Goal: Task Accomplishment & Management: Manage account settings

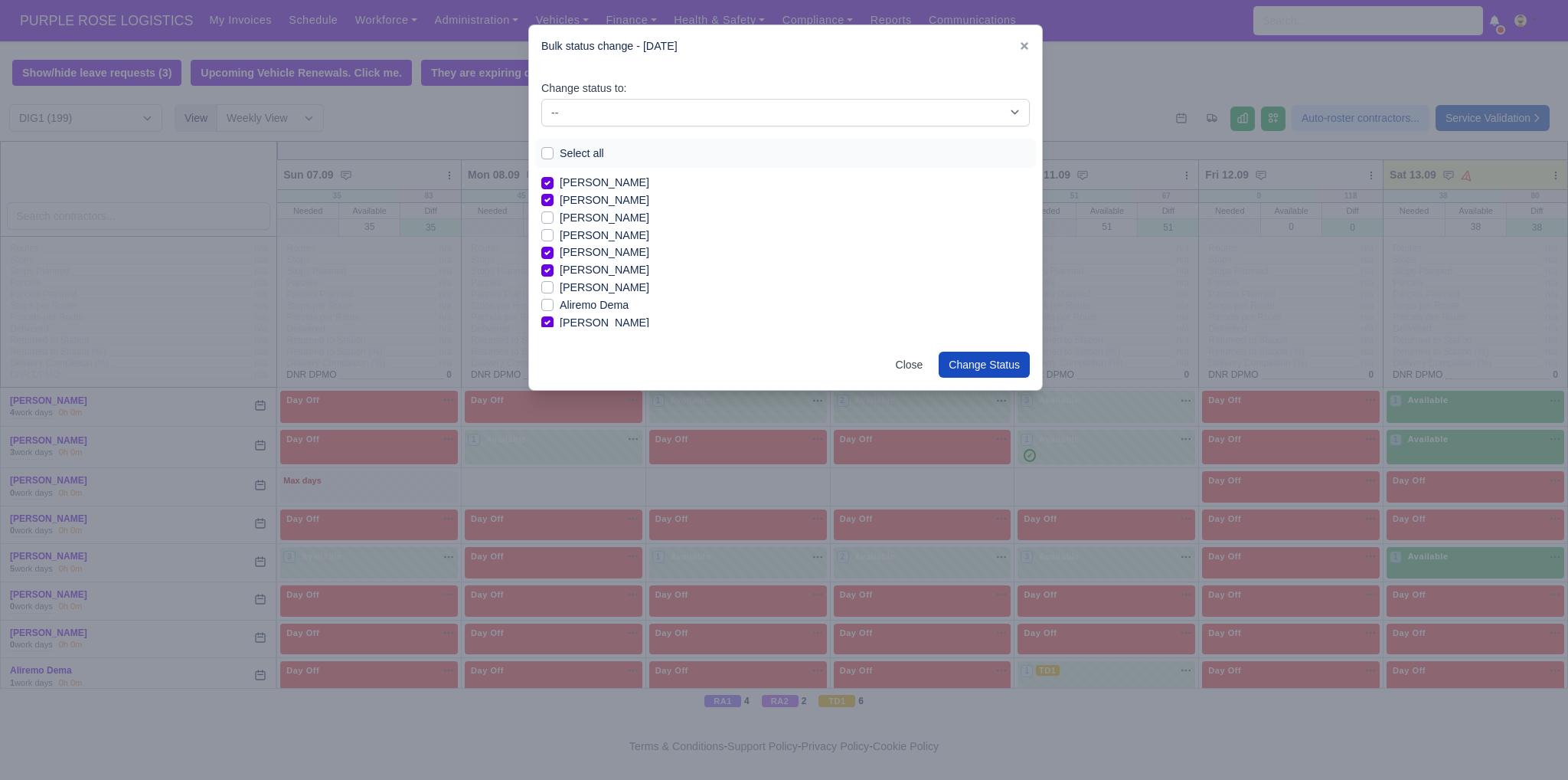
scroll to position [92, 0]
click at [616, 317] on label "[PERSON_NAME]" at bounding box center [604, 317] width 89 height 18
click at [554, 317] on input "[PERSON_NAME]" at bounding box center [547, 315] width 12 height 12
checkbox input "true"
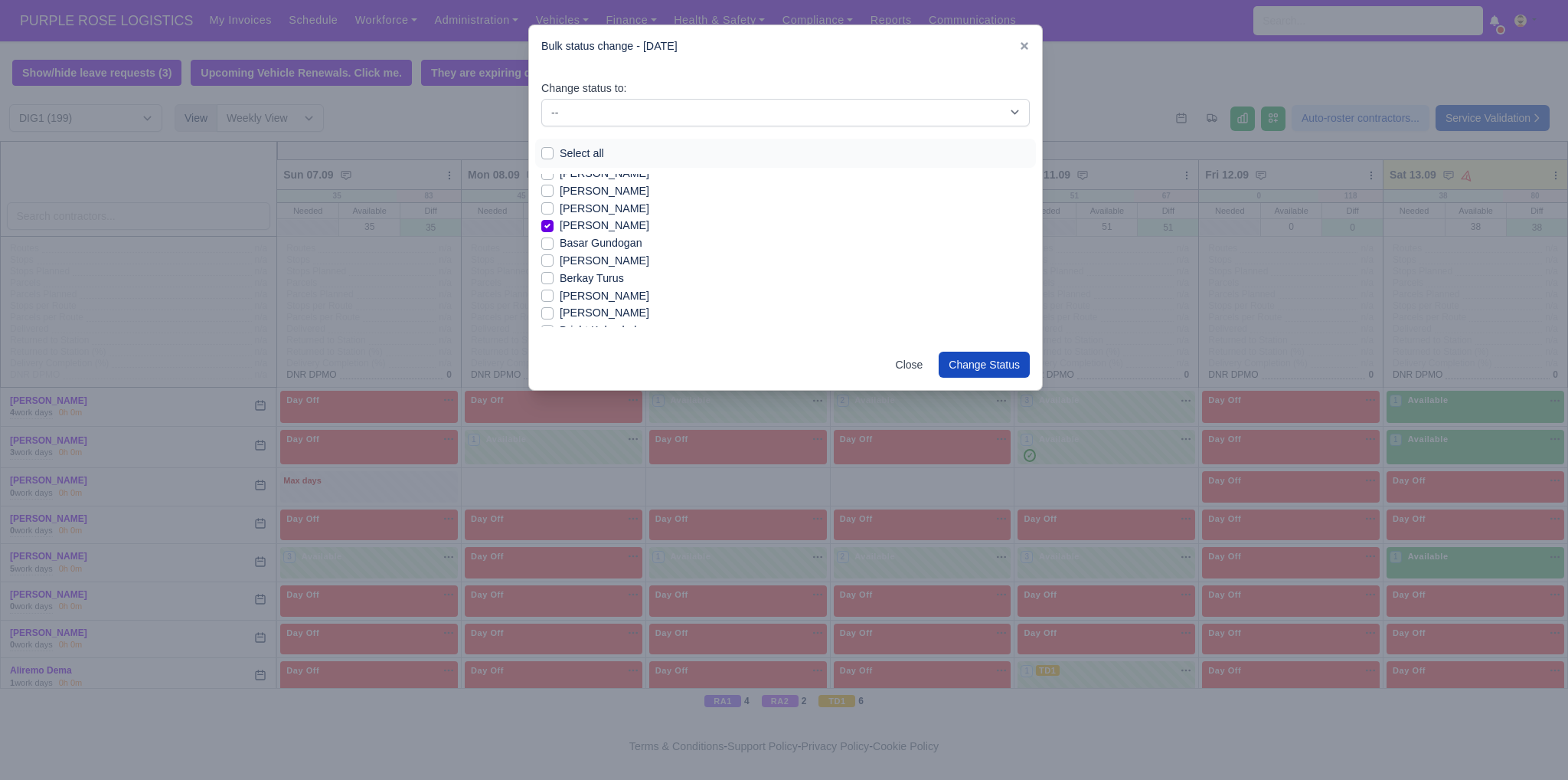
click at [574, 261] on label "[PERSON_NAME]" at bounding box center [604, 261] width 89 height 18
click at [554, 261] on input "[PERSON_NAME]" at bounding box center [547, 258] width 12 height 12
checkbox input "true"
click at [581, 279] on label "Berkay Turus" at bounding box center [592, 278] width 65 height 18
click at [554, 279] on input "Berkay Turus" at bounding box center [547, 276] width 12 height 12
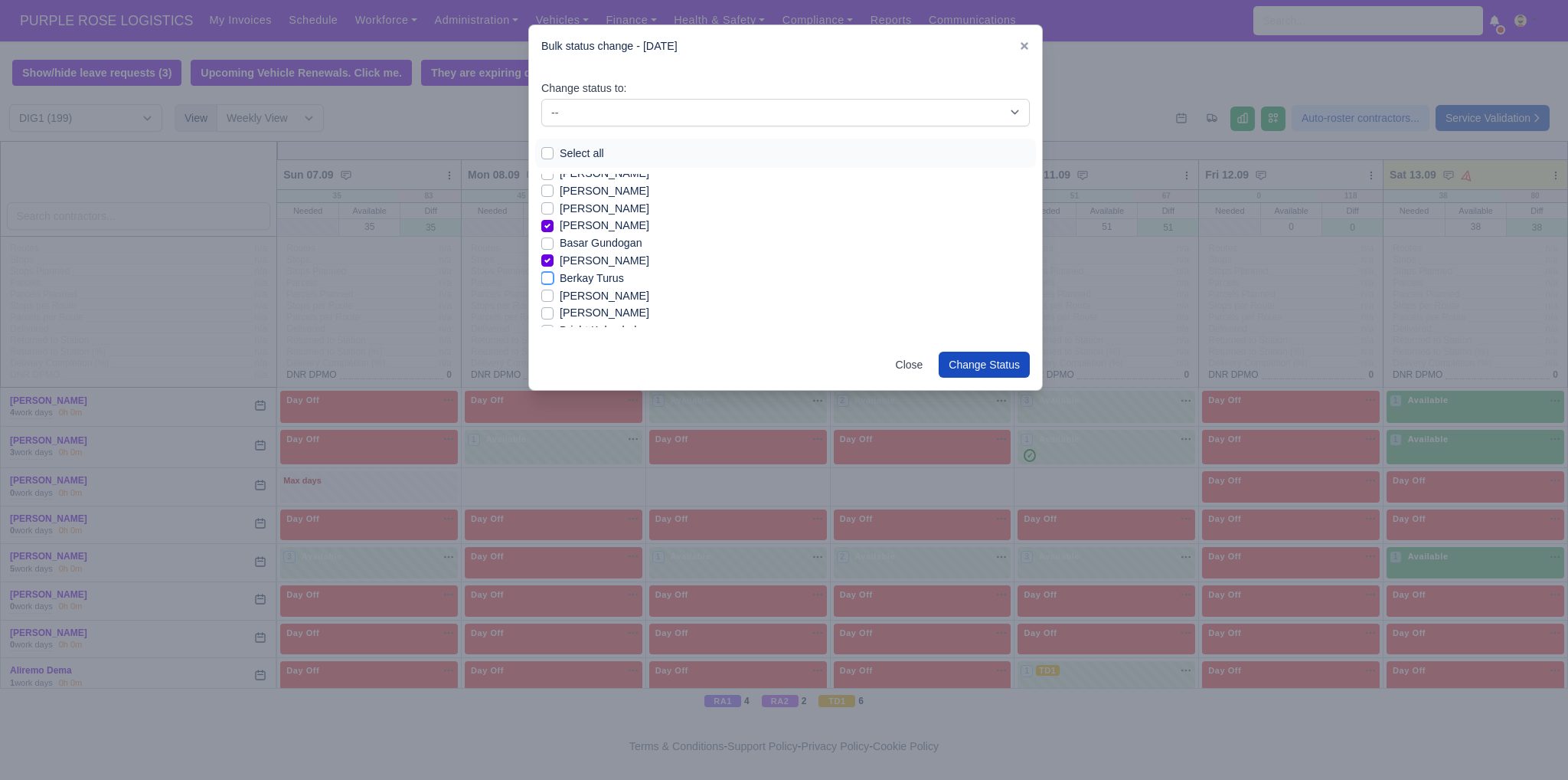
checkbox input "true"
drag, startPoint x: 585, startPoint y: 296, endPoint x: 592, endPoint y: 288, distance: 10.6
click at [600, 289] on label "[PERSON_NAME]" at bounding box center [604, 287] width 89 height 18
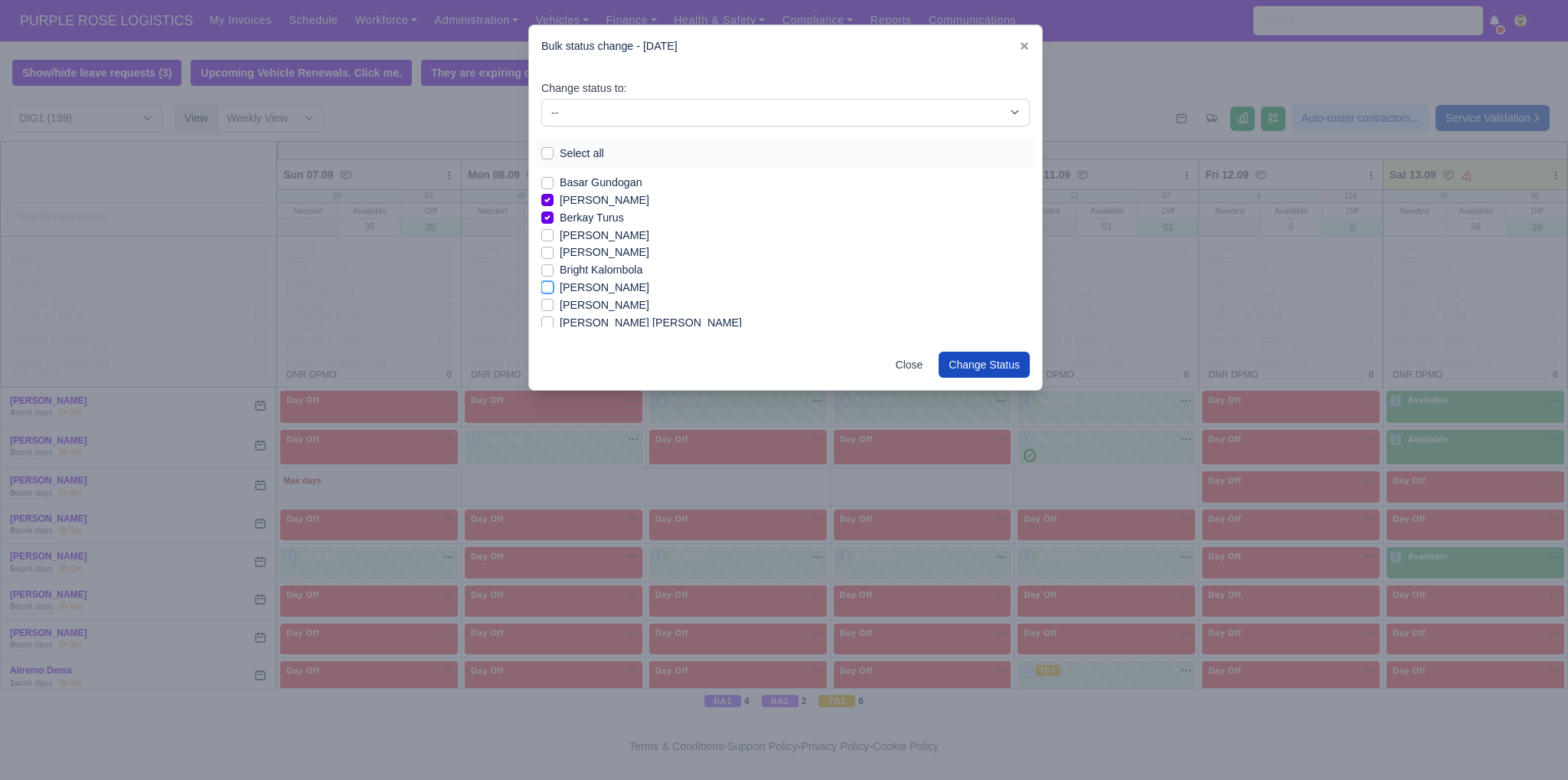
click at [554, 289] on input "[PERSON_NAME]" at bounding box center [547, 285] width 12 height 12
checkbox input "true"
click at [558, 281] on div "[PERSON_NAME]" at bounding box center [785, 283] width 488 height 18
click at [560, 286] on label "[PERSON_NAME]" at bounding box center [604, 283] width 89 height 18
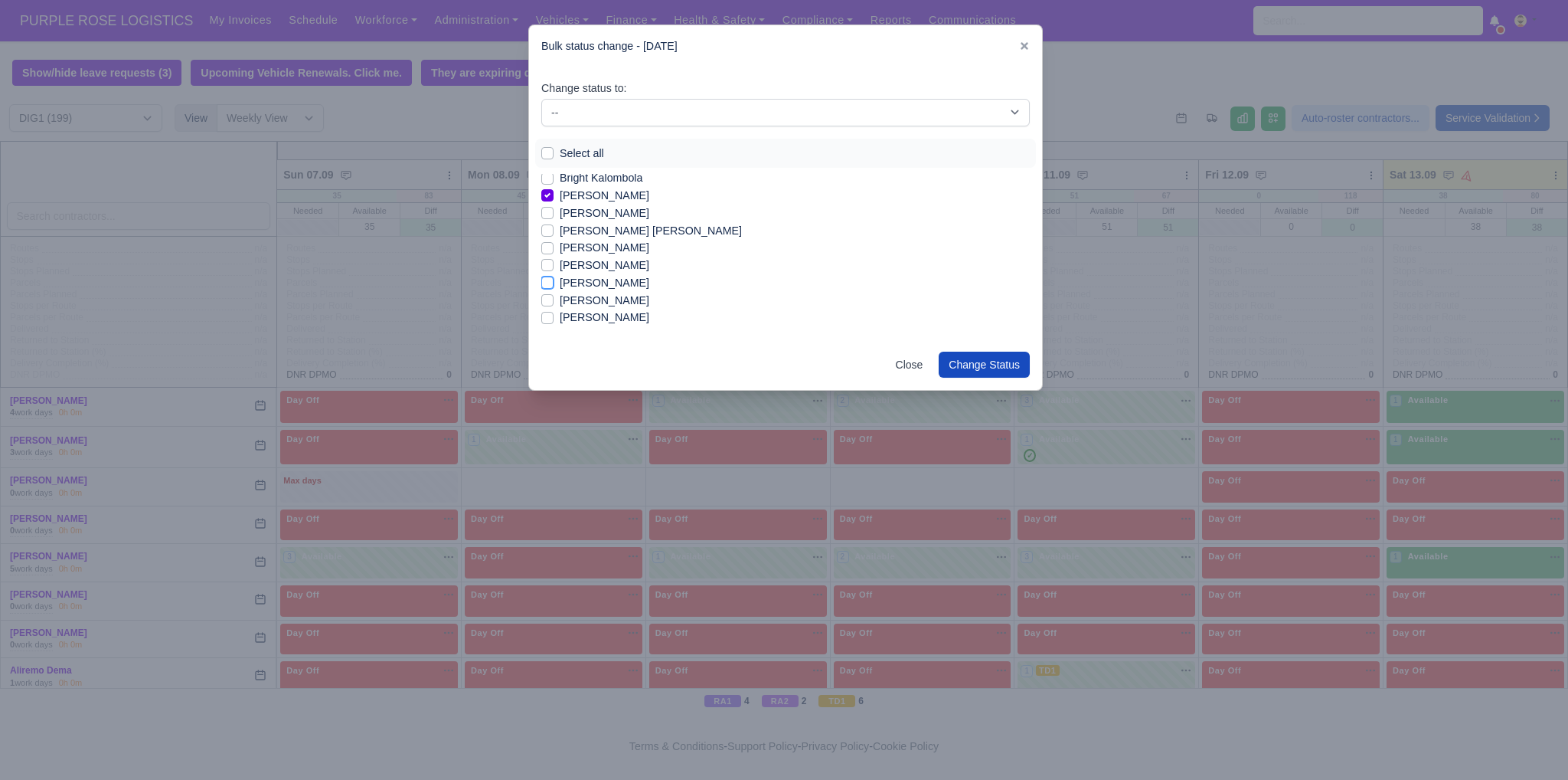
click at [546, 286] on input "[PERSON_NAME]" at bounding box center [547, 281] width 12 height 12
checkbox input "true"
click at [564, 246] on label "[PERSON_NAME]" at bounding box center [604, 243] width 89 height 18
click at [554, 246] on input "[PERSON_NAME]" at bounding box center [547, 240] width 12 height 12
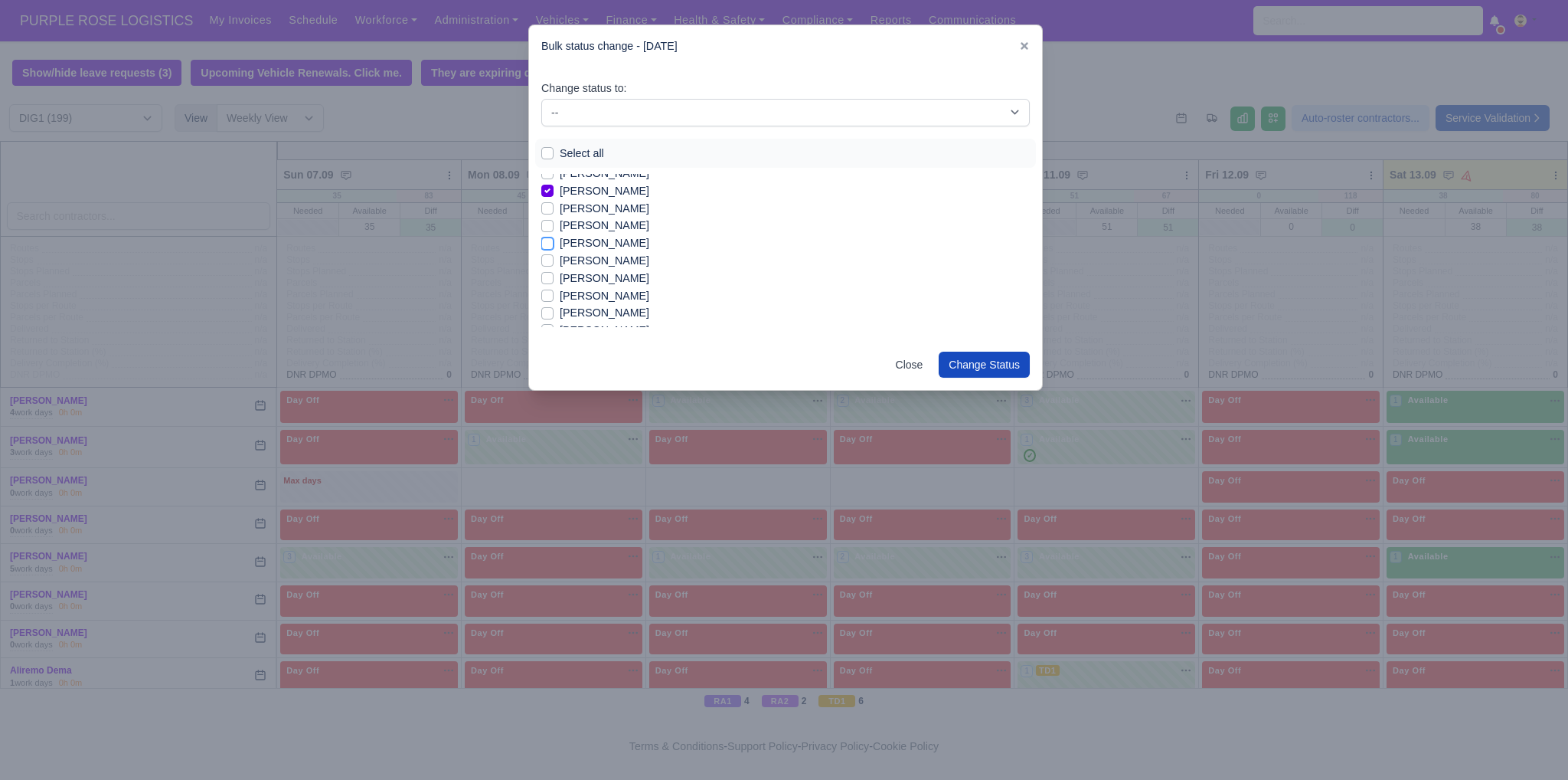
checkbox input "true"
click at [641, 261] on label "[PERSON_NAME]" at bounding box center [604, 261] width 89 height 18
click at [554, 261] on input "[PERSON_NAME]" at bounding box center [547, 258] width 12 height 12
checkbox input "true"
click at [592, 313] on label "[PERSON_NAME]" at bounding box center [604, 313] width 89 height 18
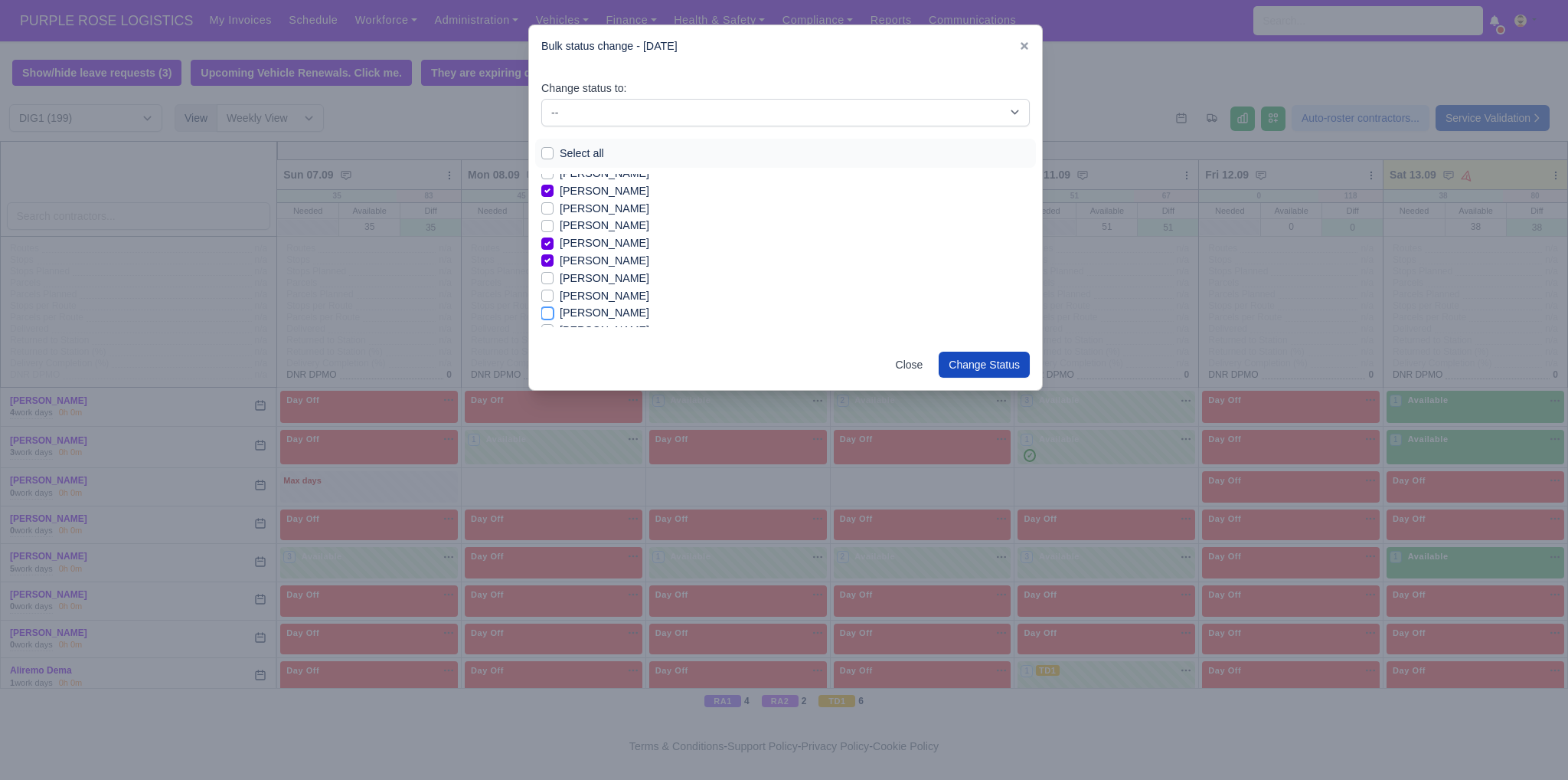
click at [554, 313] on input "[PERSON_NAME]" at bounding box center [547, 310] width 12 height 12
checkbox input "true"
click at [584, 258] on label "[PERSON_NAME]" at bounding box center [604, 256] width 89 height 18
click at [554, 258] on input "[PERSON_NAME]" at bounding box center [547, 254] width 12 height 12
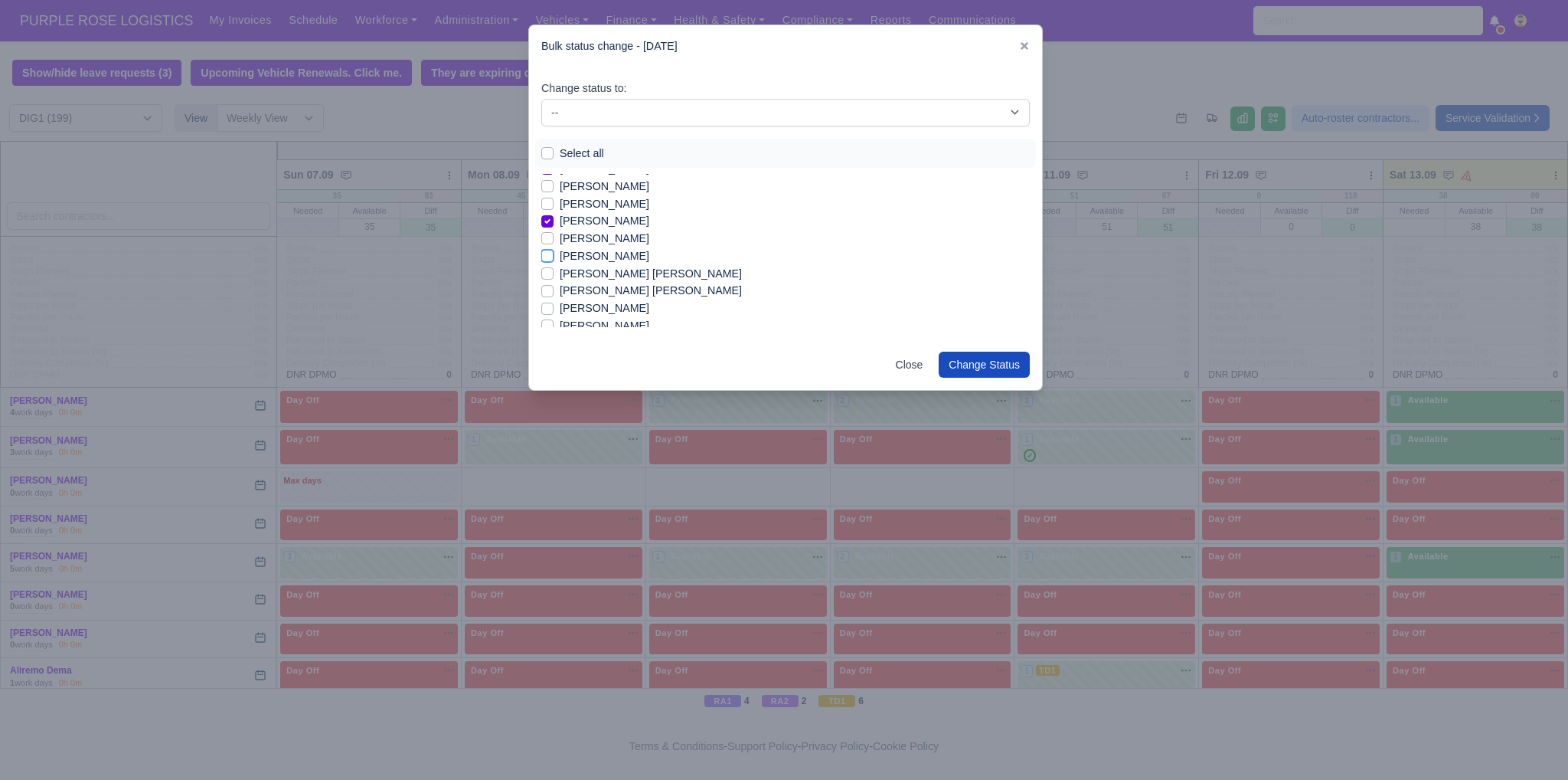
checkbox input "true"
click at [579, 308] on label "[PERSON_NAME]" at bounding box center [604, 308] width 89 height 18
click at [554, 308] on input "[PERSON_NAME]" at bounding box center [547, 306] width 12 height 12
checkbox input "true"
click at [608, 322] on label "[PERSON_NAME]" at bounding box center [604, 326] width 89 height 18
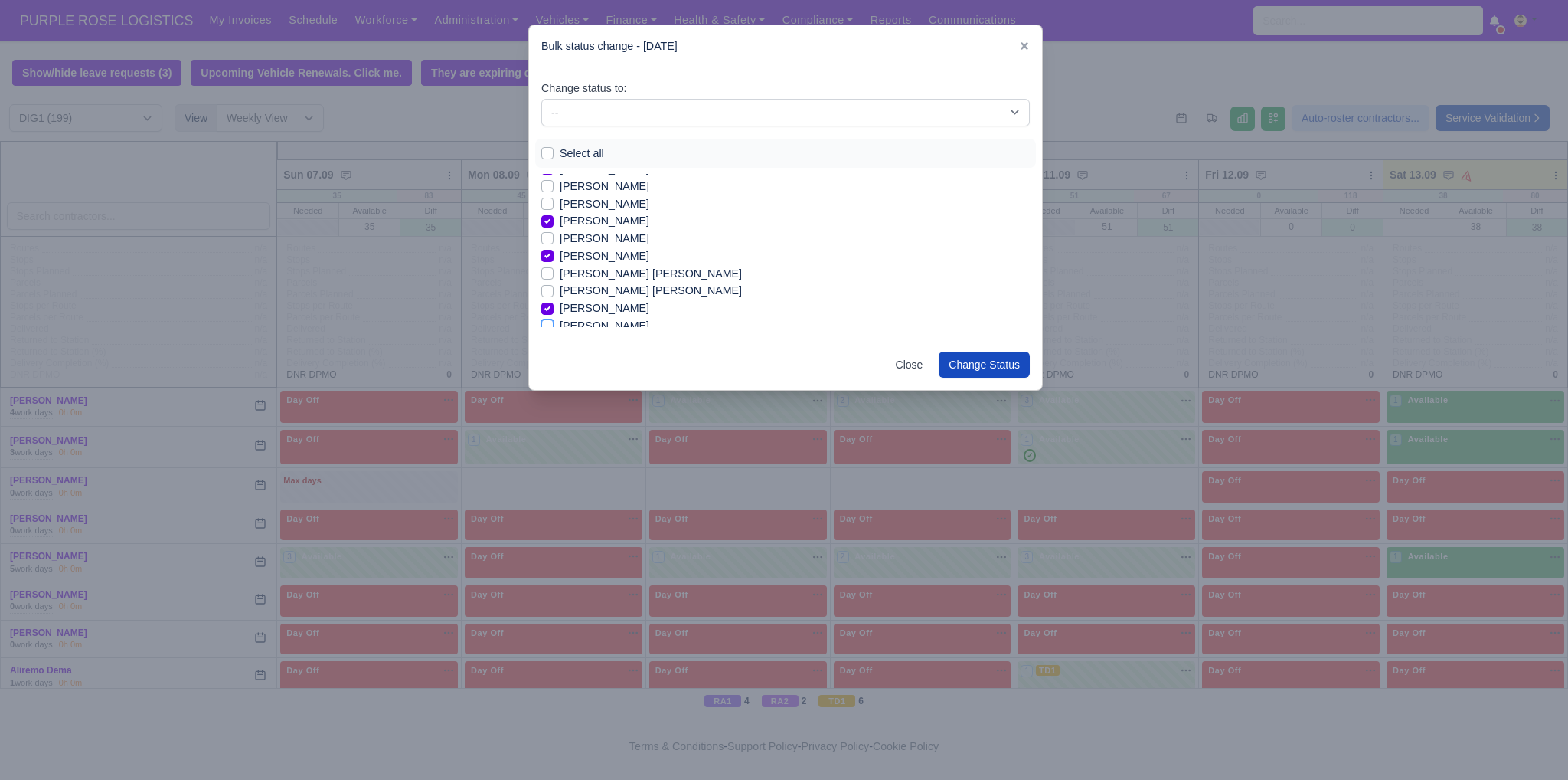
click at [554, 322] on input "[PERSON_NAME]" at bounding box center [547, 324] width 12 height 12
checkbox input "true"
click at [591, 219] on label "[PERSON_NAME]" at bounding box center [604, 219] width 89 height 18
click at [554, 219] on input "[PERSON_NAME]" at bounding box center [547, 217] width 12 height 12
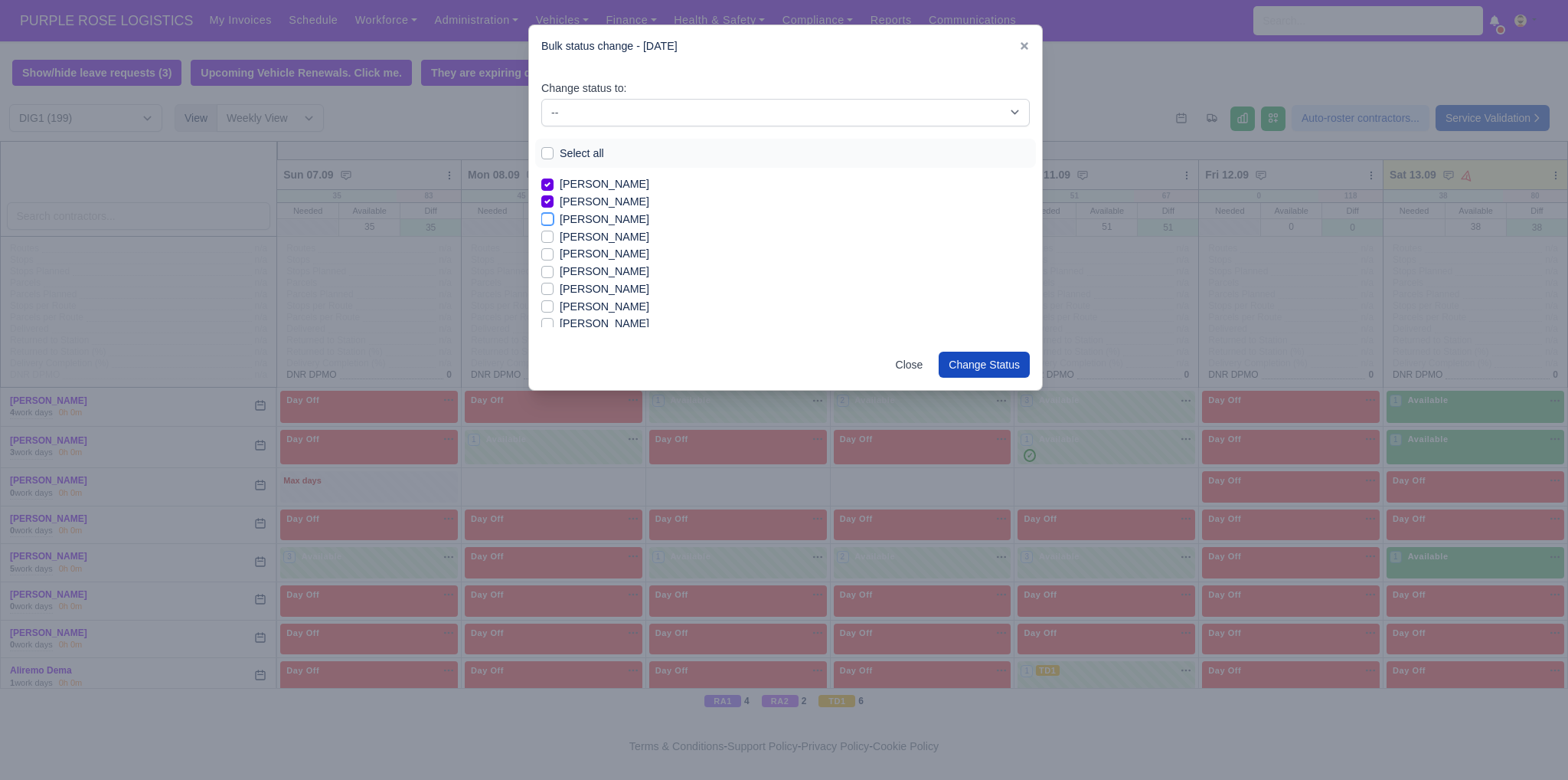
checkbox input "true"
click at [583, 237] on label "[PERSON_NAME]" at bounding box center [604, 236] width 89 height 18
click at [554, 237] on input "[PERSON_NAME]" at bounding box center [547, 234] width 12 height 12
checkbox input "true"
click at [589, 307] on label "[PERSON_NAME]" at bounding box center [604, 306] width 89 height 18
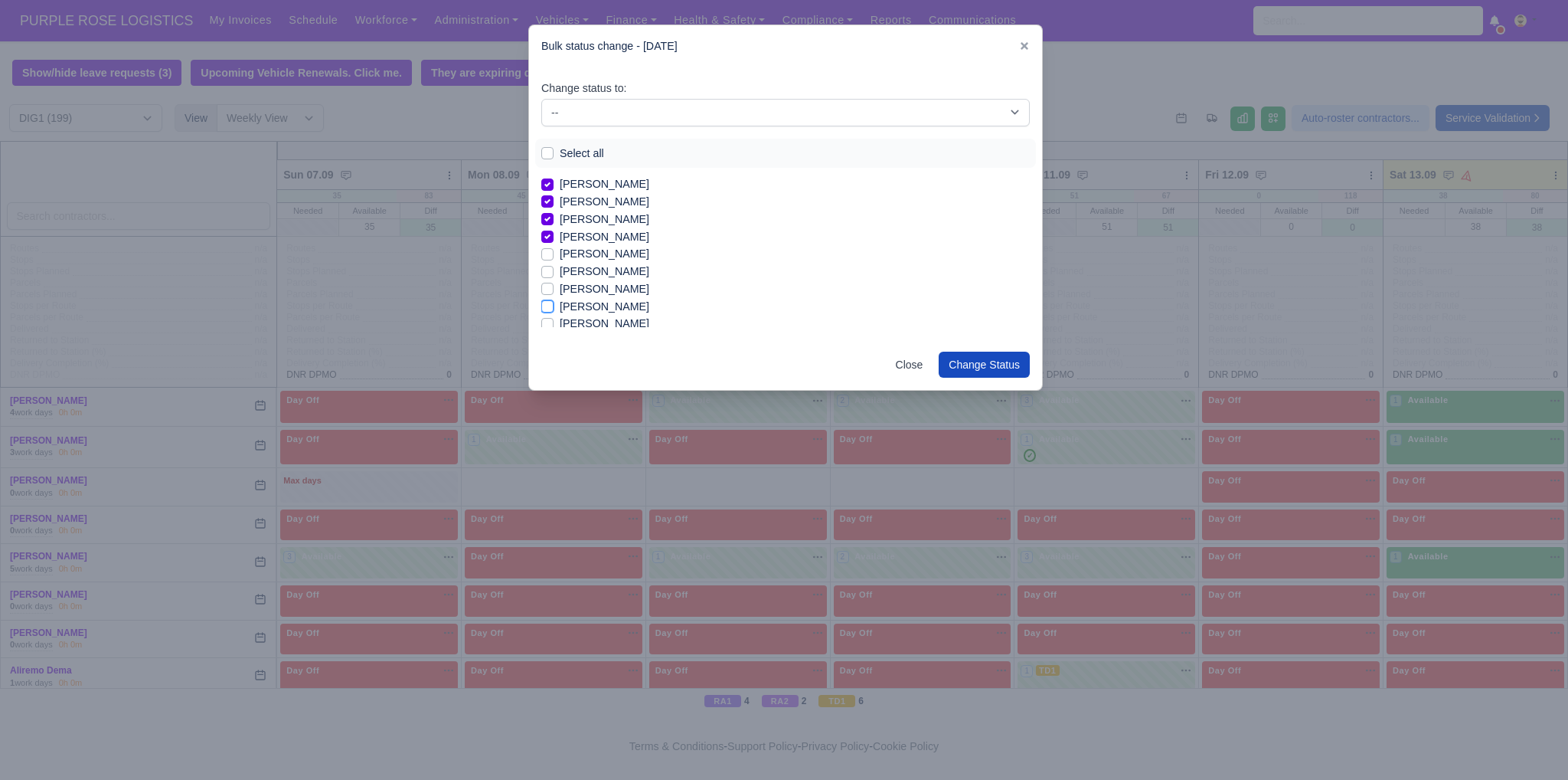
click at [554, 307] on input "[PERSON_NAME]" at bounding box center [547, 304] width 12 height 12
checkbox input "true"
click at [579, 250] on label "Iqram [PERSON_NAME]" at bounding box center [620, 249] width 120 height 18
click at [554, 250] on input "Iqram [PERSON_NAME]" at bounding box center [547, 247] width 12 height 12
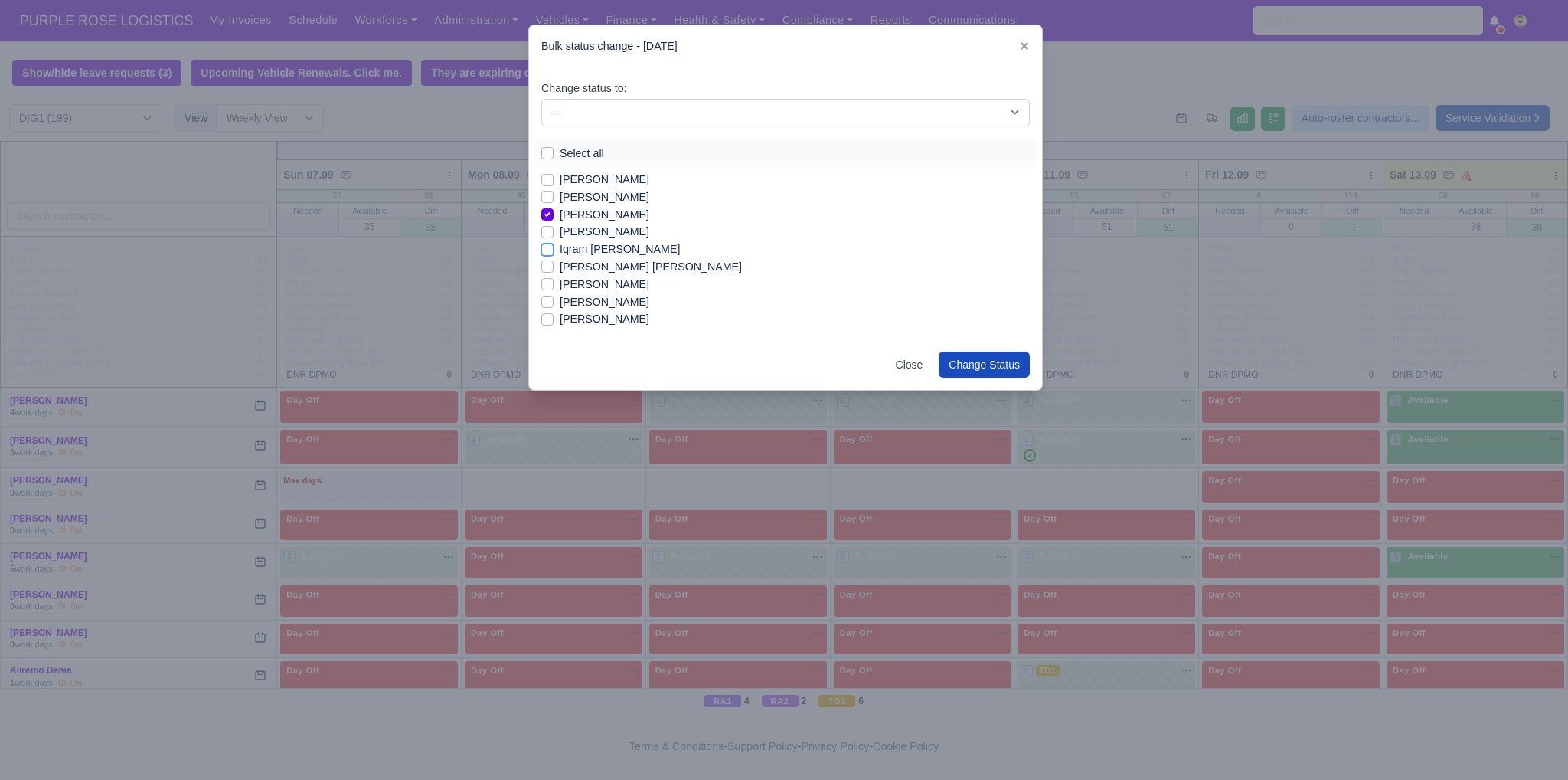
checkbox input "true"
click at [585, 269] on label "[PERSON_NAME] [PERSON_NAME]" at bounding box center [651, 267] width 182 height 18
click at [554, 269] on input "[PERSON_NAME] [PERSON_NAME]" at bounding box center [547, 264] width 12 height 12
checkbox input "true"
click at [594, 302] on label "[PERSON_NAME]" at bounding box center [604, 302] width 89 height 18
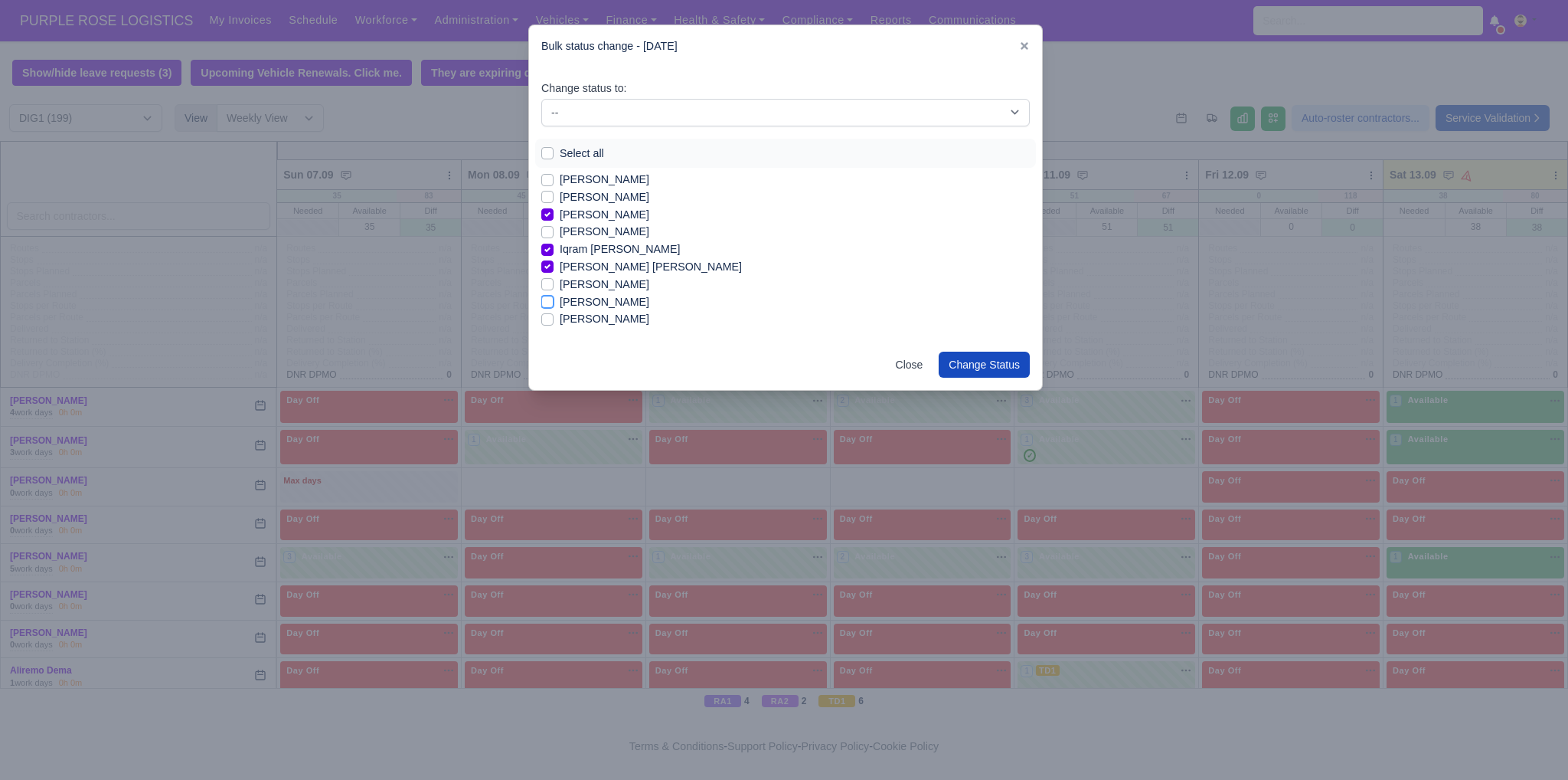
click at [554, 302] on input "[PERSON_NAME]" at bounding box center [547, 299] width 12 height 12
checkbox input "true"
click at [560, 234] on label "[PERSON_NAME]" at bounding box center [604, 232] width 89 height 18
click at [553, 234] on input "[PERSON_NAME]" at bounding box center [547, 229] width 12 height 12
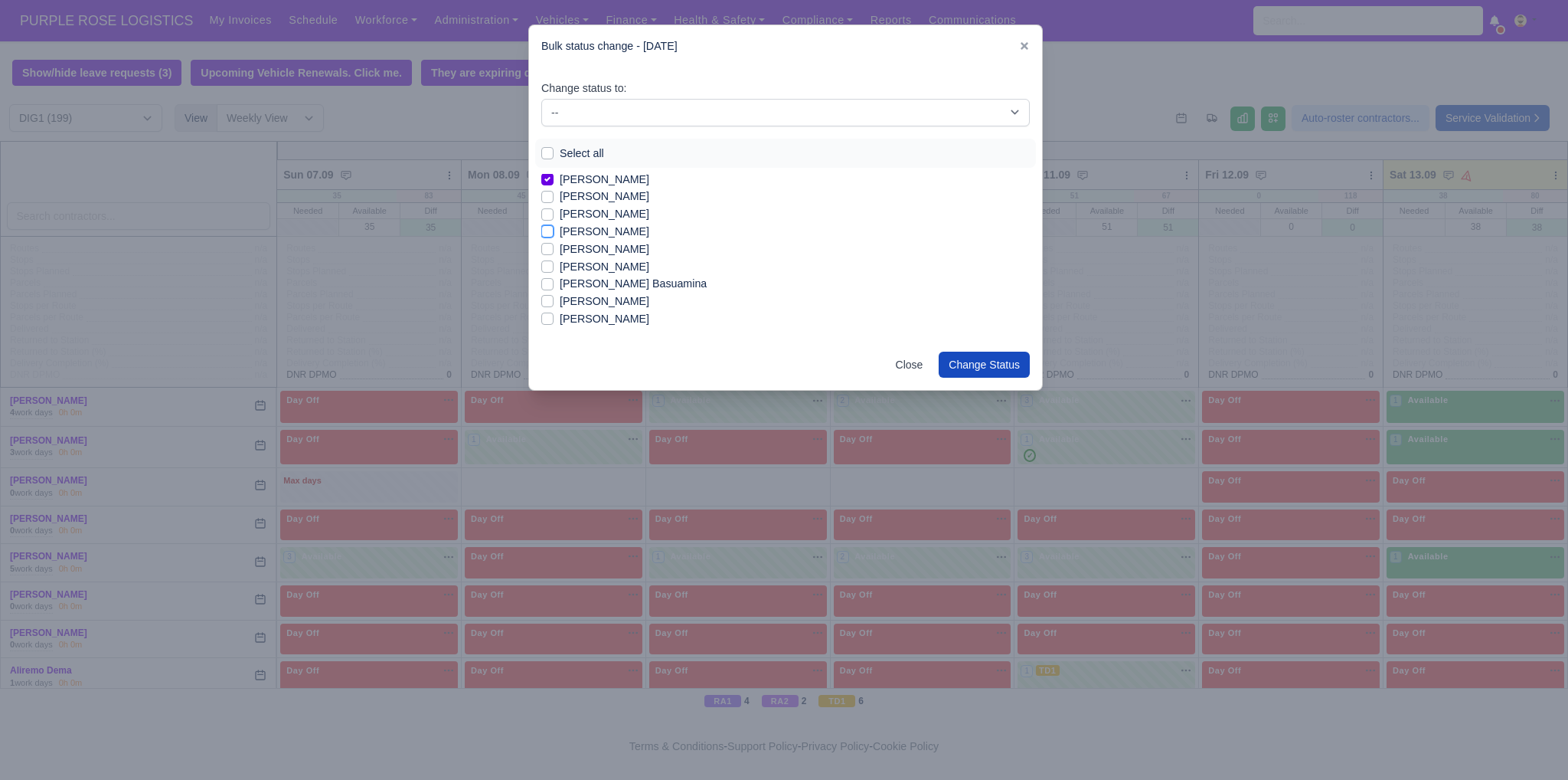
checkbox input "true"
click at [573, 250] on label "[PERSON_NAME]" at bounding box center [604, 249] width 89 height 18
click at [554, 250] on input "[PERSON_NAME]" at bounding box center [547, 247] width 12 height 12
checkbox input "true"
click at [579, 265] on label "[PERSON_NAME]" at bounding box center [604, 267] width 89 height 18
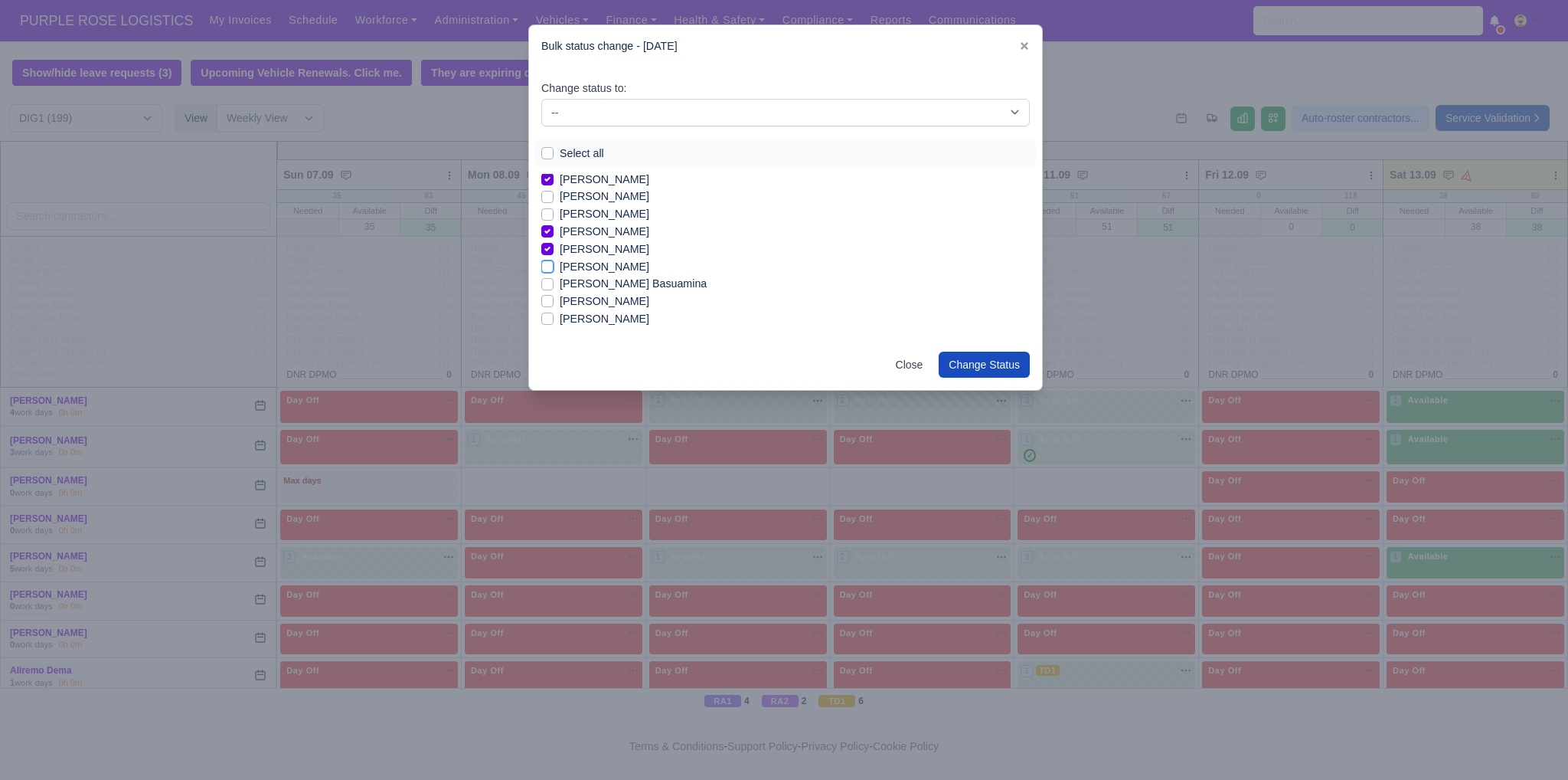
click at [554, 265] on input "[PERSON_NAME]" at bounding box center [547, 264] width 12 height 12
checkbox input "true"
click at [616, 194] on label "Leotrim Rexhepi" at bounding box center [599, 196] width 79 height 18
click at [554, 194] on input "Leotrim Rexhepi" at bounding box center [547, 194] width 12 height 12
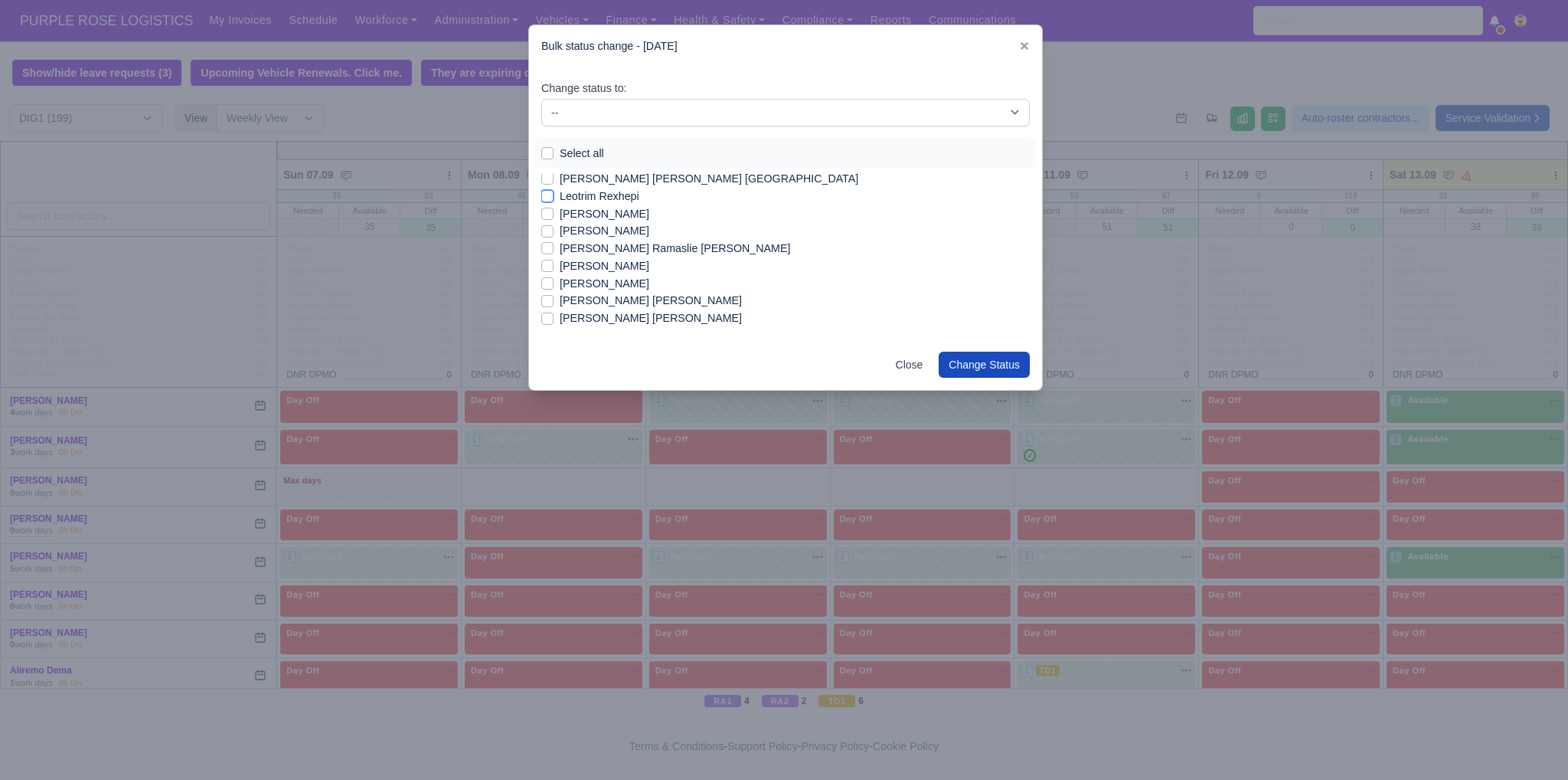
checkbox input "true"
click at [609, 282] on label "[PERSON_NAME]" at bounding box center [604, 284] width 89 height 18
click at [554, 282] on input "[PERSON_NAME]" at bounding box center [547, 282] width 12 height 12
checkbox input "true"
click at [634, 319] on label "[PERSON_NAME] [PERSON_NAME]" at bounding box center [651, 318] width 182 height 18
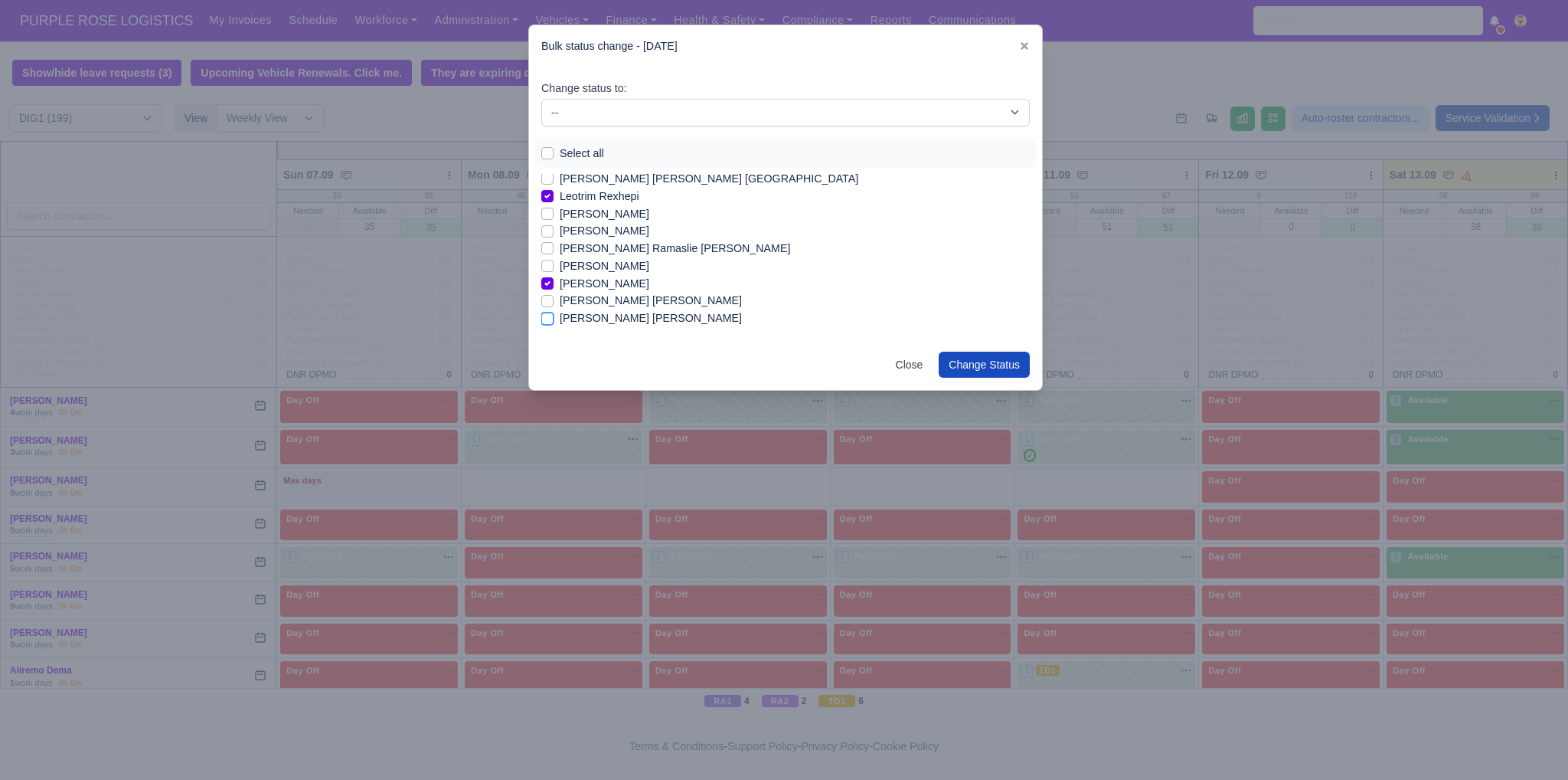
click at [554, 319] on input "[PERSON_NAME] [PERSON_NAME]" at bounding box center [547, 316] width 12 height 12
checkbox input "true"
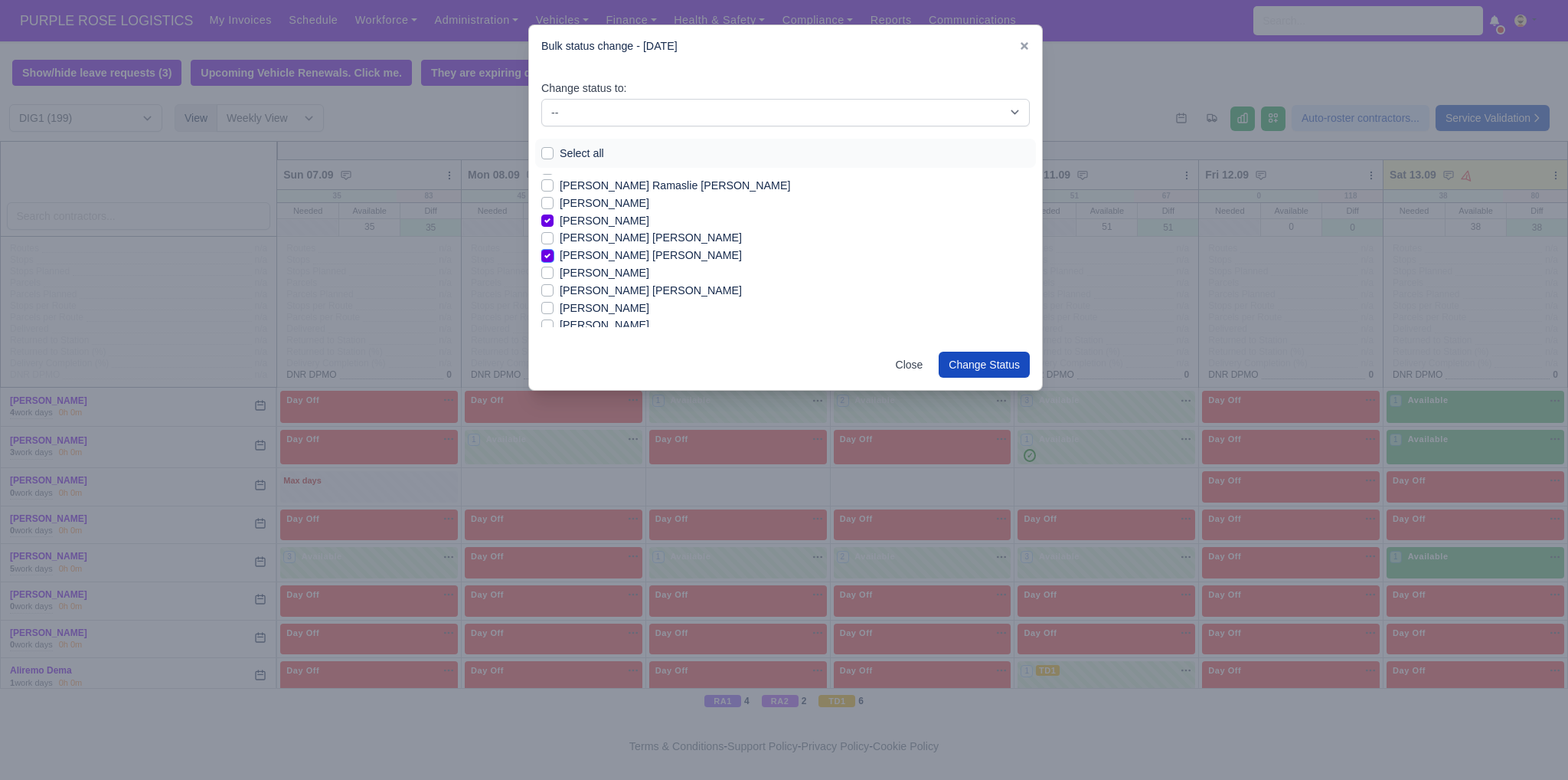
scroll to position [1160, 0]
click at [668, 262] on label "[PERSON_NAME] [PERSON_NAME]" at bounding box center [651, 261] width 182 height 18
click at [554, 262] on input "[PERSON_NAME] [PERSON_NAME]" at bounding box center [547, 259] width 12 height 12
checkbox input "true"
click at [644, 318] on label "[PERSON_NAME]" at bounding box center [604, 313] width 89 height 18
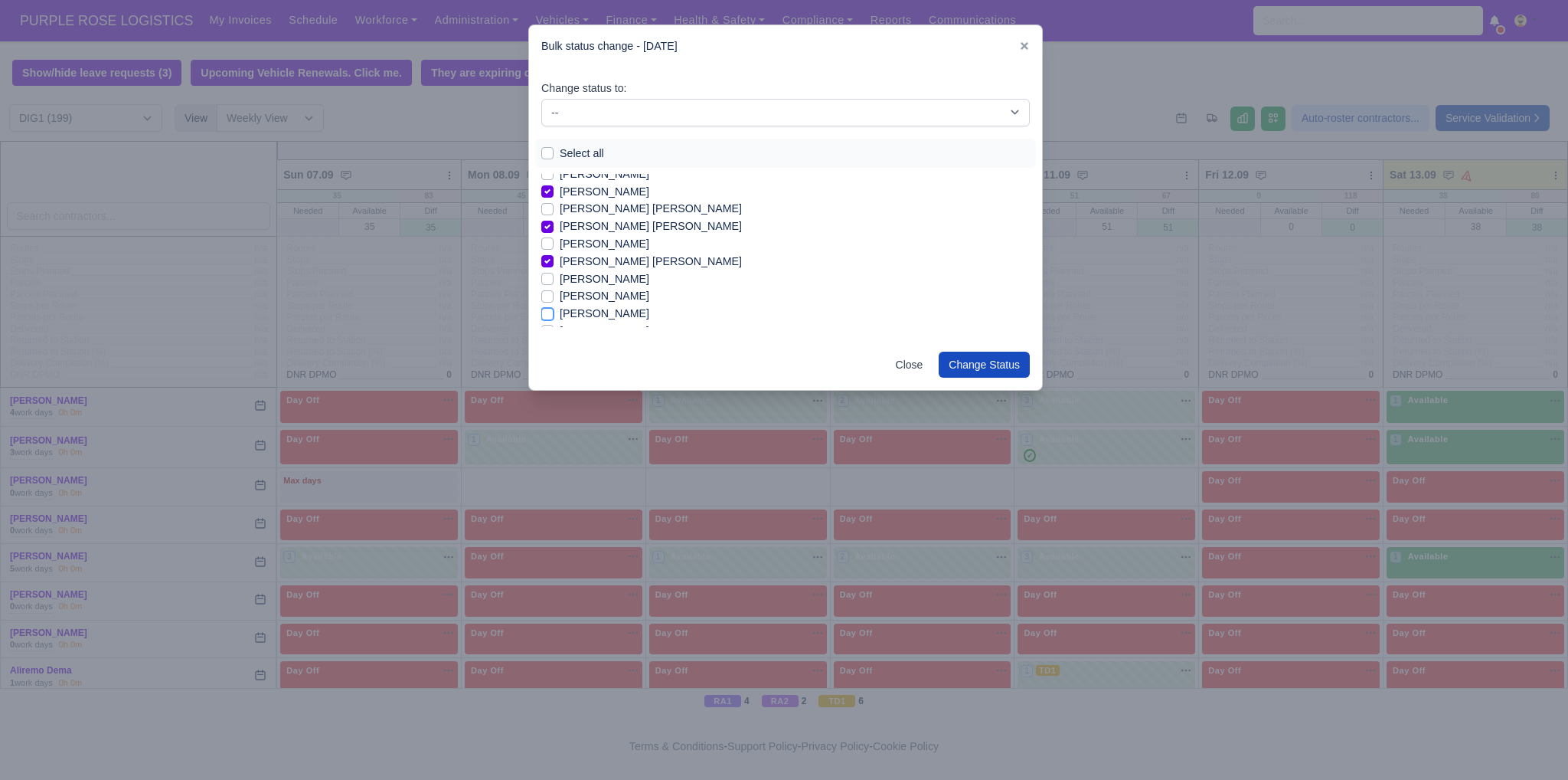
click at [554, 317] on input "[PERSON_NAME]" at bounding box center [547, 311] width 12 height 12
checkbox input "true"
click at [649, 273] on label "[PERSON_NAME]" at bounding box center [604, 270] width 89 height 18
click at [554, 273] on input "[PERSON_NAME]" at bounding box center [547, 268] width 12 height 12
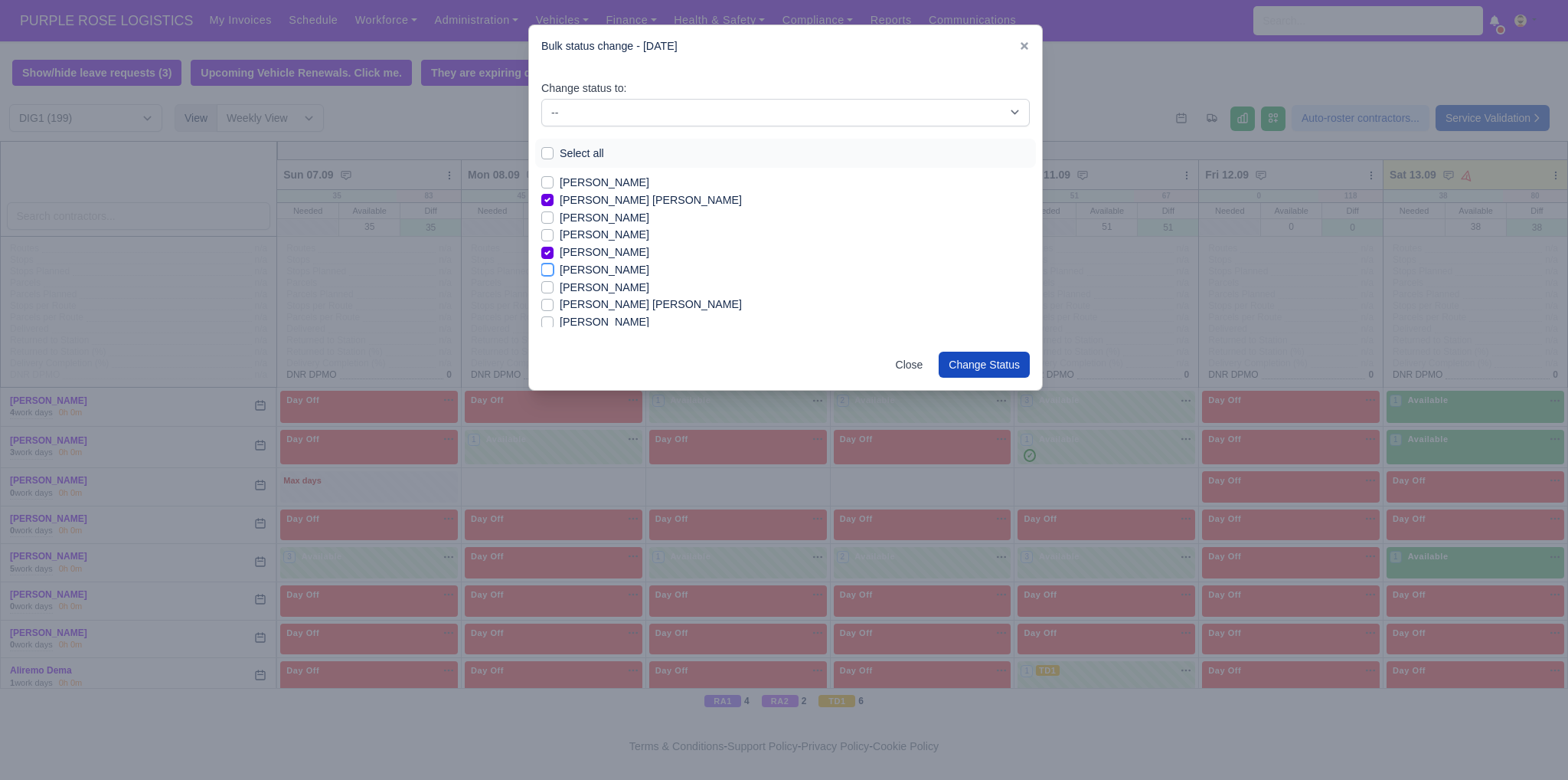
checkbox input "true"
click at [614, 317] on label "[PERSON_NAME]" at bounding box center [604, 322] width 89 height 18
click at [554, 317] on input "[PERSON_NAME]" at bounding box center [547, 320] width 12 height 12
checkbox input "true"
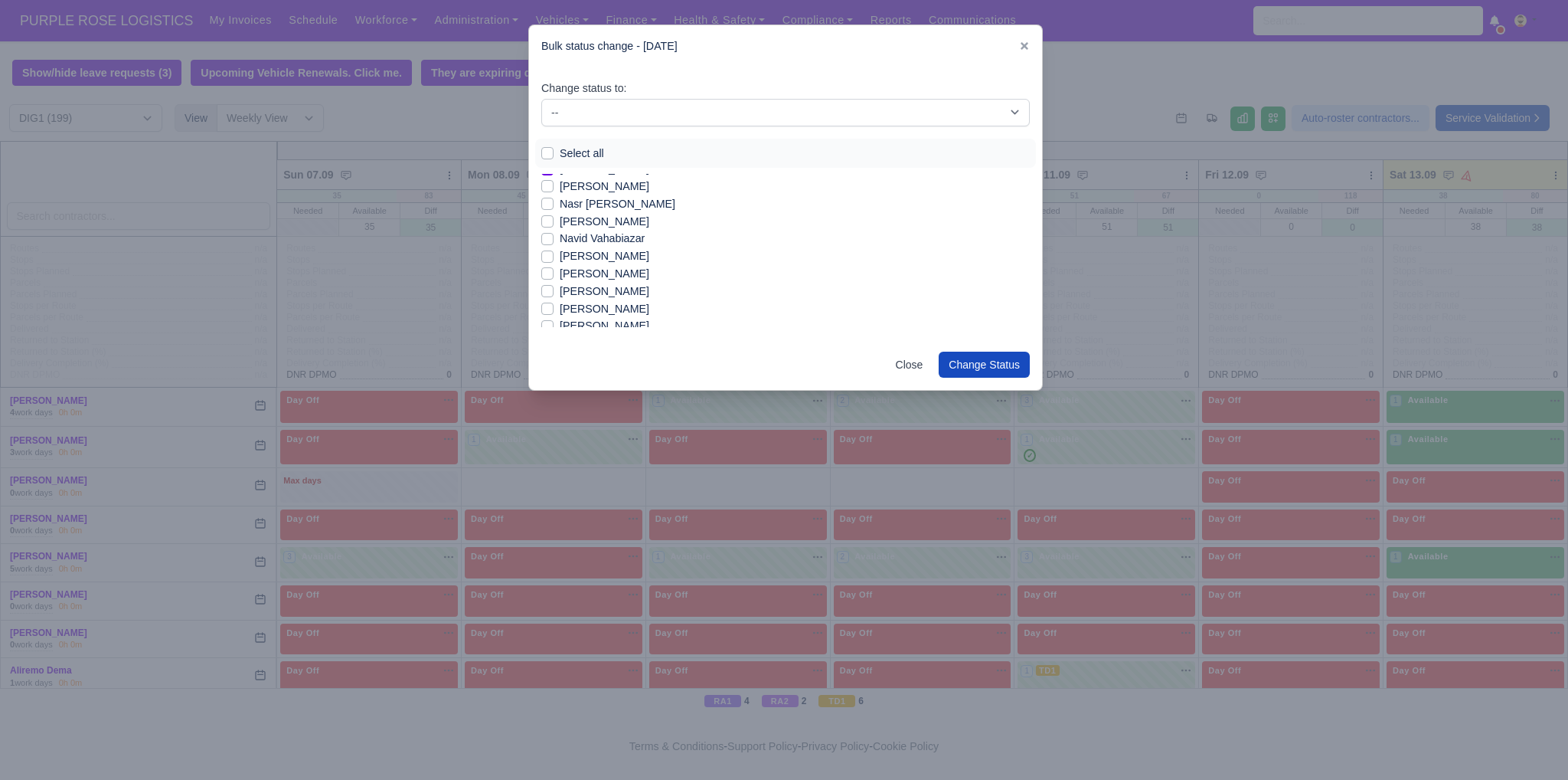
click at [587, 321] on label "[PERSON_NAME]" at bounding box center [604, 326] width 89 height 18
click at [554, 321] on input "[PERSON_NAME]" at bounding box center [547, 324] width 12 height 12
checkbox input "true"
click at [644, 275] on label "[PERSON_NAME]" at bounding box center [604, 272] width 89 height 18
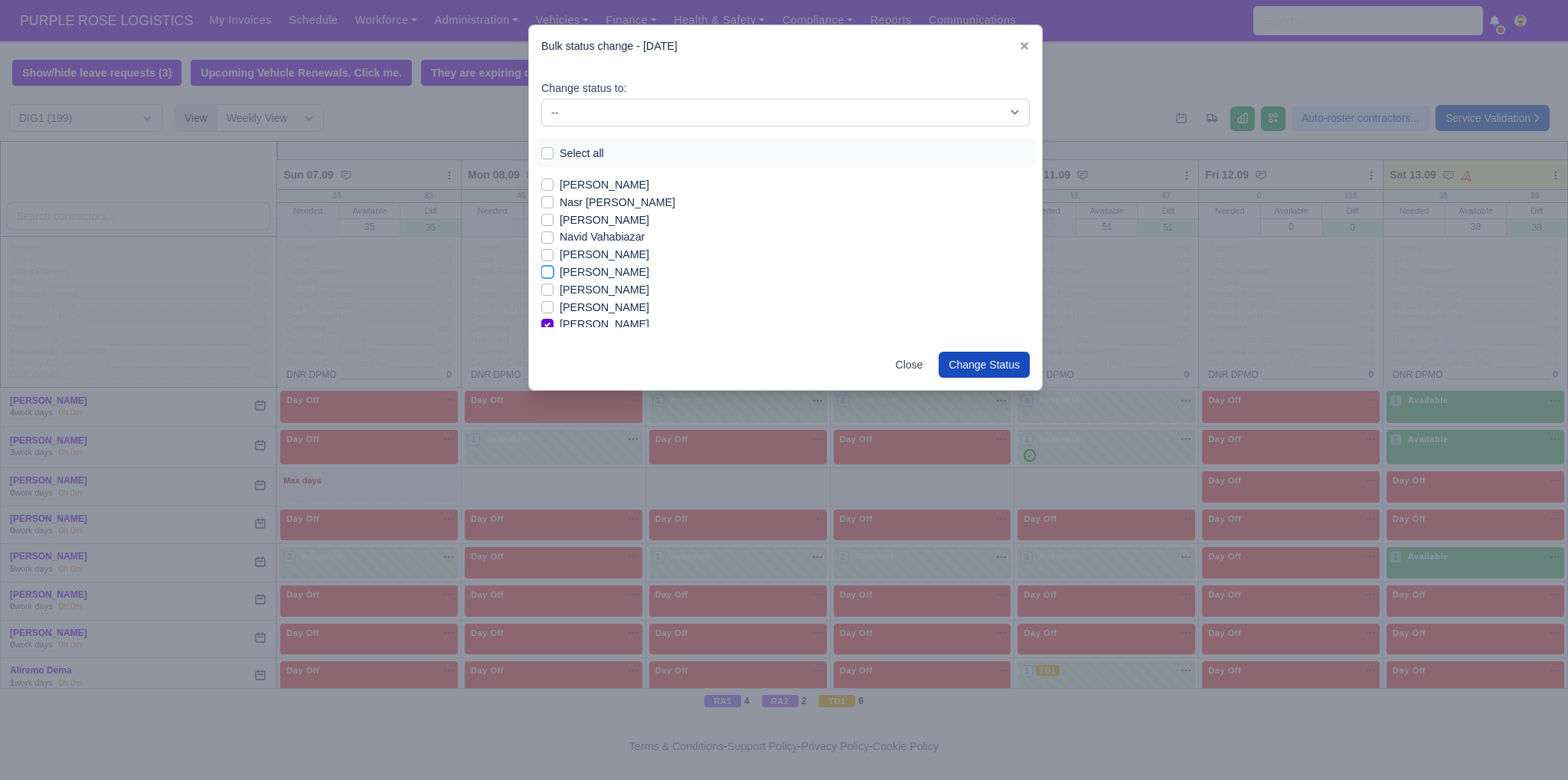
click at [554, 275] on input "[PERSON_NAME]" at bounding box center [547, 270] width 12 height 12
checkbox input "true"
click at [598, 311] on label "[PERSON_NAME]" at bounding box center [604, 316] width 89 height 18
click at [554, 311] on input "[PERSON_NAME]" at bounding box center [547, 313] width 12 height 12
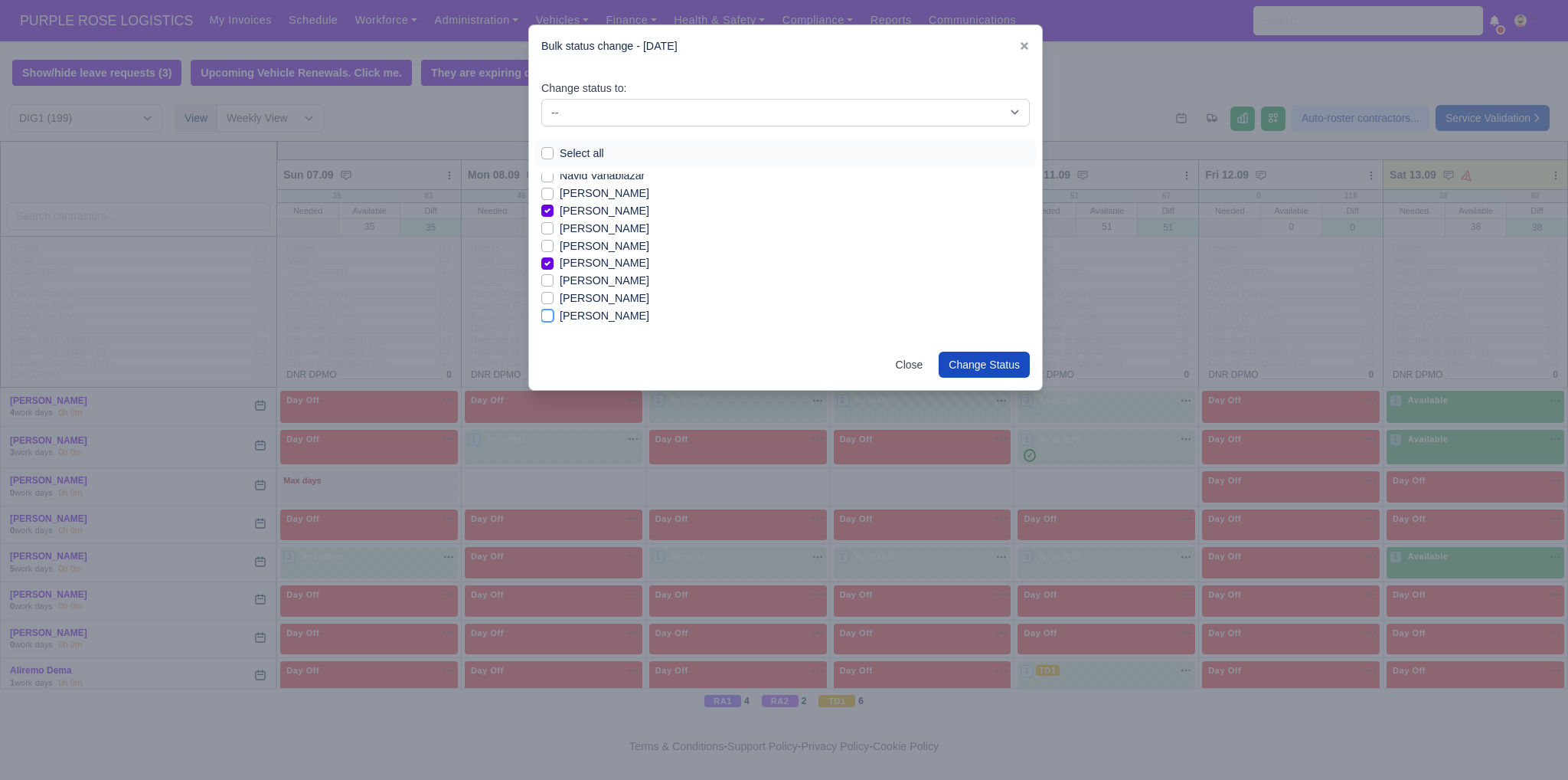
checkbox input "true"
click at [571, 243] on label "[PERSON_NAME]" at bounding box center [604, 240] width 89 height 18
click at [554, 243] on input "[PERSON_NAME]" at bounding box center [547, 238] width 12 height 12
checkbox input "true"
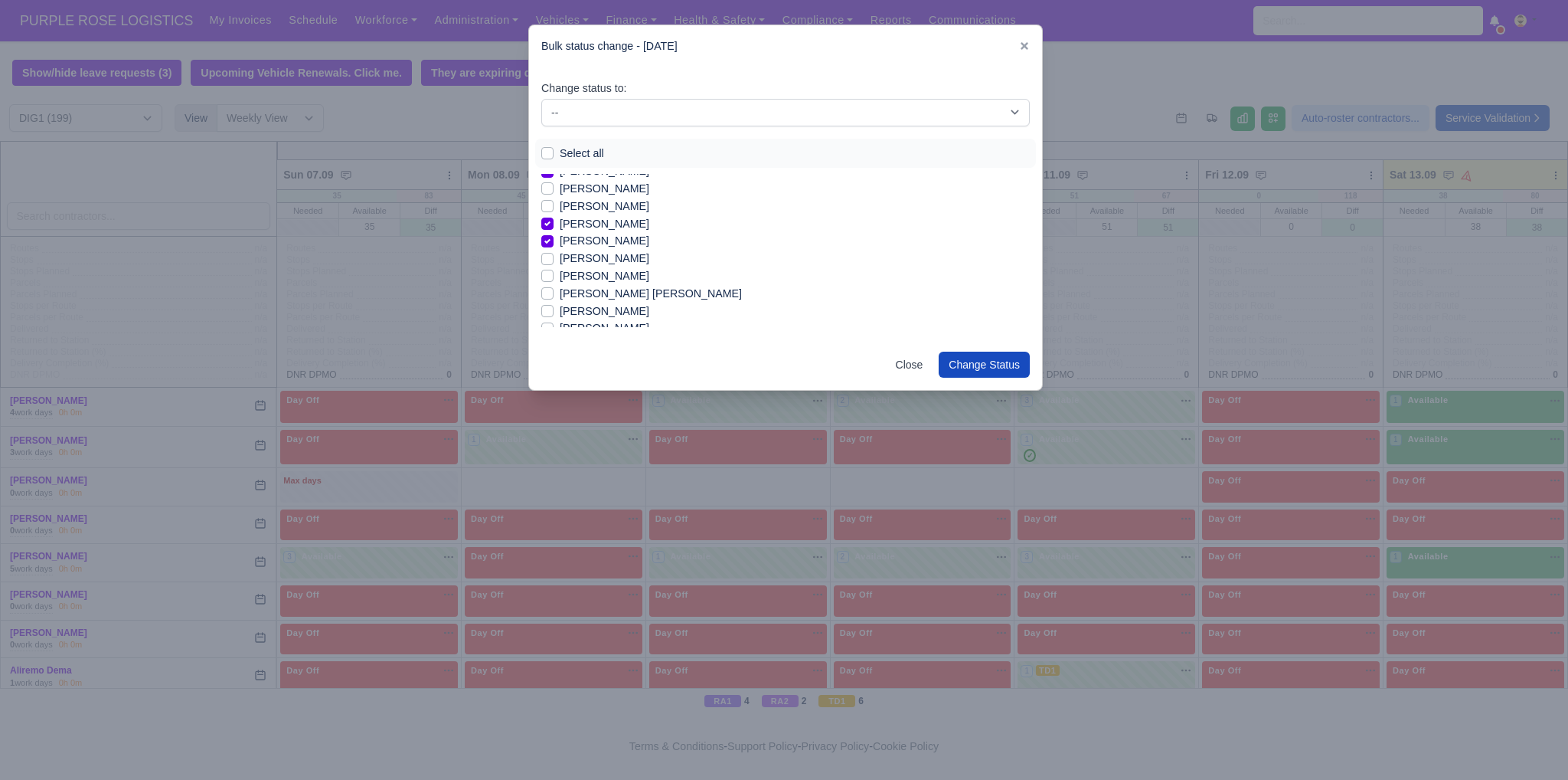
click at [575, 259] on label "[PERSON_NAME]" at bounding box center [604, 258] width 89 height 18
click at [554, 259] on input "[PERSON_NAME]" at bounding box center [547, 256] width 12 height 12
checkbox input "true"
click at [589, 277] on label "[PERSON_NAME]" at bounding box center [604, 276] width 89 height 18
click at [554, 277] on input "[PERSON_NAME]" at bounding box center [547, 274] width 12 height 12
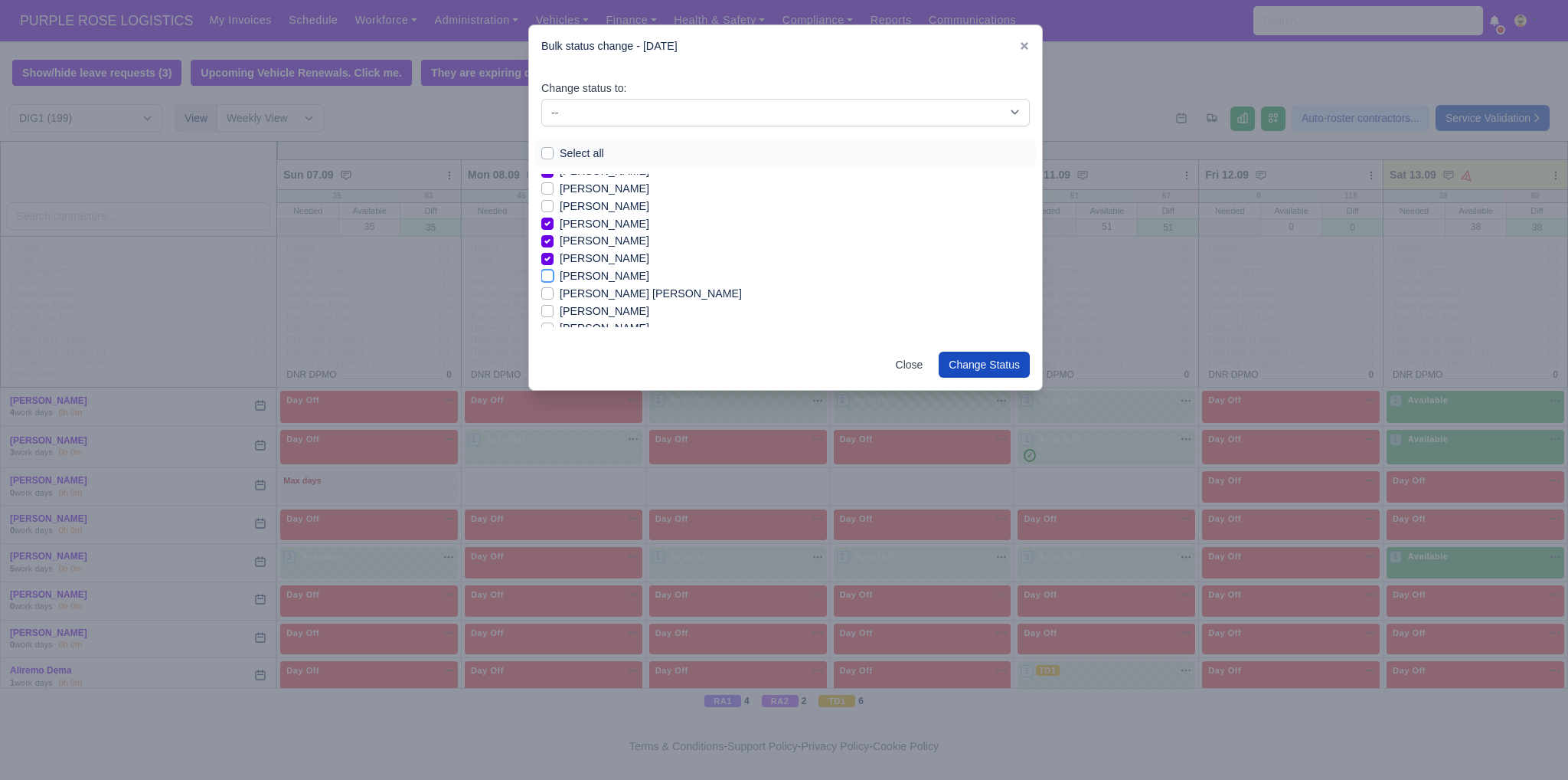
checkbox input "true"
click at [619, 278] on label "[PERSON_NAME] [PERSON_NAME]" at bounding box center [651, 275] width 182 height 18
click at [554, 278] on input "[PERSON_NAME] [PERSON_NAME]" at bounding box center [547, 273] width 12 height 12
checkbox input "true"
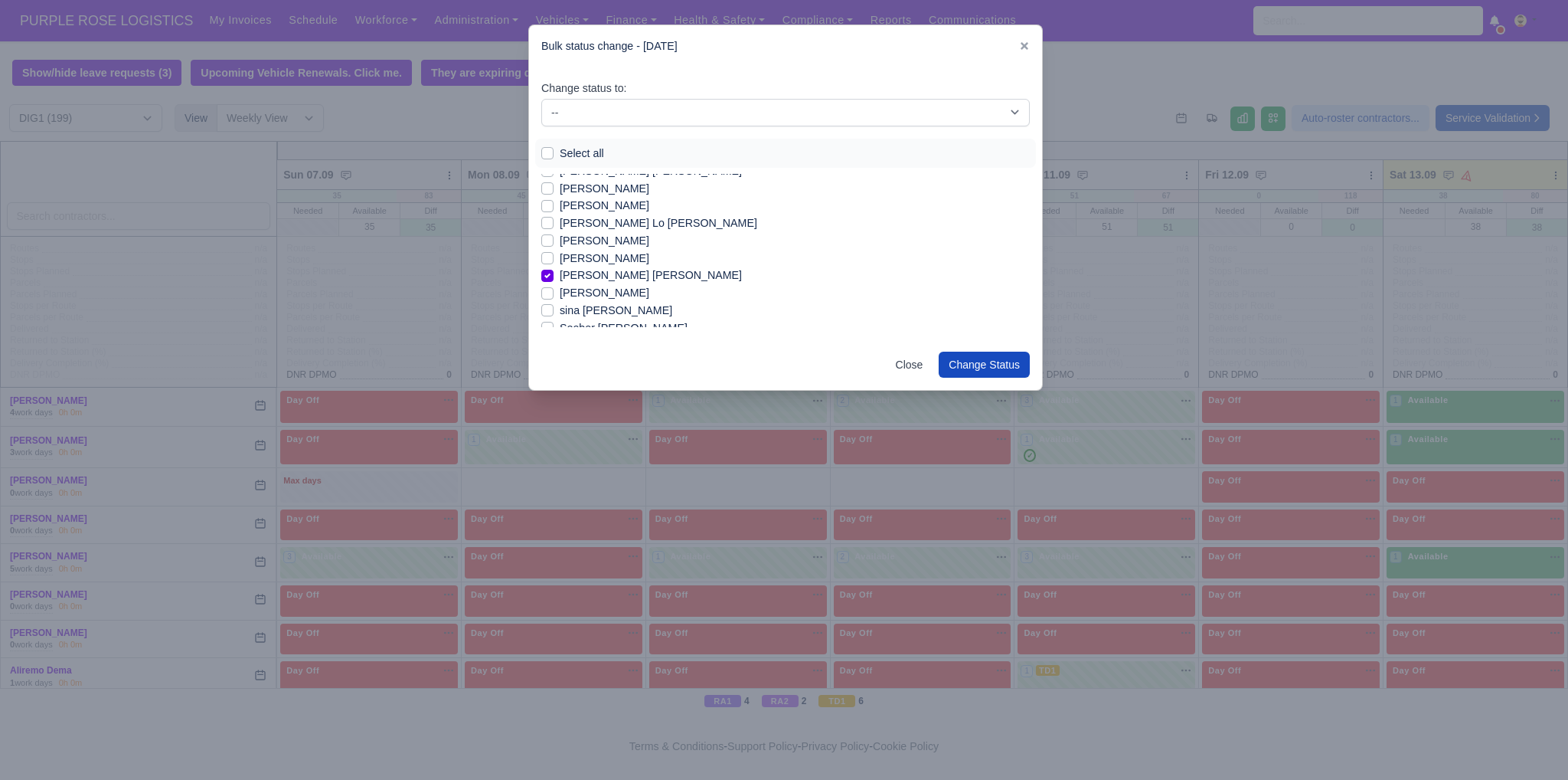
click at [603, 307] on div "sina [PERSON_NAME]" at bounding box center [785, 310] width 488 height 18
click at [580, 314] on label "sina [PERSON_NAME]" at bounding box center [616, 310] width 113 height 18
click at [554, 314] on input "sina [PERSON_NAME]" at bounding box center [547, 308] width 12 height 12
checkbox input "true"
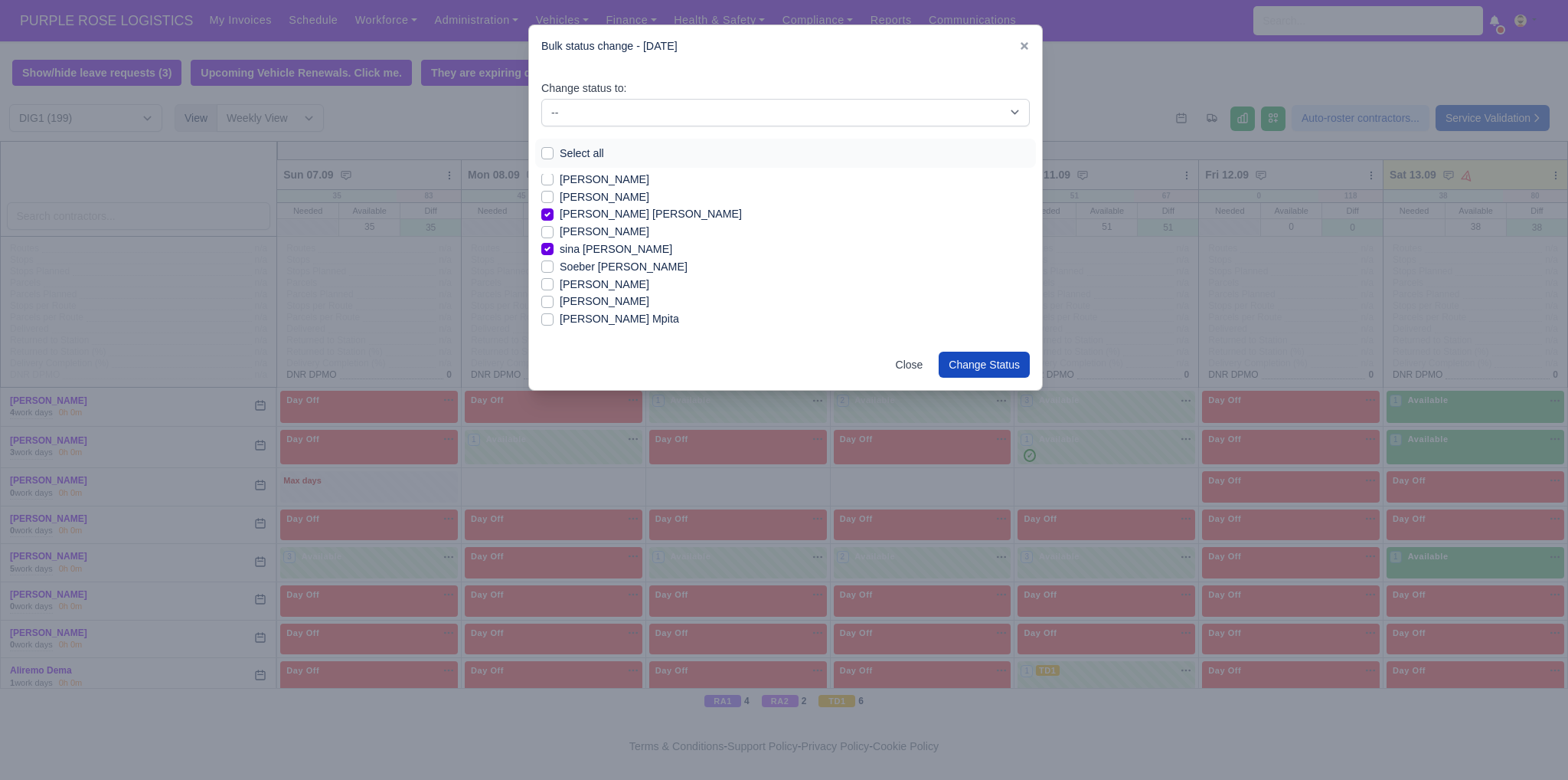
click at [611, 324] on label "[PERSON_NAME] Mpita" at bounding box center [620, 319] width 120 height 18
click at [554, 323] on input "[PERSON_NAME] Mpita" at bounding box center [547, 317] width 12 height 12
checkbox input "true"
click at [608, 178] on label "[PERSON_NAME]" at bounding box center [604, 180] width 89 height 18
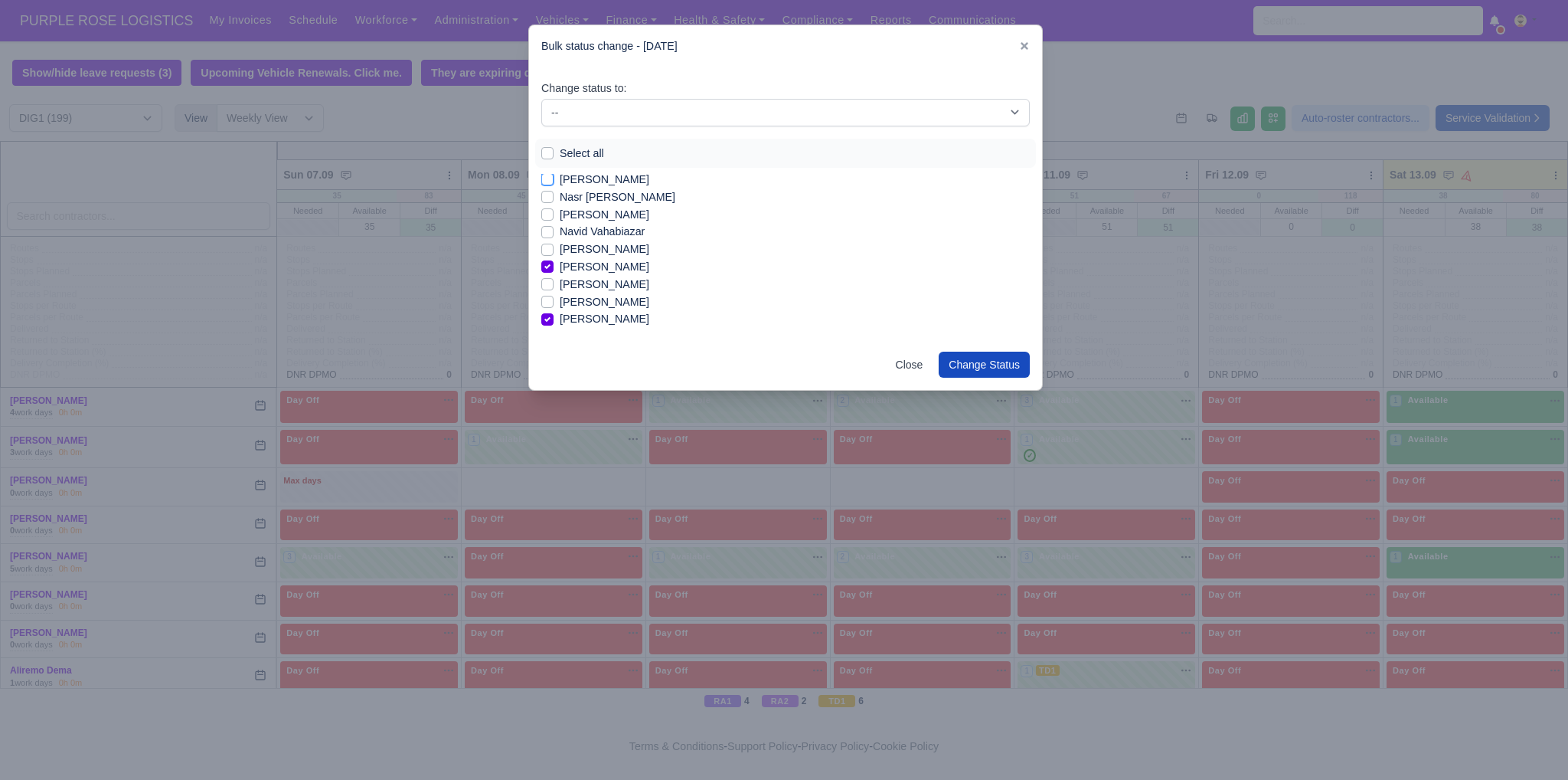
click at [554, 178] on input "[PERSON_NAME]" at bounding box center [547, 177] width 12 height 12
checkbox input "true"
click at [637, 282] on label "[PERSON_NAME] [PERSON_NAME]" at bounding box center [651, 279] width 182 height 18
click at [554, 282] on input "[PERSON_NAME] [PERSON_NAME]" at bounding box center [547, 277] width 12 height 12
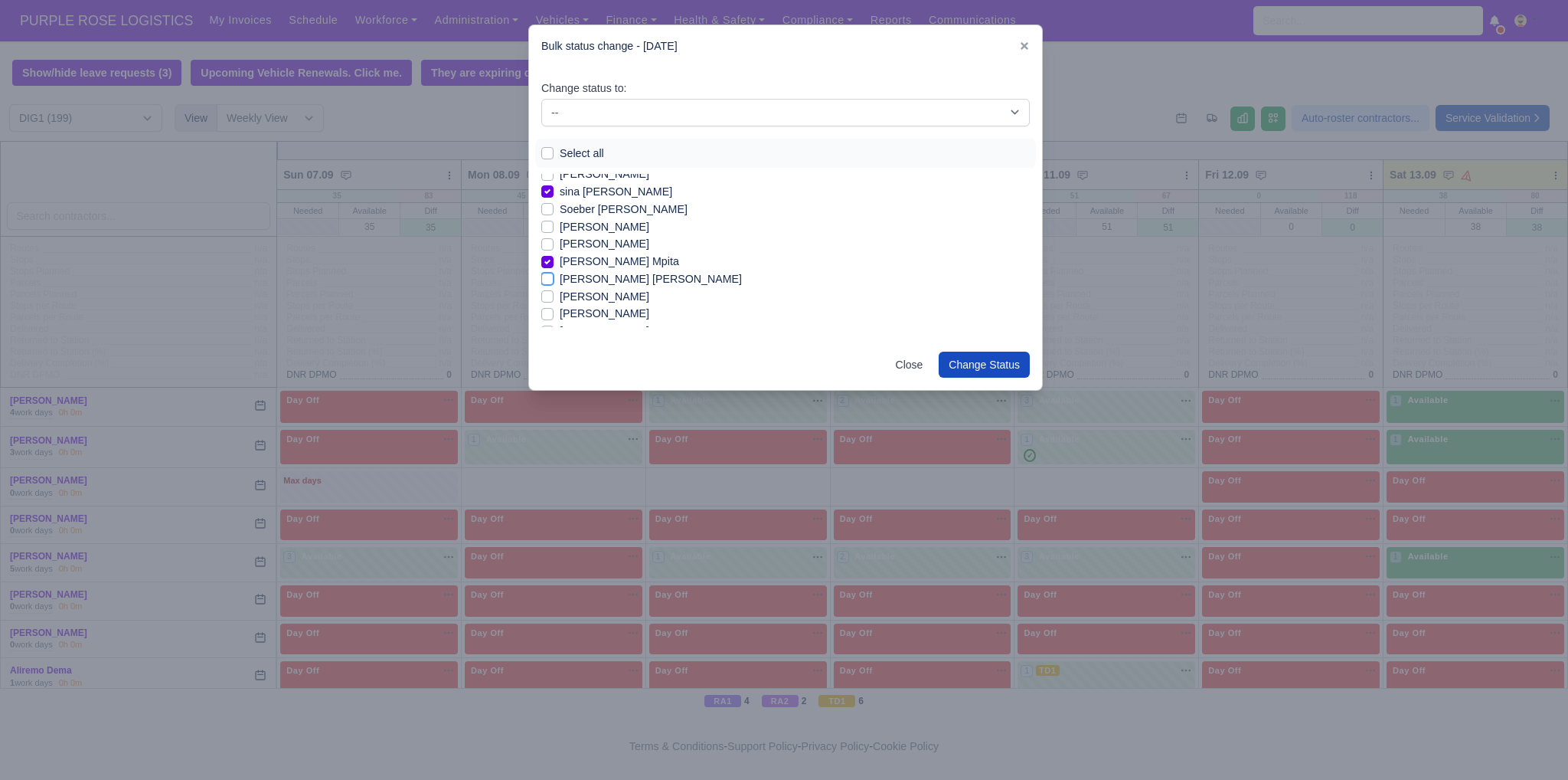
checkbox input "true"
click at [574, 301] on label "[PERSON_NAME]" at bounding box center [604, 300] width 89 height 18
click at [554, 301] on input "[PERSON_NAME]" at bounding box center [547, 298] width 12 height 12
checkbox input "true"
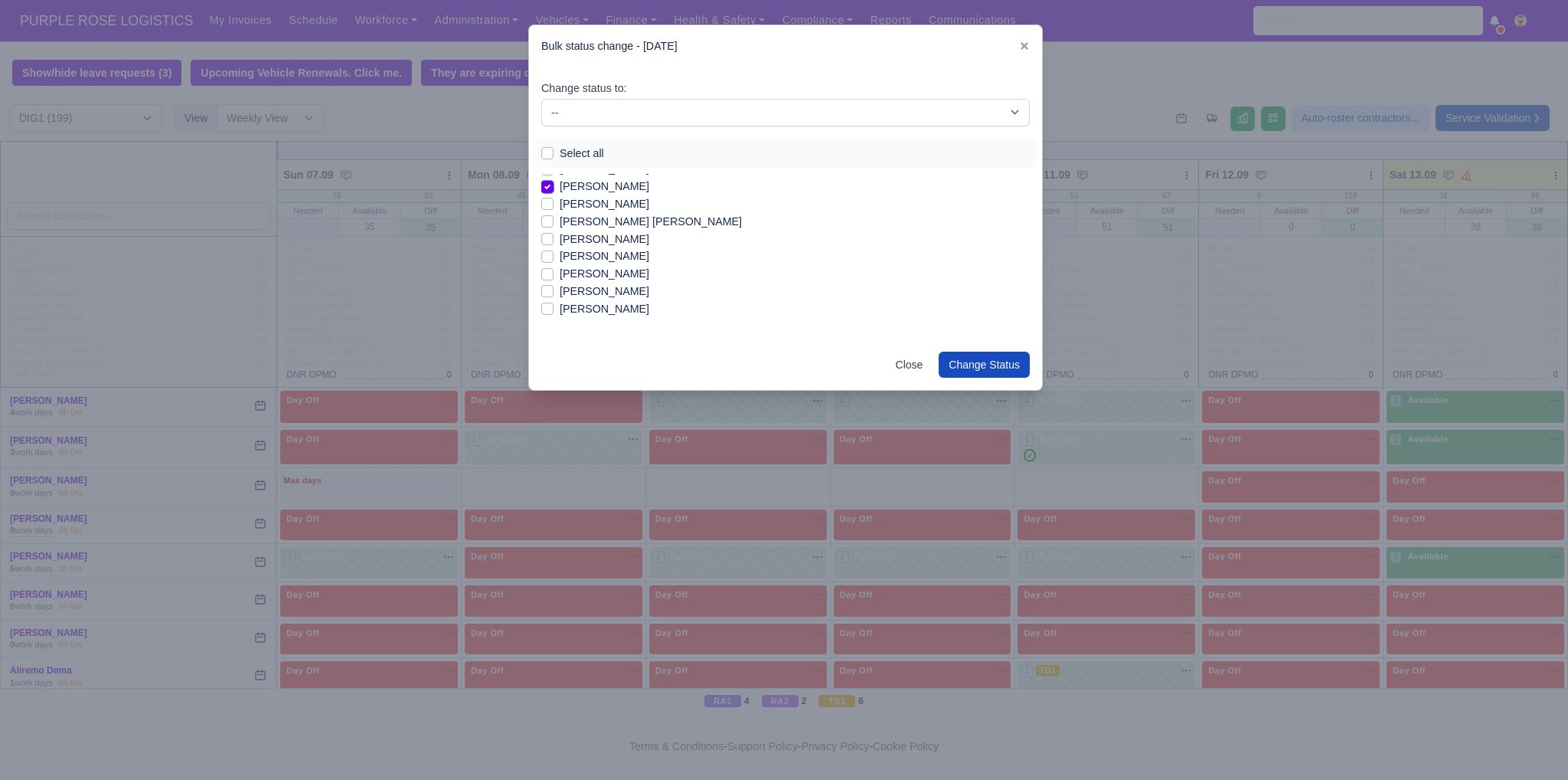
scroll to position [1917, 0]
click at [600, 257] on label "[PERSON_NAME]" at bounding box center [604, 254] width 89 height 18
click at [554, 257] on input "[PERSON_NAME]" at bounding box center [547, 252] width 12 height 12
checkbox input "true"
click at [599, 304] on label "[PERSON_NAME]" at bounding box center [604, 307] width 89 height 18
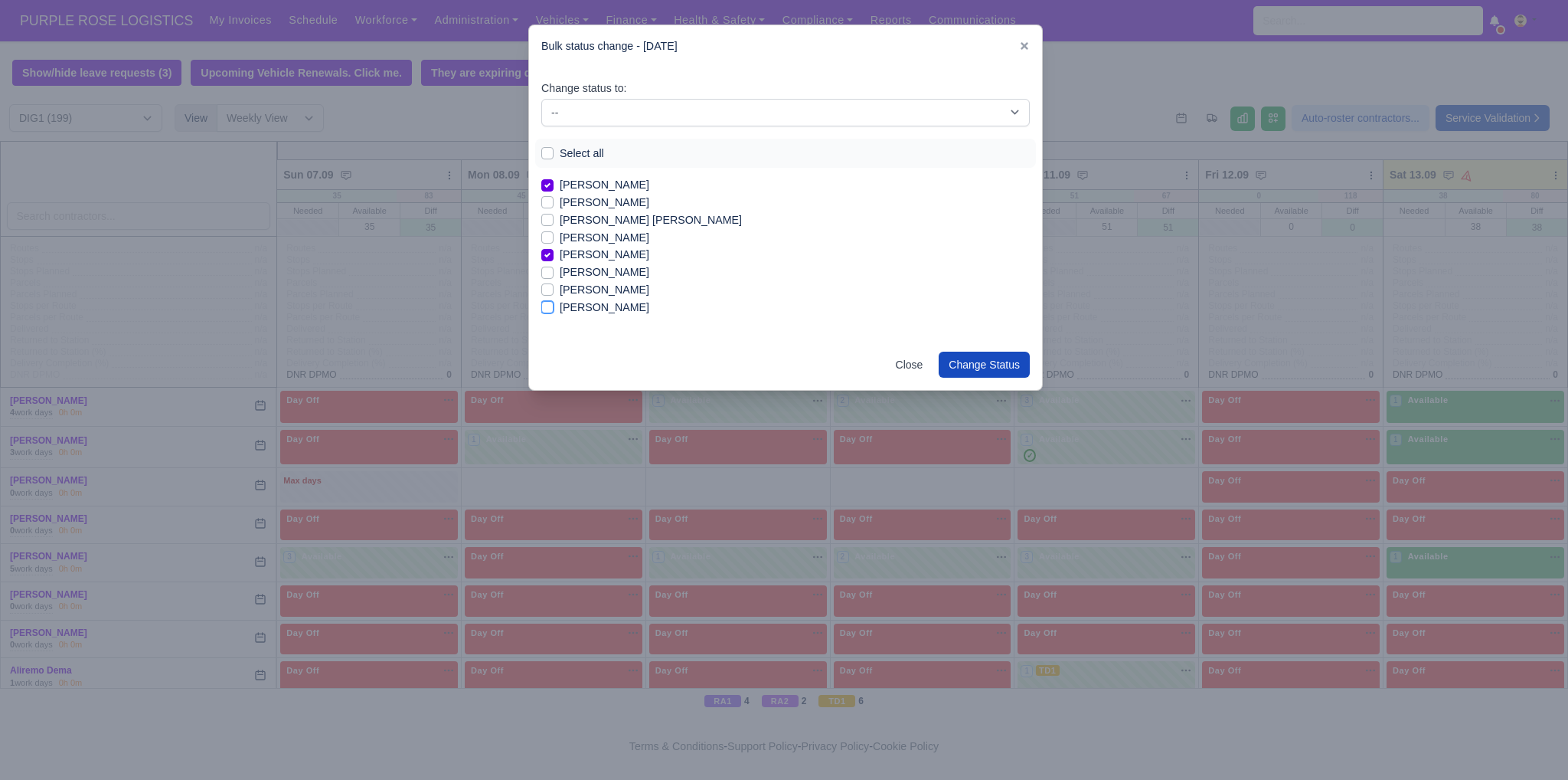
click at [554, 304] on input "[PERSON_NAME]" at bounding box center [547, 305] width 12 height 12
checkbox input "true"
click at [704, 112] on select "-- Unasigned Available Day Off Stand By Other Depot" at bounding box center [785, 112] width 488 height 27
select select "Available"
click at [541, 99] on select "-- Unasigned Available Day Off Stand By Other Depot" at bounding box center [785, 112] width 488 height 27
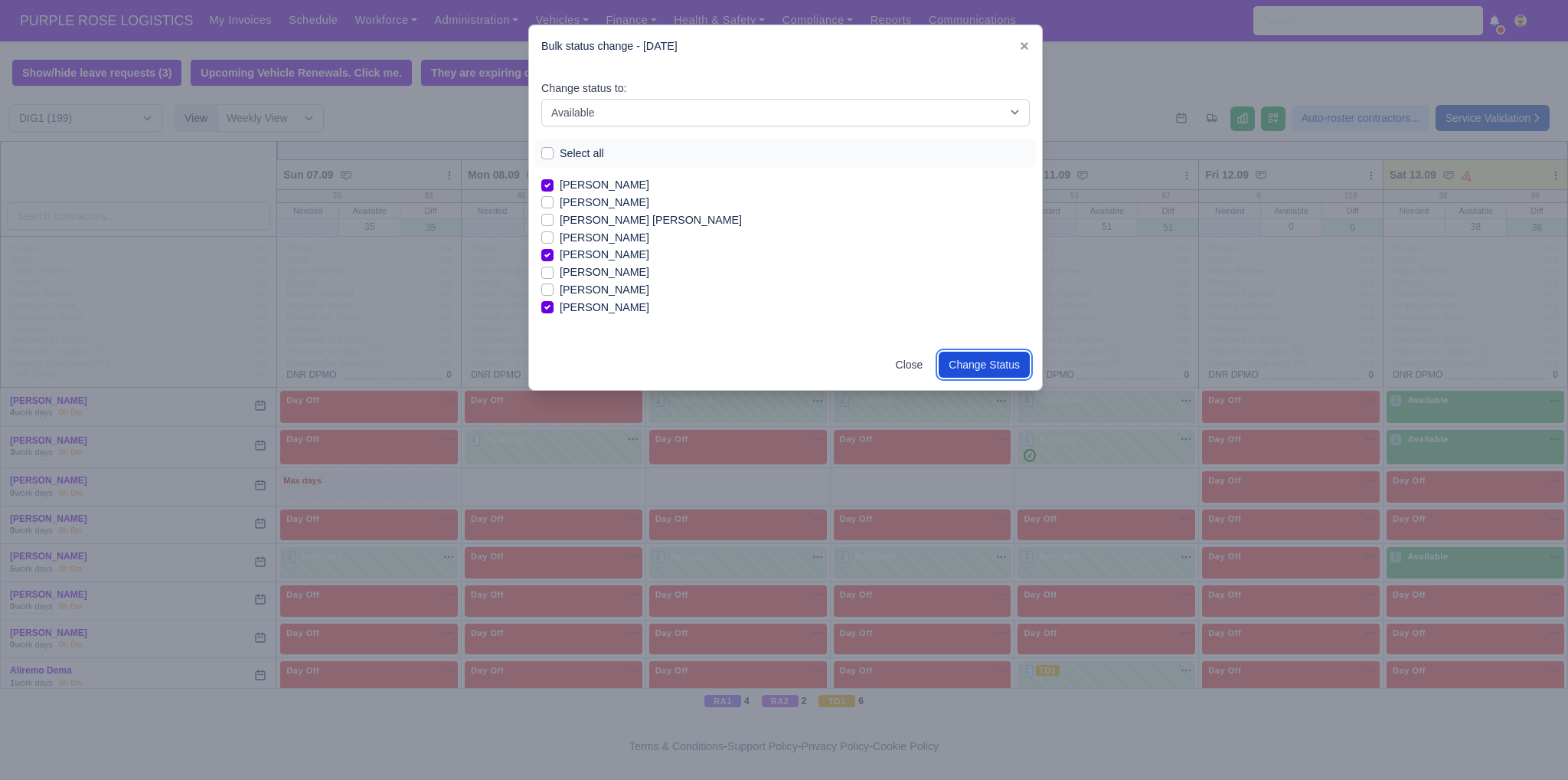
click at [965, 373] on button "Change Status" at bounding box center [983, 364] width 91 height 26
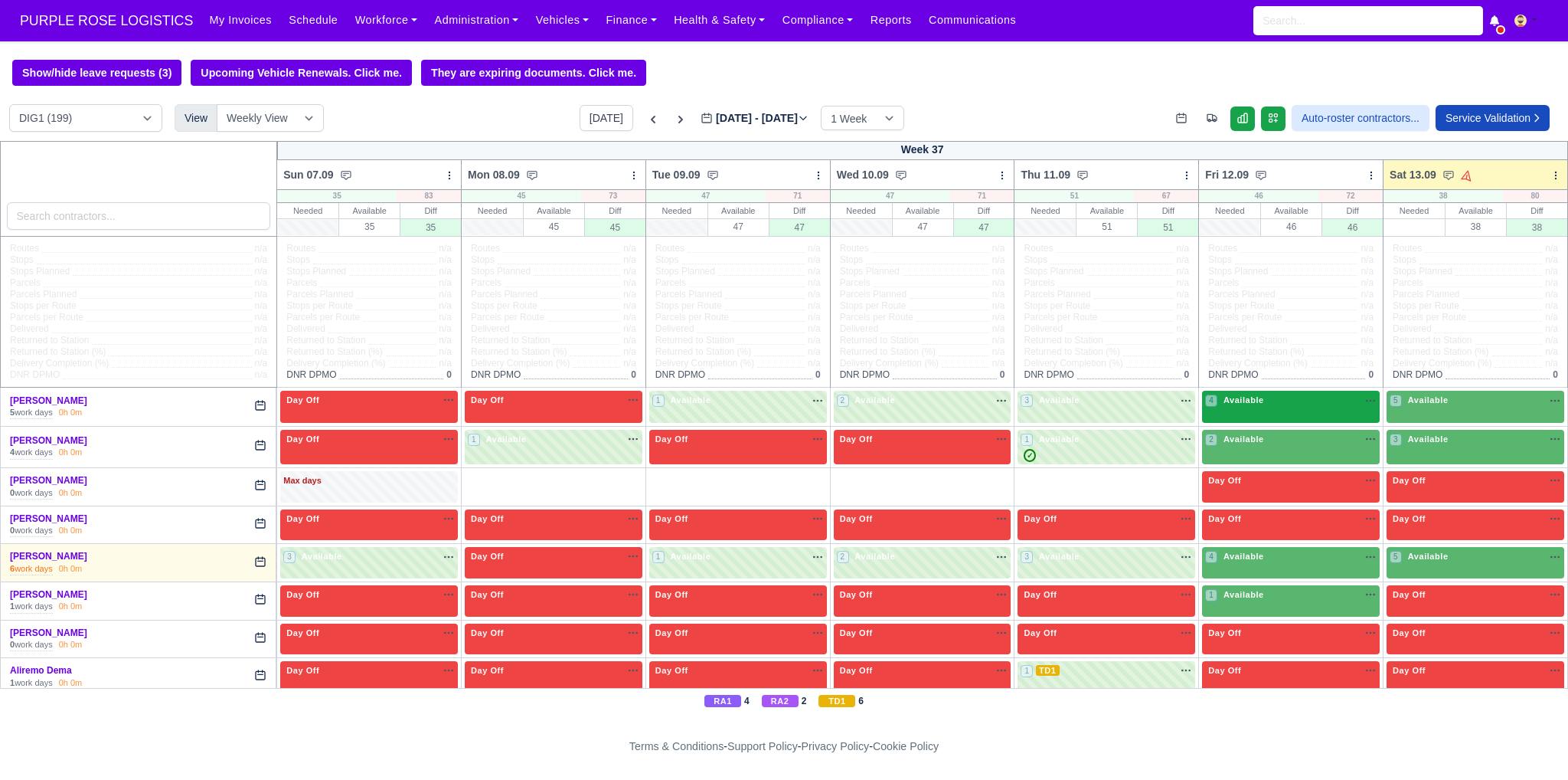
click at [1255, 410] on div "4 Available na" at bounding box center [1290, 401] width 172 height 16
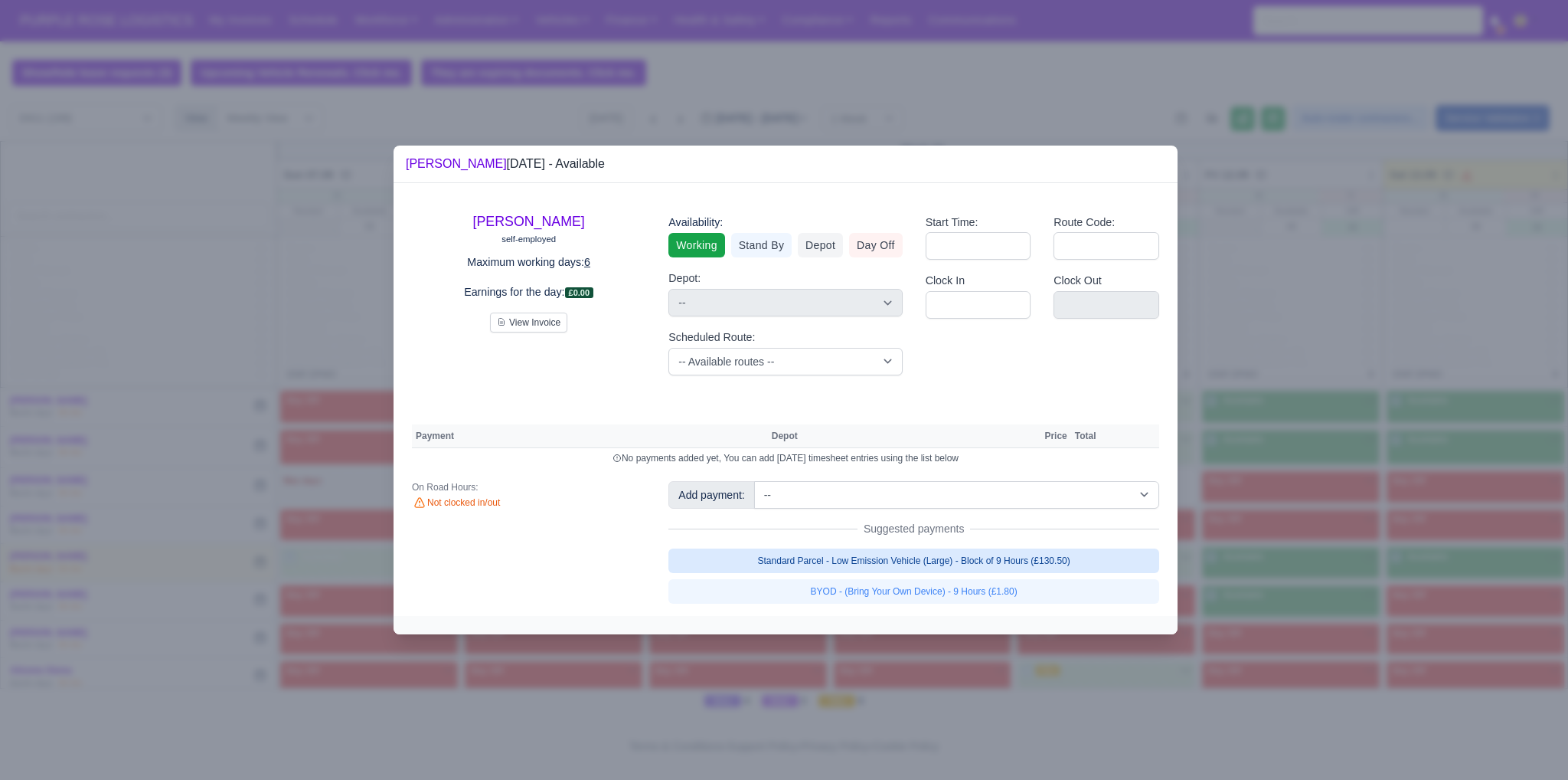
click at [943, 563] on link "Standard Parcel - Low Emission Vehicle (Large) - Block of 9 Hours (£130.50)" at bounding box center [913, 561] width 491 height 25
select select "1"
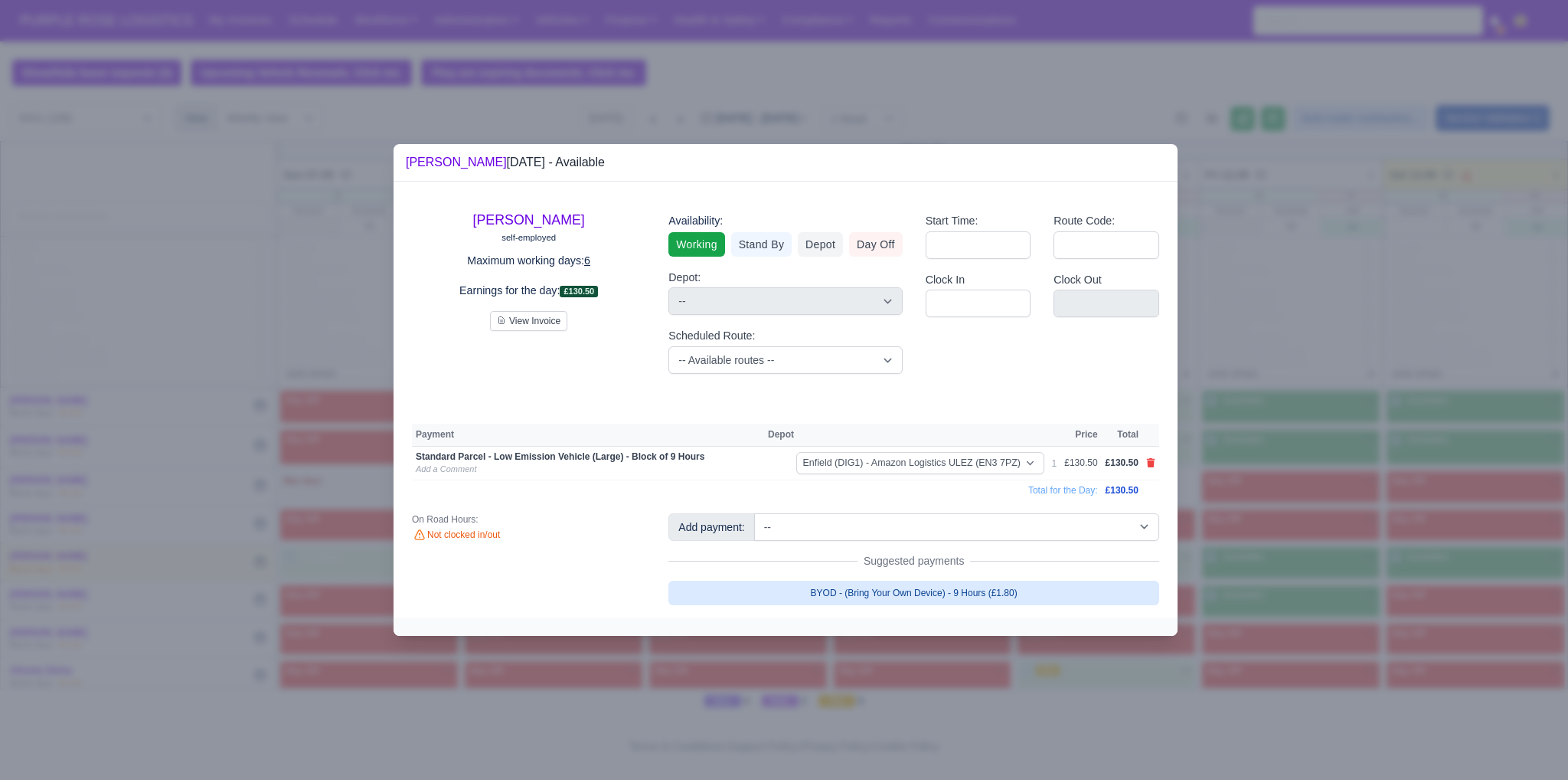
click at [940, 590] on link "BYOD - (Bring Your Own Device) - 9 Hours (£1.80)" at bounding box center [913, 593] width 491 height 25
click at [1032, 596] on link "BYOD - (Bring Your Own Device) - 9 Hours (£1.80)" at bounding box center [913, 593] width 491 height 25
select select "1"
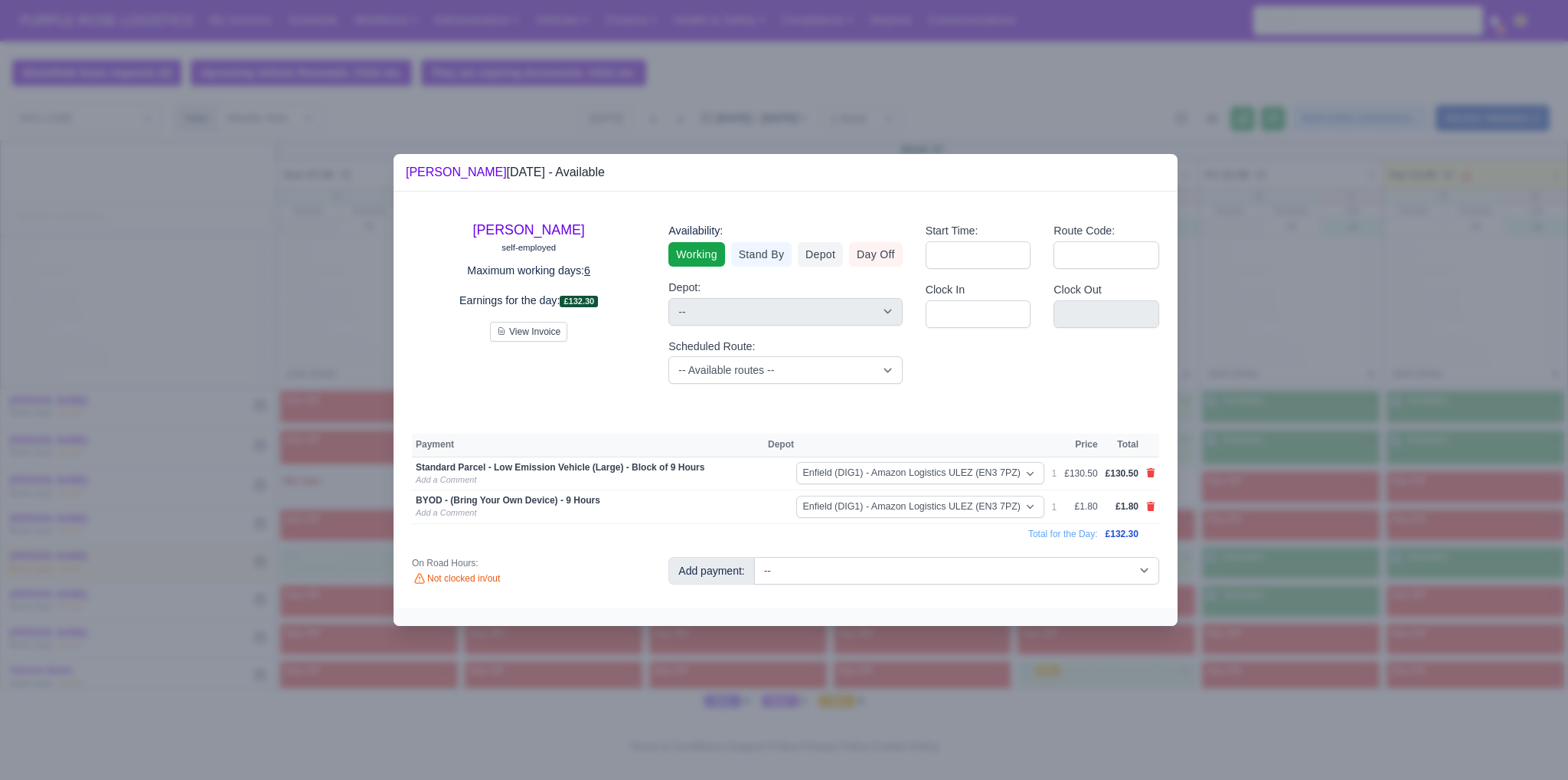
click at [1287, 486] on div at bounding box center [784, 390] width 1568 height 780
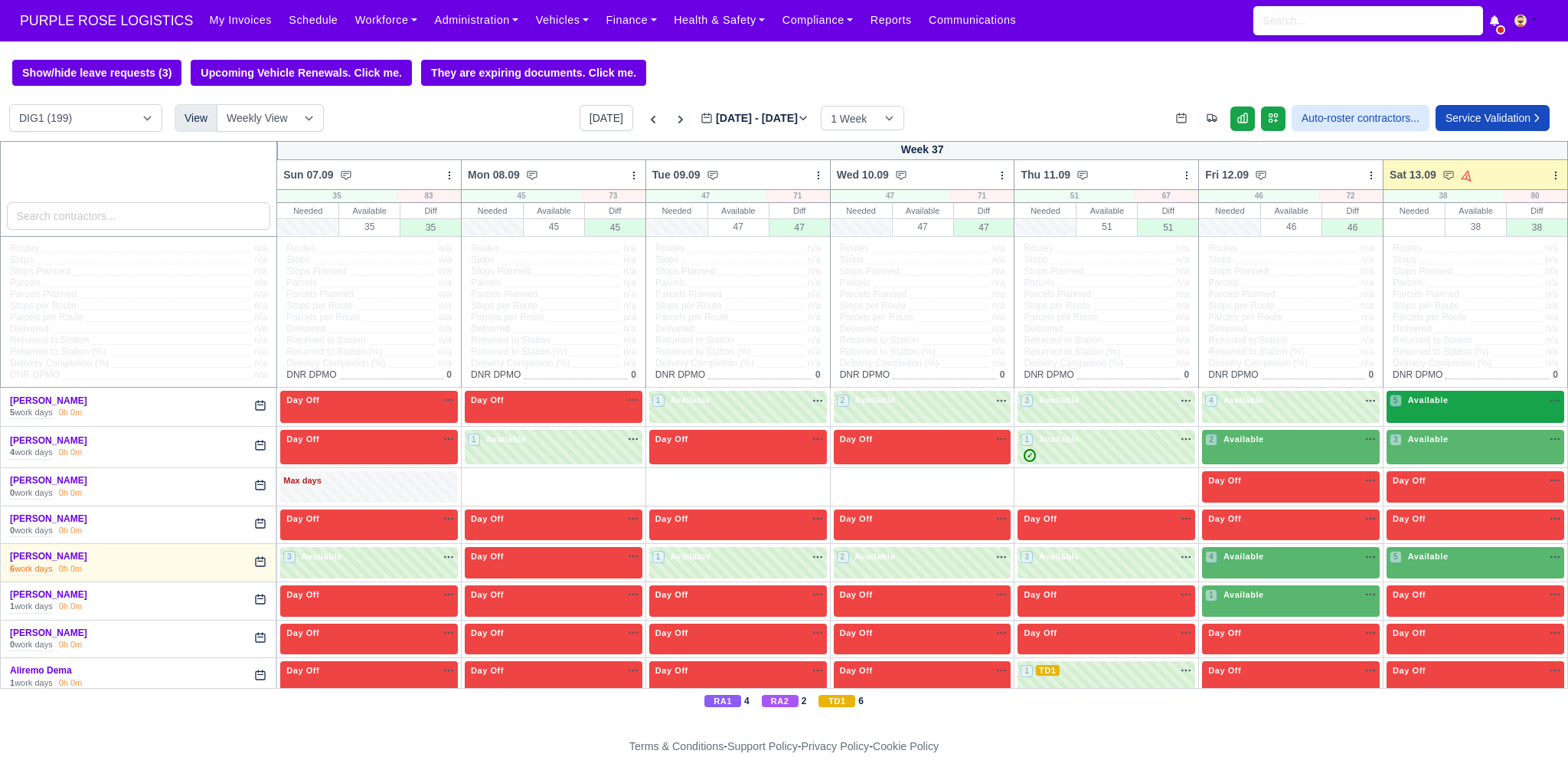
click at [1405, 404] on span "Available" at bounding box center [1428, 400] width 47 height 11
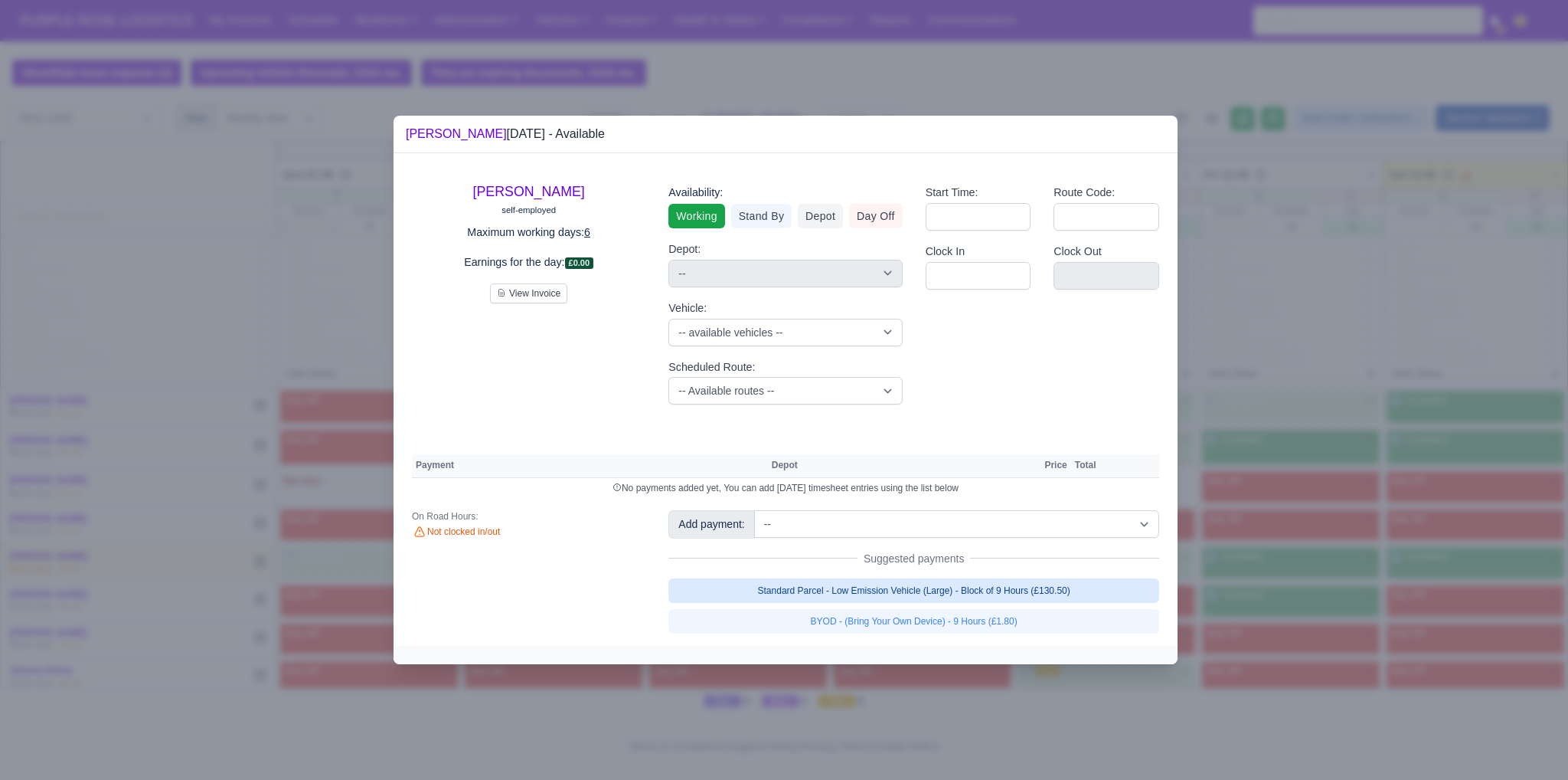
click at [995, 589] on link "Standard Parcel - Low Emission Vehicle (Large) - Block of 9 Hours (£130.50)" at bounding box center [913, 591] width 491 height 25
select select "1"
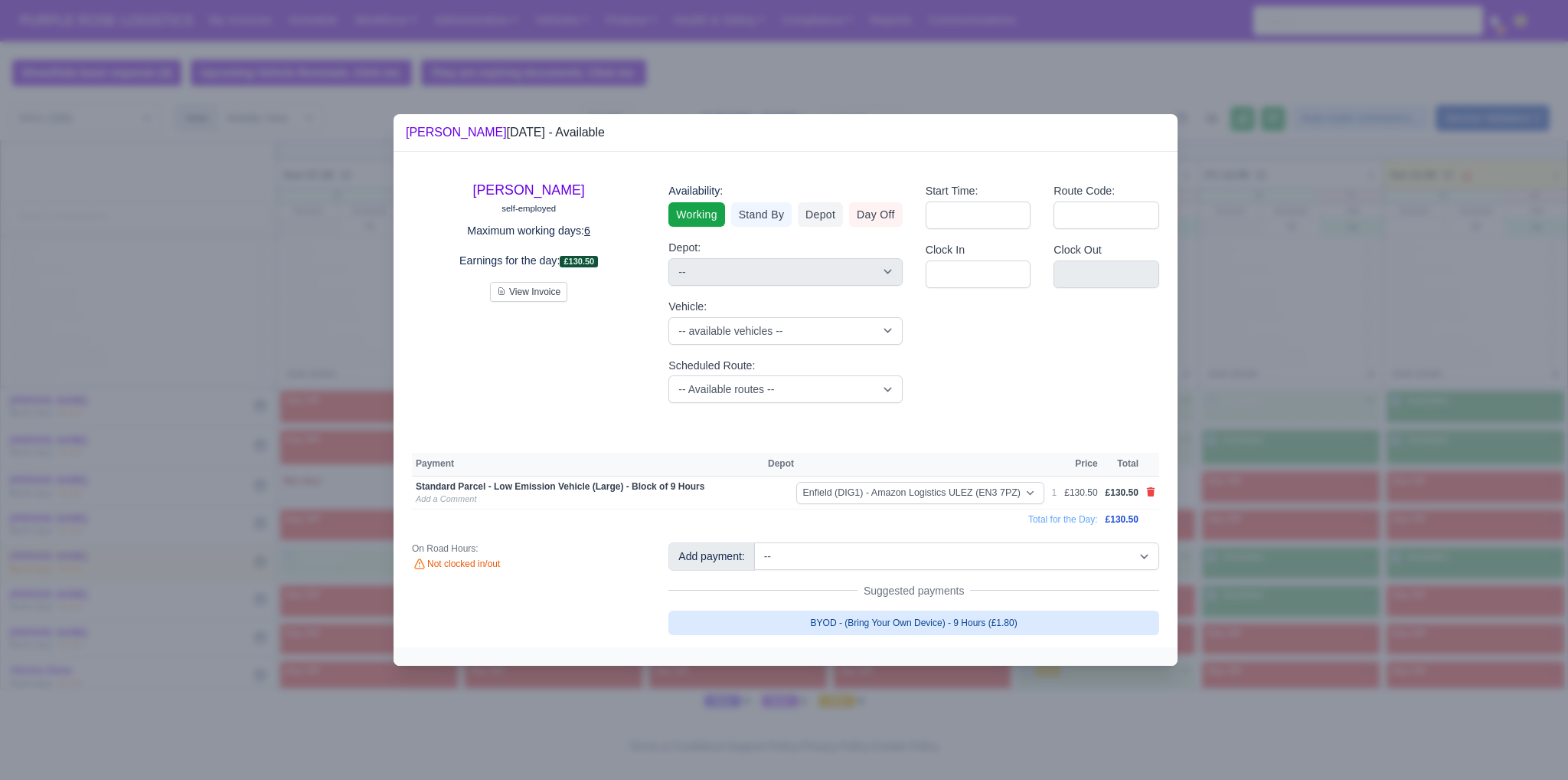
click at [972, 619] on link "BYOD - (Bring Your Own Device) - 9 Hours (£1.80)" at bounding box center [913, 623] width 491 height 25
select select "1"
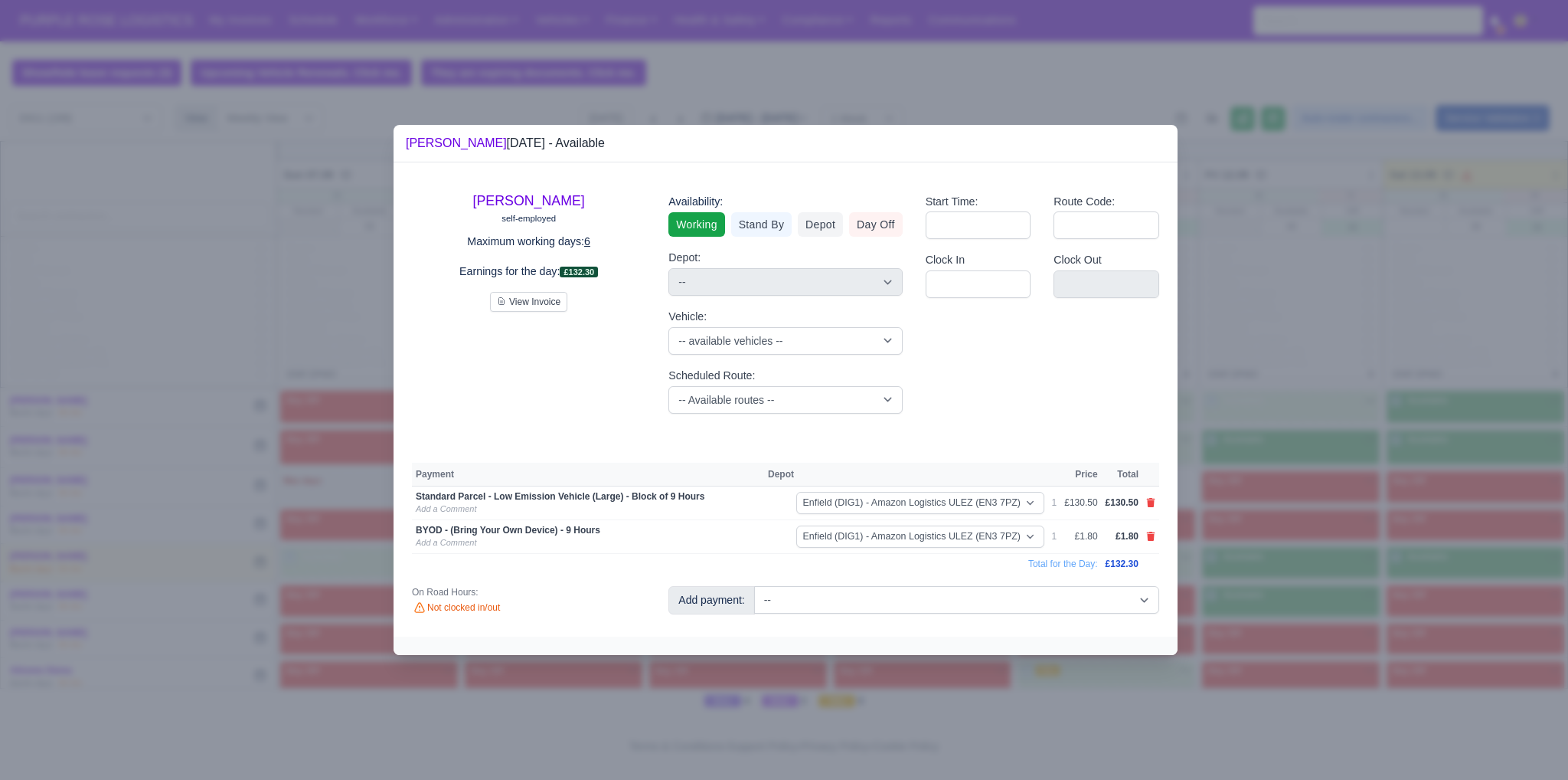
click at [1297, 451] on div at bounding box center [784, 390] width 1568 height 780
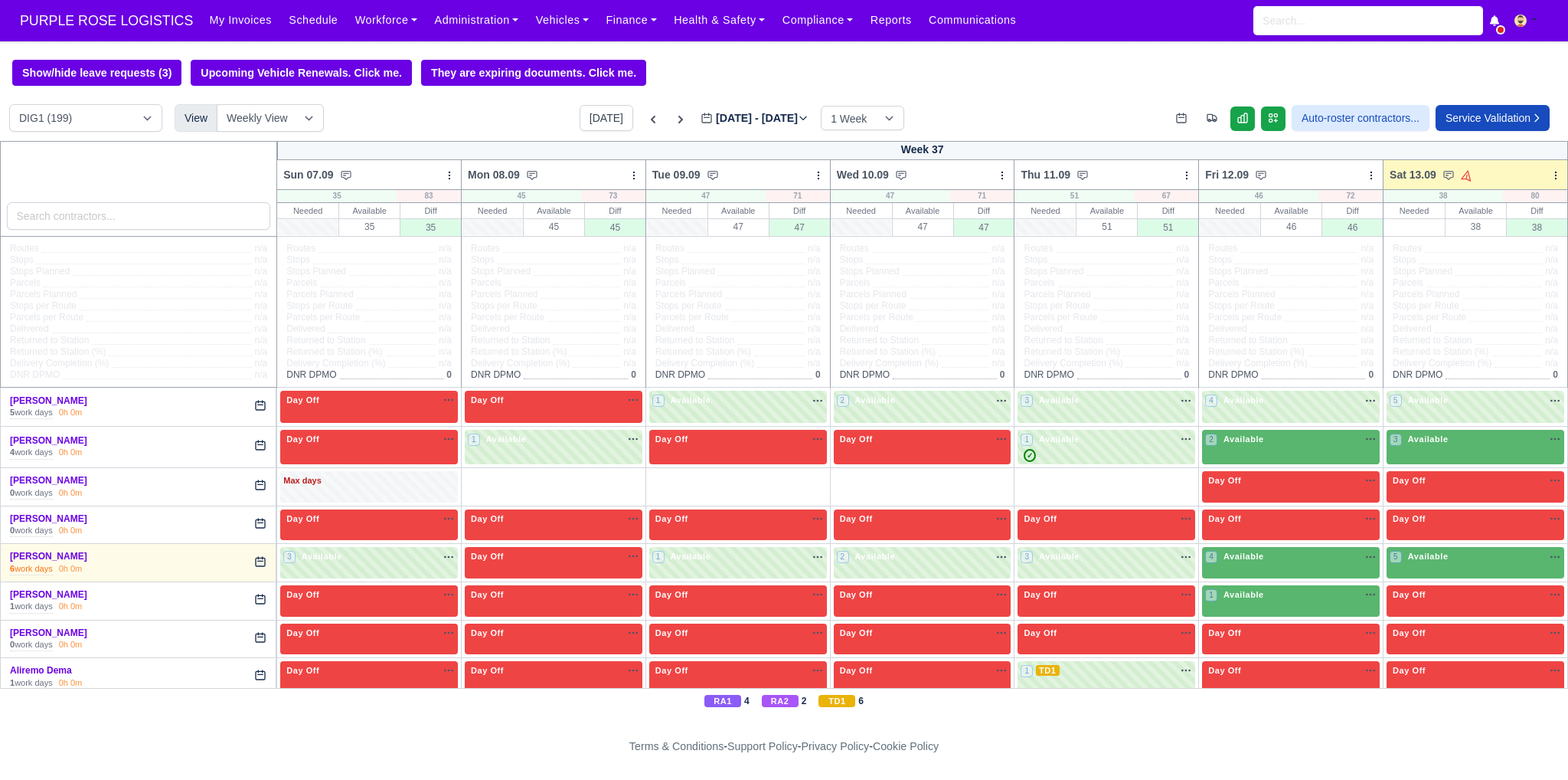
click at [1292, 447] on div "2 Available na" at bounding box center [1290, 440] width 172 height 16
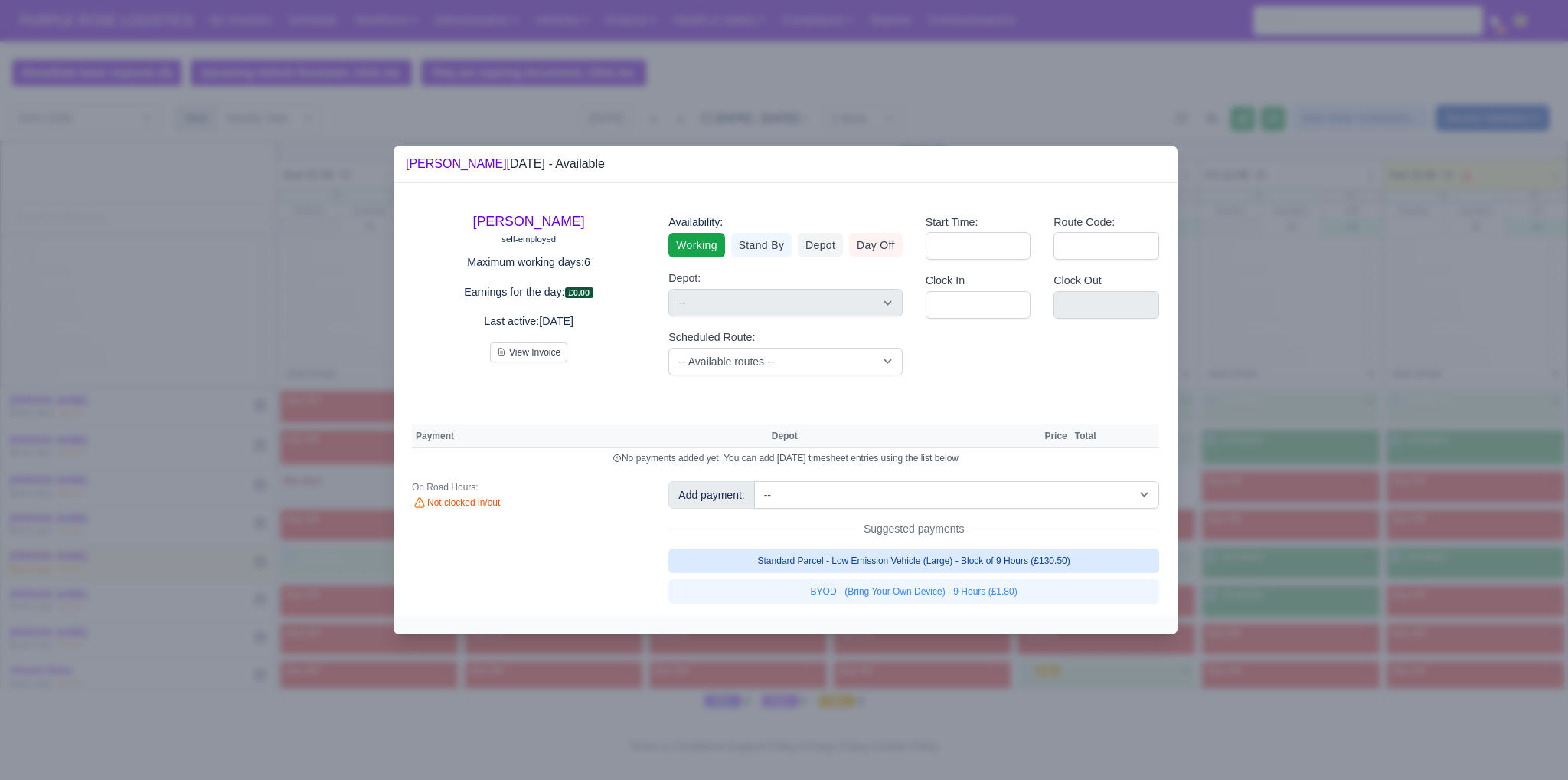
click at [938, 561] on link "Standard Parcel - Low Emission Vehicle (Large) - Block of 9 Hours (£130.50)" at bounding box center [913, 561] width 491 height 25
select select "1"
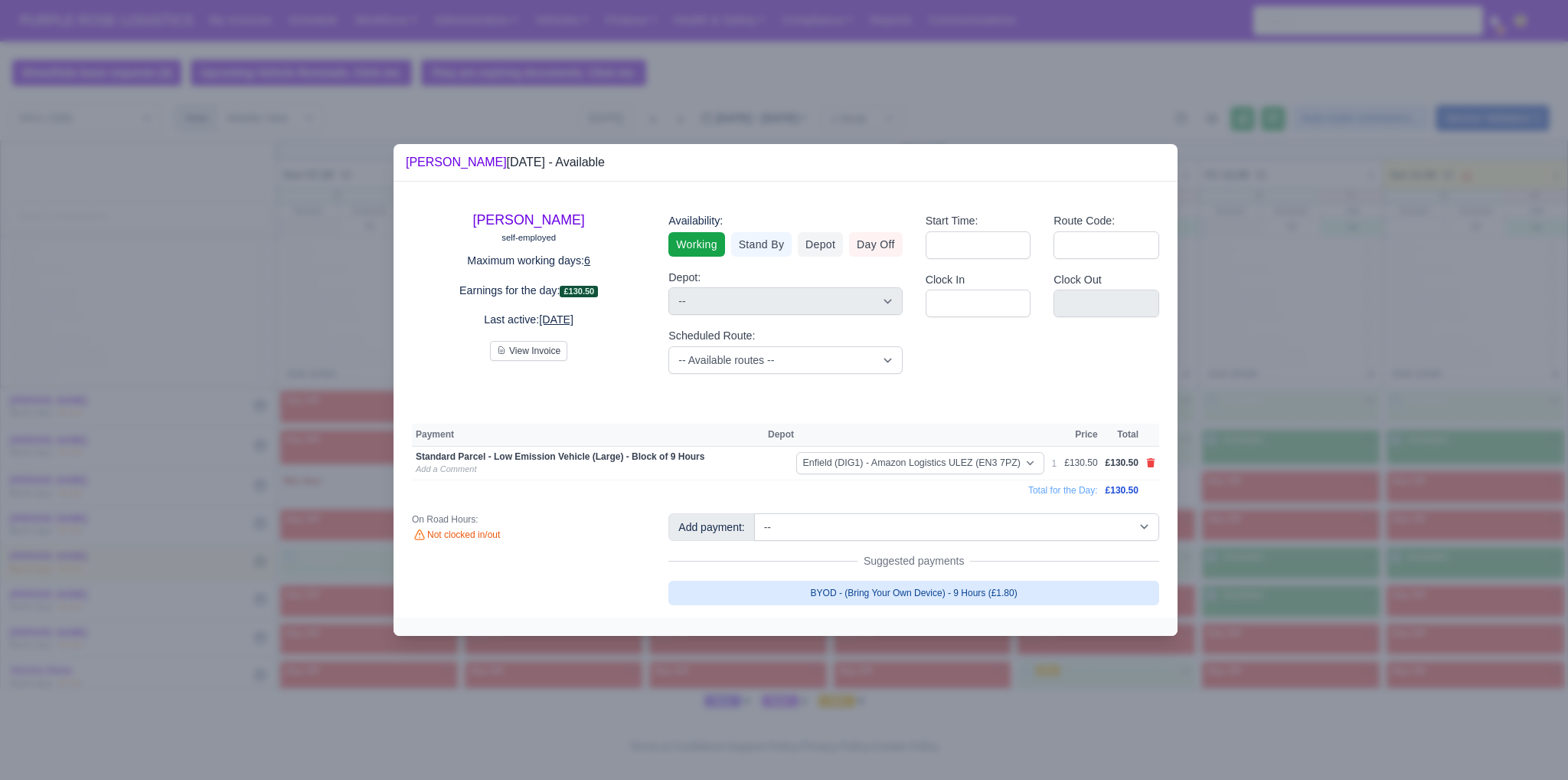
click at [937, 592] on link "BYOD - (Bring Your Own Device) - 9 Hours (£1.80)" at bounding box center [913, 593] width 491 height 25
select select "1"
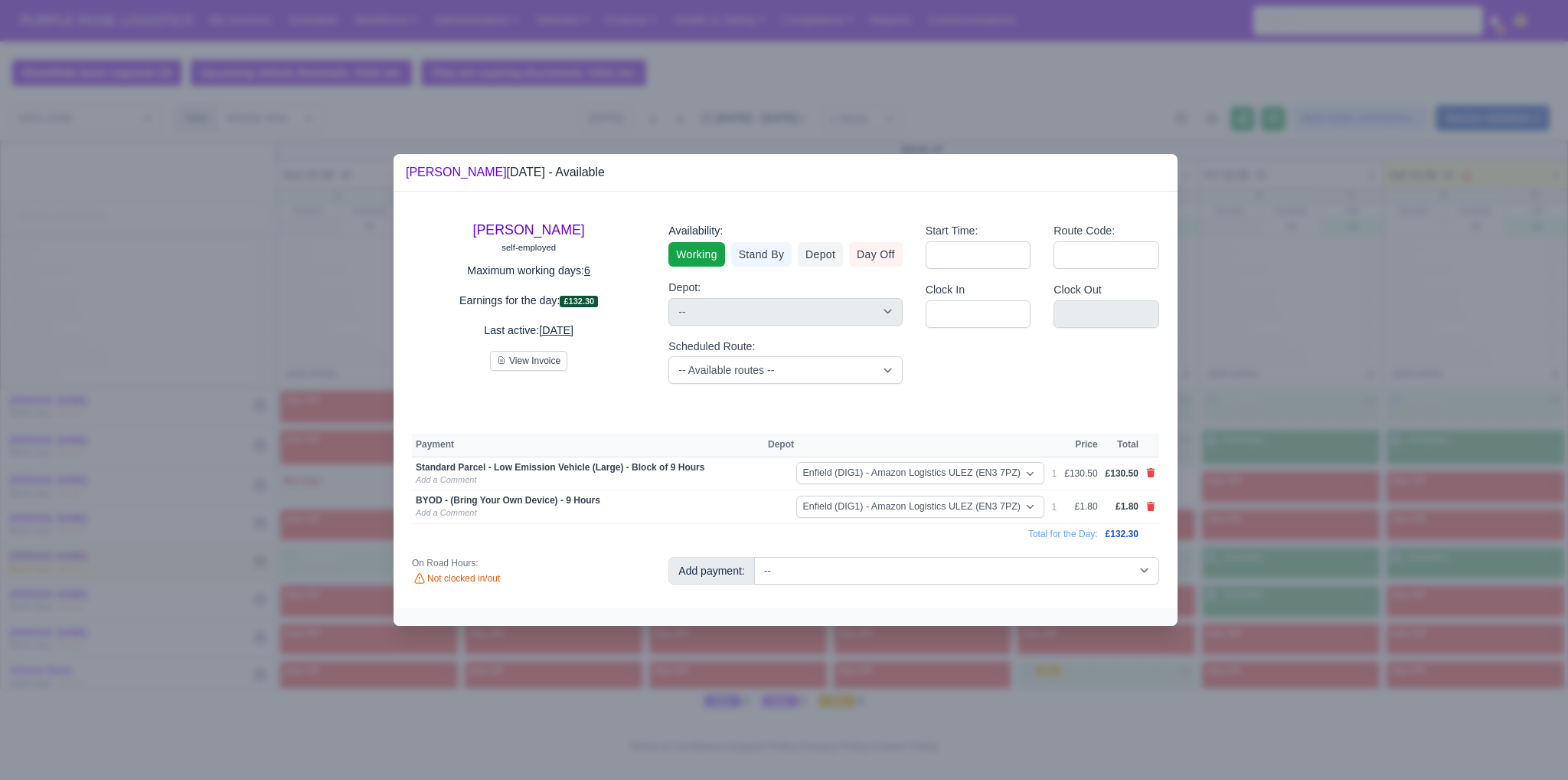
click at [1436, 481] on div at bounding box center [784, 390] width 1568 height 780
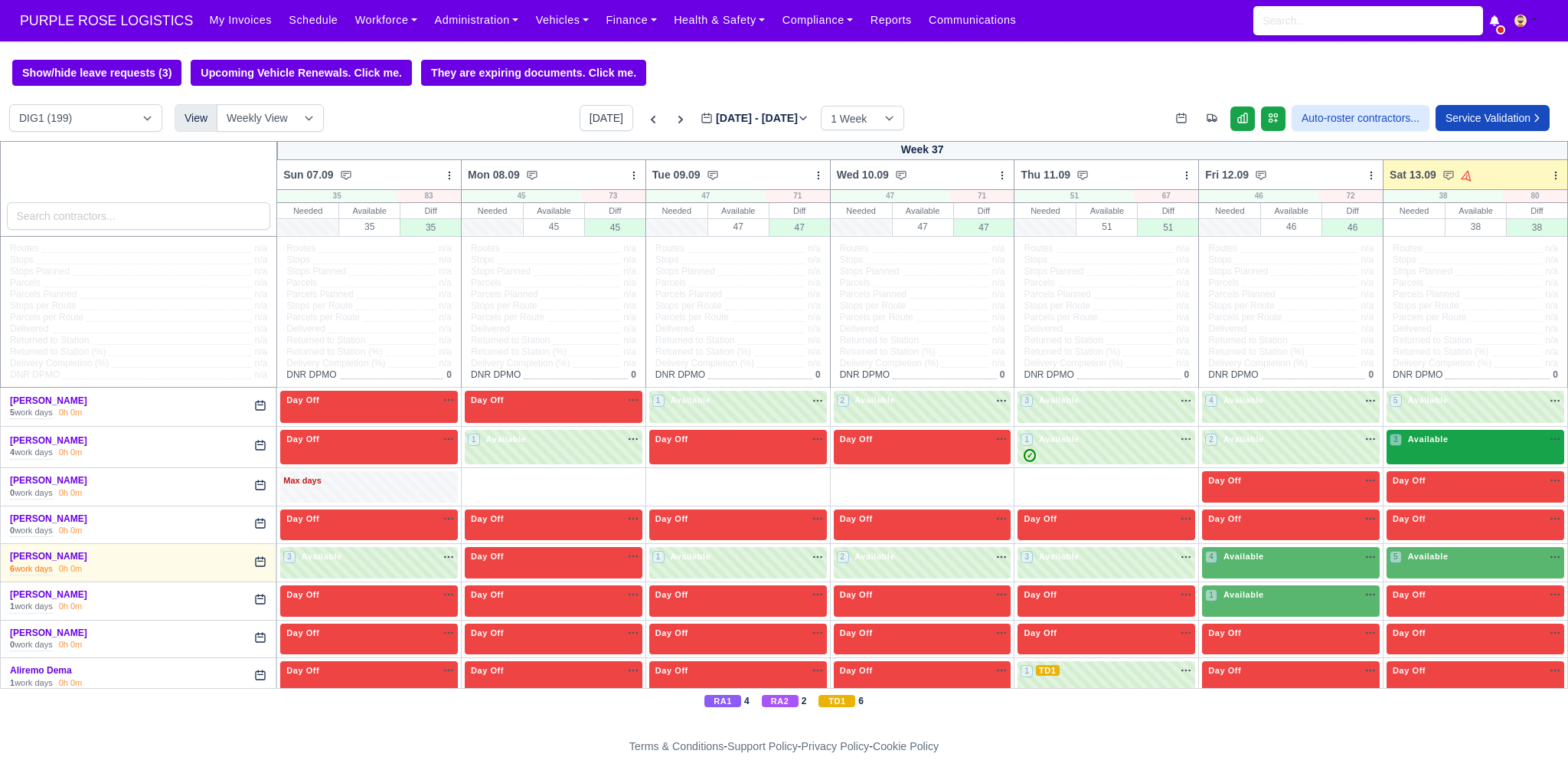
click at [1449, 442] on div "3 Available na" at bounding box center [1475, 439] width 172 height 13
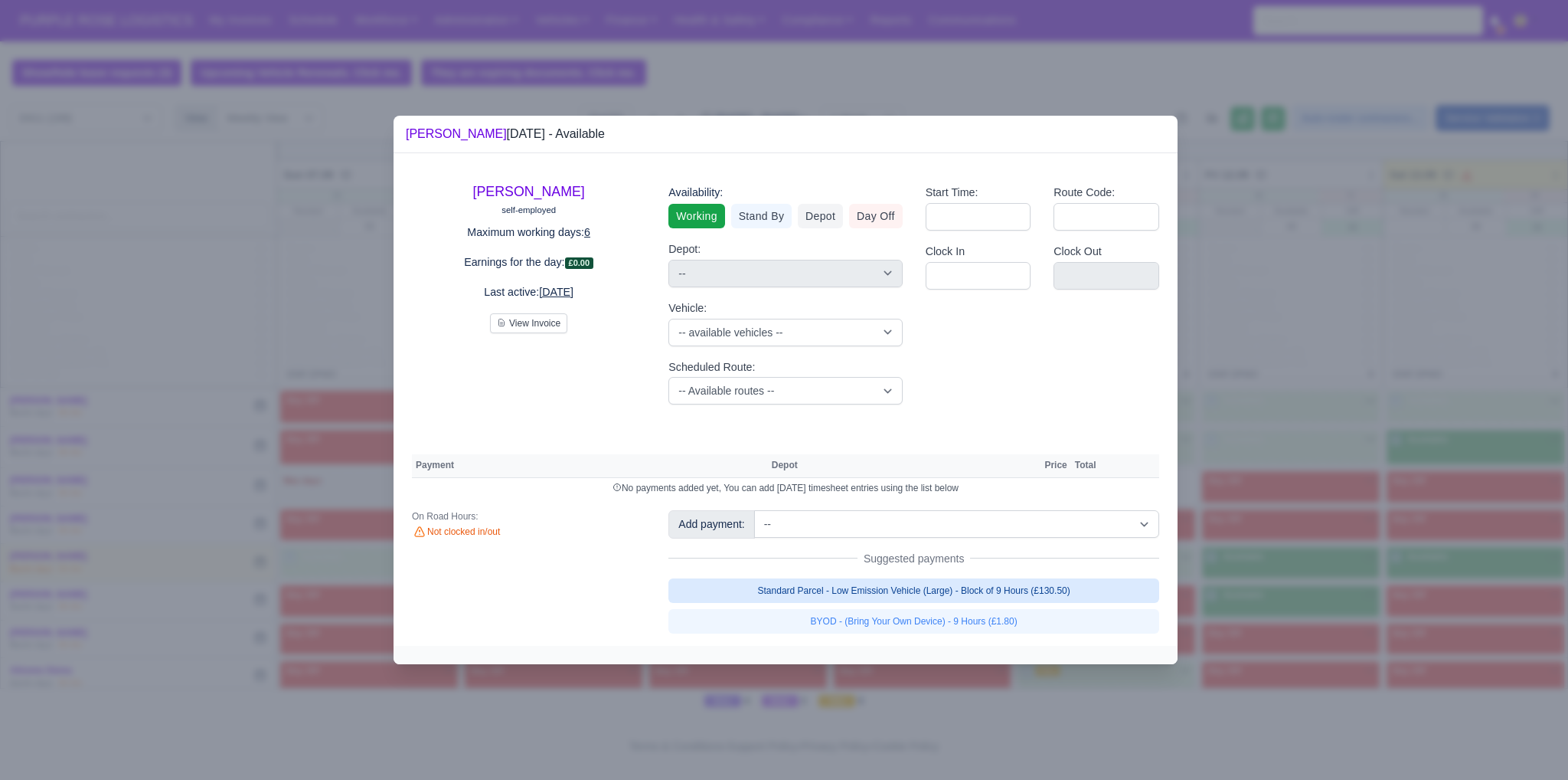
click at [1070, 579] on link "Standard Parcel - Low Emission Vehicle (Large) - Block of 9 Hours (£130.50)" at bounding box center [913, 591] width 491 height 25
select select "1"
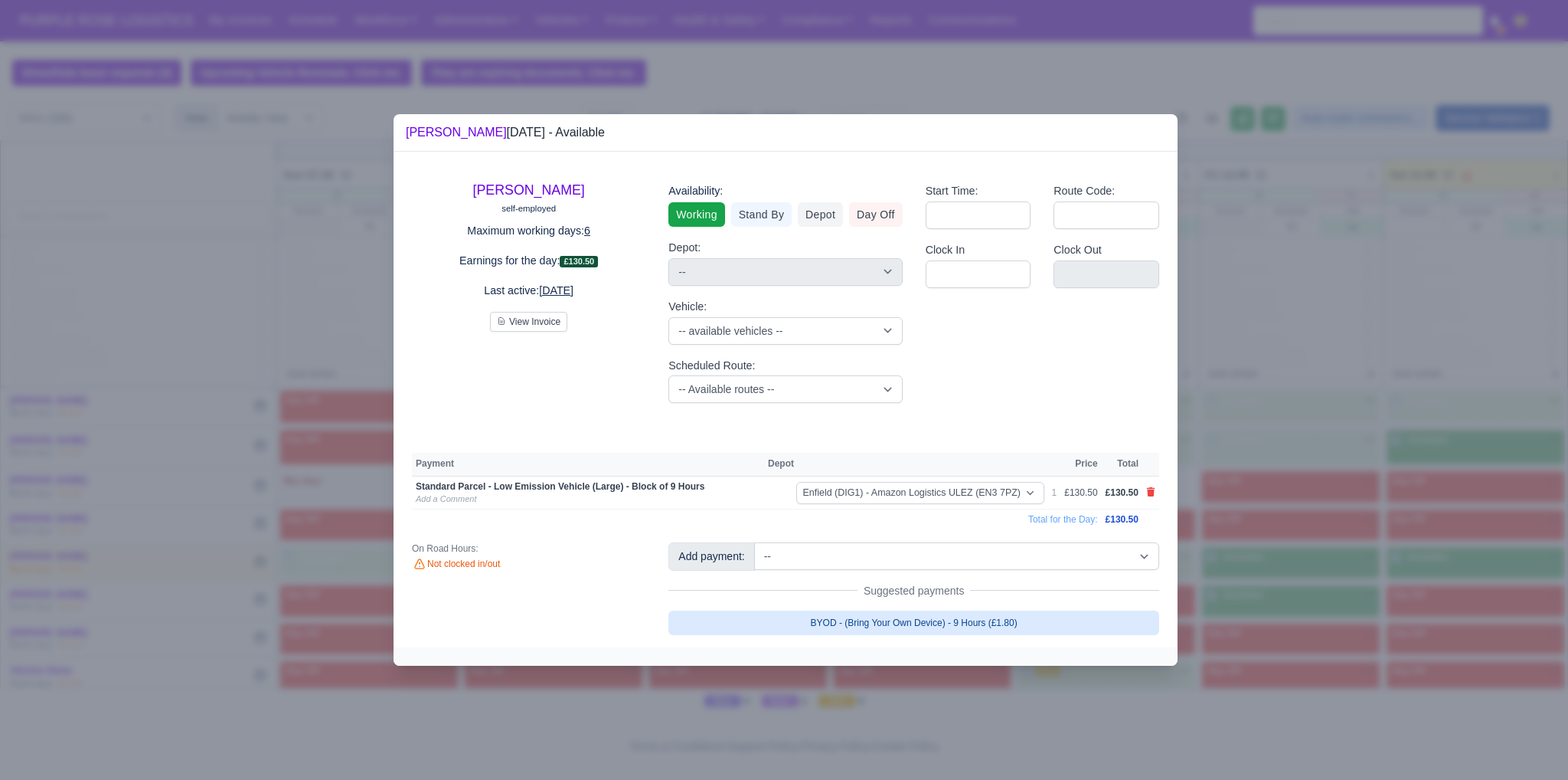
click at [942, 628] on link "BYOD - (Bring Your Own Device) - 9 Hours (£1.80)" at bounding box center [913, 623] width 491 height 25
select select "1"
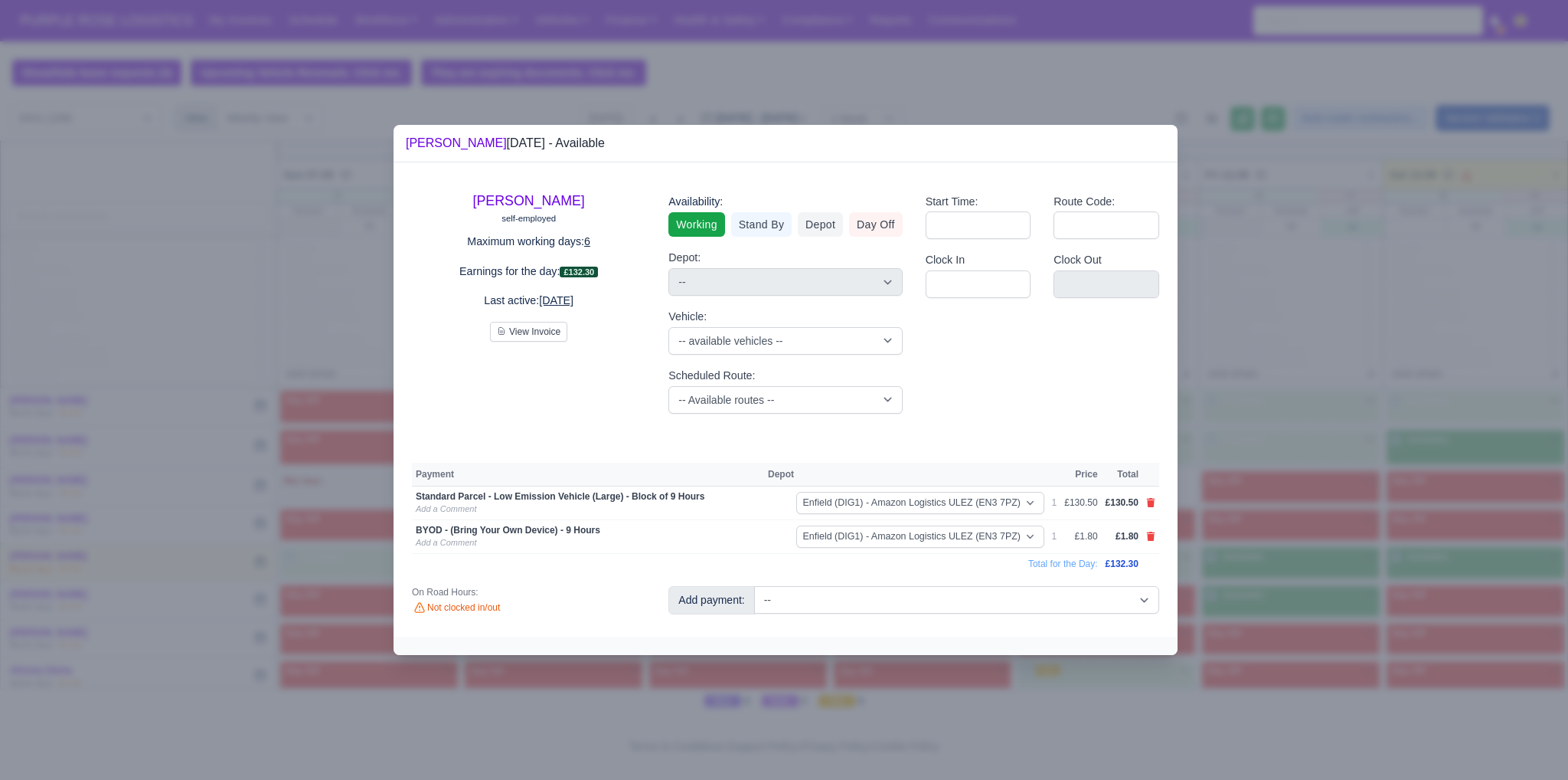
click at [1230, 563] on div at bounding box center [784, 390] width 1568 height 780
click at [1451, 607] on div at bounding box center [784, 390] width 1568 height 780
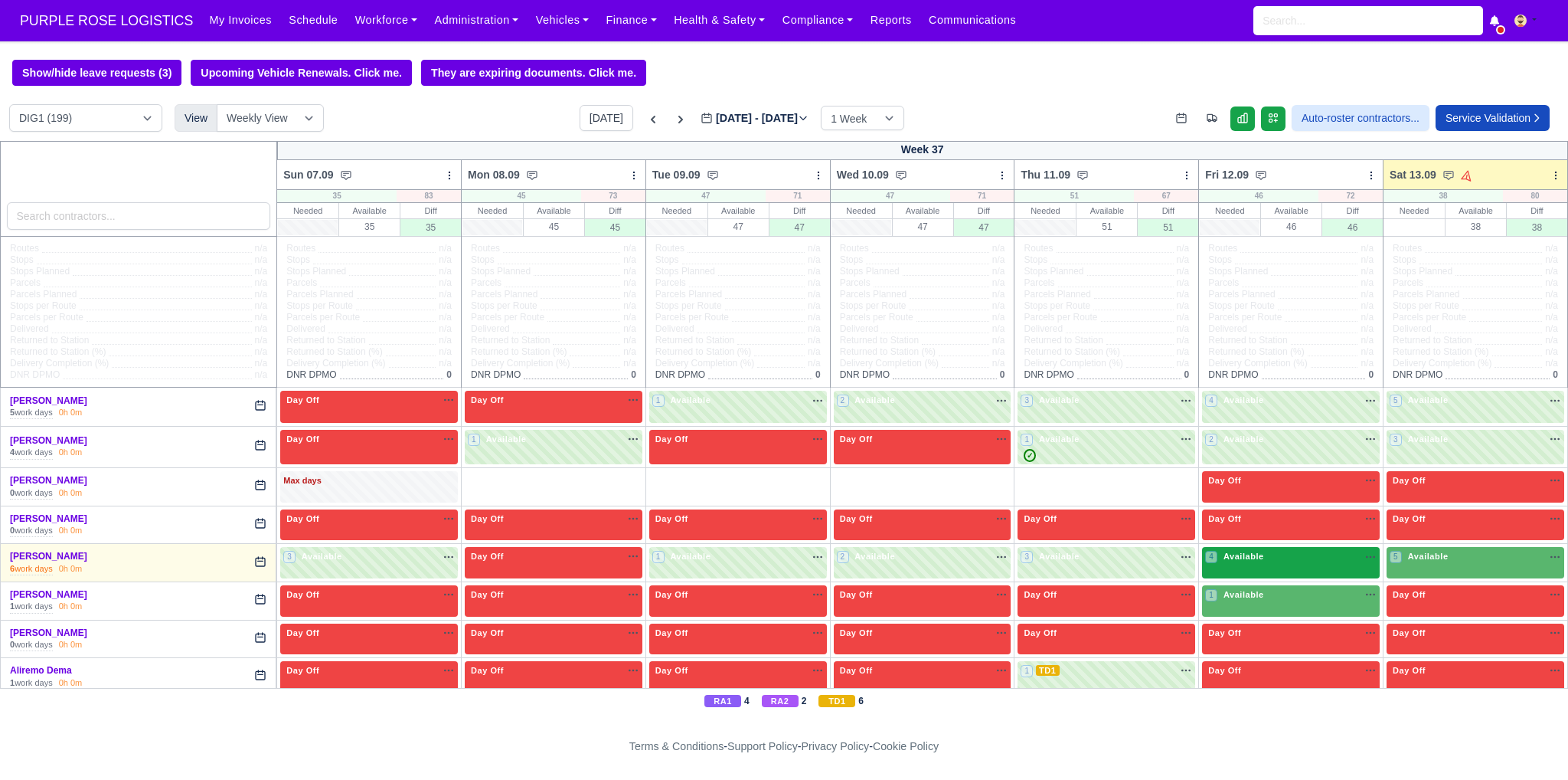
click at [1236, 555] on span "Available" at bounding box center [1244, 556] width 47 height 11
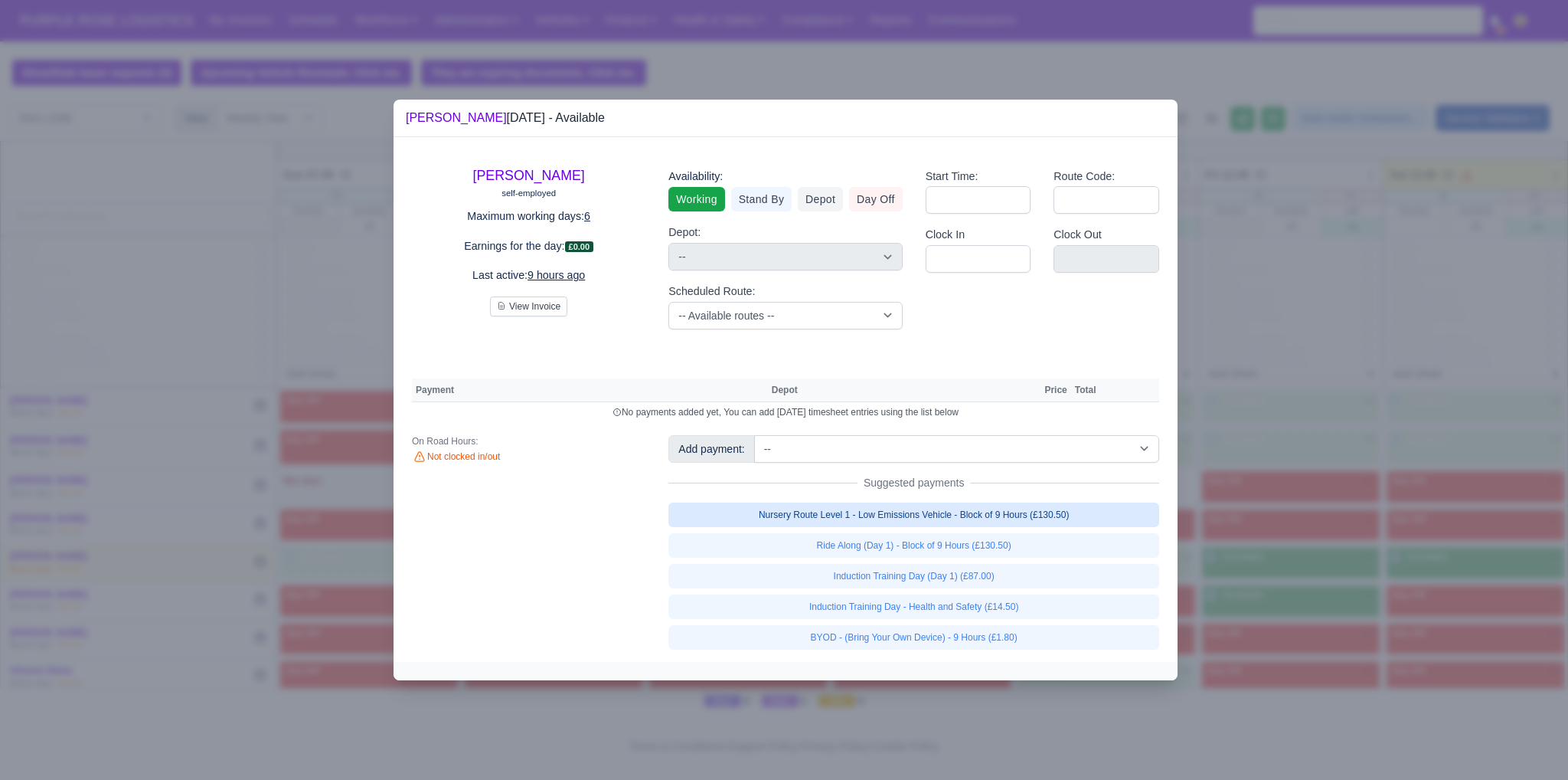
click at [1000, 512] on link "Nursery Route Level 1 - Low Emissions Vehicle - Block of 9 Hours (£130.50)" at bounding box center [913, 515] width 491 height 25
select select "1"
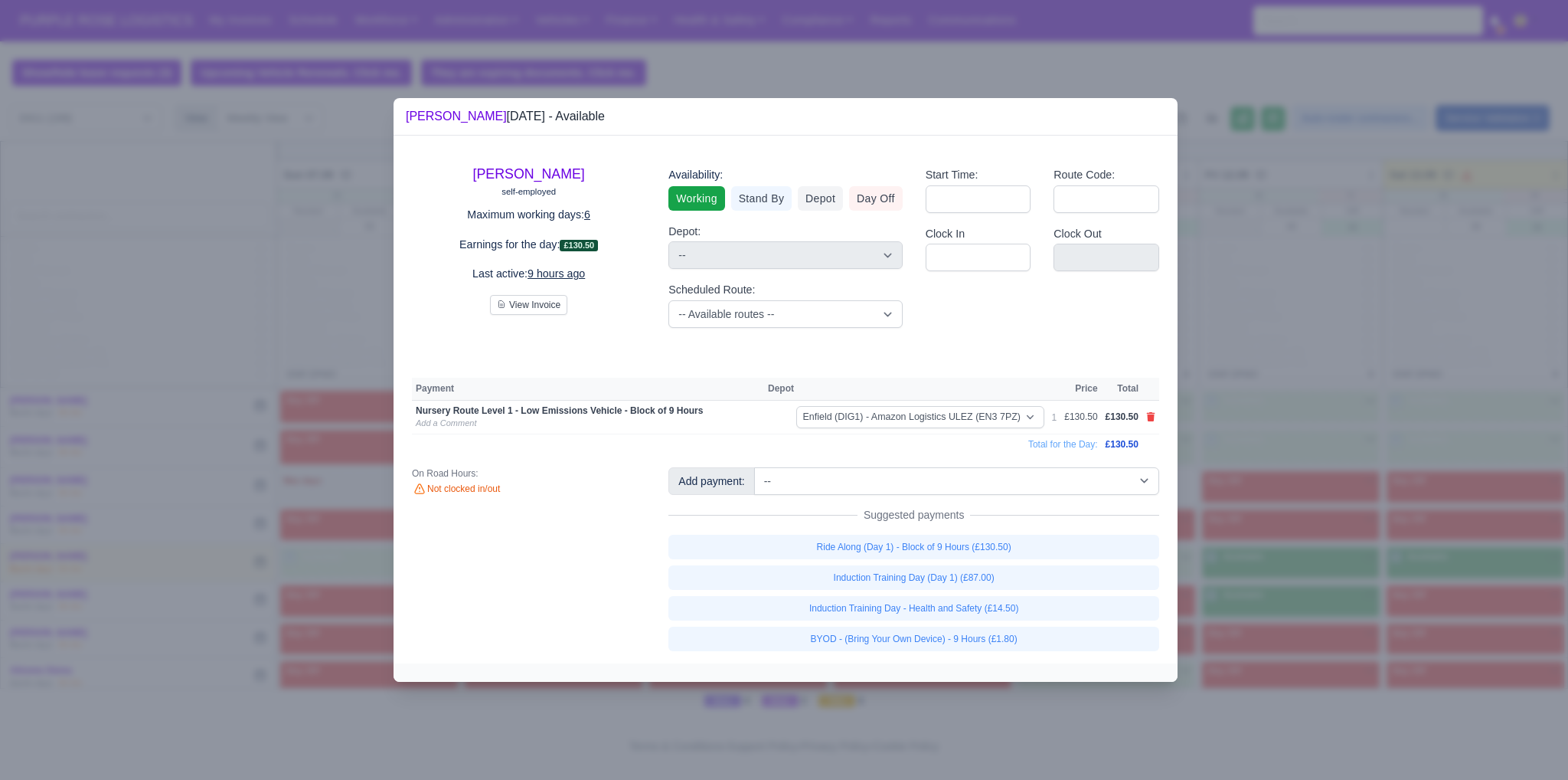
click at [980, 638] on link "BYOD - (Bring Your Own Device) - 9 Hours (£1.80)" at bounding box center [913, 639] width 491 height 25
select select "1"
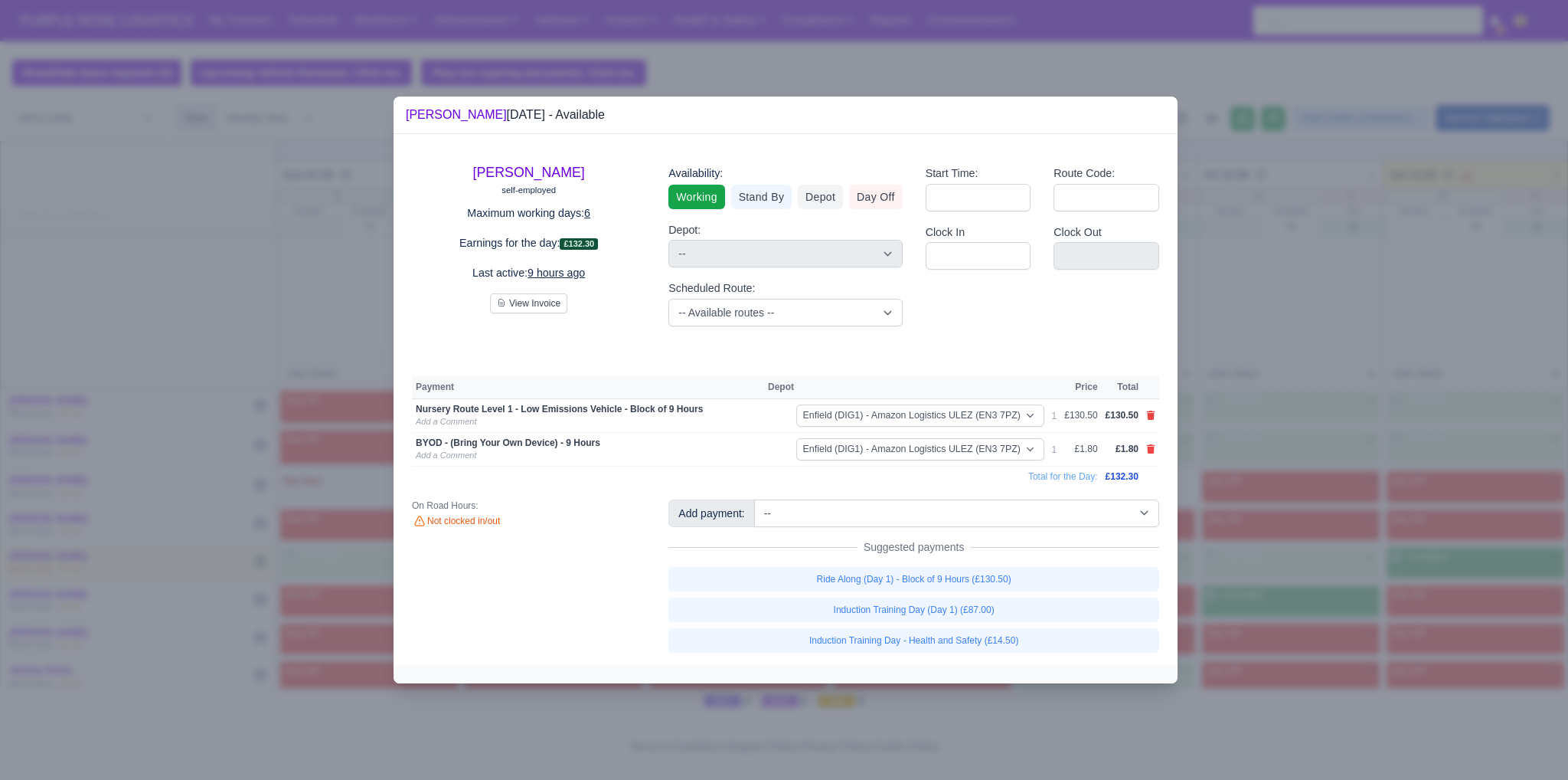
click at [1263, 551] on div at bounding box center [784, 390] width 1568 height 780
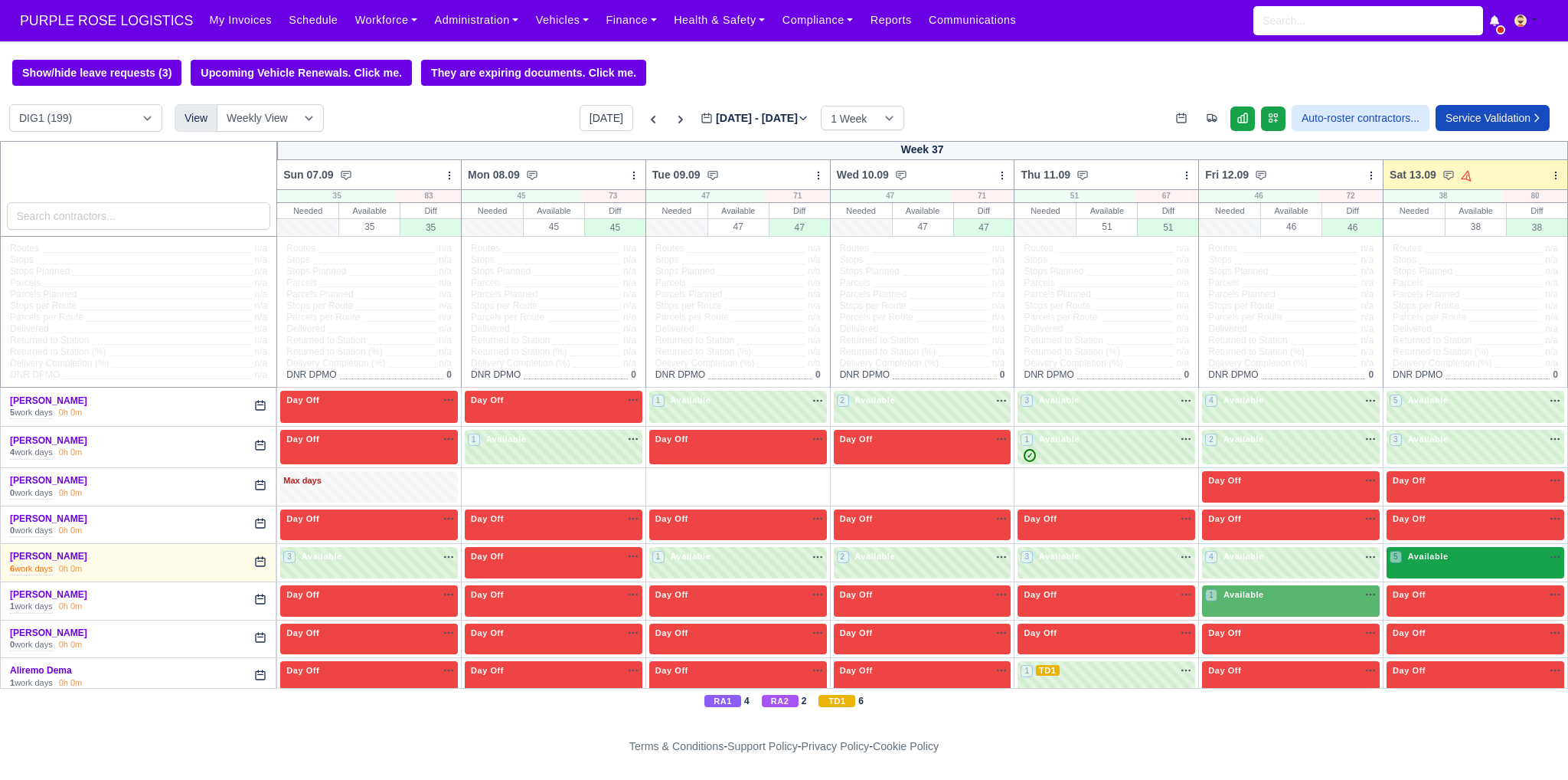
click at [1418, 554] on span "Available" at bounding box center [1428, 556] width 47 height 11
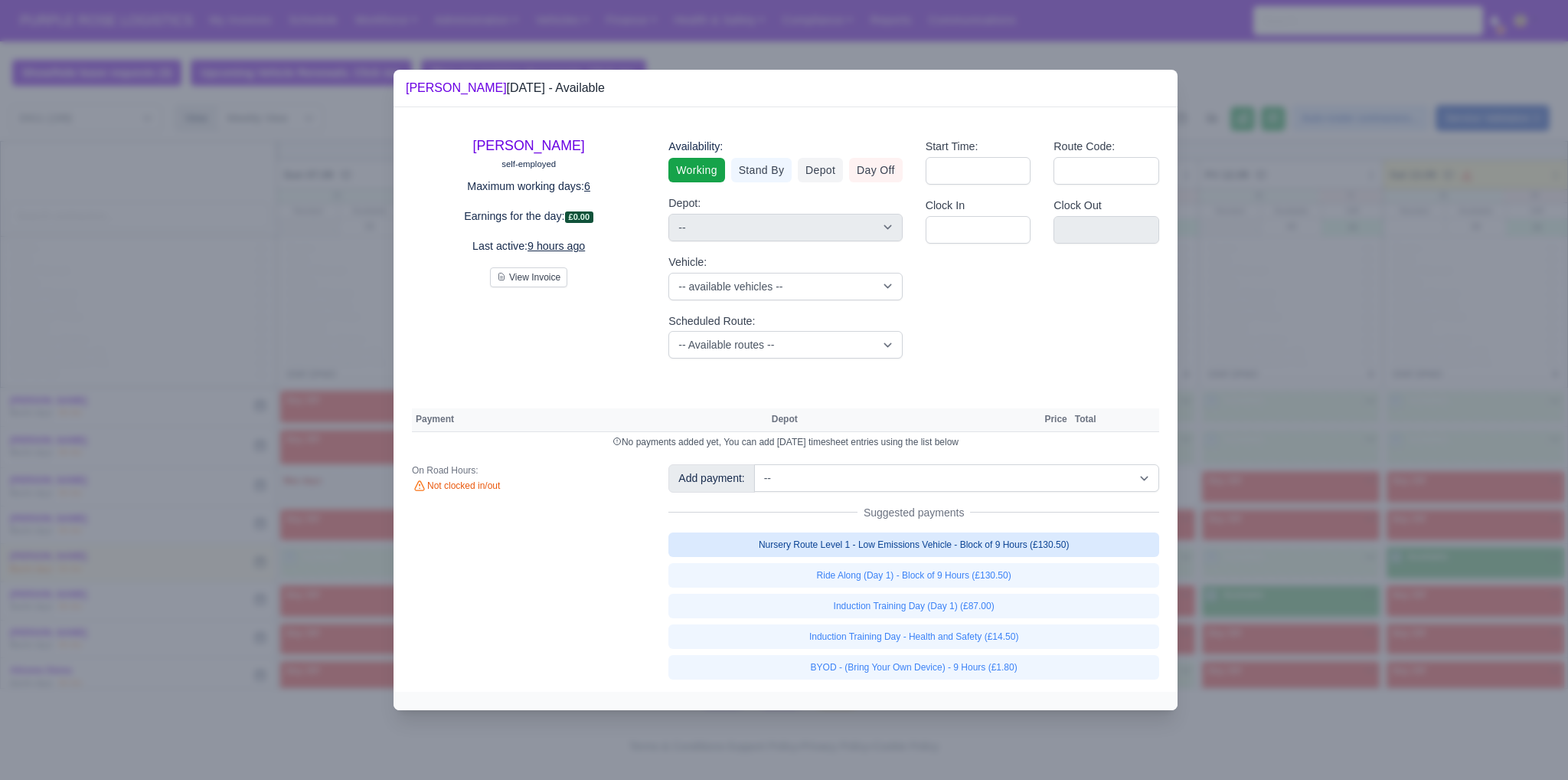
click at [1029, 544] on link "Nursery Route Level 1 - Low Emissions Vehicle - Block of 9 Hours (£130.50)" at bounding box center [913, 544] width 491 height 25
select select "1"
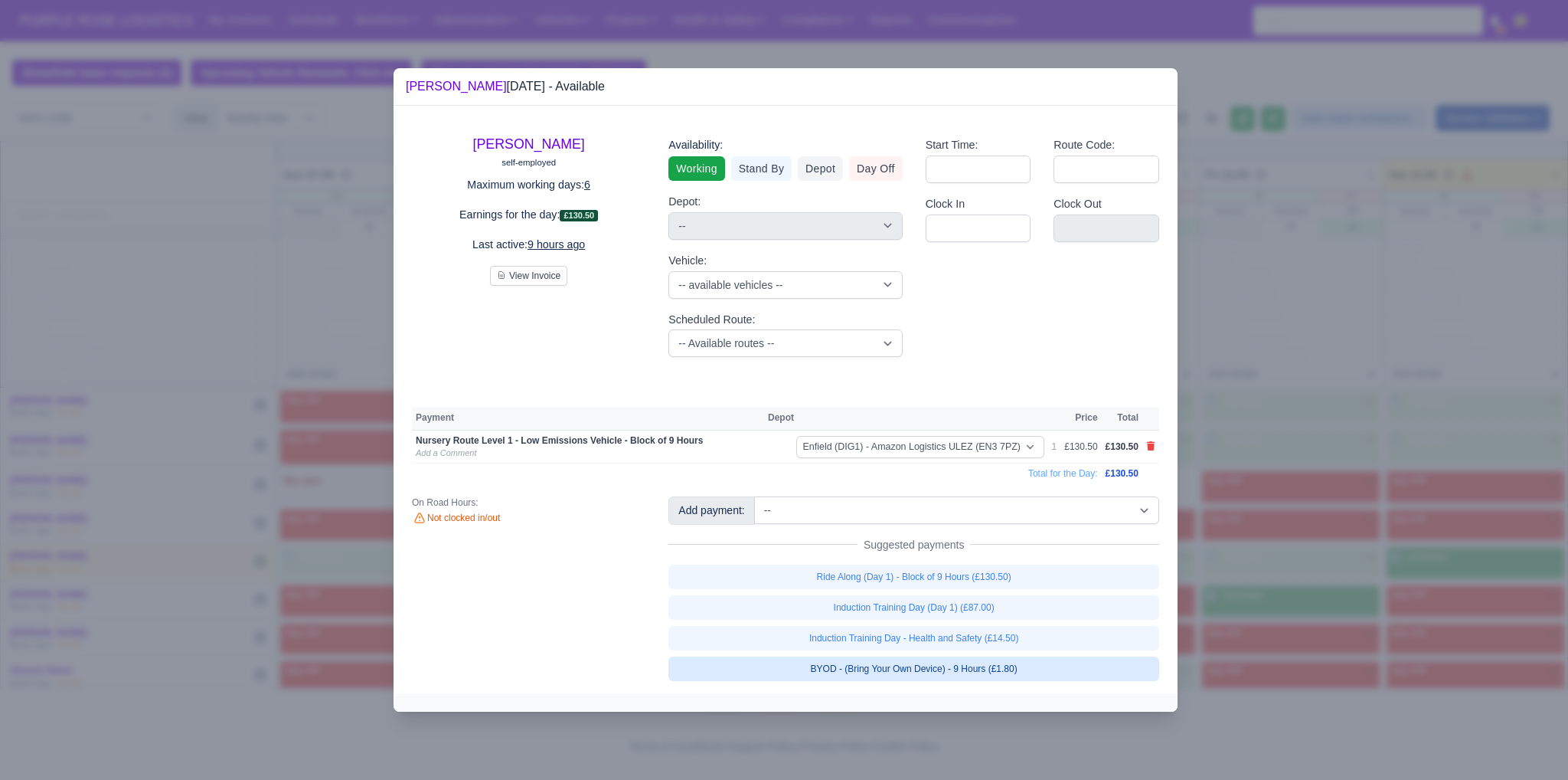
click at [1009, 659] on link "BYOD - (Bring Your Own Device) - 9 Hours (£1.80)" at bounding box center [913, 669] width 491 height 25
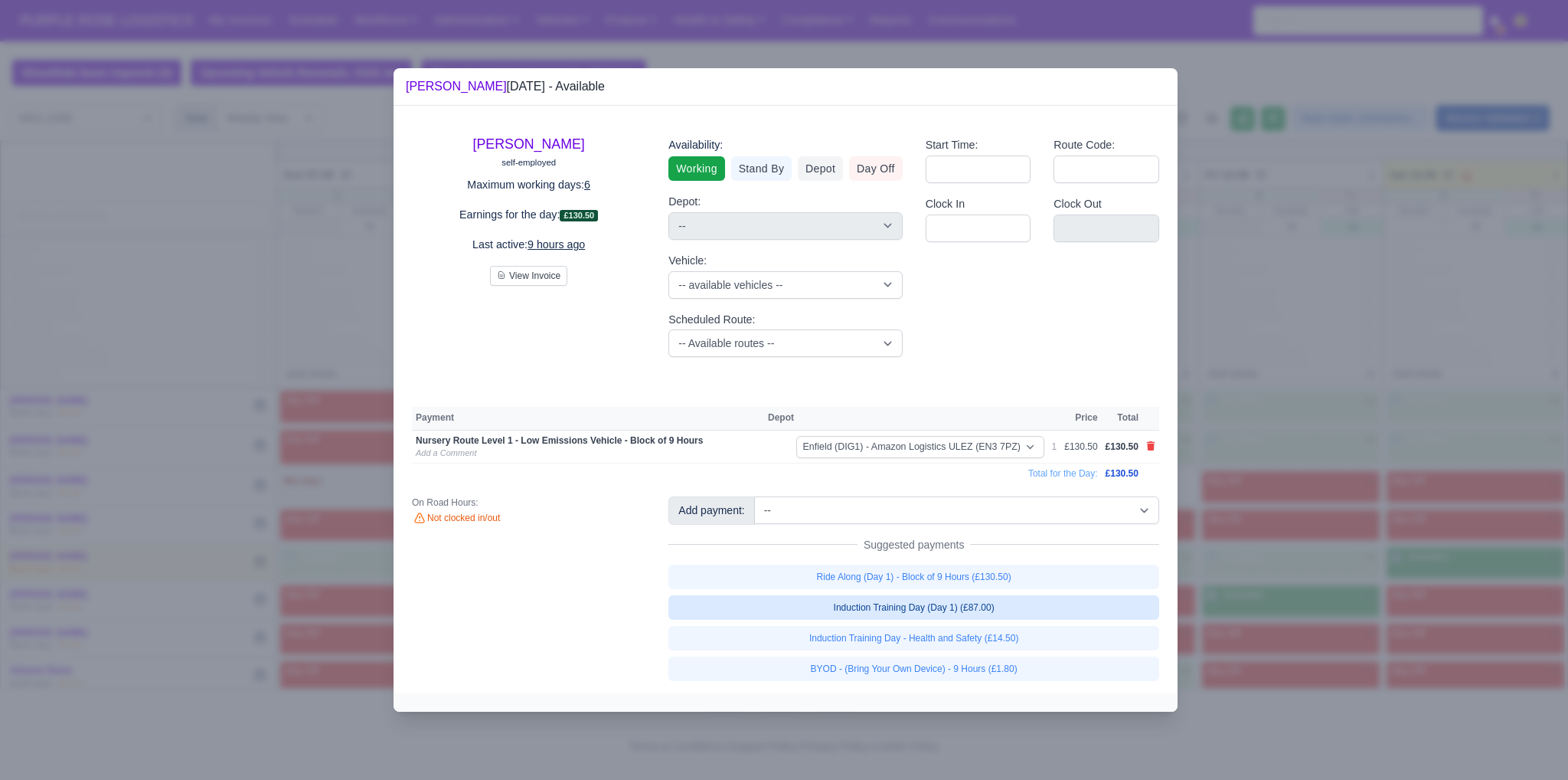
select select "1"
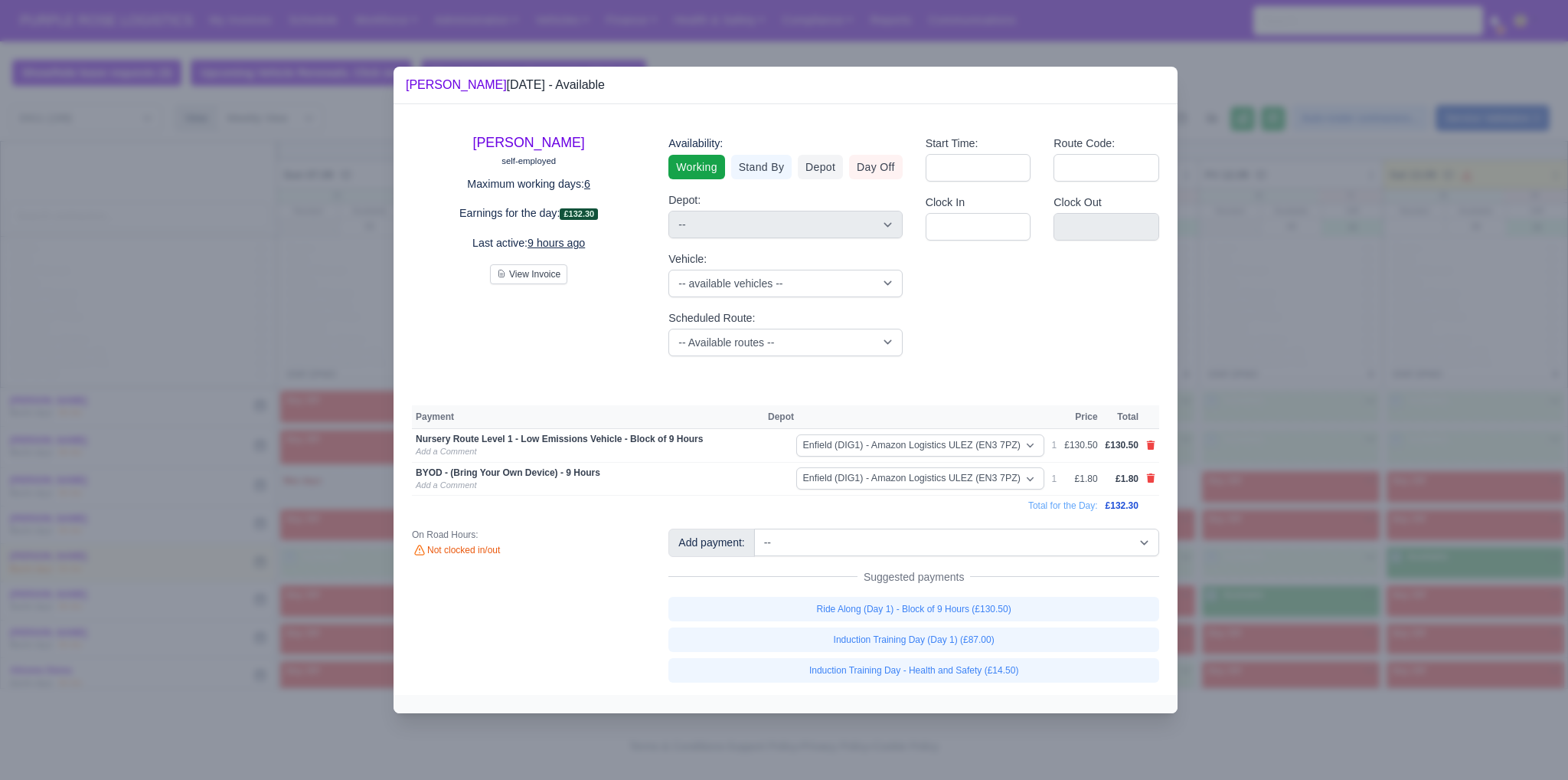
click at [1261, 625] on div at bounding box center [784, 390] width 1568 height 780
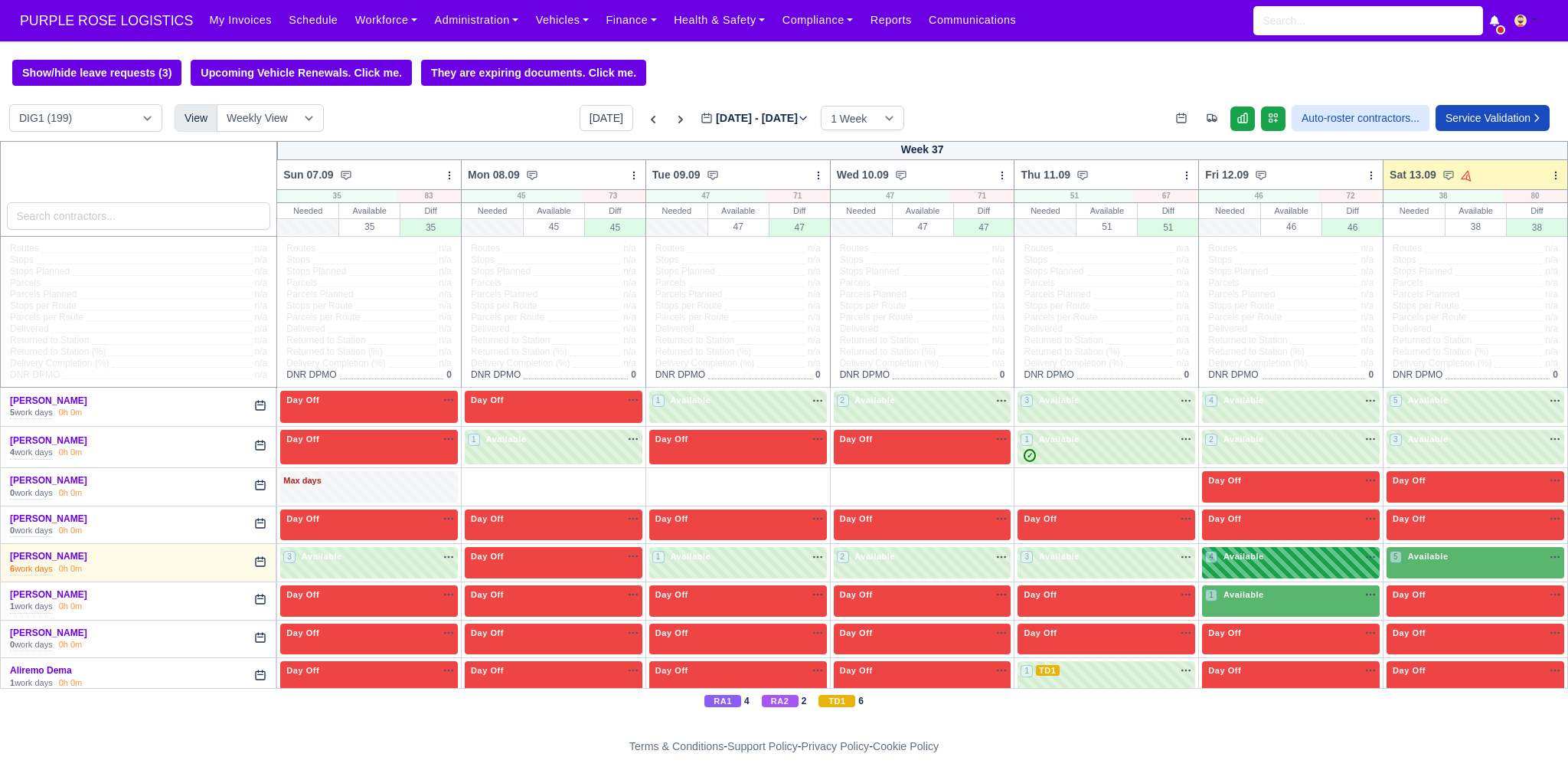
click at [1271, 604] on div "1 Available na" at bounding box center [1290, 596] width 172 height 16
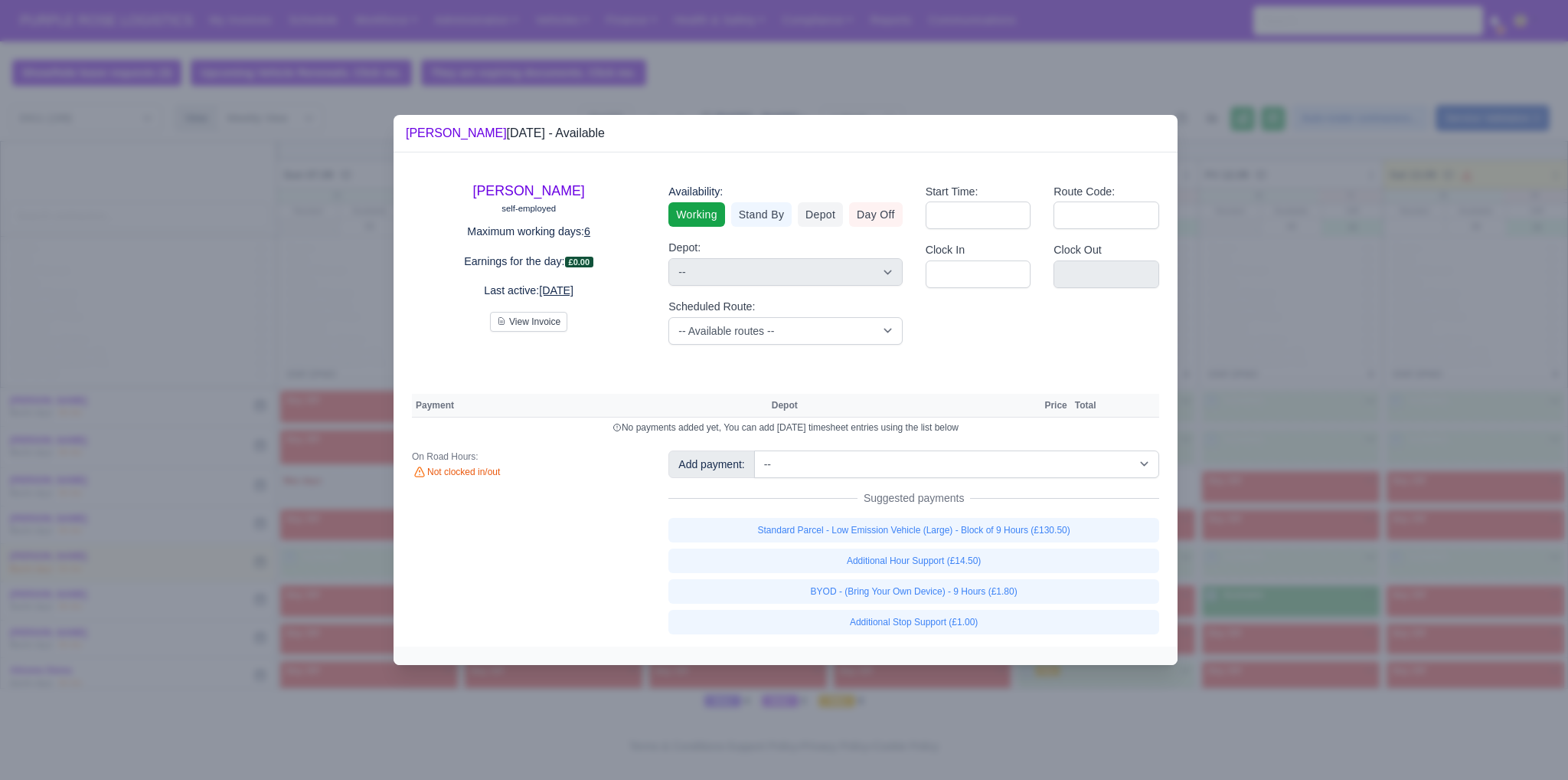
click at [1234, 597] on div at bounding box center [784, 390] width 1568 height 780
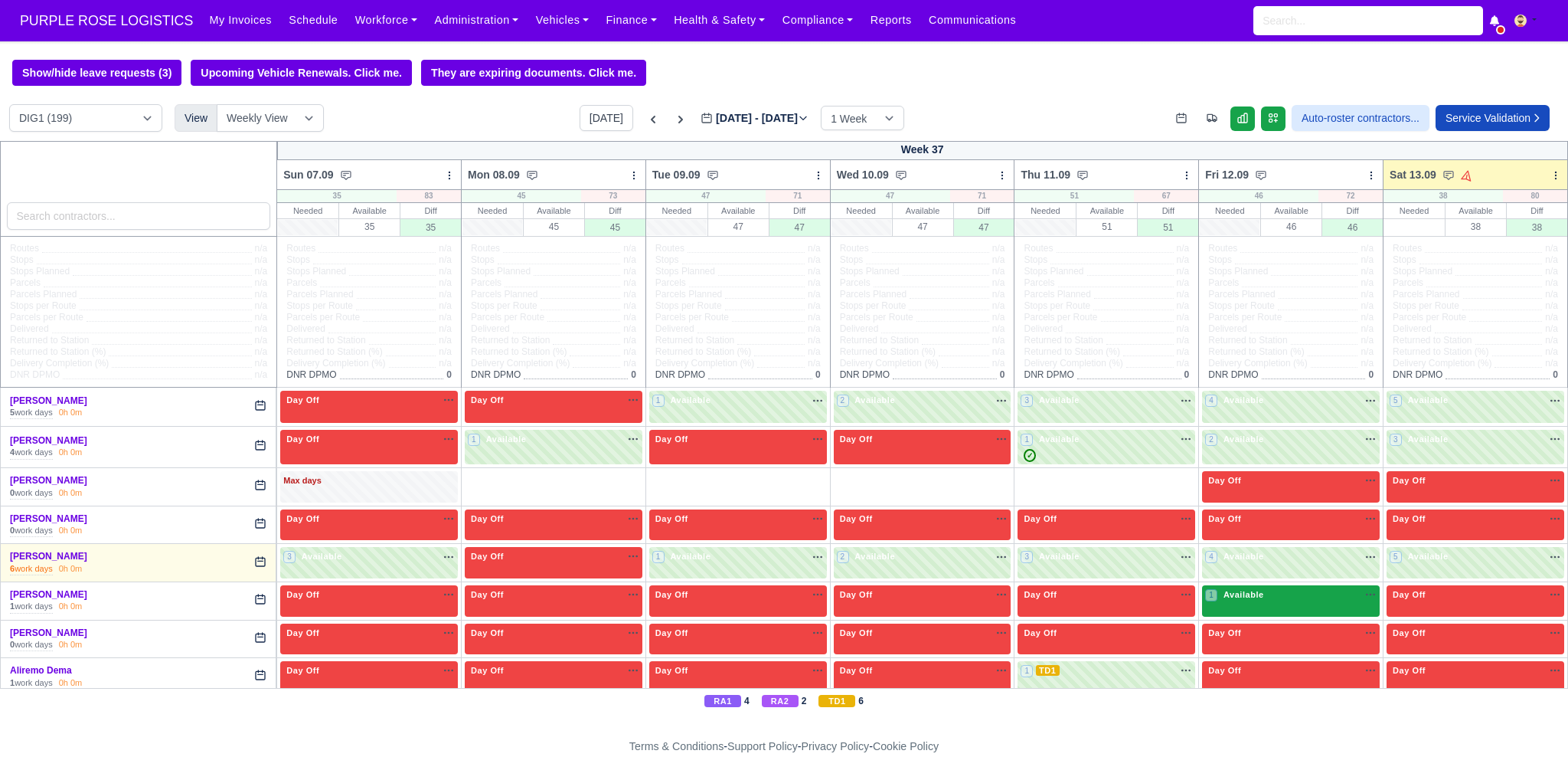
click at [1227, 601] on div "1 Available" at bounding box center [1235, 594] width 61 height 13
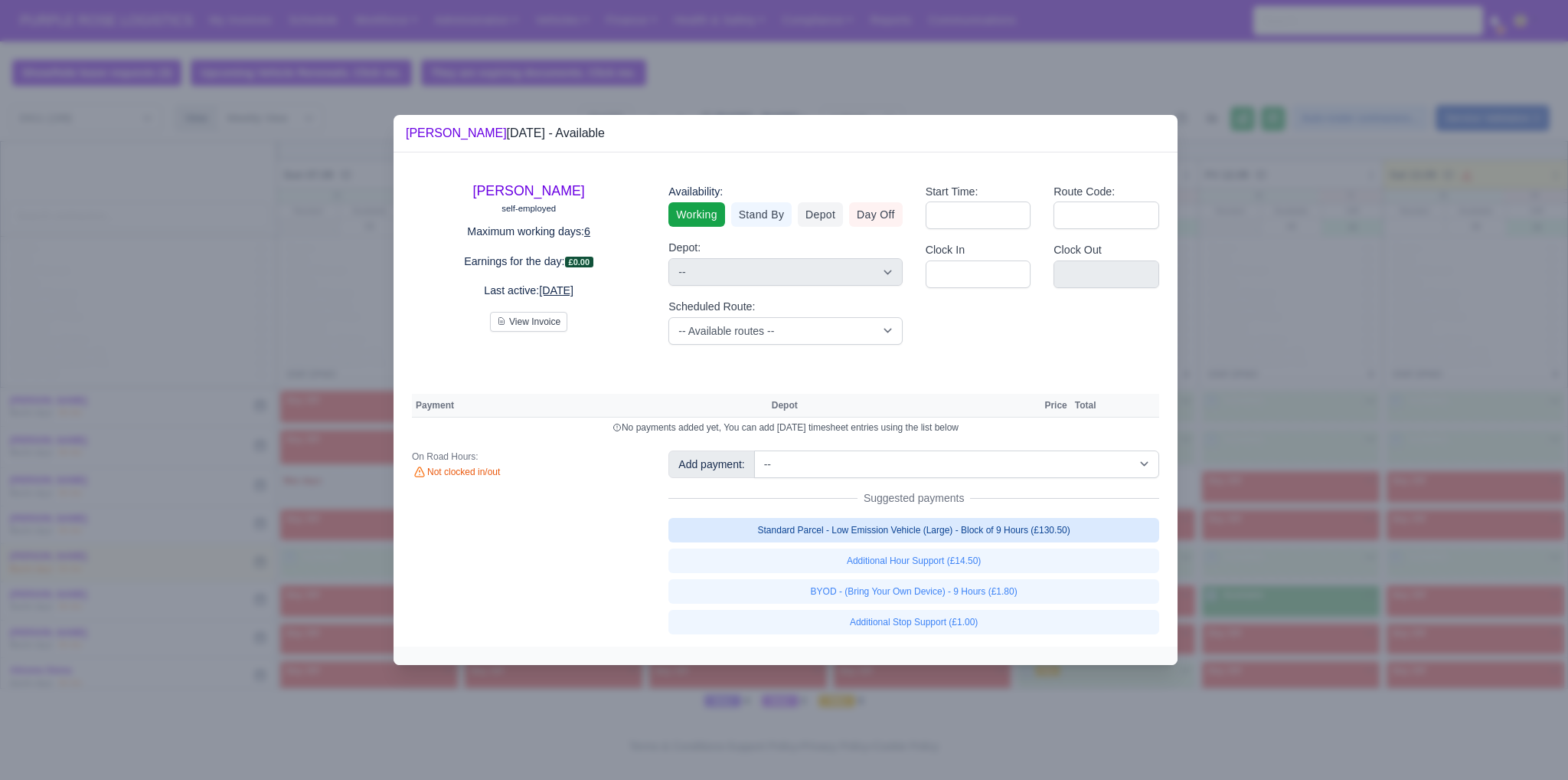
click at [1033, 528] on link "Standard Parcel - Low Emission Vehicle (Large) - Block of 9 Hours (£130.50)" at bounding box center [913, 530] width 491 height 25
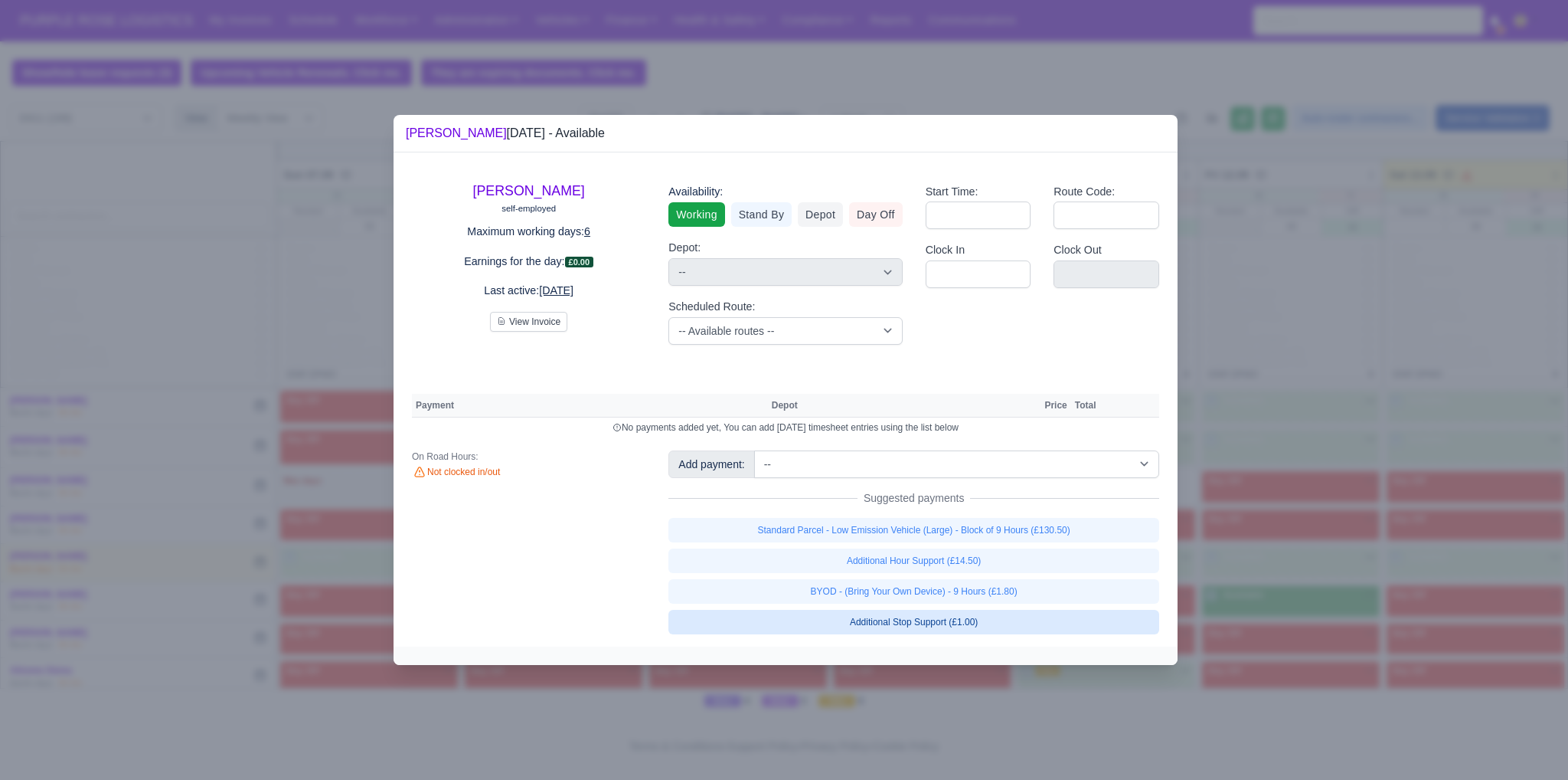
select select "1"
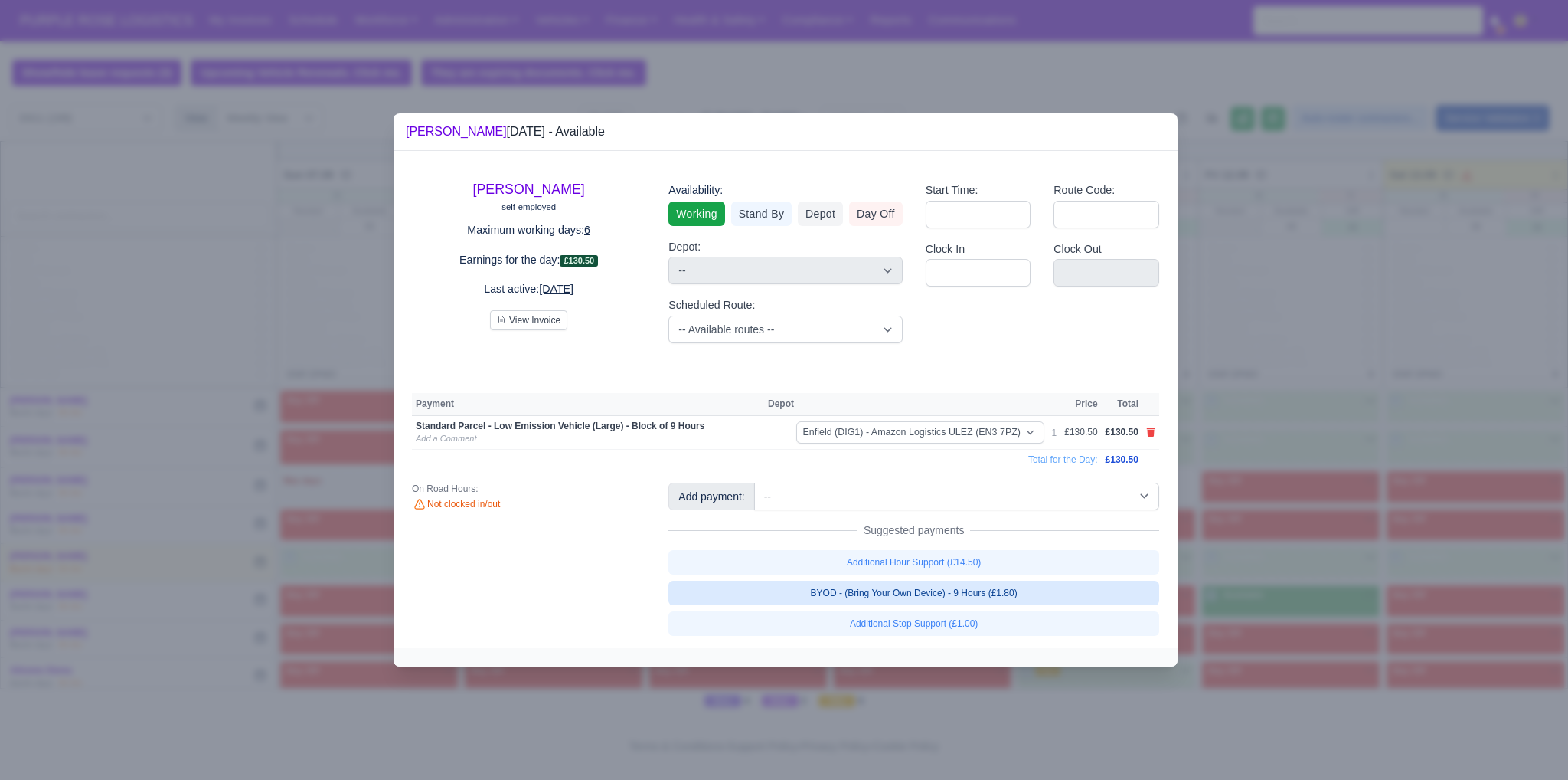
click at [997, 596] on link "BYOD - (Bring Your Own Device) - 9 Hours (£1.80)" at bounding box center [913, 593] width 491 height 25
select select "1"
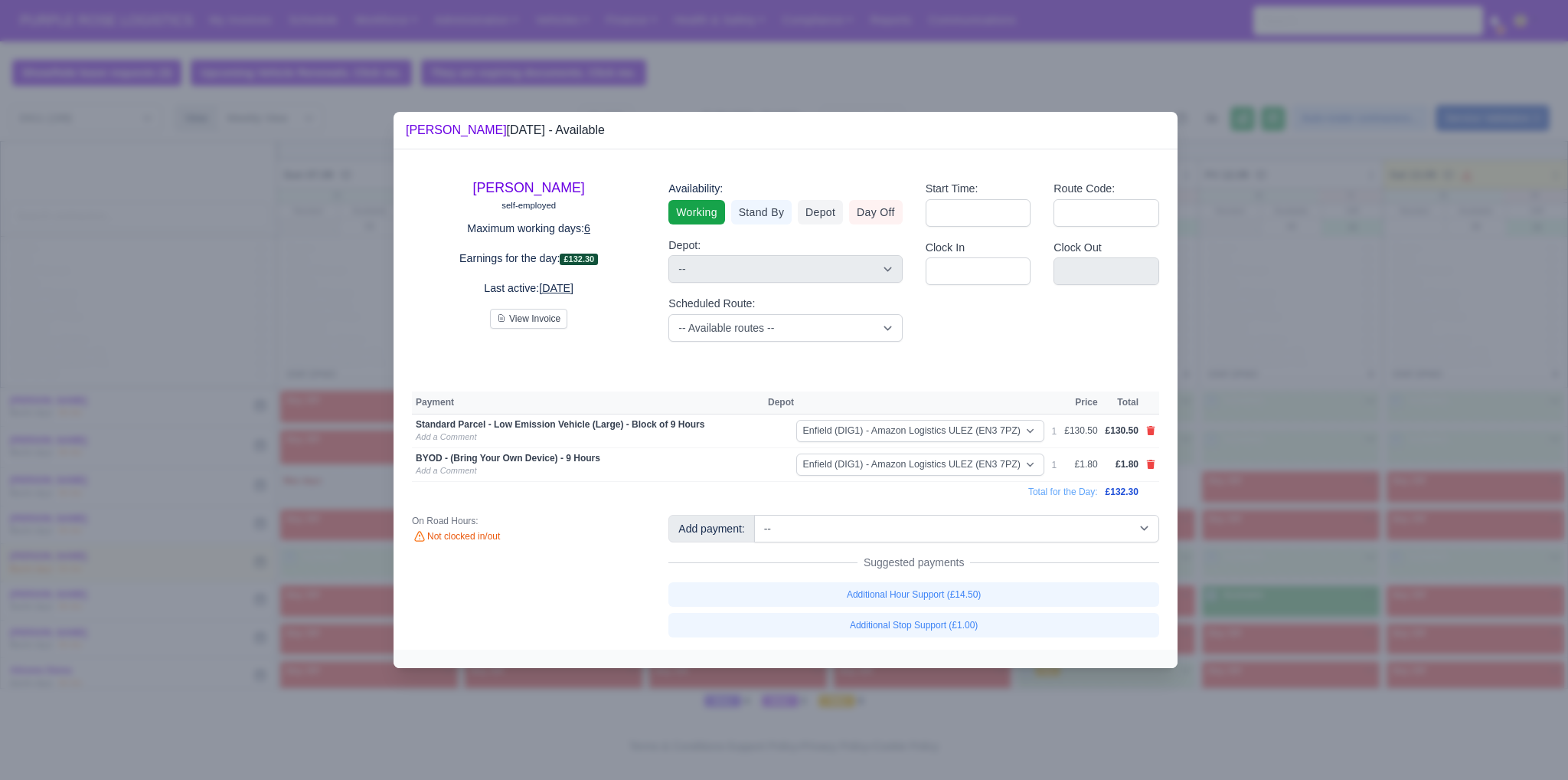
click at [1249, 601] on div at bounding box center [784, 390] width 1568 height 780
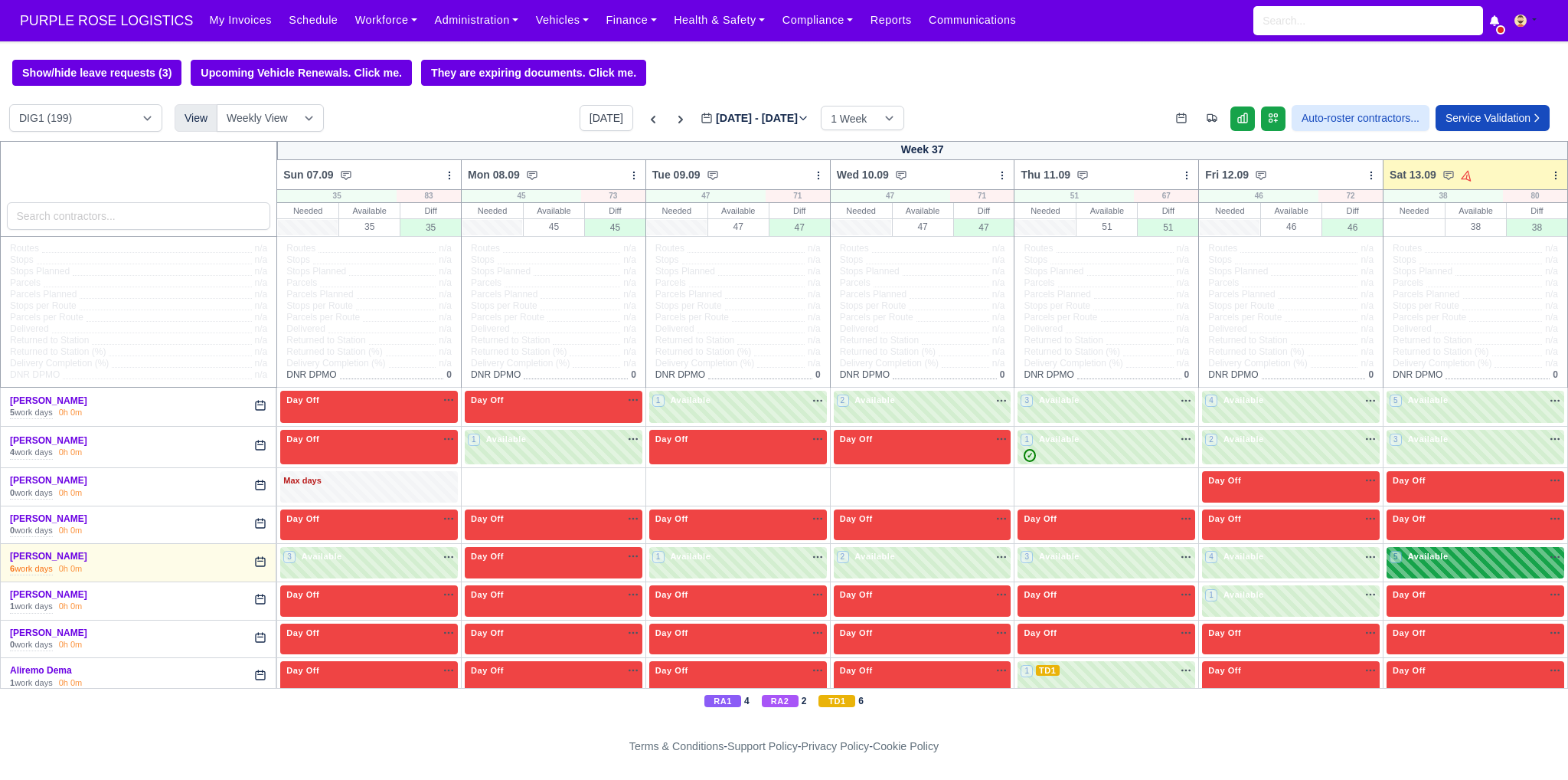
scroll to position [331, 0]
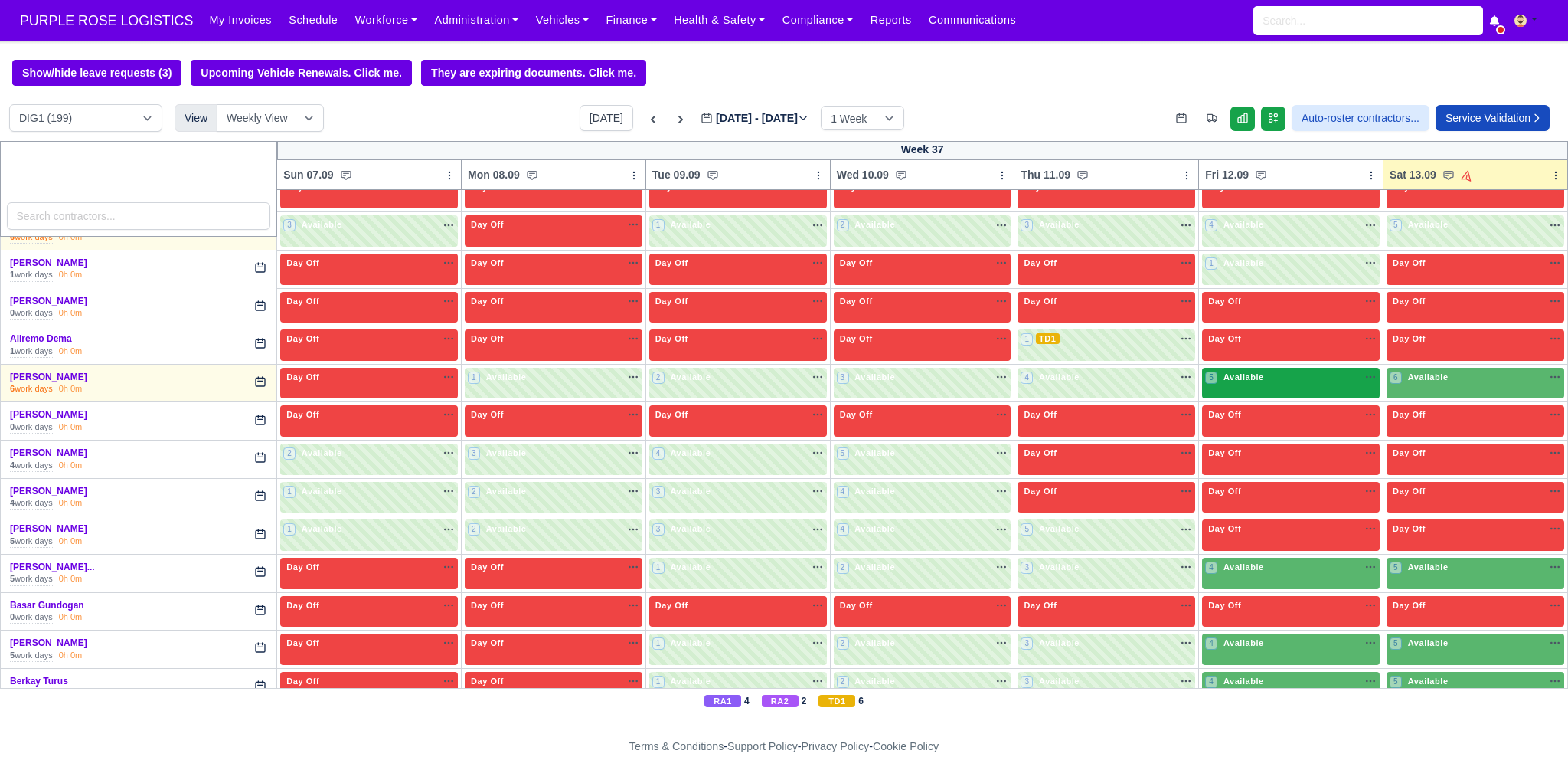
click at [1263, 376] on div "5 Available na" at bounding box center [1290, 377] width 172 height 13
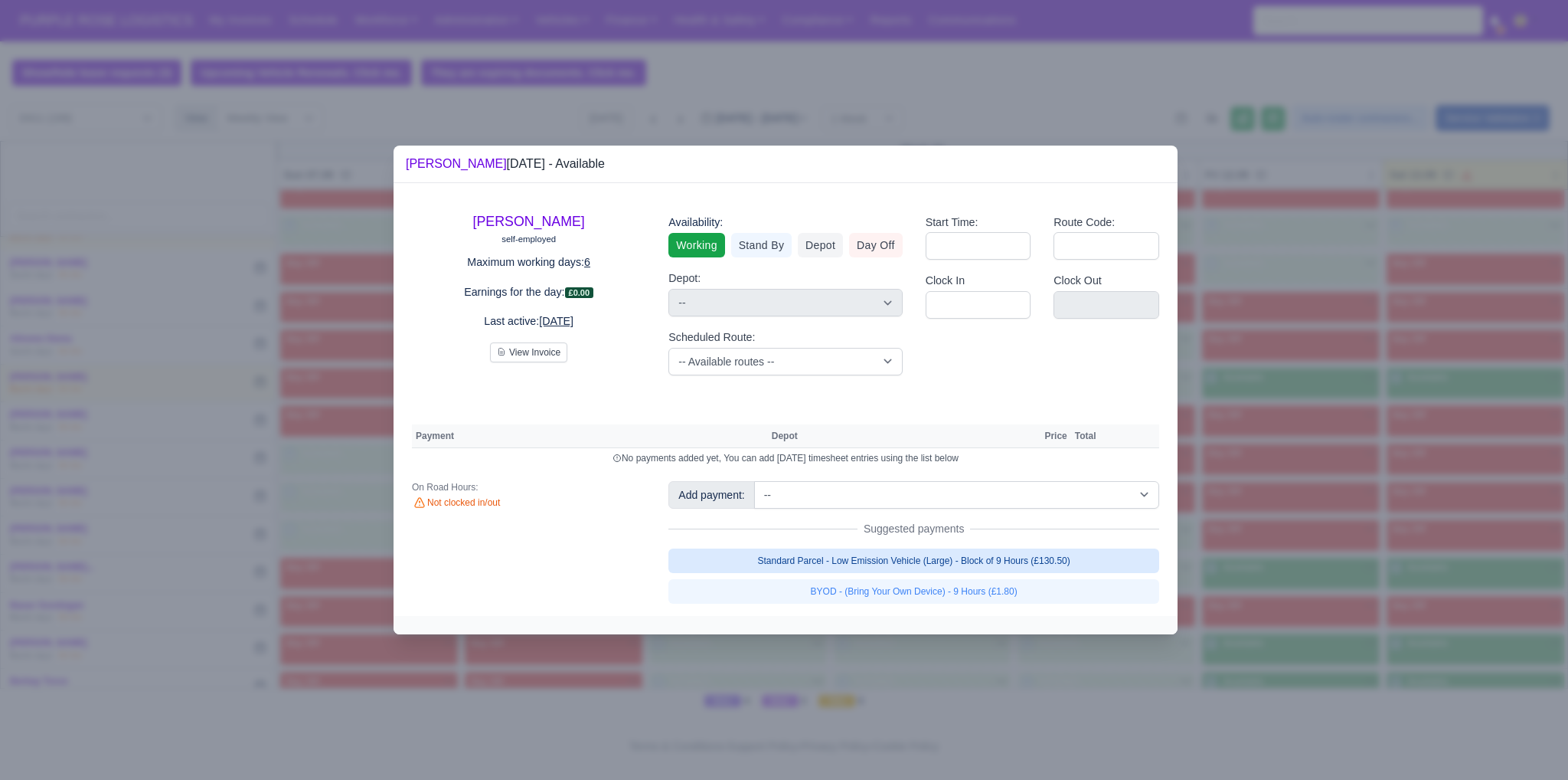
click at [1016, 561] on link "Standard Parcel - Low Emission Vehicle (Large) - Block of 9 Hours (£130.50)" at bounding box center [913, 561] width 491 height 25
select select "1"
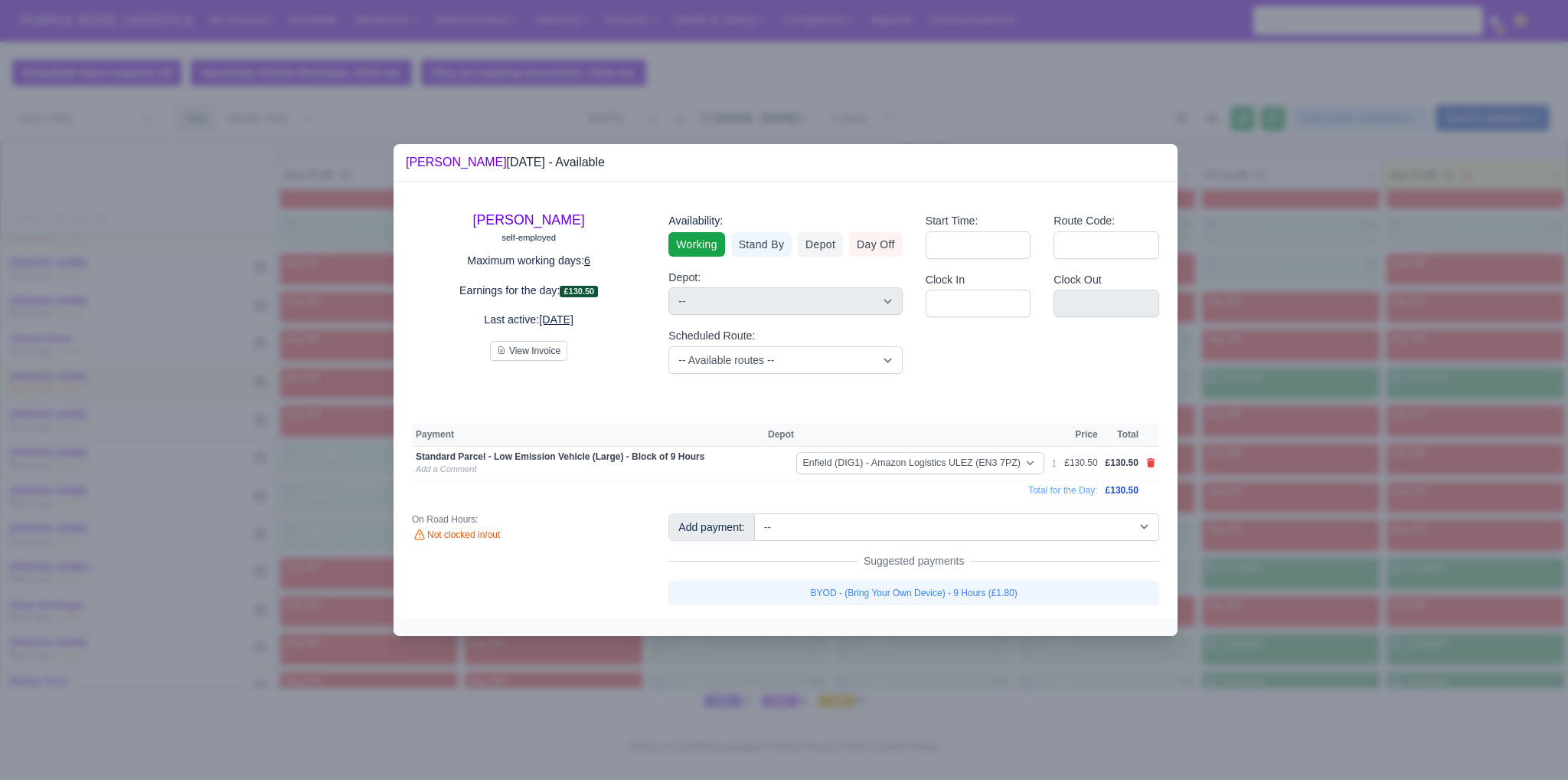
click at [1010, 592] on link "BYOD - (Bring Your Own Device) - 9 Hours (£1.80)" at bounding box center [913, 593] width 491 height 25
select select "1"
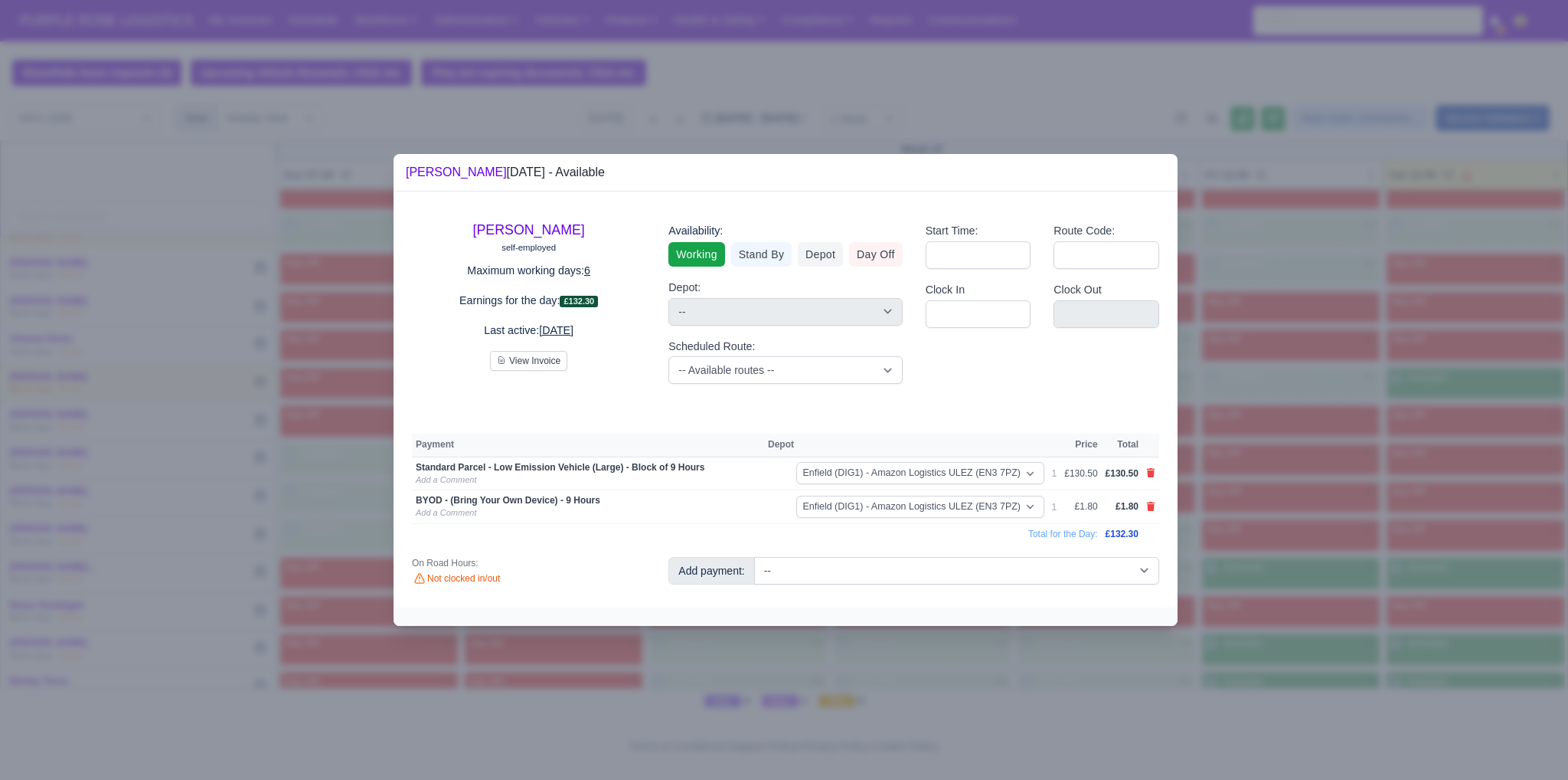
click at [1436, 500] on div at bounding box center [784, 390] width 1568 height 780
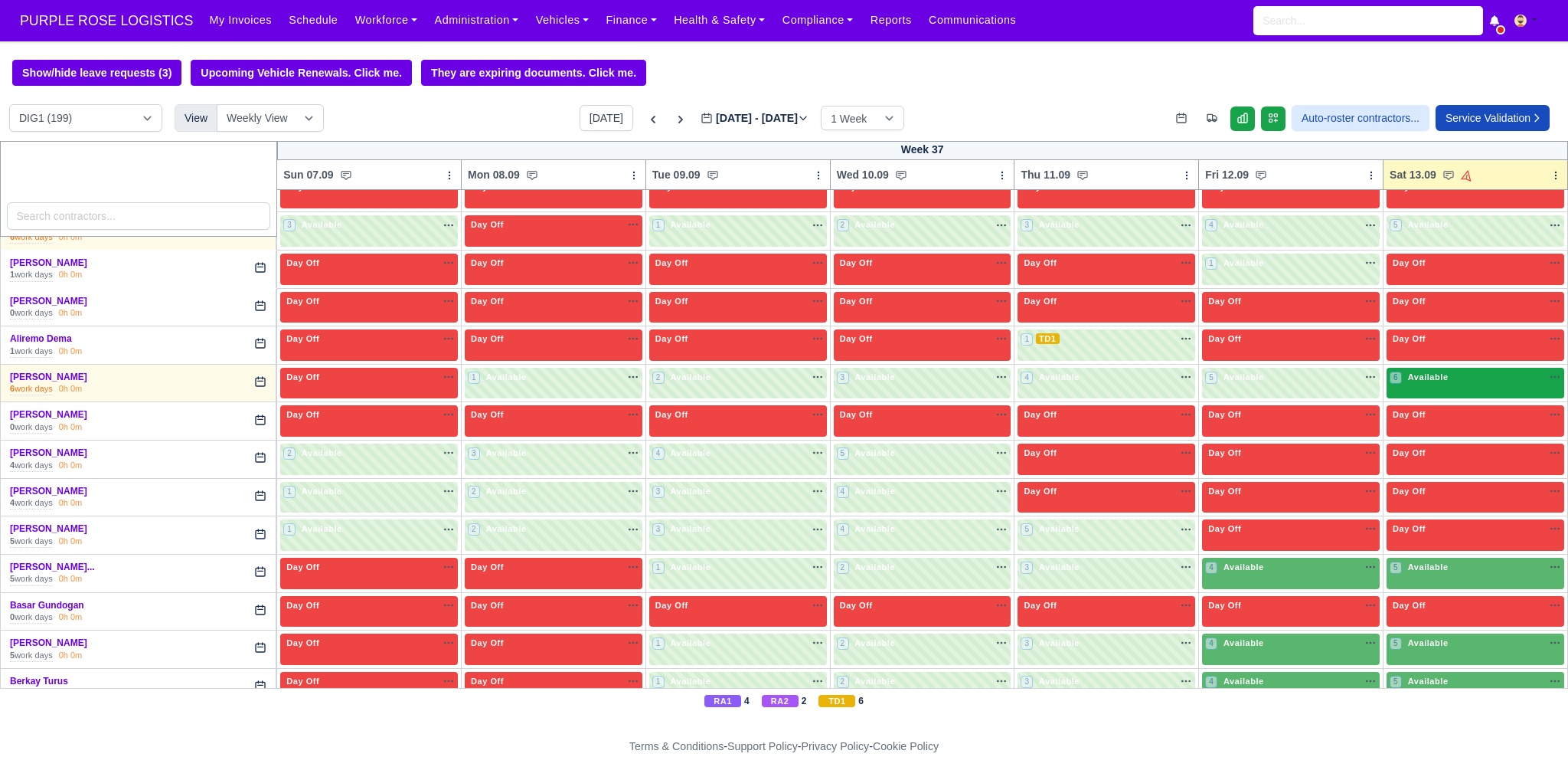
click at [1439, 387] on div "6 Available" at bounding box center [1475, 383] width 177 height 31
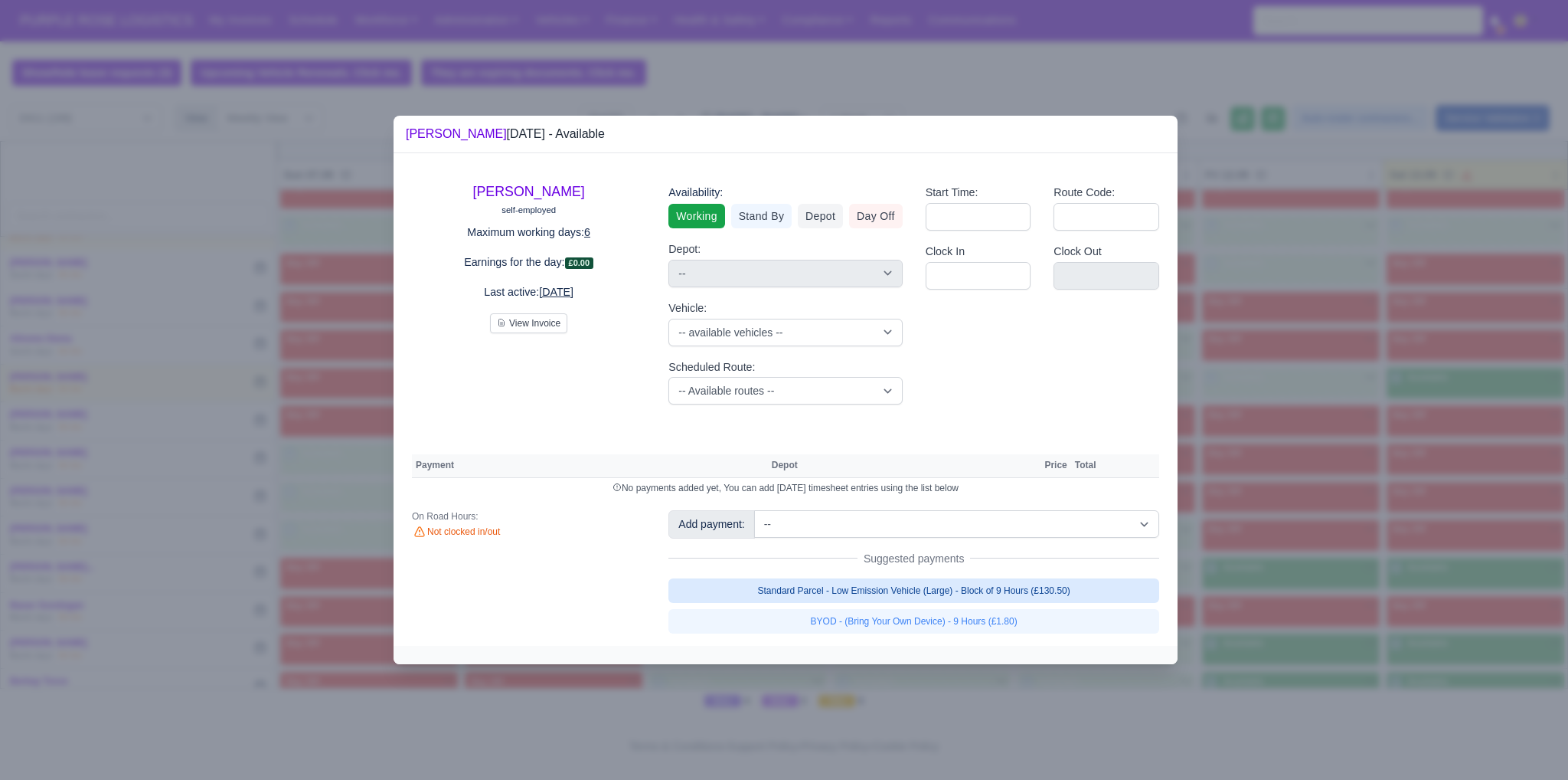
click at [1081, 600] on link "Standard Parcel - Low Emission Vehicle (Large) - Block of 9 Hours (£130.50)" at bounding box center [913, 591] width 491 height 25
select select "1"
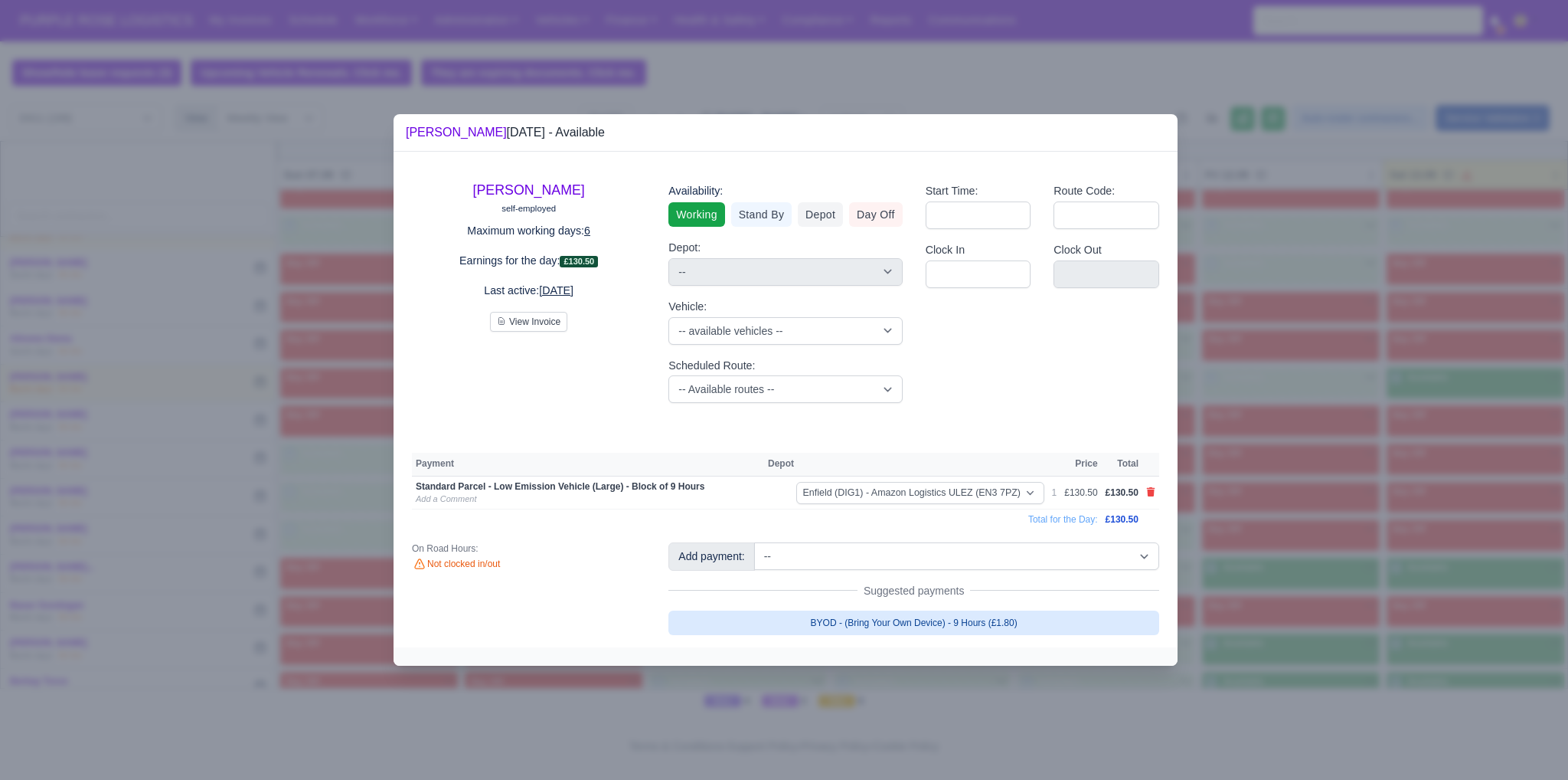
click at [1067, 632] on link "BYOD - (Bring Your Own Device) - 9 Hours (£1.80)" at bounding box center [913, 623] width 491 height 25
select select "1"
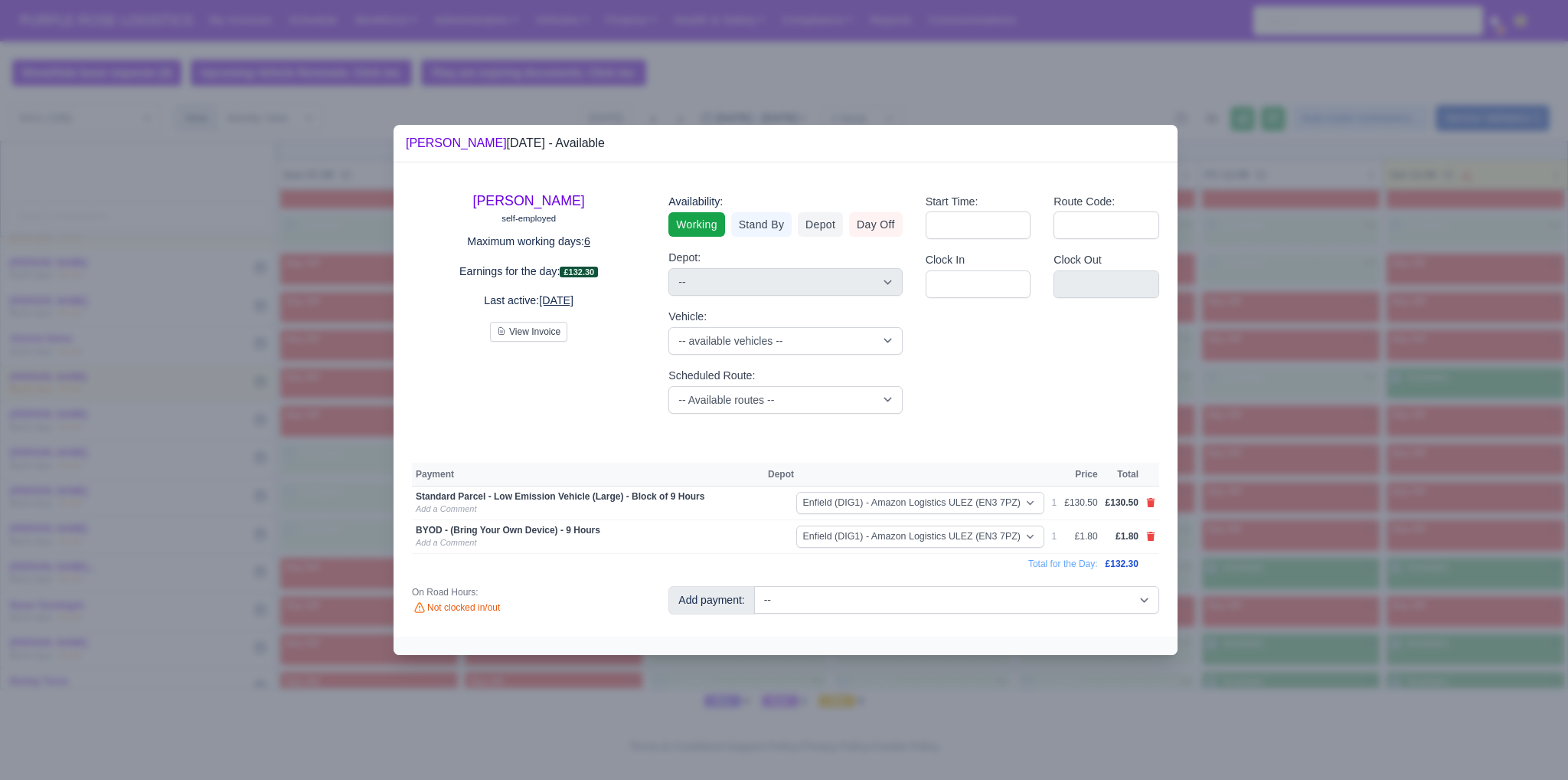
click at [1235, 546] on div at bounding box center [784, 390] width 1568 height 780
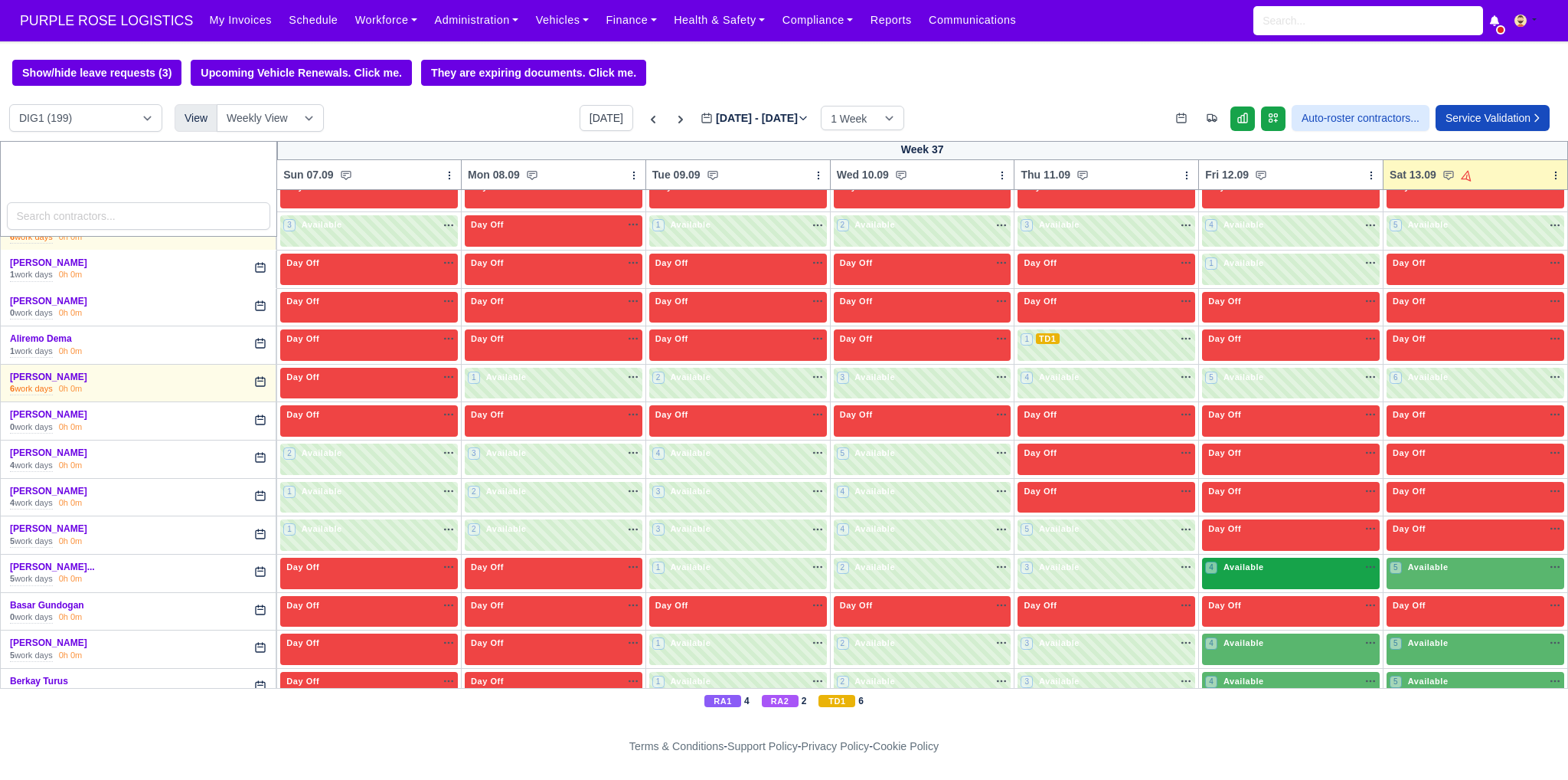
click at [1260, 566] on div "4 Available na" at bounding box center [1290, 567] width 172 height 13
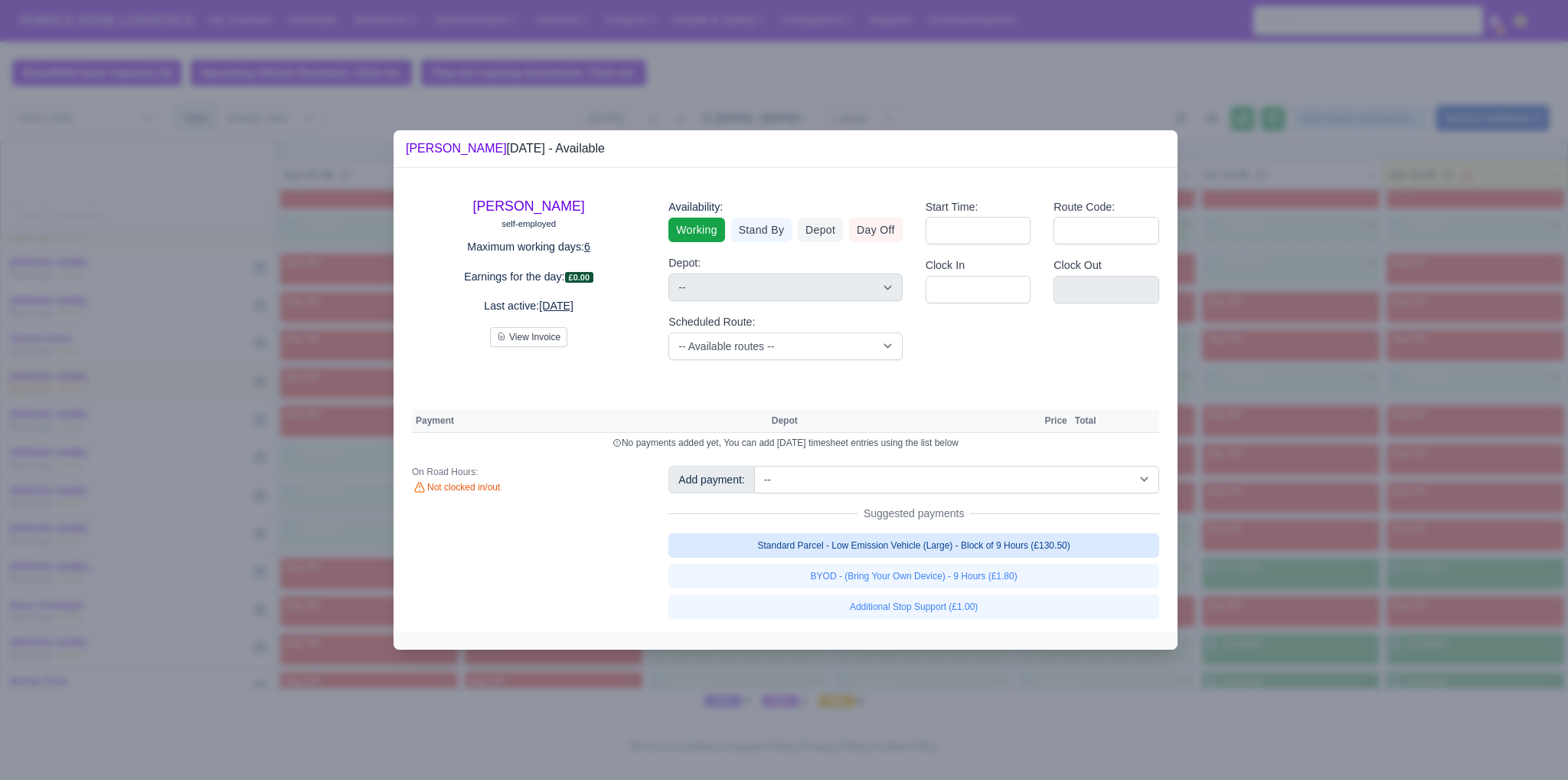
click at [1028, 540] on link "Standard Parcel - Low Emission Vehicle (Large) - Block of 9 Hours (£130.50)" at bounding box center [913, 545] width 491 height 25
select select "1"
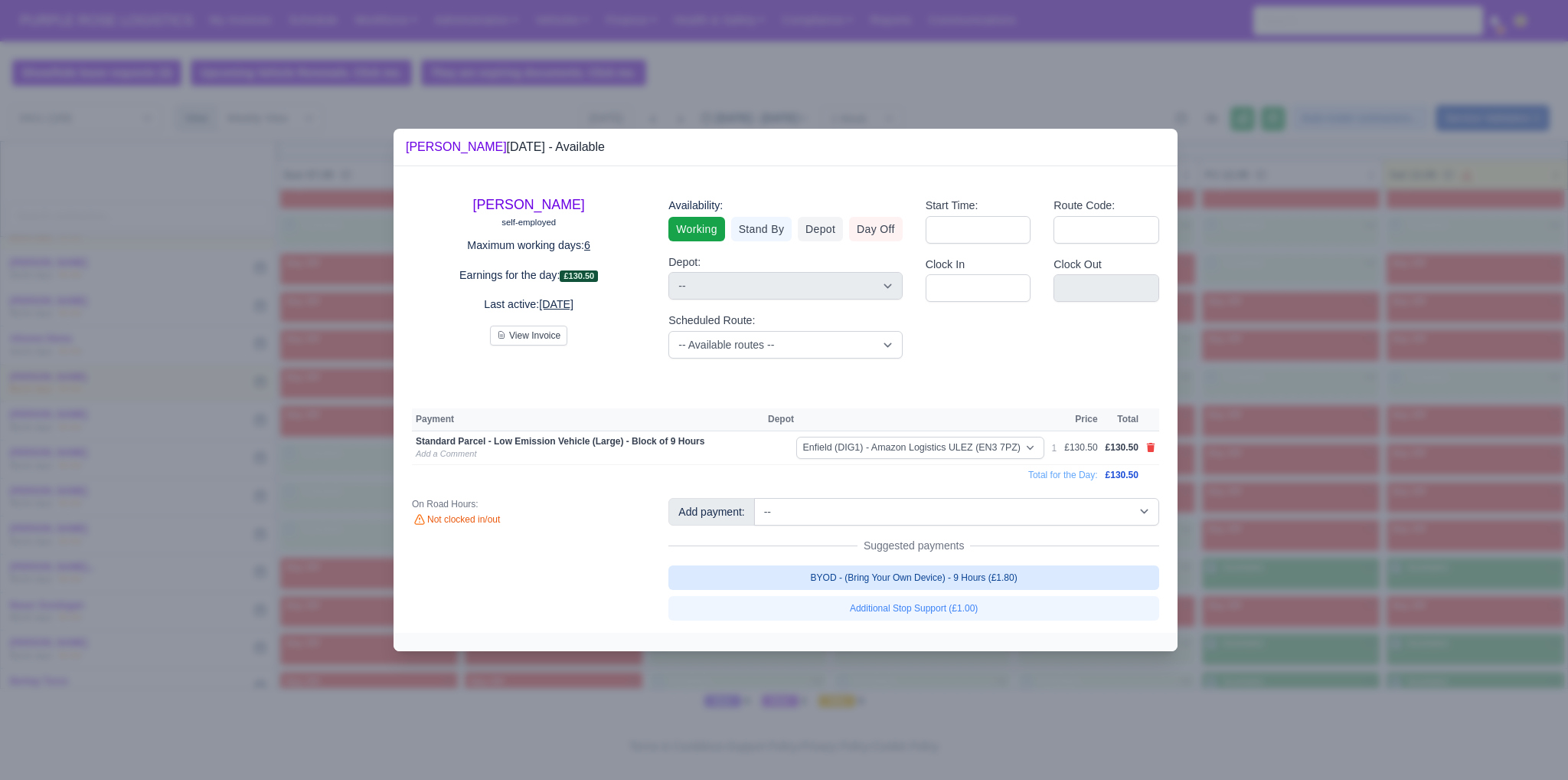
click at [1024, 577] on link "BYOD - (Bring Your Own Device) - 9 Hours (£1.80)" at bounding box center [913, 578] width 491 height 25
select select "1"
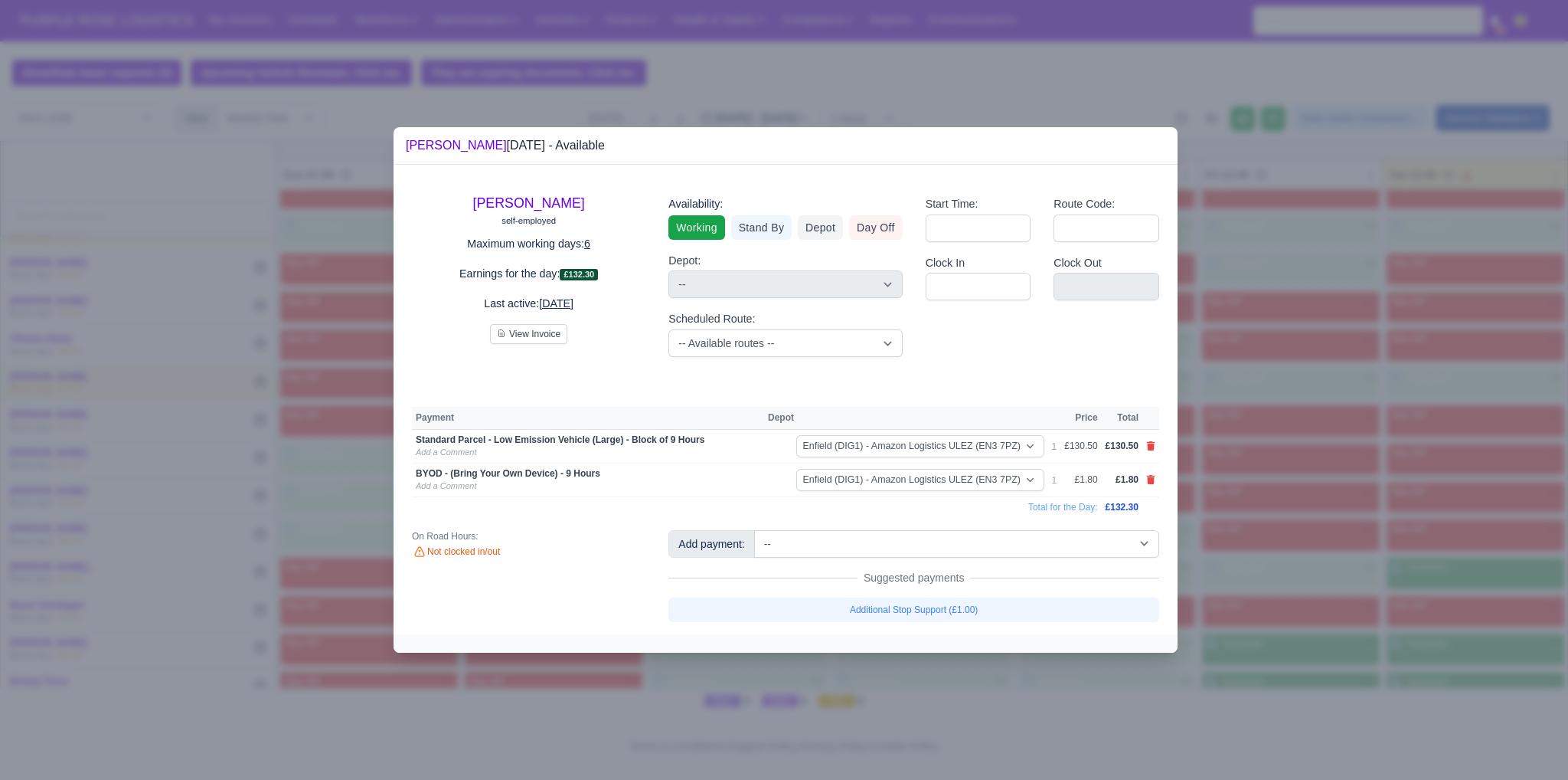
click at [1416, 546] on div at bounding box center [784, 390] width 1568 height 780
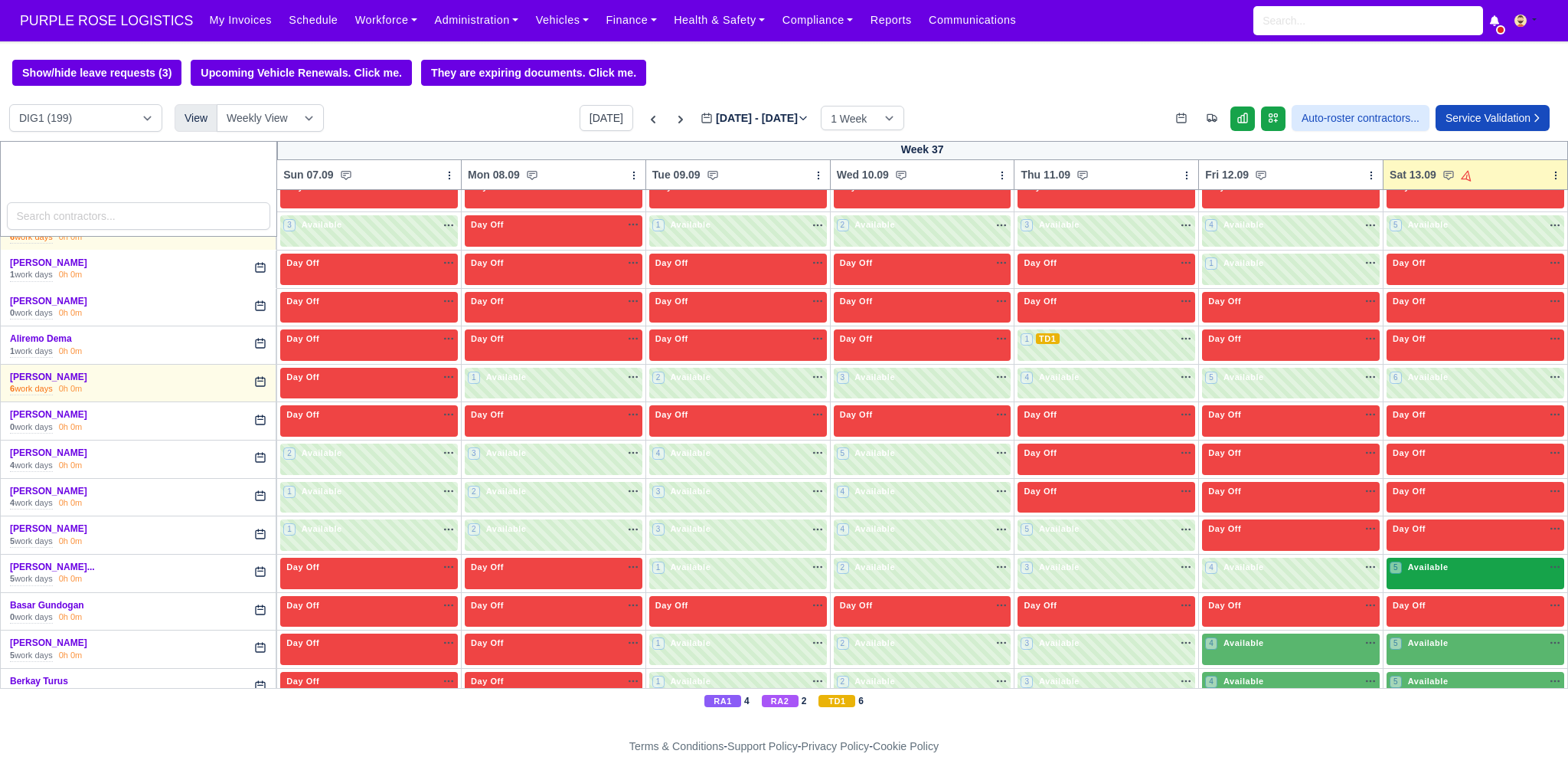
click at [1412, 575] on div "5 Available" at bounding box center [1475, 573] width 177 height 31
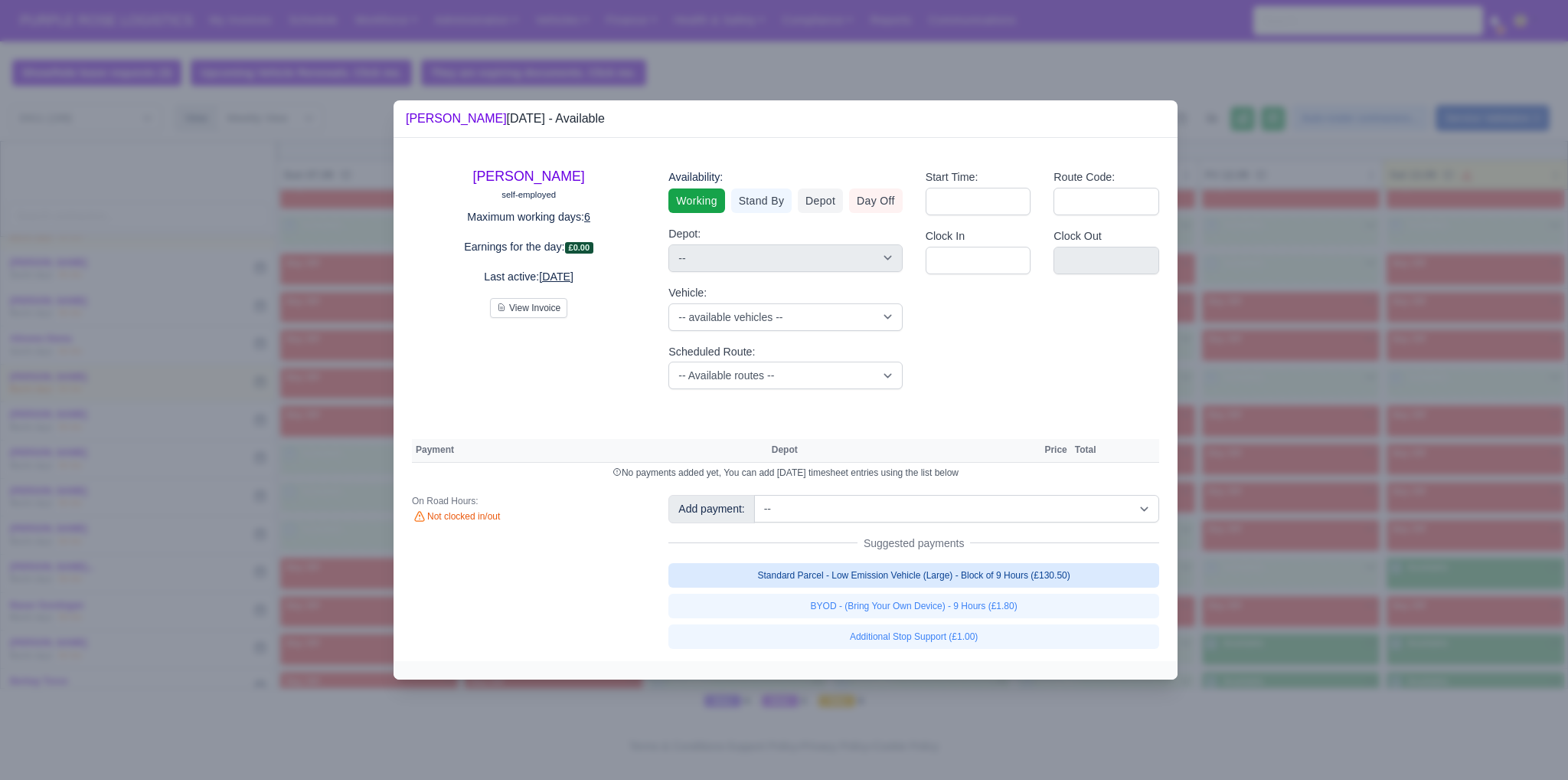
click at [1060, 580] on link "Standard Parcel - Low Emission Vehicle (Large) - Block of 9 Hours (£130.50)" at bounding box center [913, 575] width 491 height 25
select select "1"
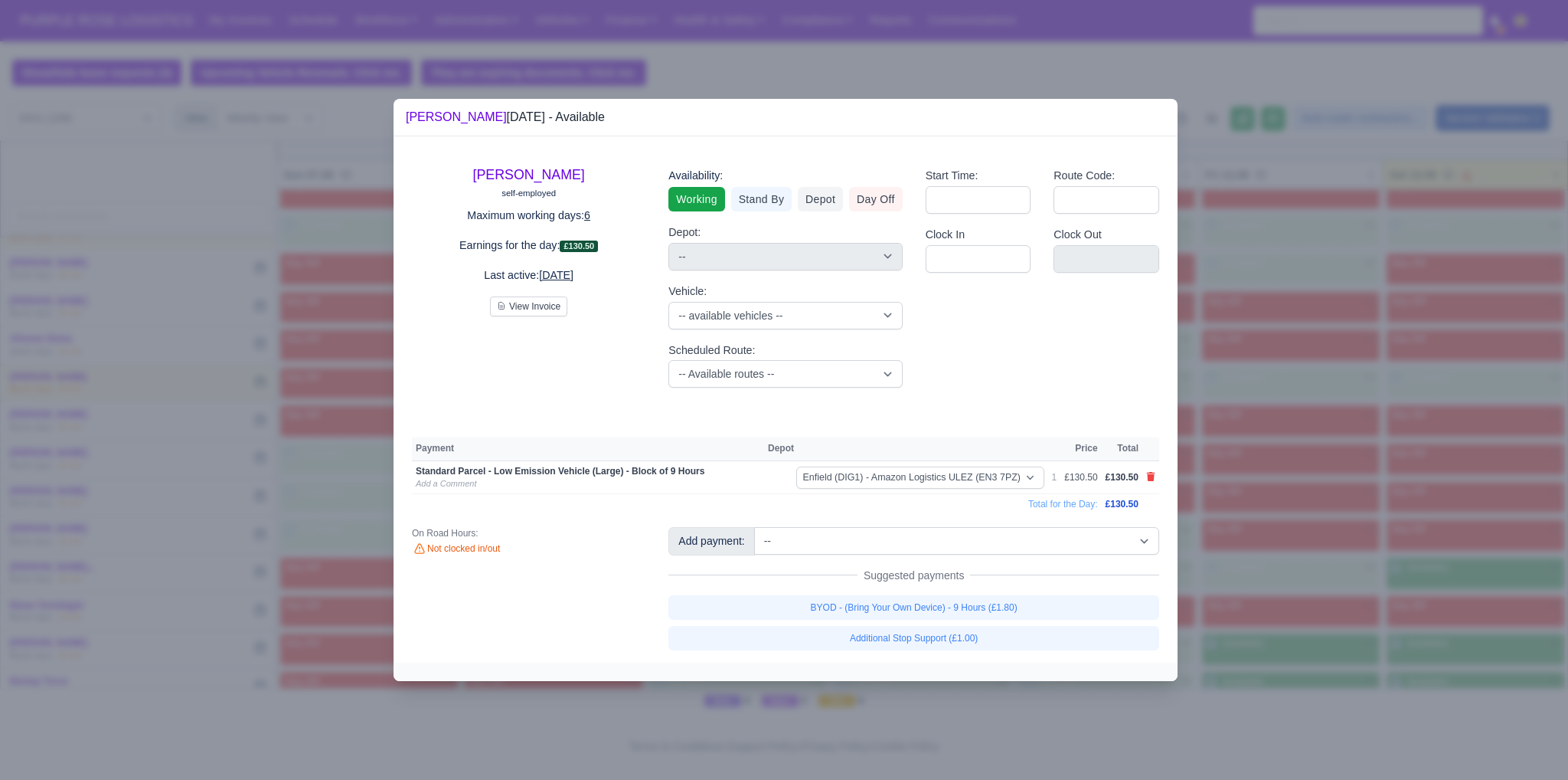
click at [1049, 613] on link "BYOD - (Bring Your Own Device) - 9 Hours (£1.80)" at bounding box center [913, 607] width 491 height 25
select select "1"
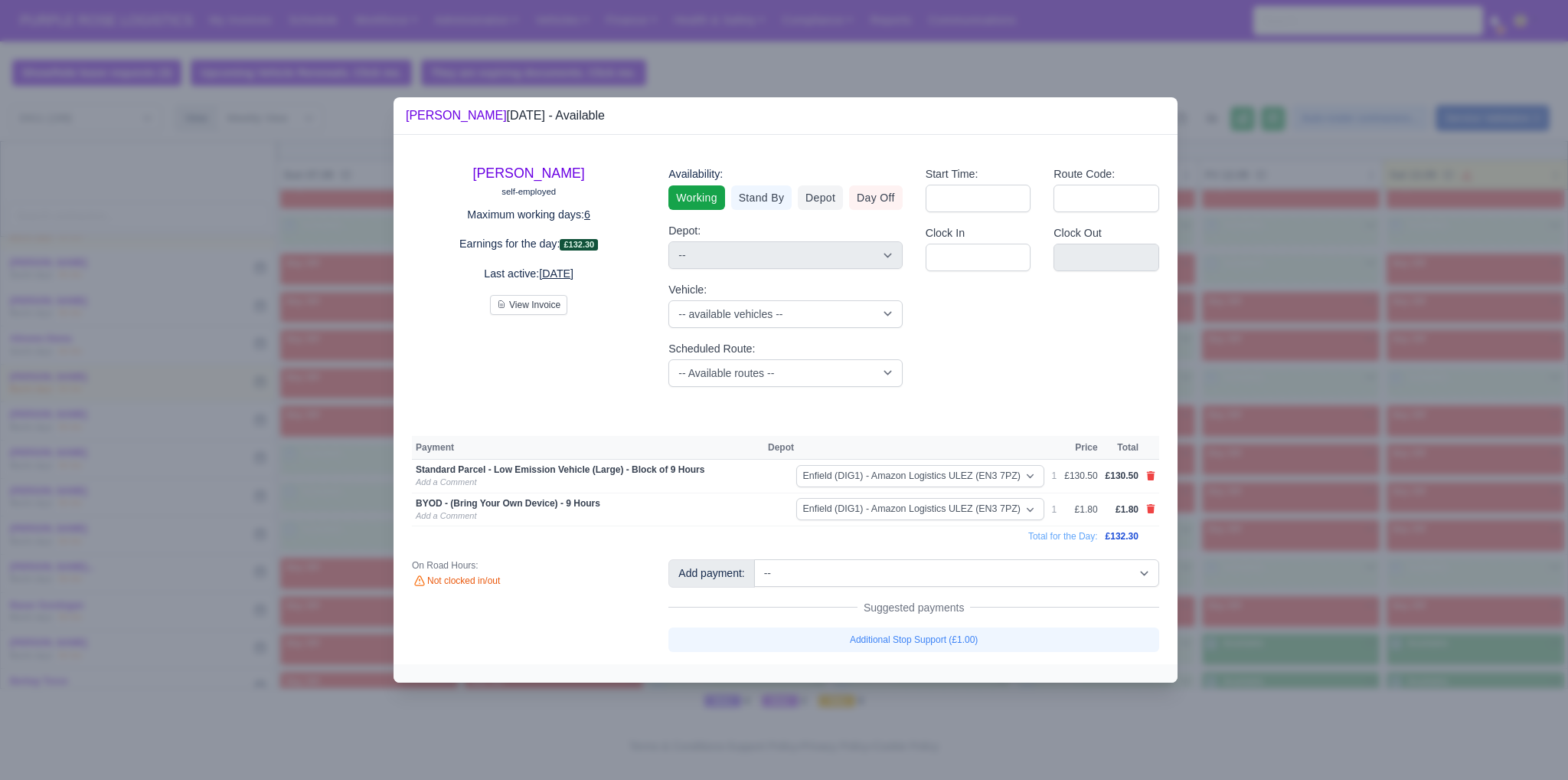
click at [1249, 582] on div at bounding box center [784, 390] width 1568 height 780
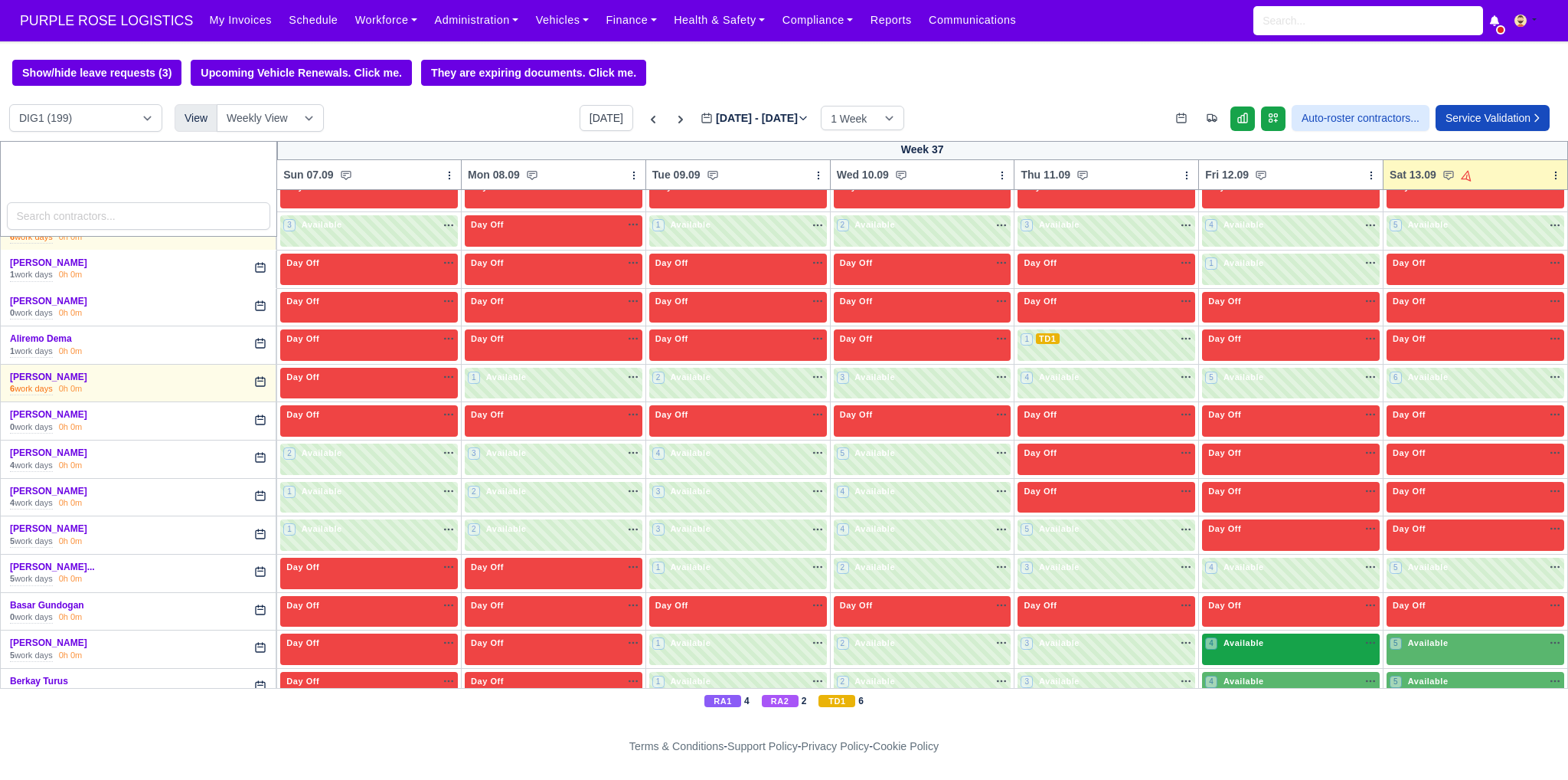
click at [1252, 650] on div "4 Available" at bounding box center [1290, 649] width 177 height 31
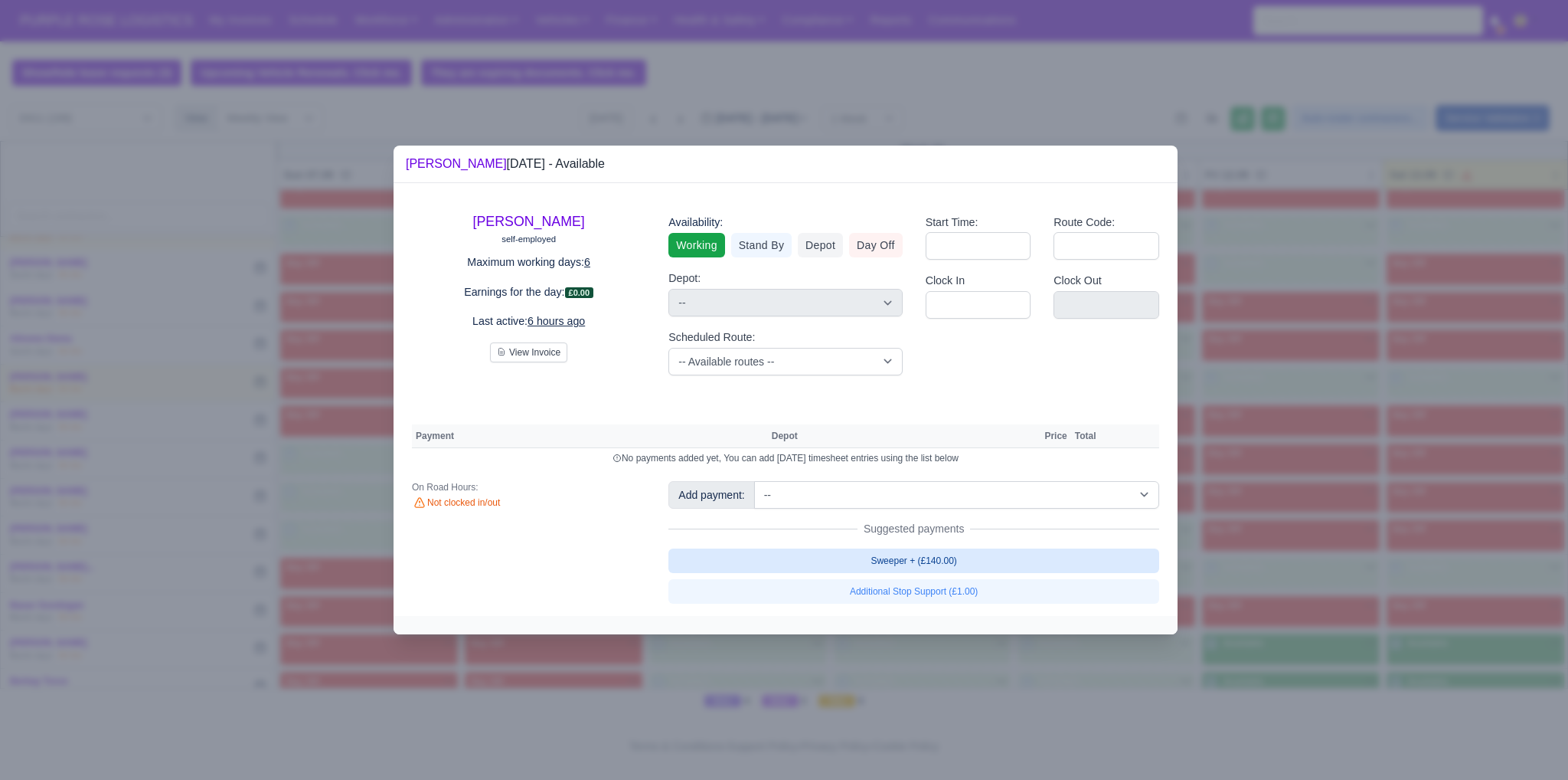
click at [960, 555] on link "Sweeper + (£140.00)" at bounding box center [913, 561] width 491 height 25
select select "1"
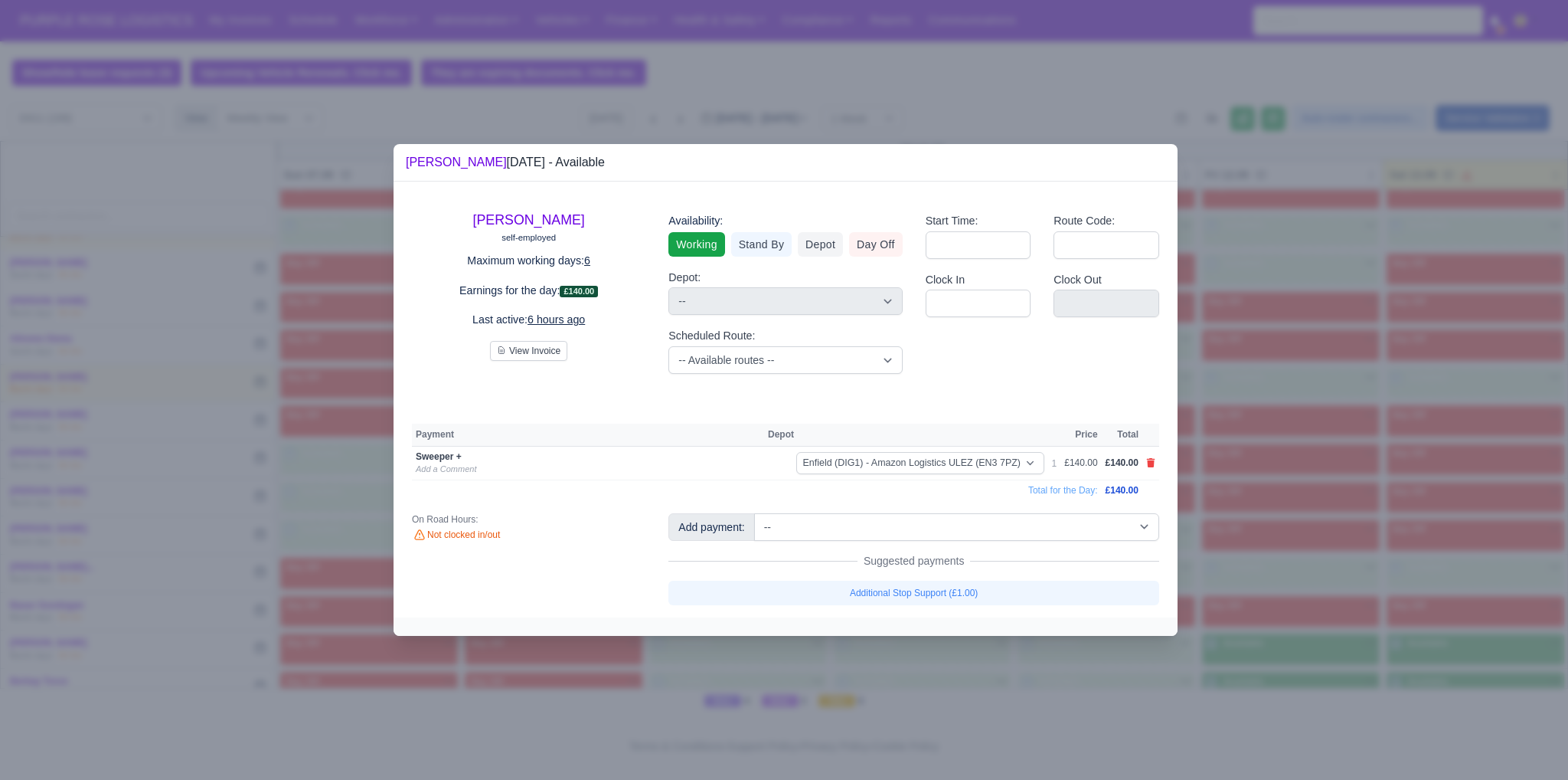
click at [1348, 627] on div at bounding box center [784, 390] width 1568 height 780
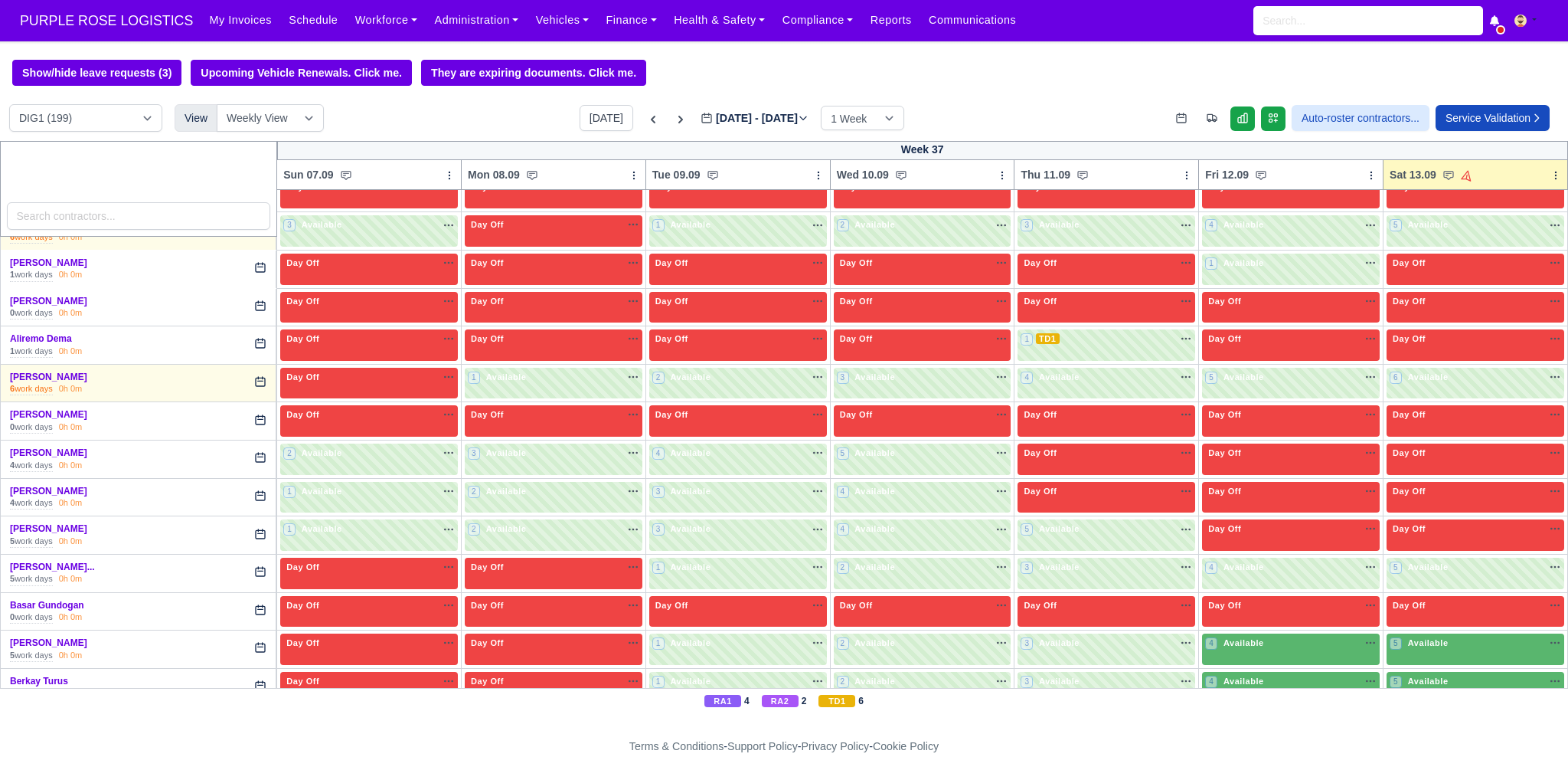
click at [1405, 638] on span "Available" at bounding box center [1428, 642] width 47 height 11
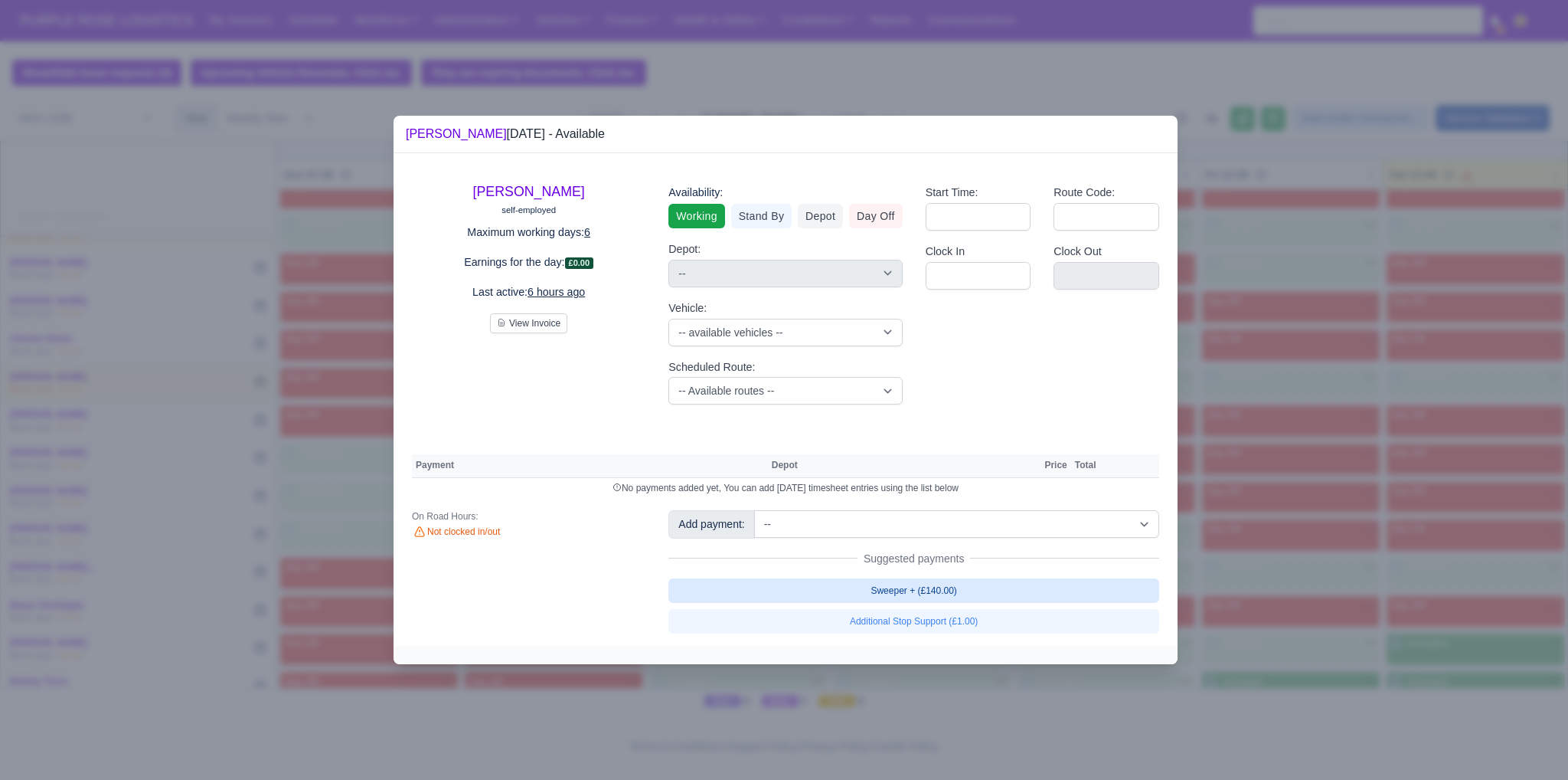
click at [983, 593] on link "Sweeper + (£140.00)" at bounding box center [913, 591] width 491 height 25
select select "1"
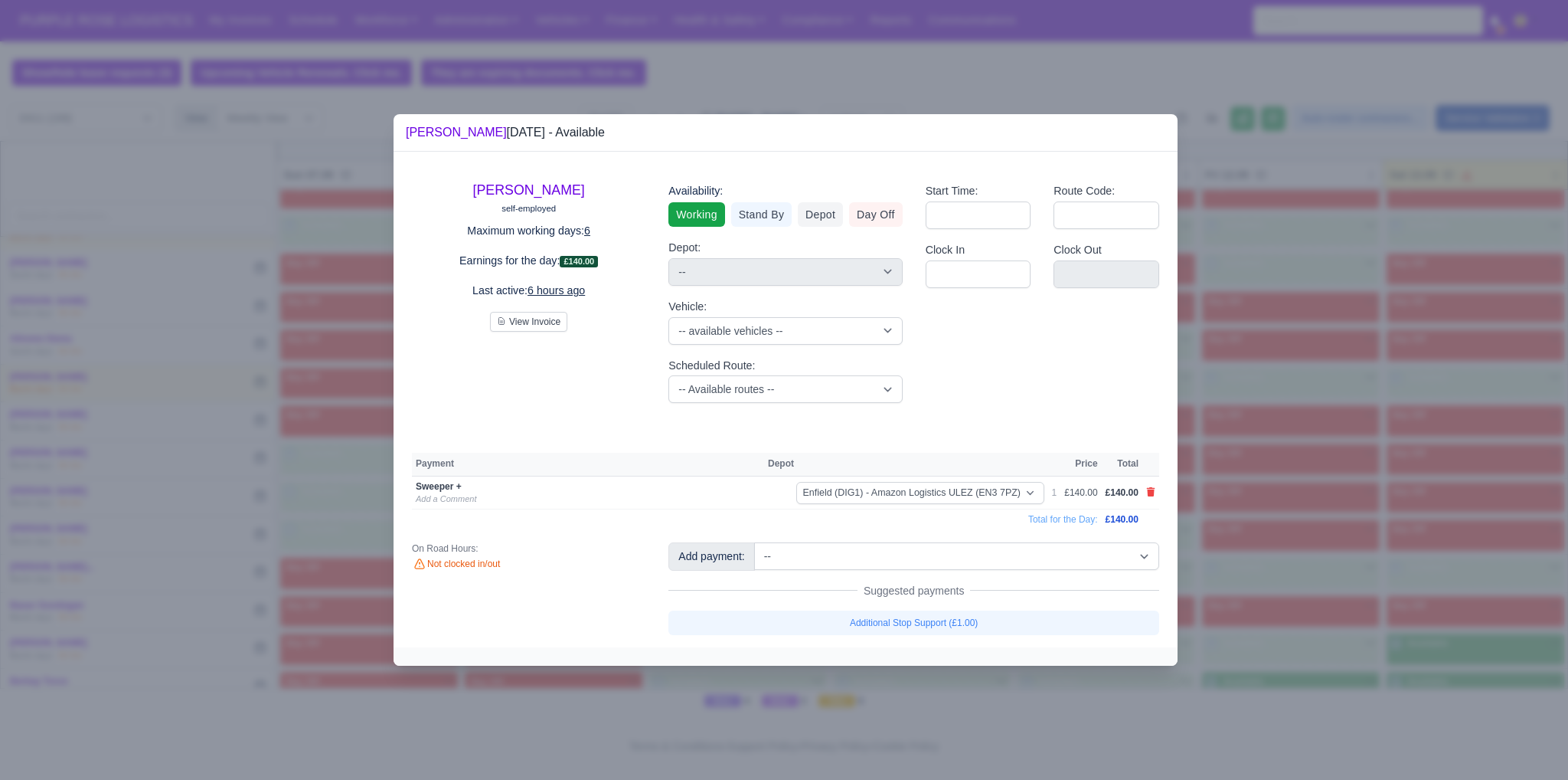
click at [1410, 571] on div at bounding box center [784, 390] width 1568 height 780
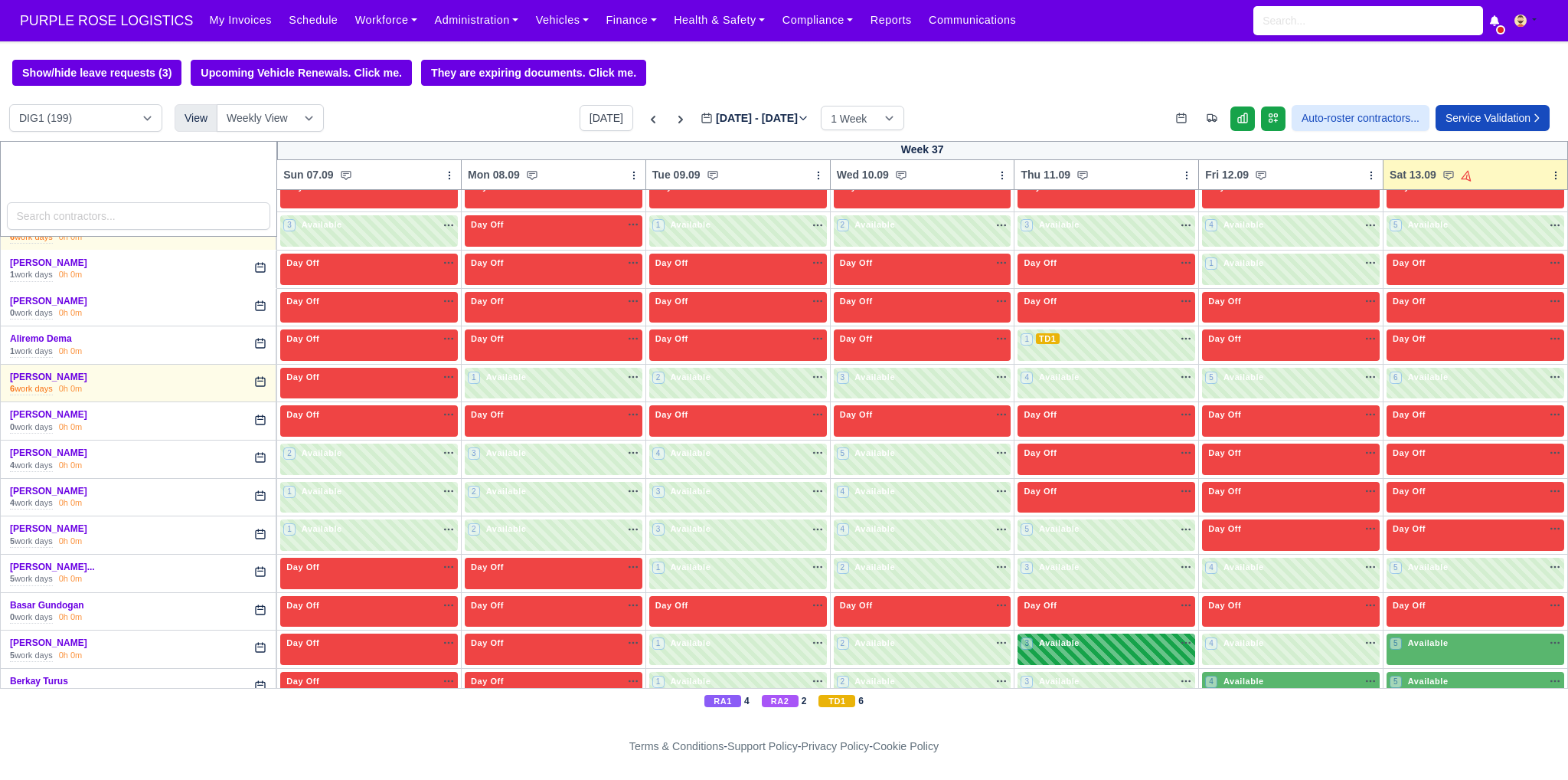
click at [1286, 680] on div "4 Available na" at bounding box center [1290, 681] width 172 height 13
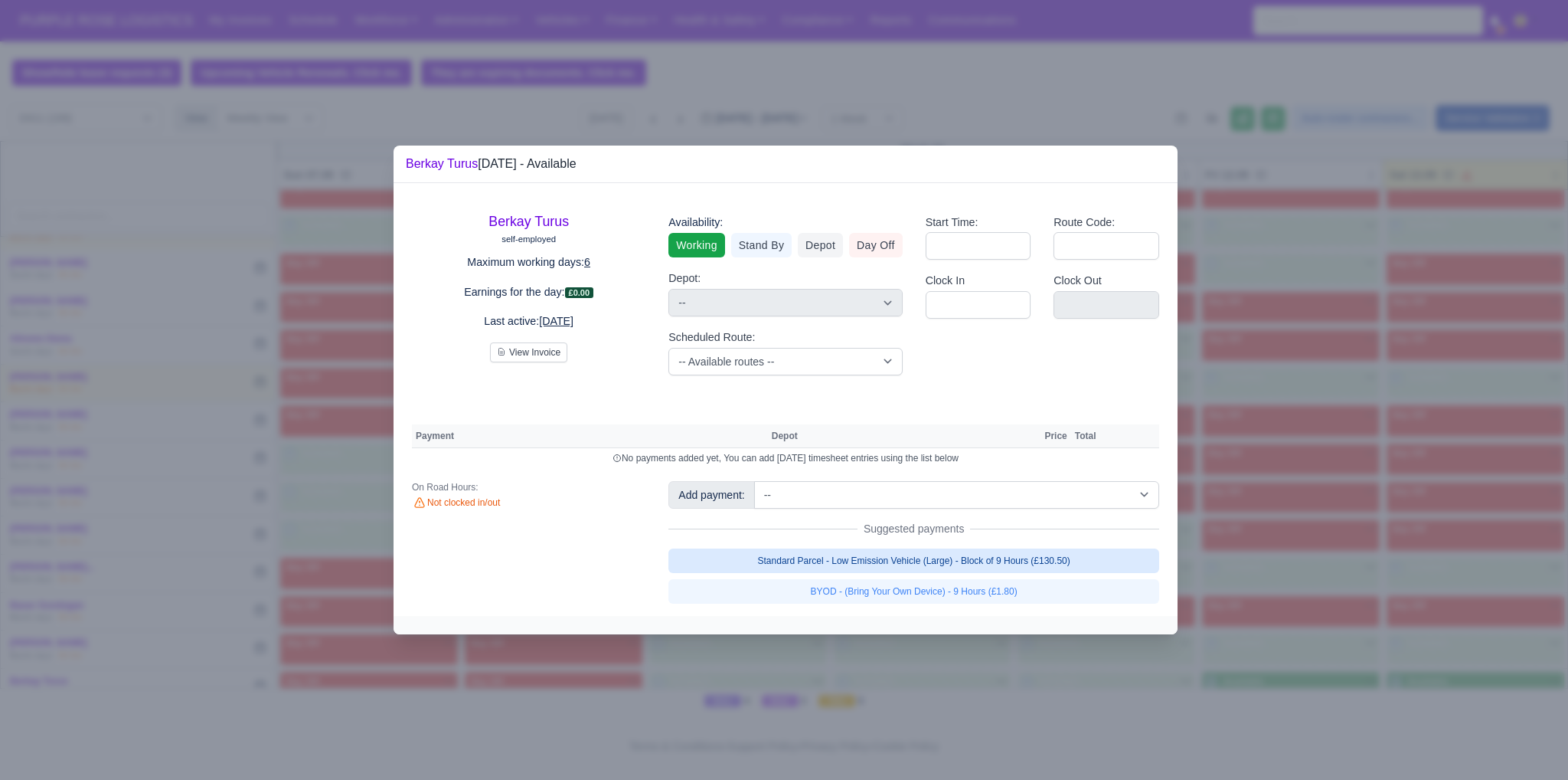
click at [1024, 567] on link "Standard Parcel - Low Emission Vehicle (Large) - Block of 9 Hours (£130.50)" at bounding box center [913, 561] width 491 height 25
select select "1"
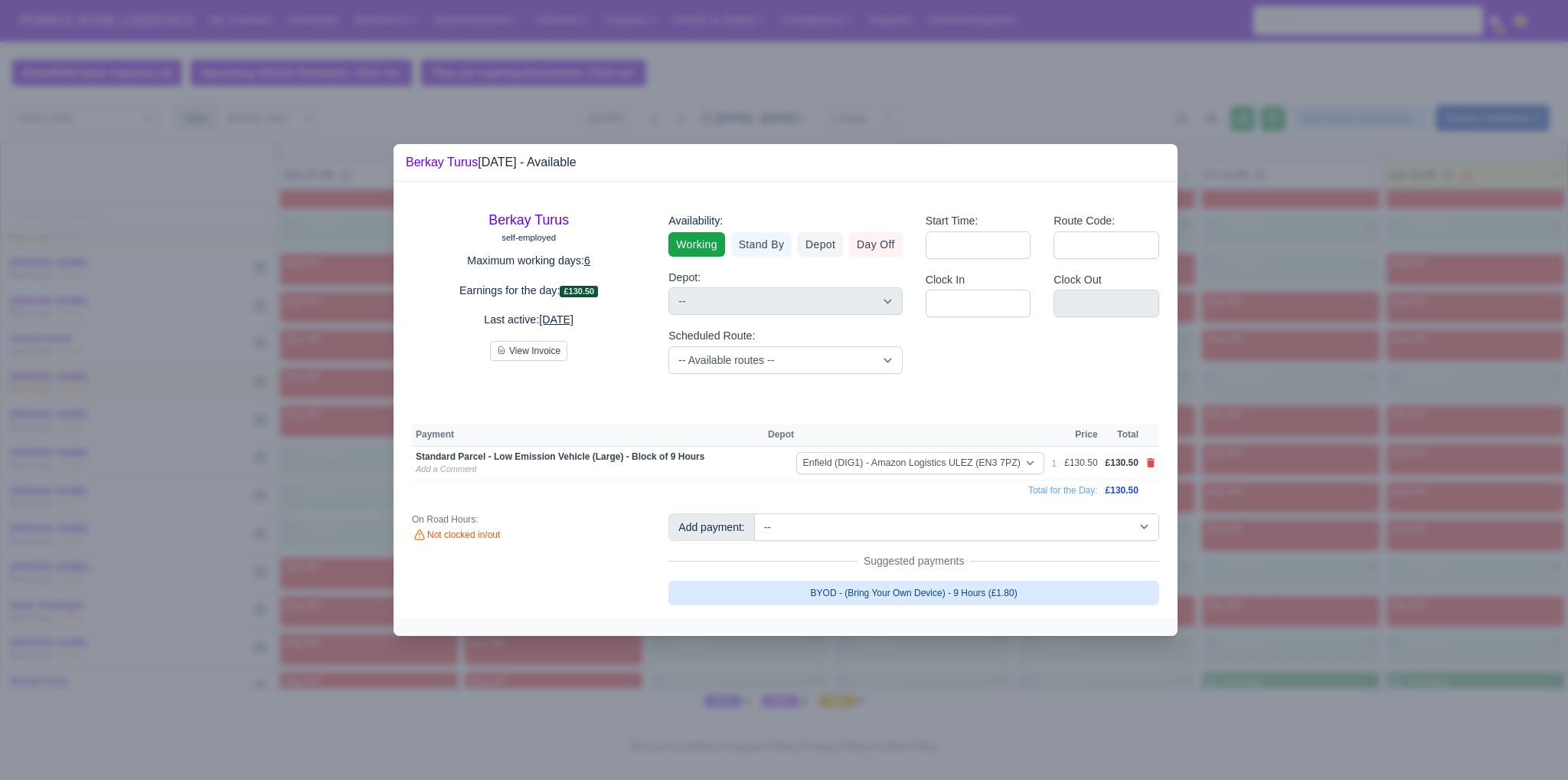
click at [1020, 589] on link "BYOD - (Bring Your Own Device) - 9 Hours (£1.80)" at bounding box center [913, 593] width 491 height 25
select select "1"
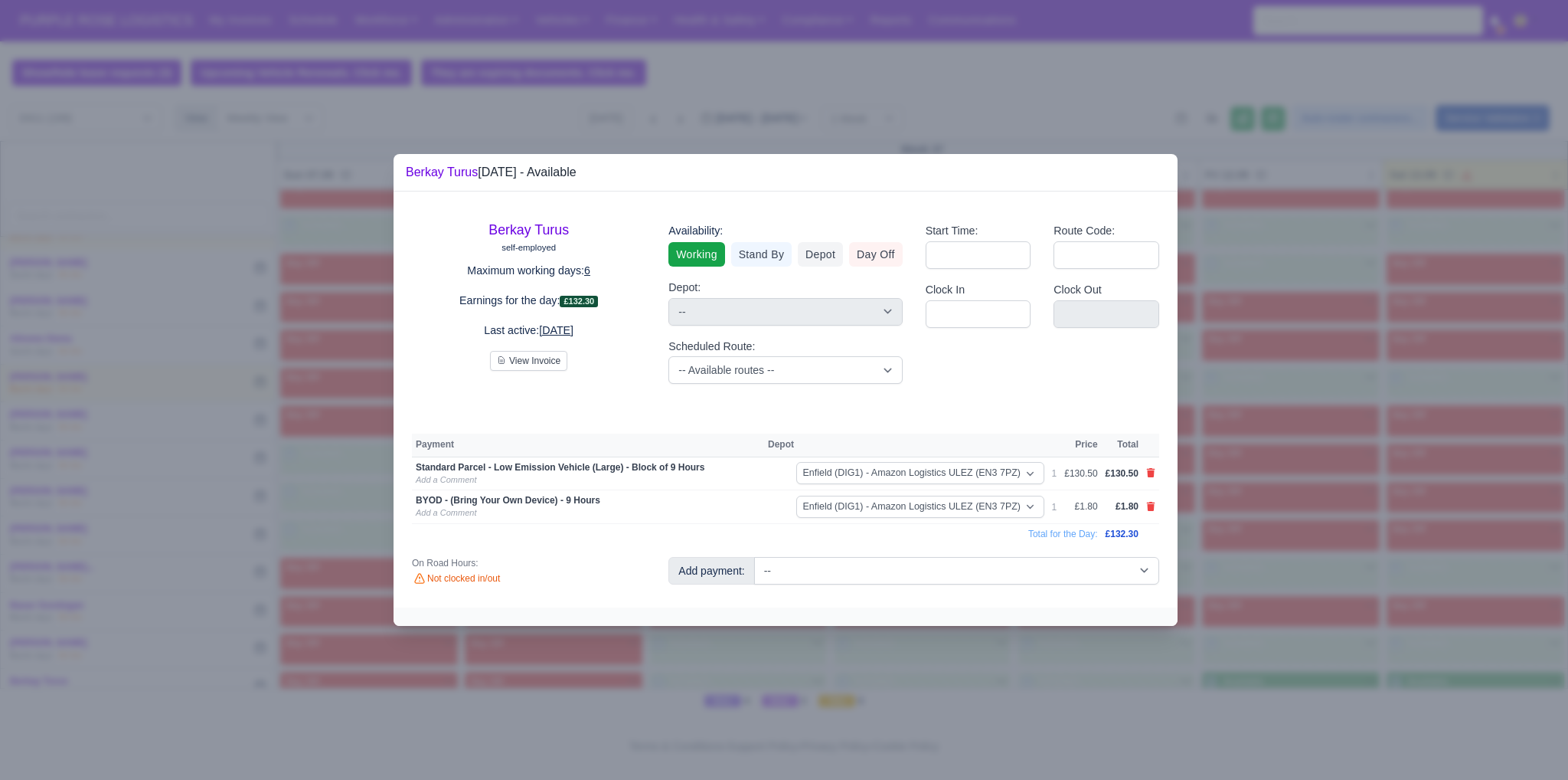
click at [1255, 592] on div at bounding box center [784, 390] width 1568 height 780
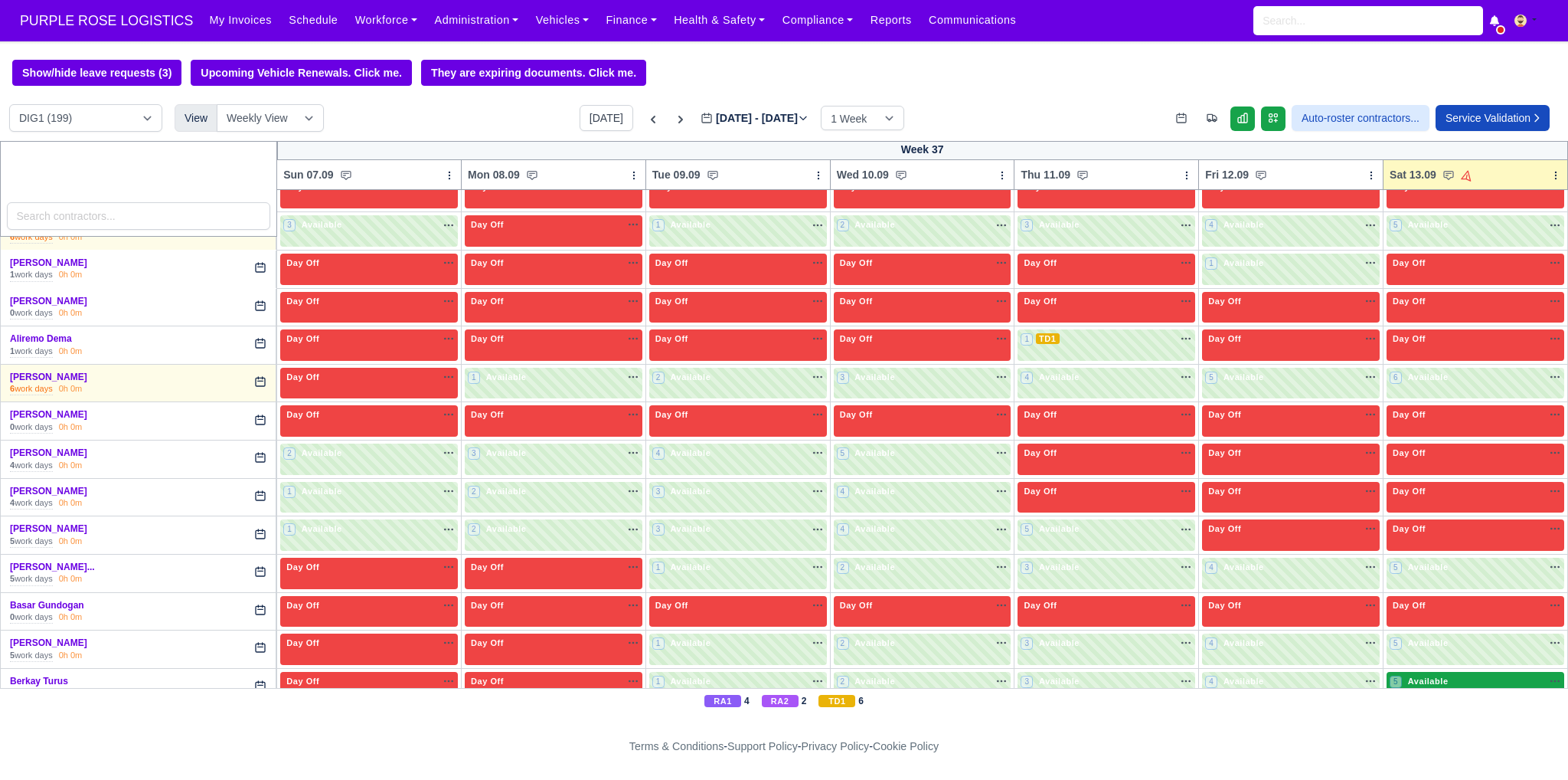
click at [1455, 678] on div "5 Available na" at bounding box center [1475, 681] width 172 height 13
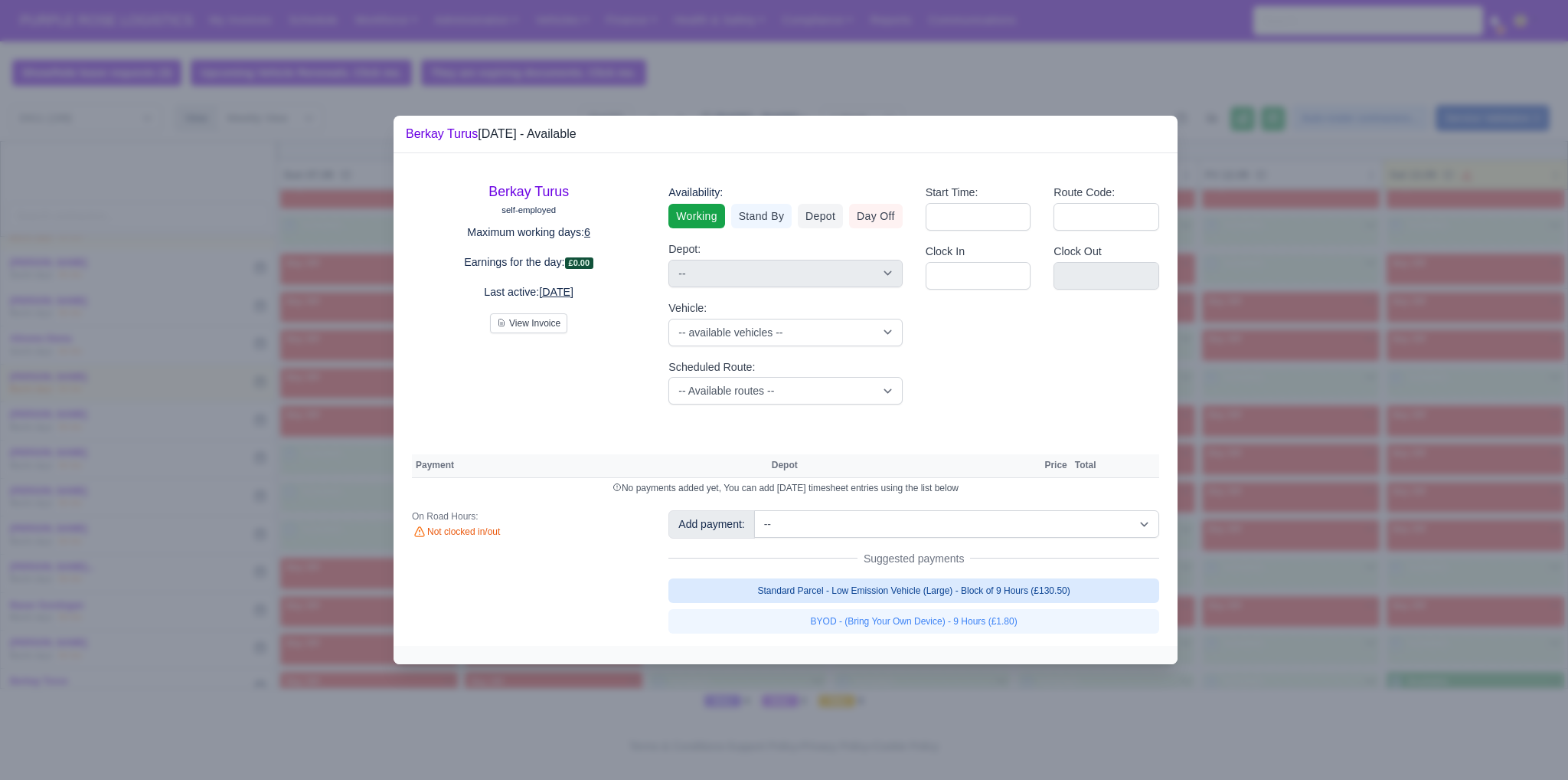
click at [989, 588] on link "Standard Parcel - Low Emission Vehicle (Large) - Block of 9 Hours (£130.50)" at bounding box center [913, 591] width 491 height 25
select select "1"
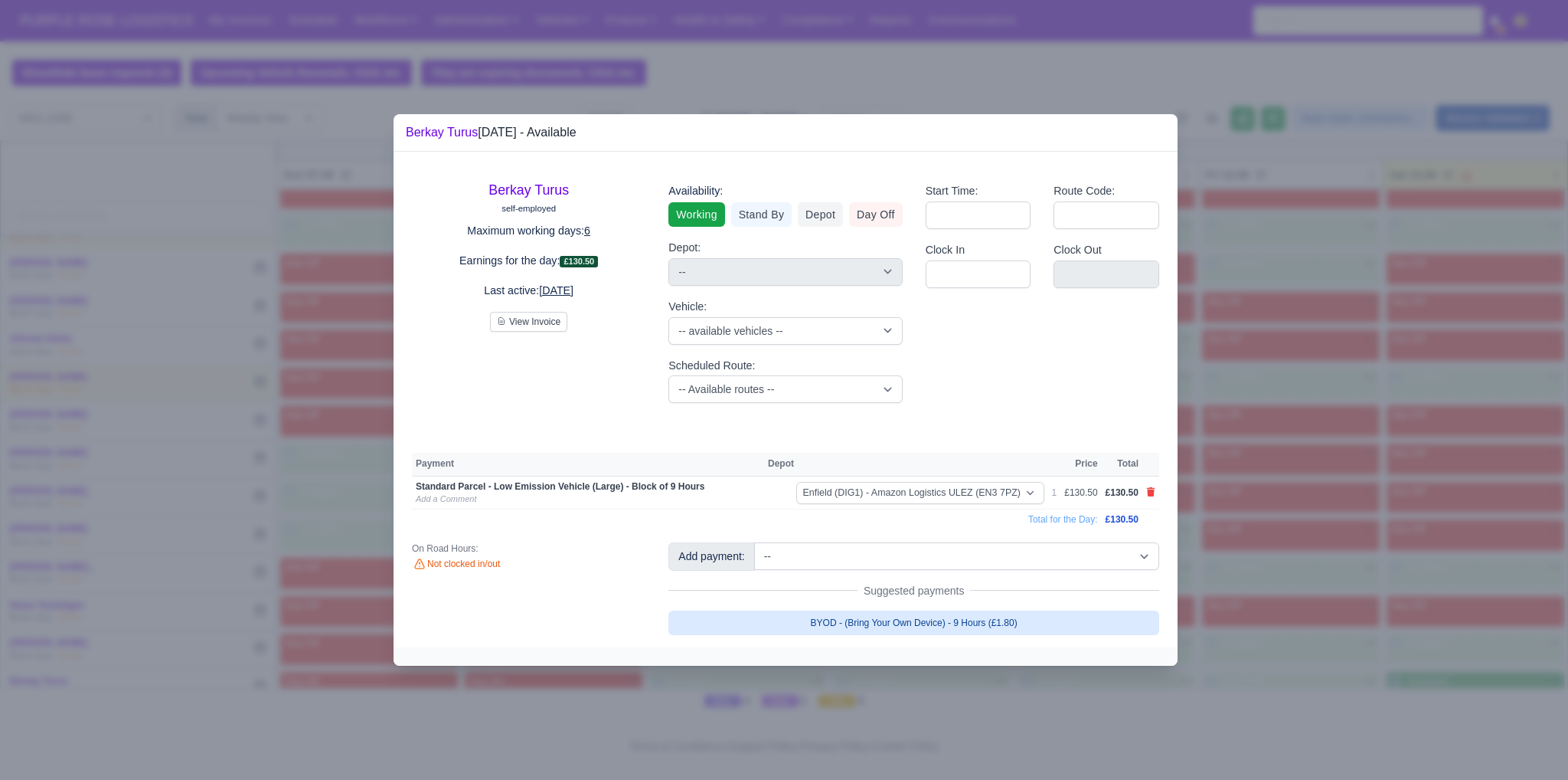
click at [987, 623] on link "BYOD - (Bring Your Own Device) - 9 Hours (£1.80)" at bounding box center [913, 623] width 491 height 25
select select "1"
click at [1350, 589] on div at bounding box center [784, 390] width 1568 height 780
click at [1333, 588] on div at bounding box center [784, 390] width 1568 height 780
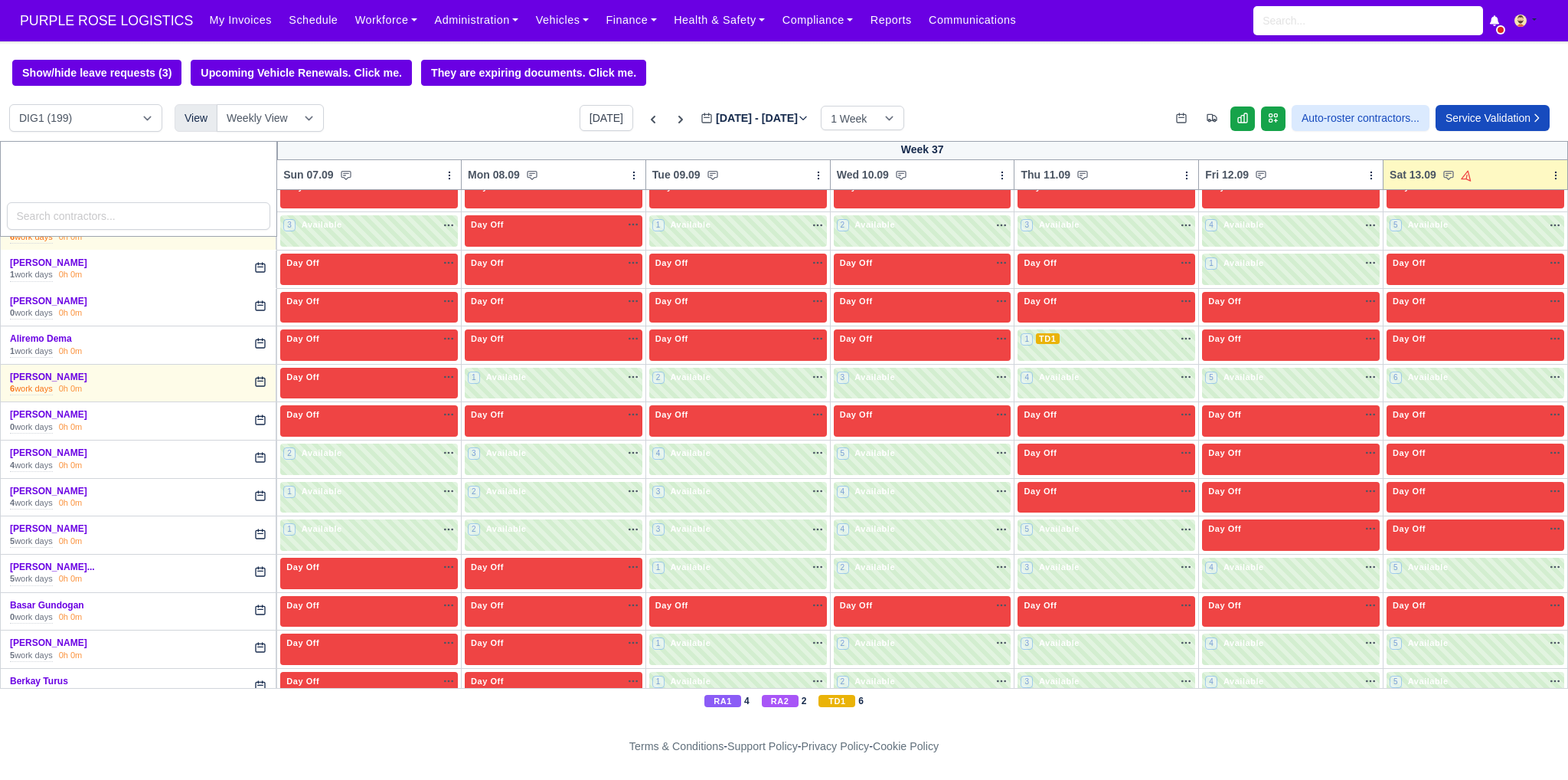
scroll to position [663, 0]
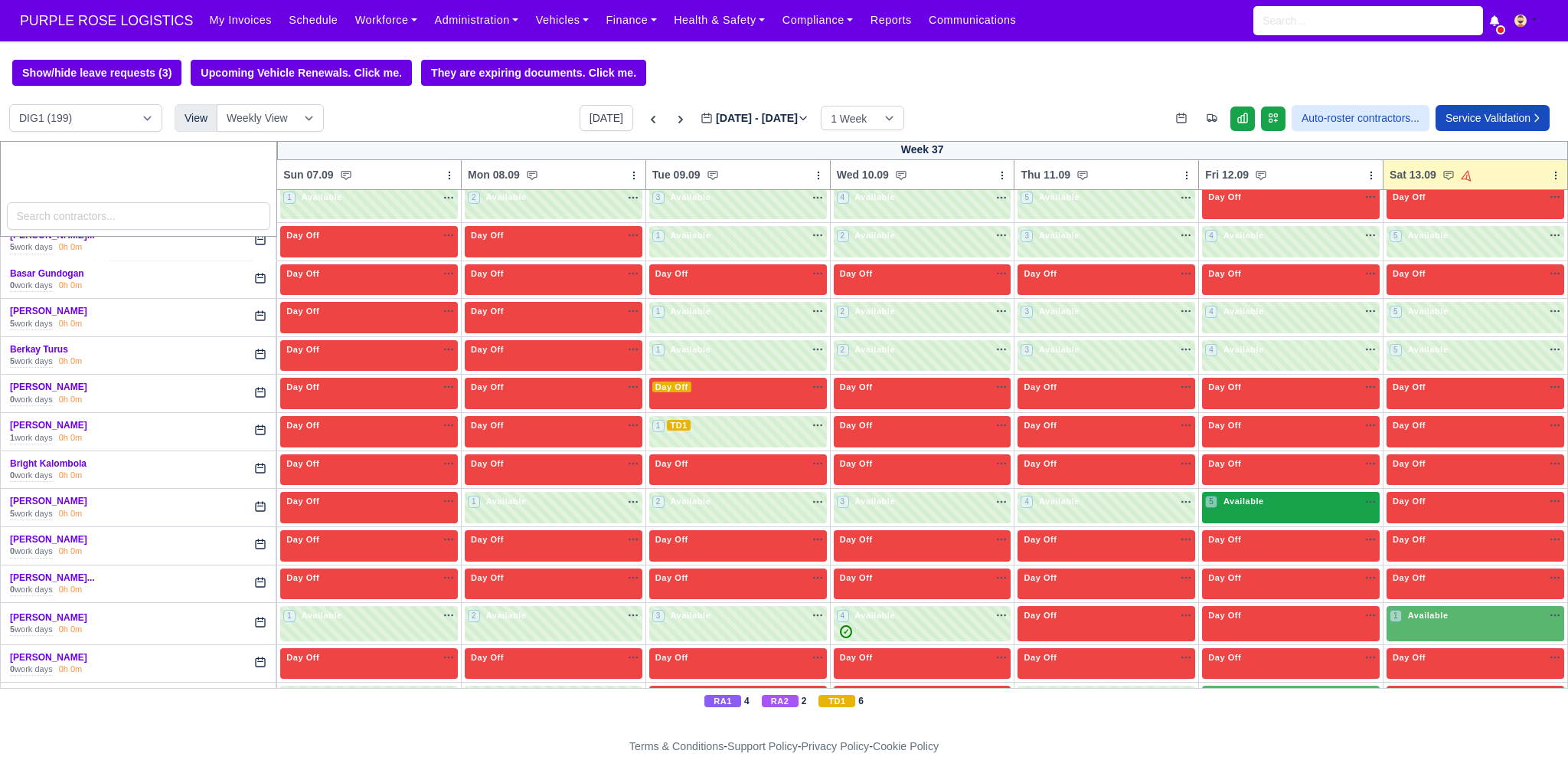
click at [1224, 498] on span "Available" at bounding box center [1244, 501] width 47 height 11
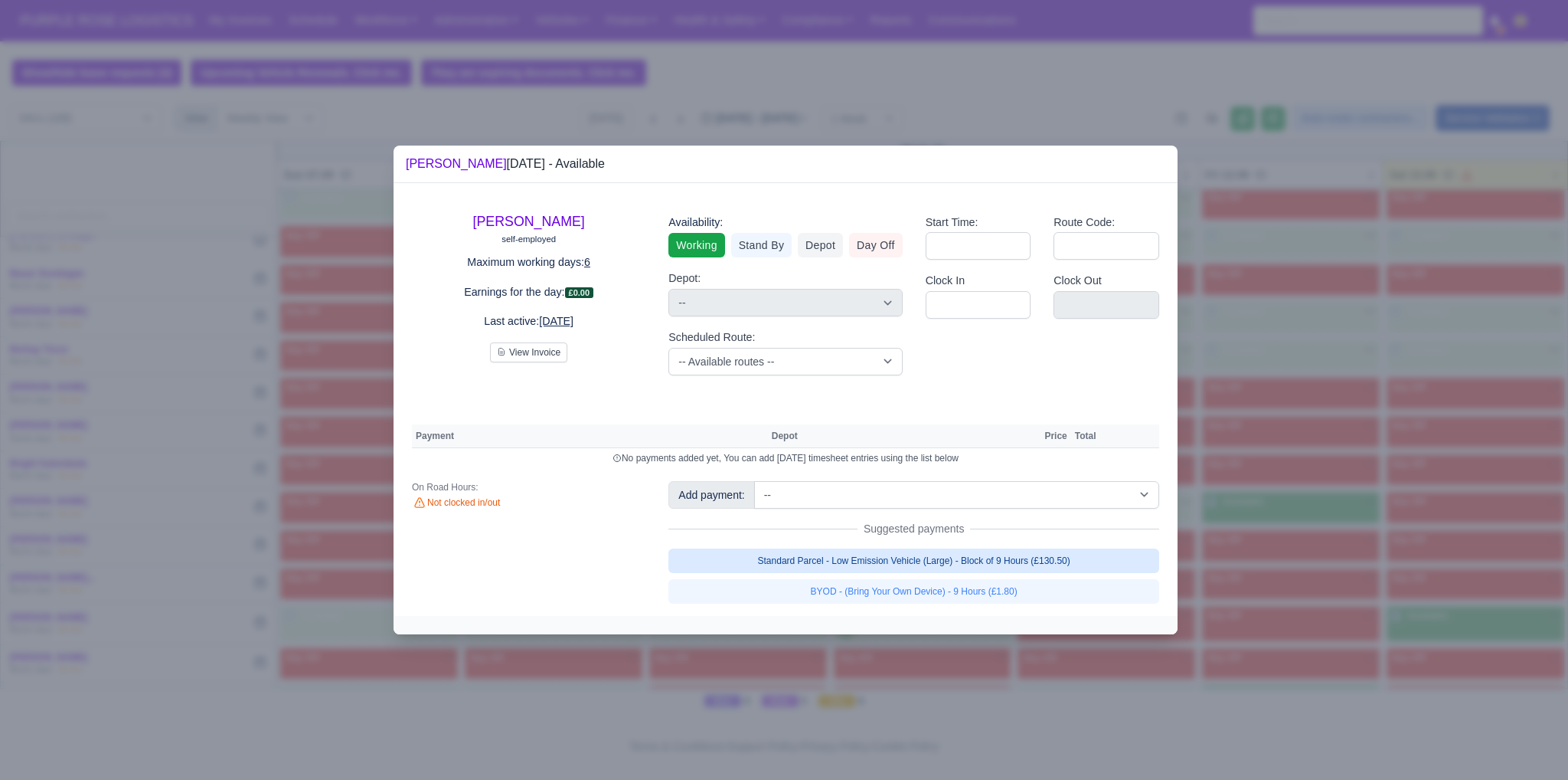
click at [1024, 561] on link "Standard Parcel - Low Emission Vehicle (Large) - Block of 9 Hours (£130.50)" at bounding box center [913, 561] width 491 height 25
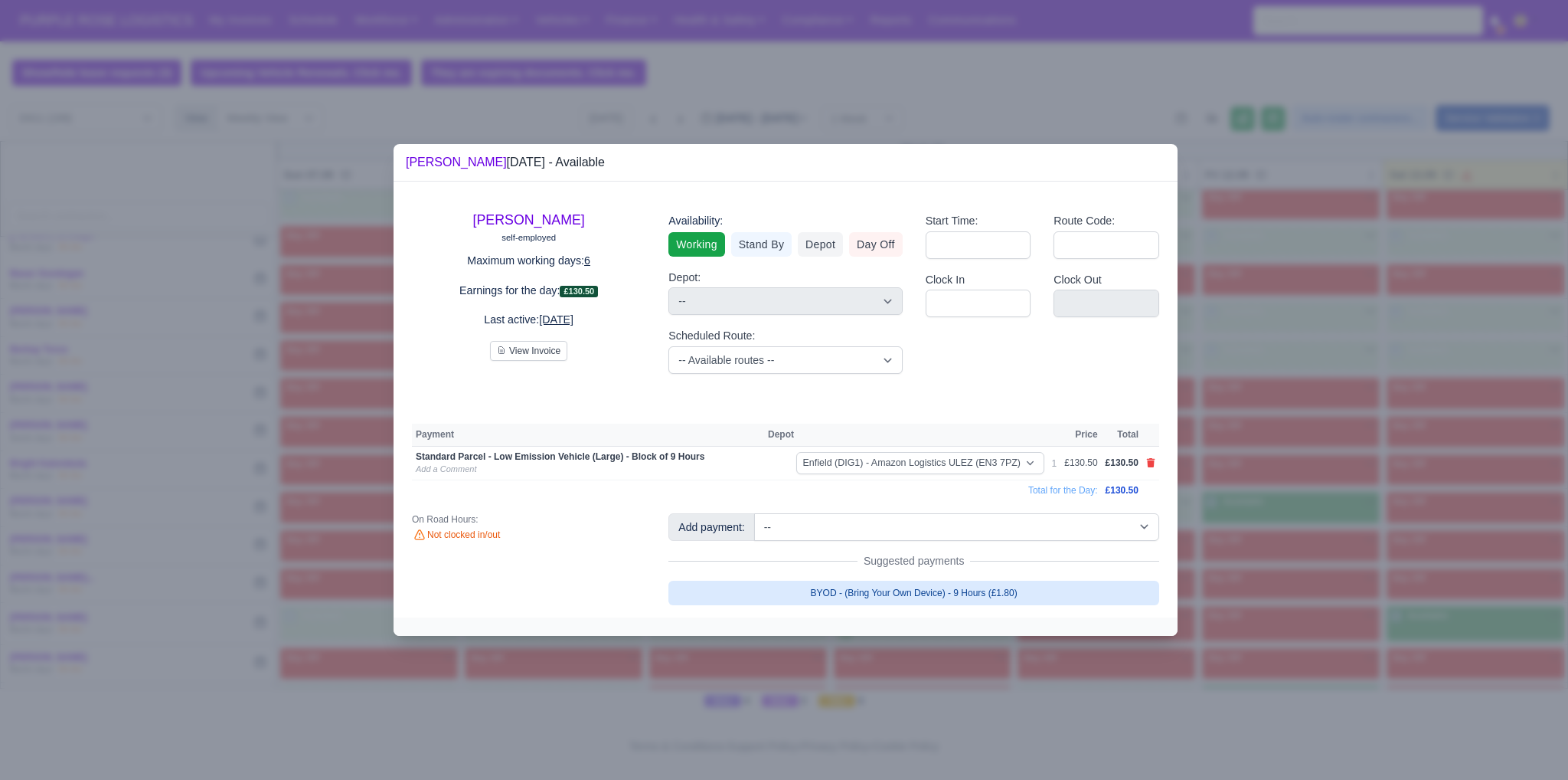
click at [1014, 586] on link "BYOD - (Bring Your Own Device) - 9 Hours (£1.80)" at bounding box center [913, 593] width 491 height 25
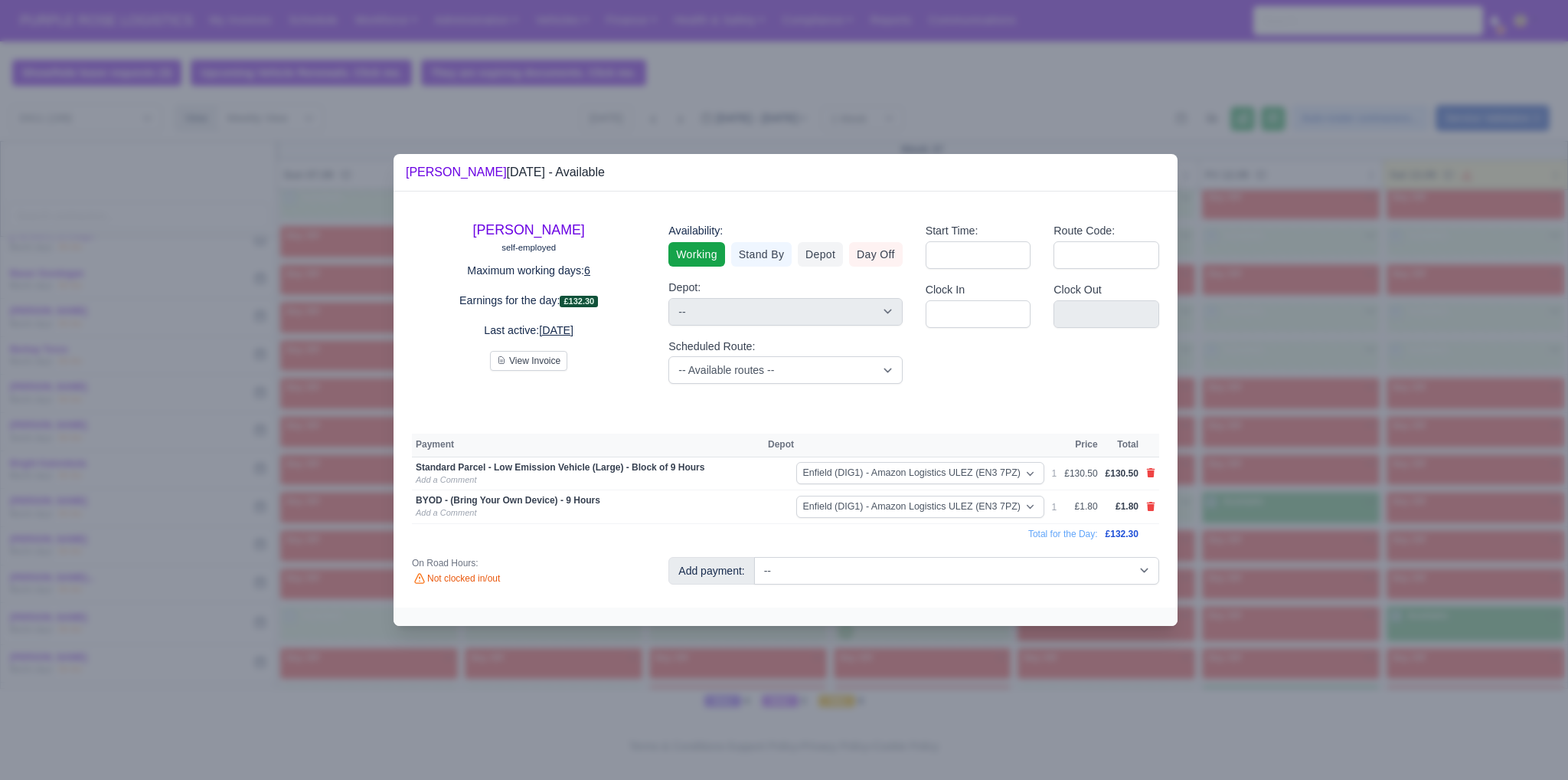
click at [1226, 572] on div at bounding box center [784, 390] width 1568 height 780
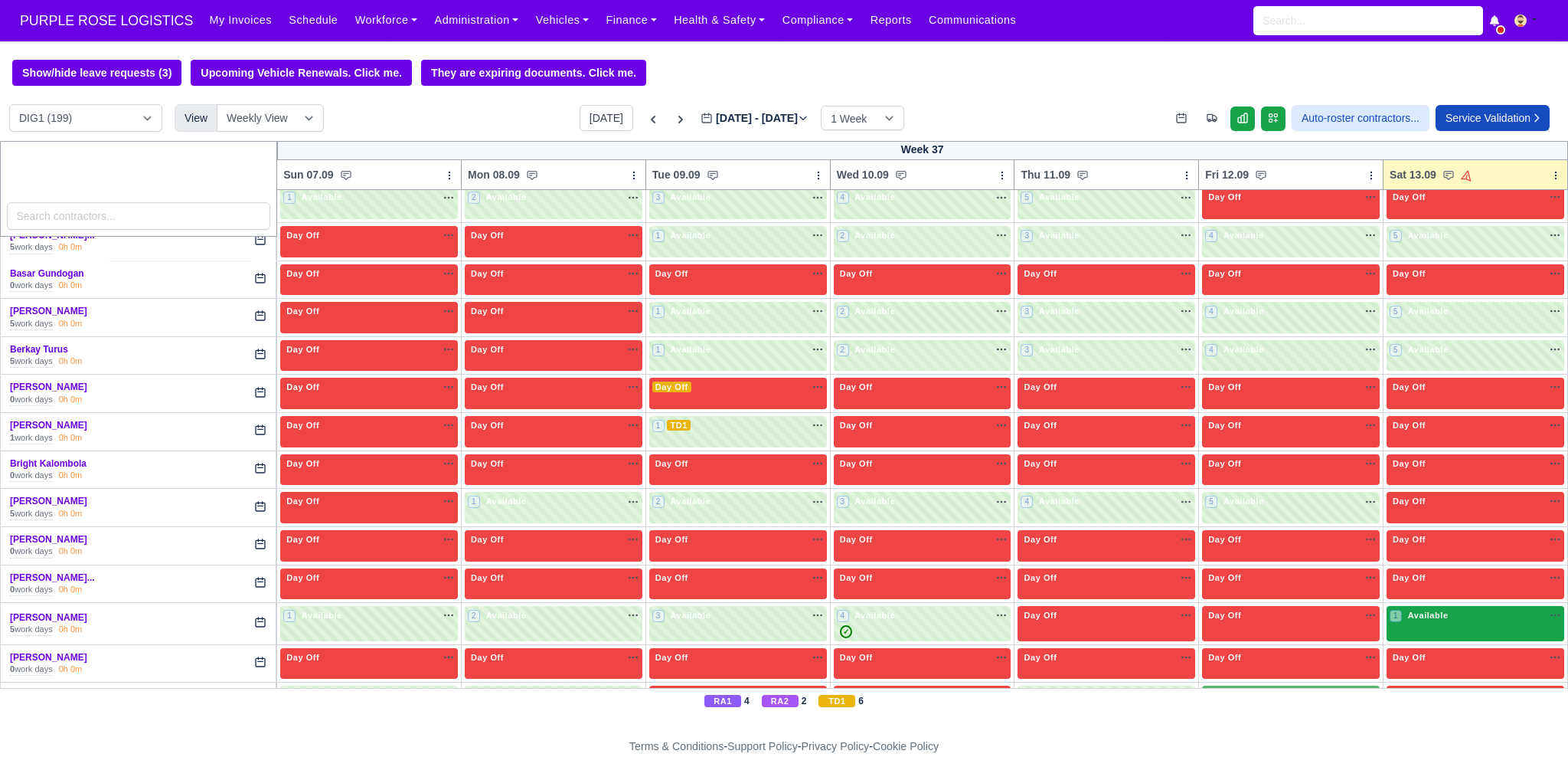
click at [1422, 620] on div "1 Available" at bounding box center [1475, 623] width 177 height 35
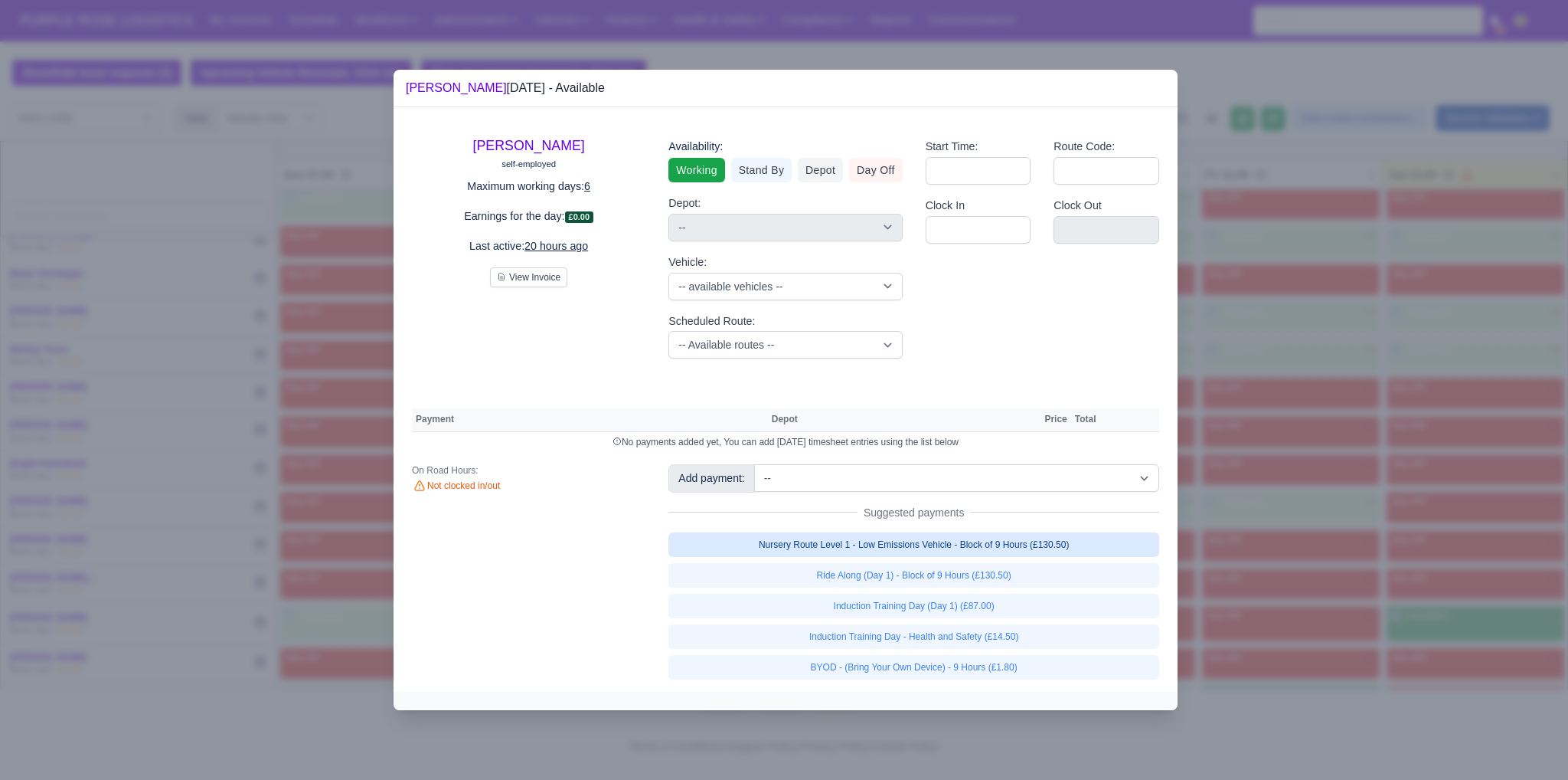
click at [980, 544] on link "Nursery Route Level 1 - Low Emissions Vehicle - Block of 9 Hours (£130.50)" at bounding box center [913, 544] width 491 height 25
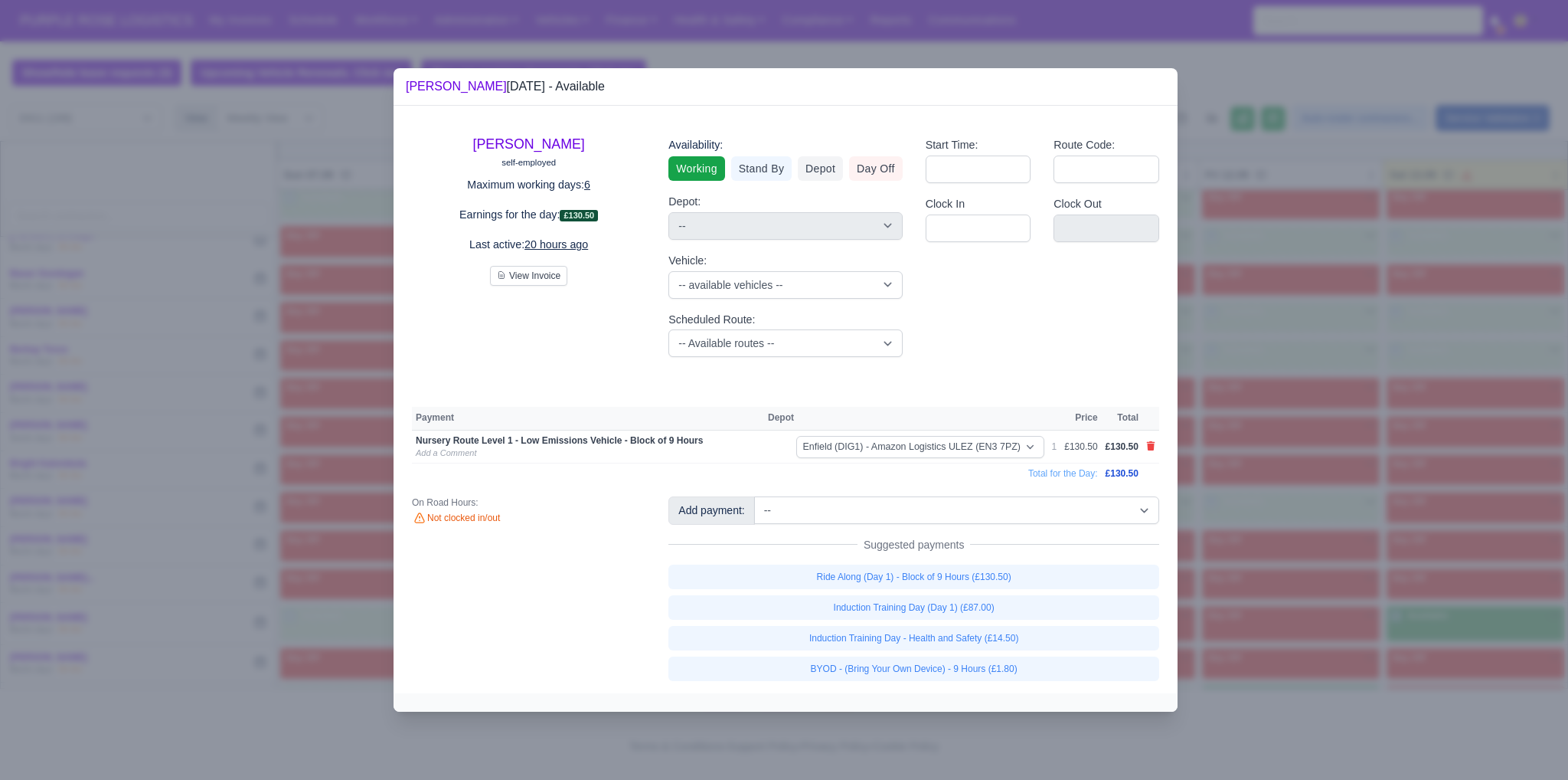
click at [987, 665] on link "BYOD - (Bring Your Own Device) - 9 Hours (£1.80)" at bounding box center [913, 669] width 491 height 25
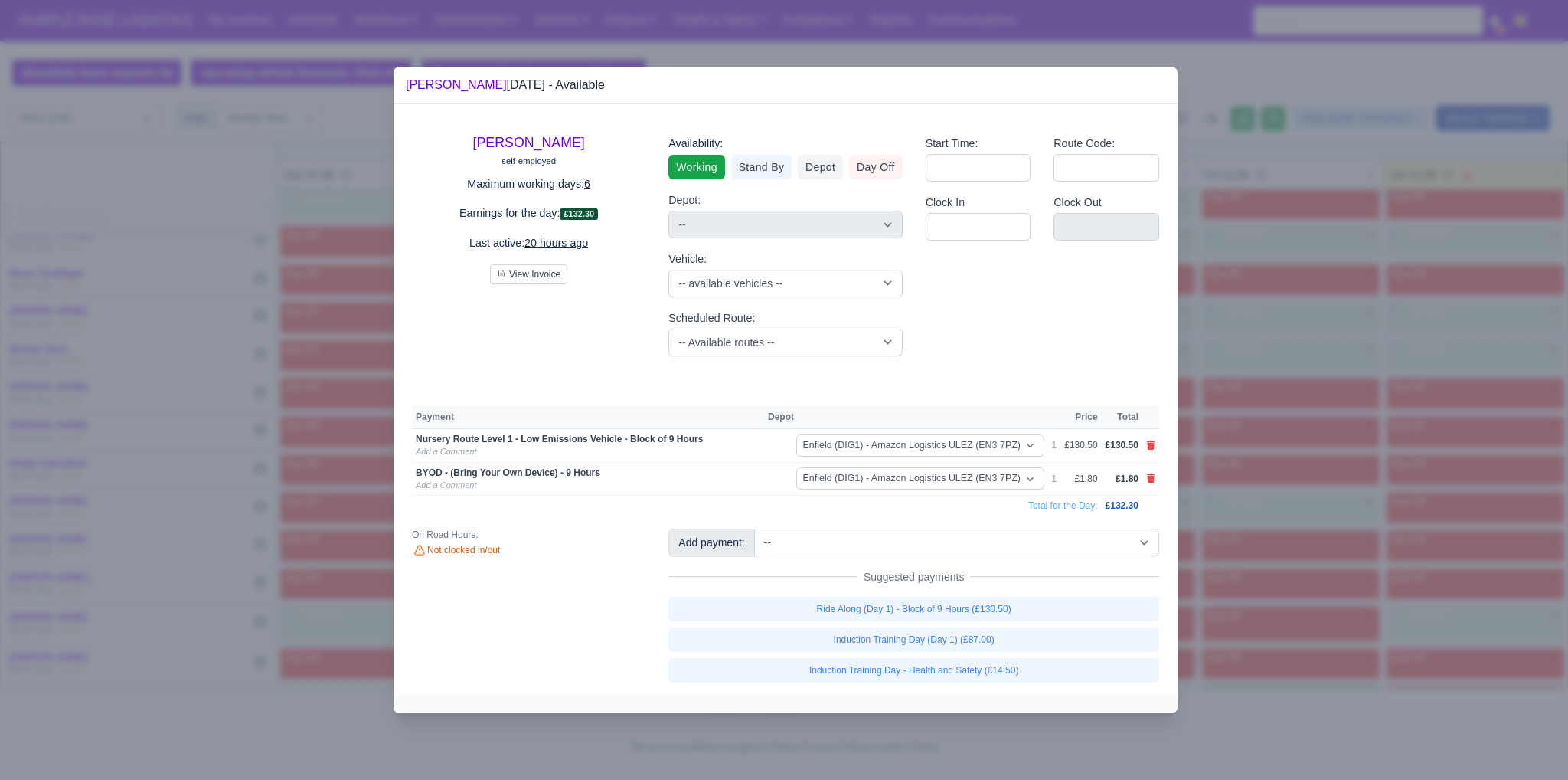
click at [1290, 540] on div at bounding box center [784, 390] width 1568 height 780
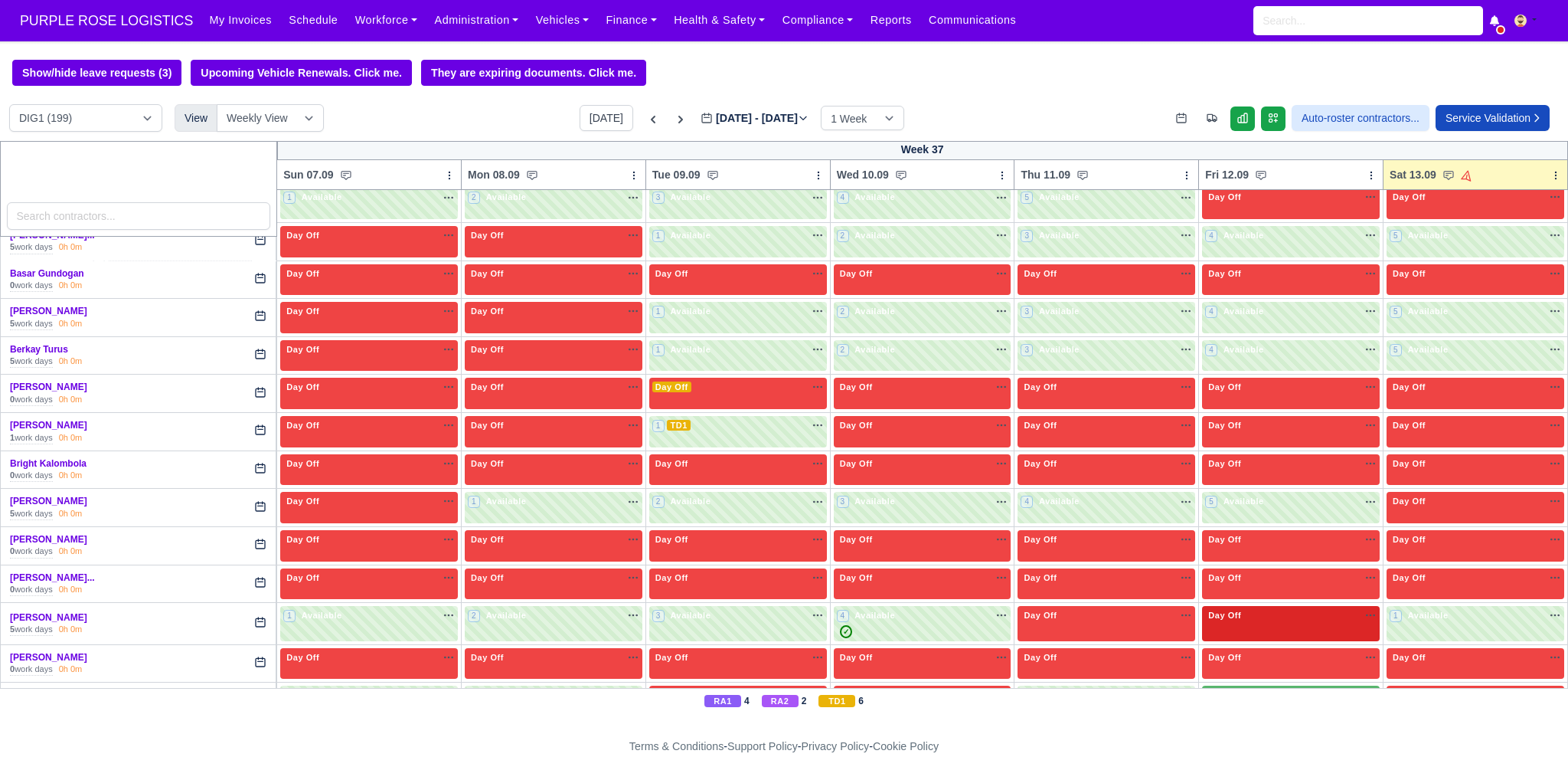
scroll to position [995, 0]
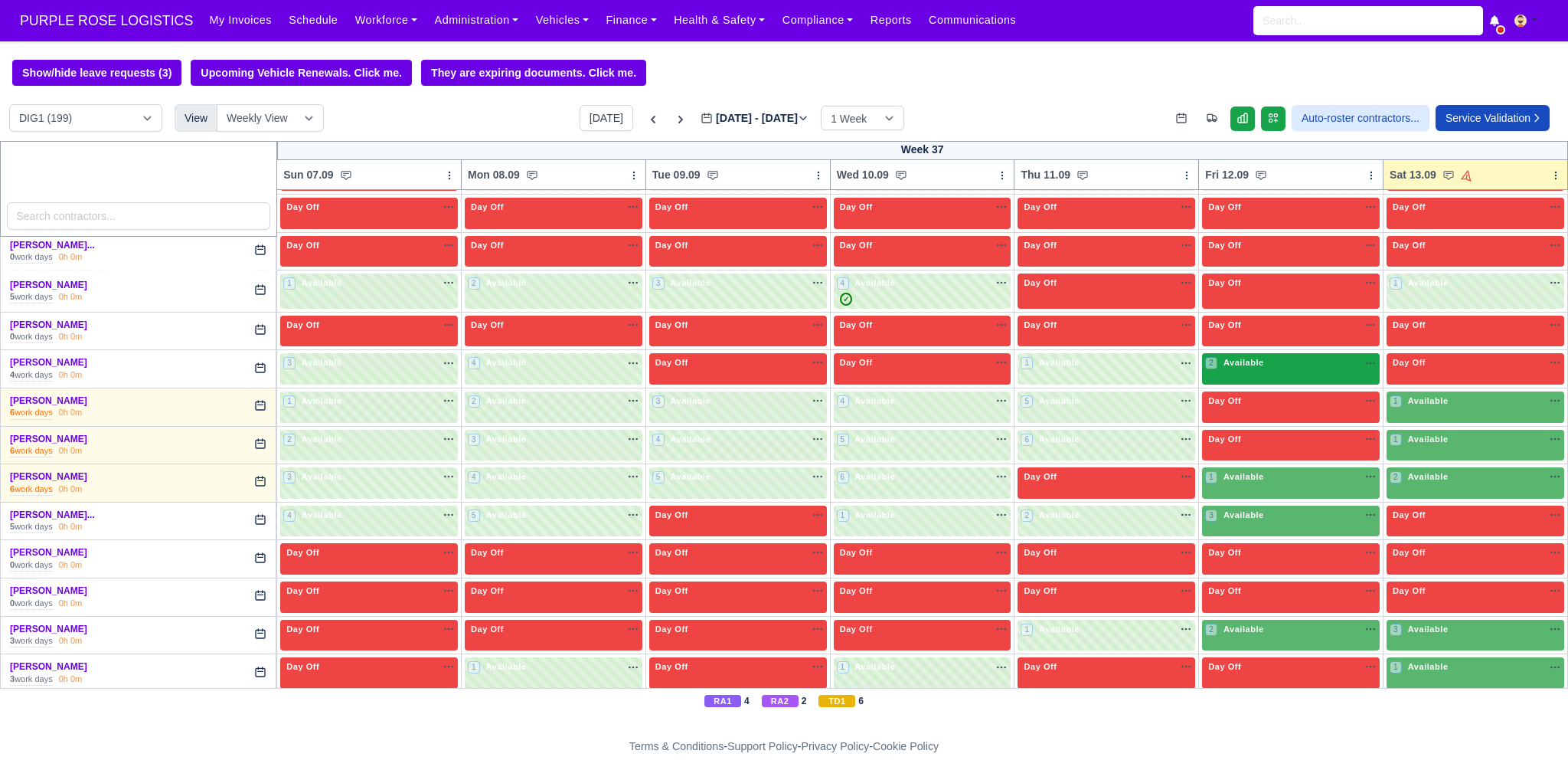
click at [1262, 371] on div "2 Available" at bounding box center [1290, 369] width 177 height 31
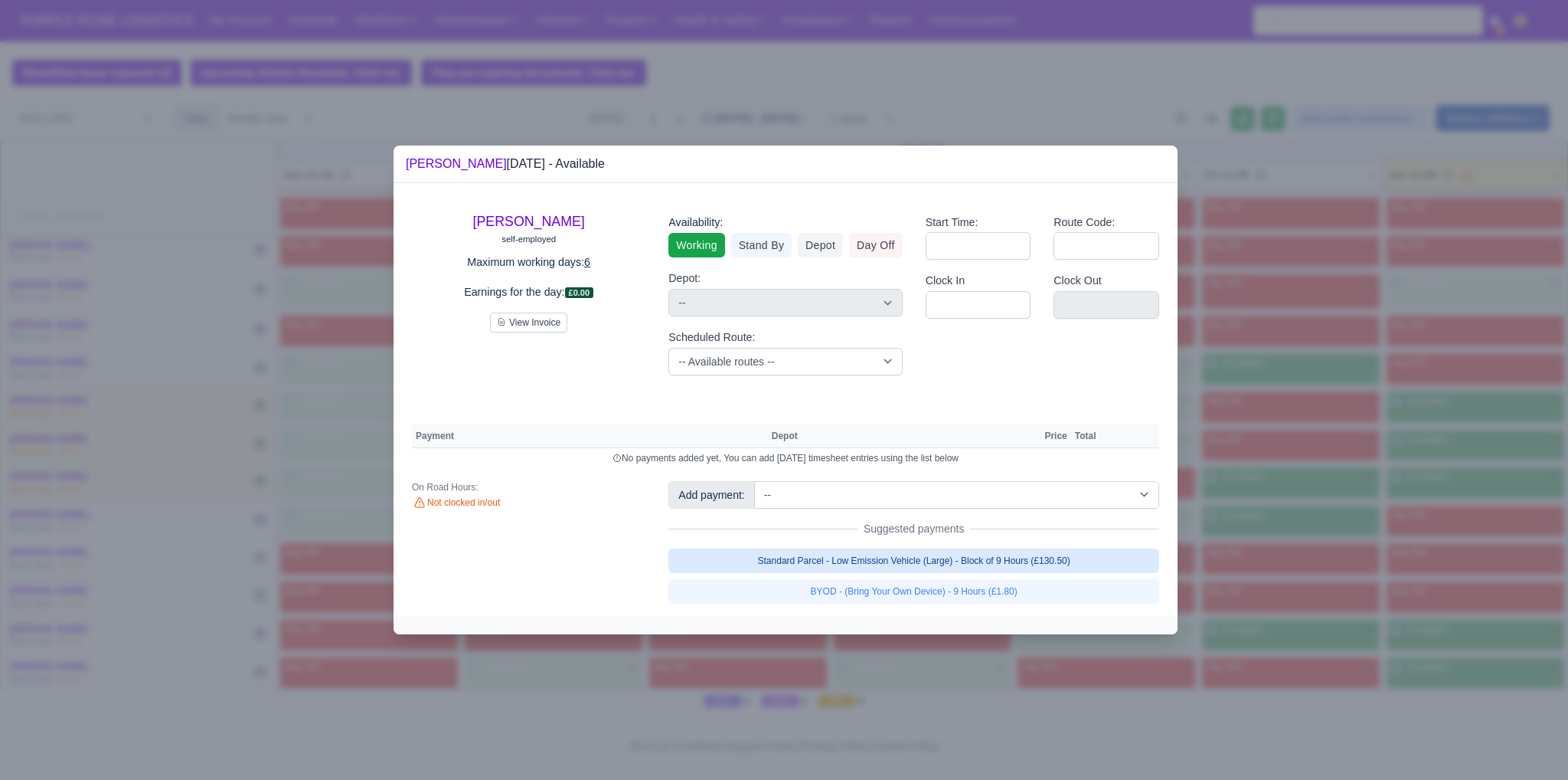
click at [1070, 555] on link "Standard Parcel - Low Emission Vehicle (Large) - Block of 9 Hours (£130.50)" at bounding box center [913, 561] width 491 height 25
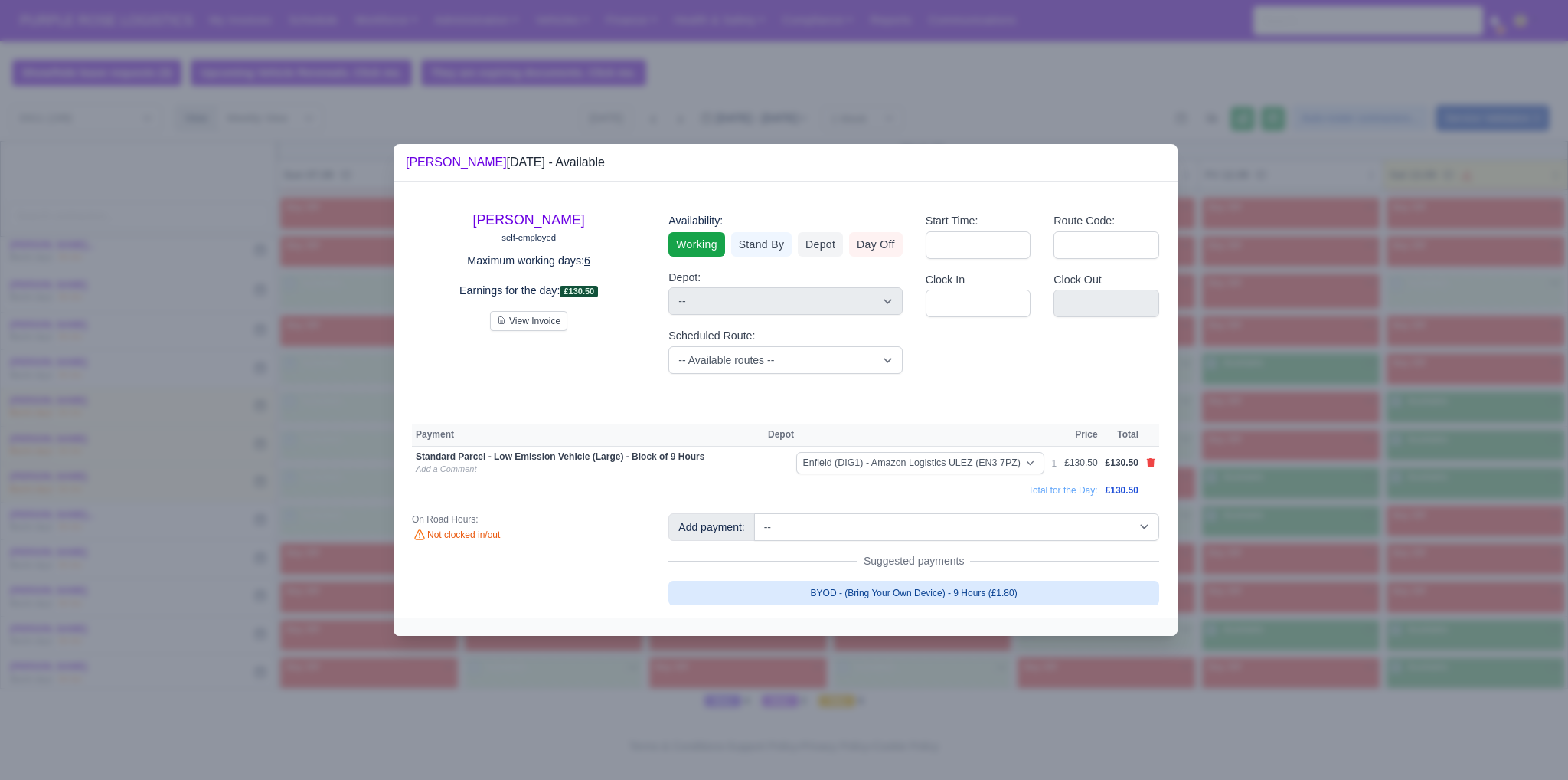
click at [1023, 590] on link "BYOD - (Bring Your Own Device) - 9 Hours (£1.80)" at bounding box center [913, 593] width 491 height 25
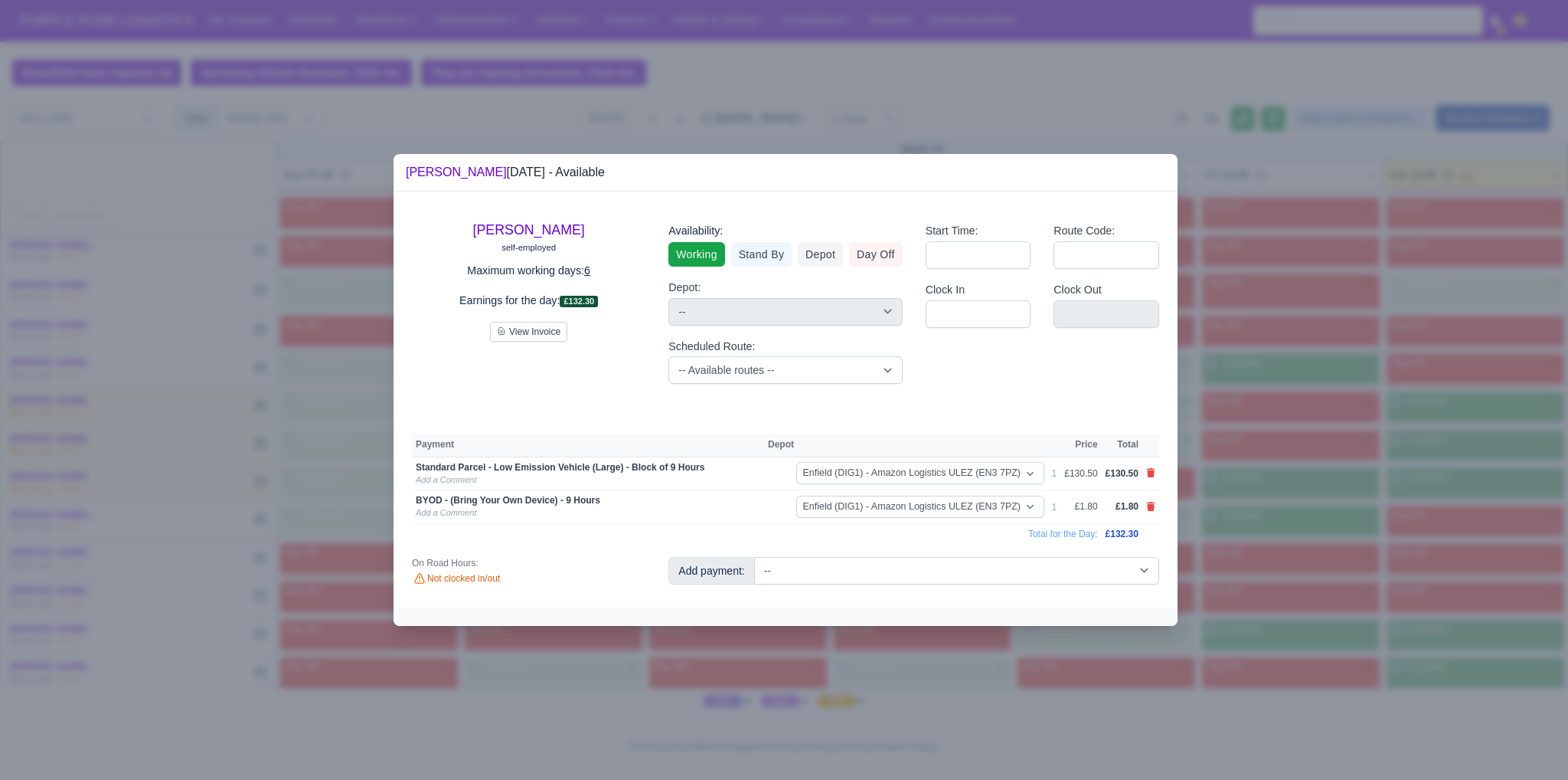
click at [1424, 577] on div at bounding box center [784, 390] width 1568 height 780
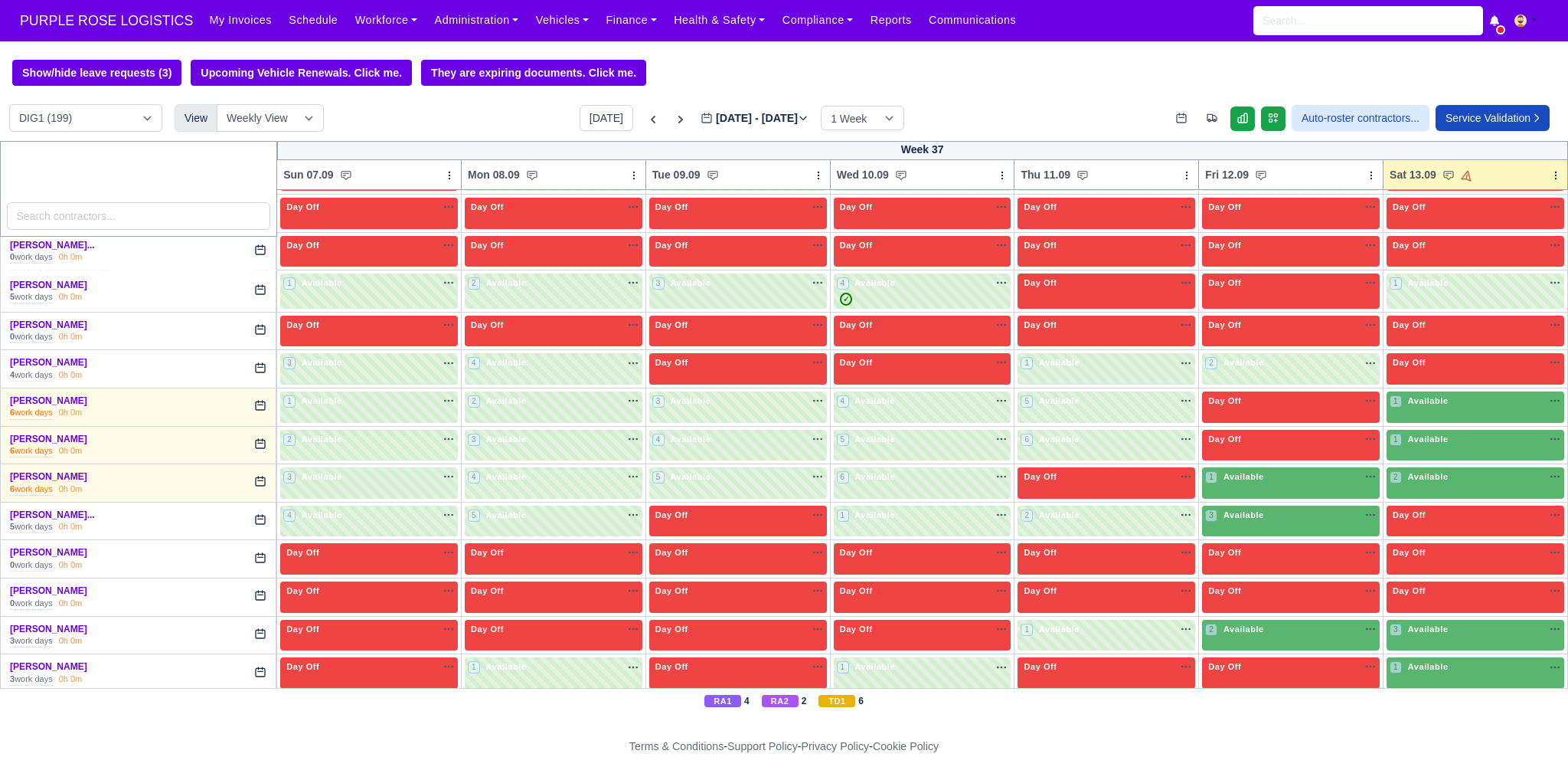
click at [1454, 387] on td "1 Available" at bounding box center [1475, 406] width 184 height 38
click at [1457, 400] on div "1 Available na" at bounding box center [1475, 400] width 172 height 13
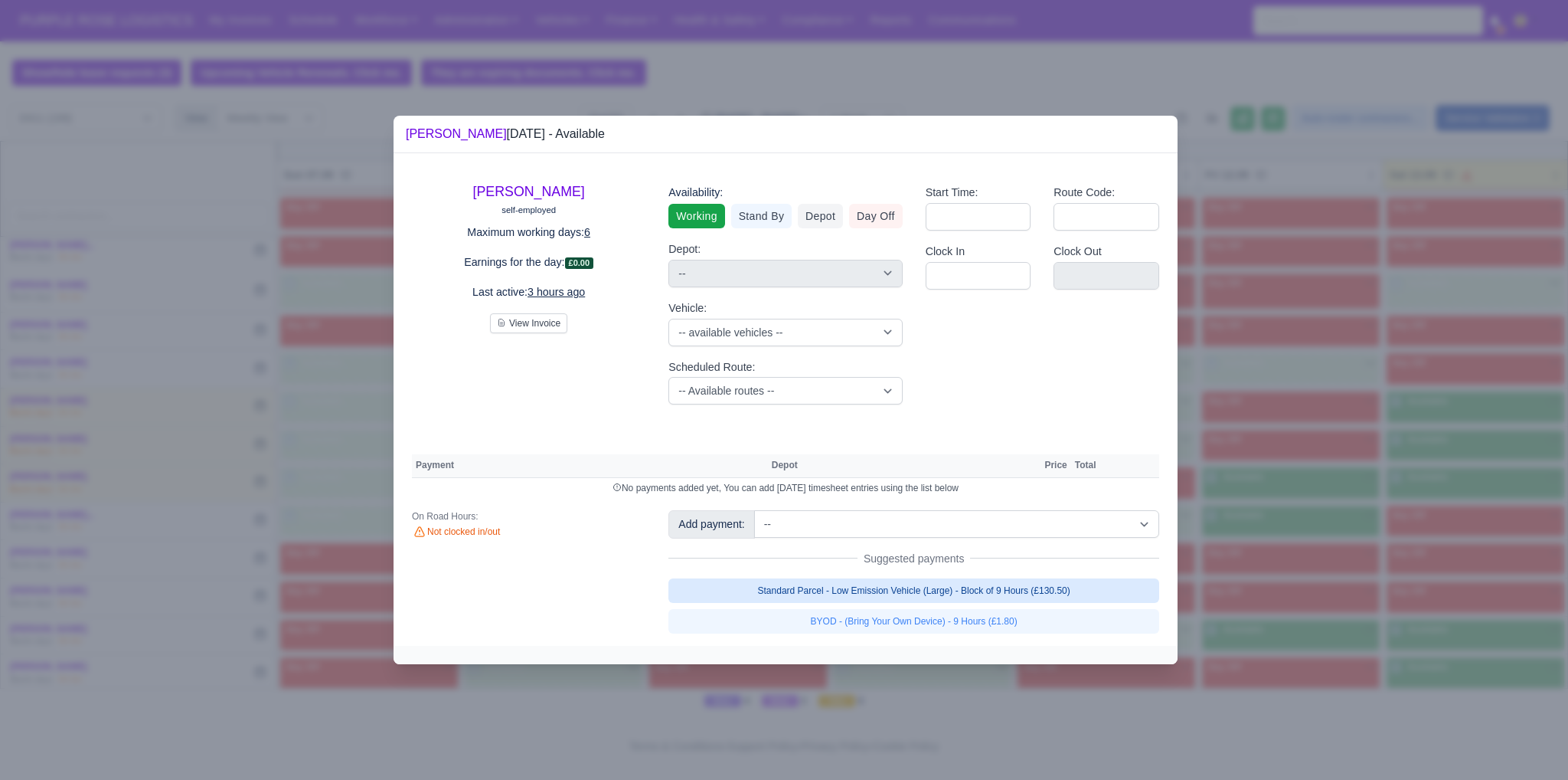
click at [948, 595] on link "Standard Parcel - Low Emission Vehicle (Large) - Block of 9 Hours (£130.50)" at bounding box center [913, 591] width 491 height 25
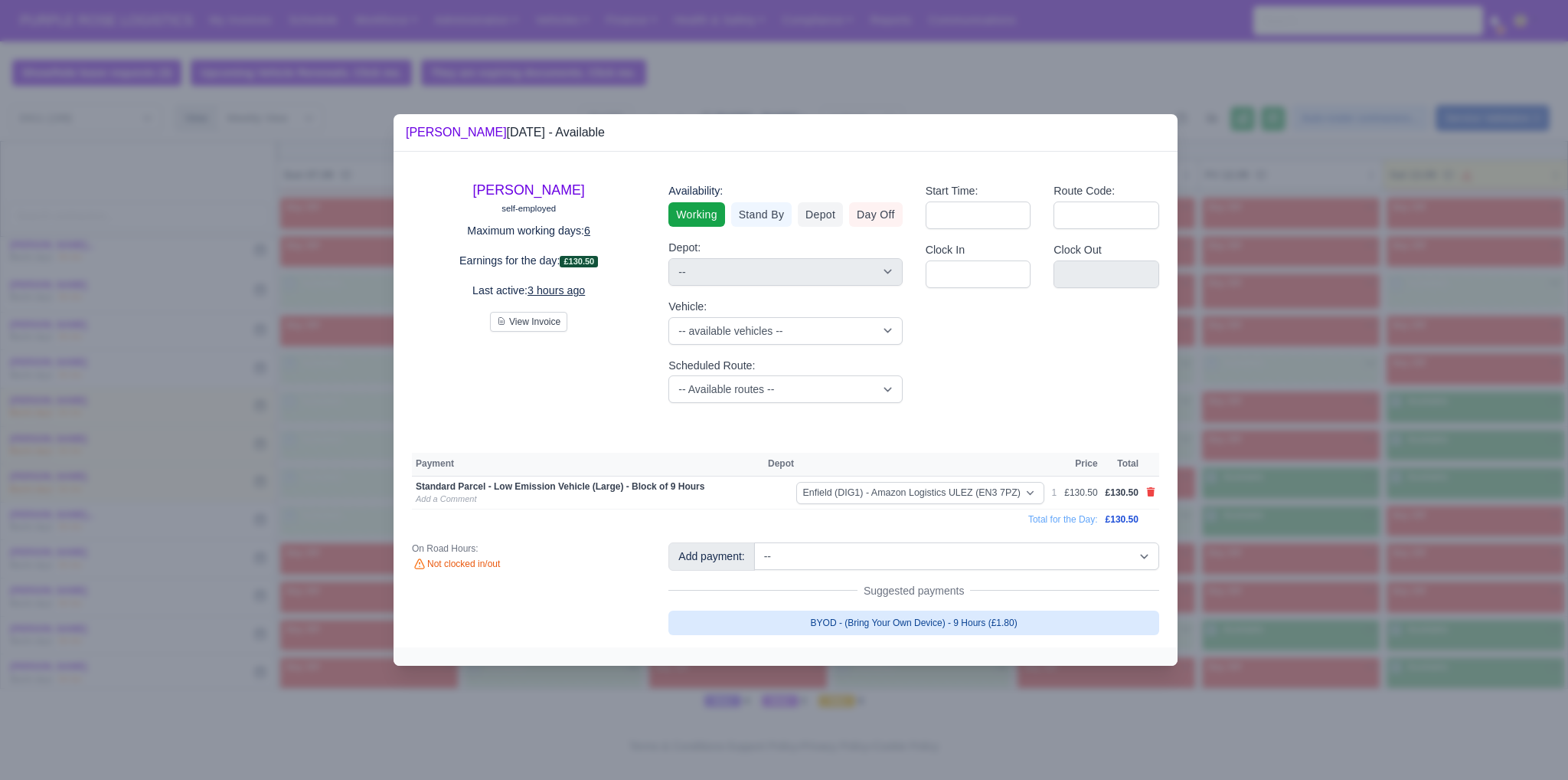
click at [931, 619] on link "BYOD - (Bring Your Own Device) - 9 Hours (£1.80)" at bounding box center [913, 623] width 491 height 25
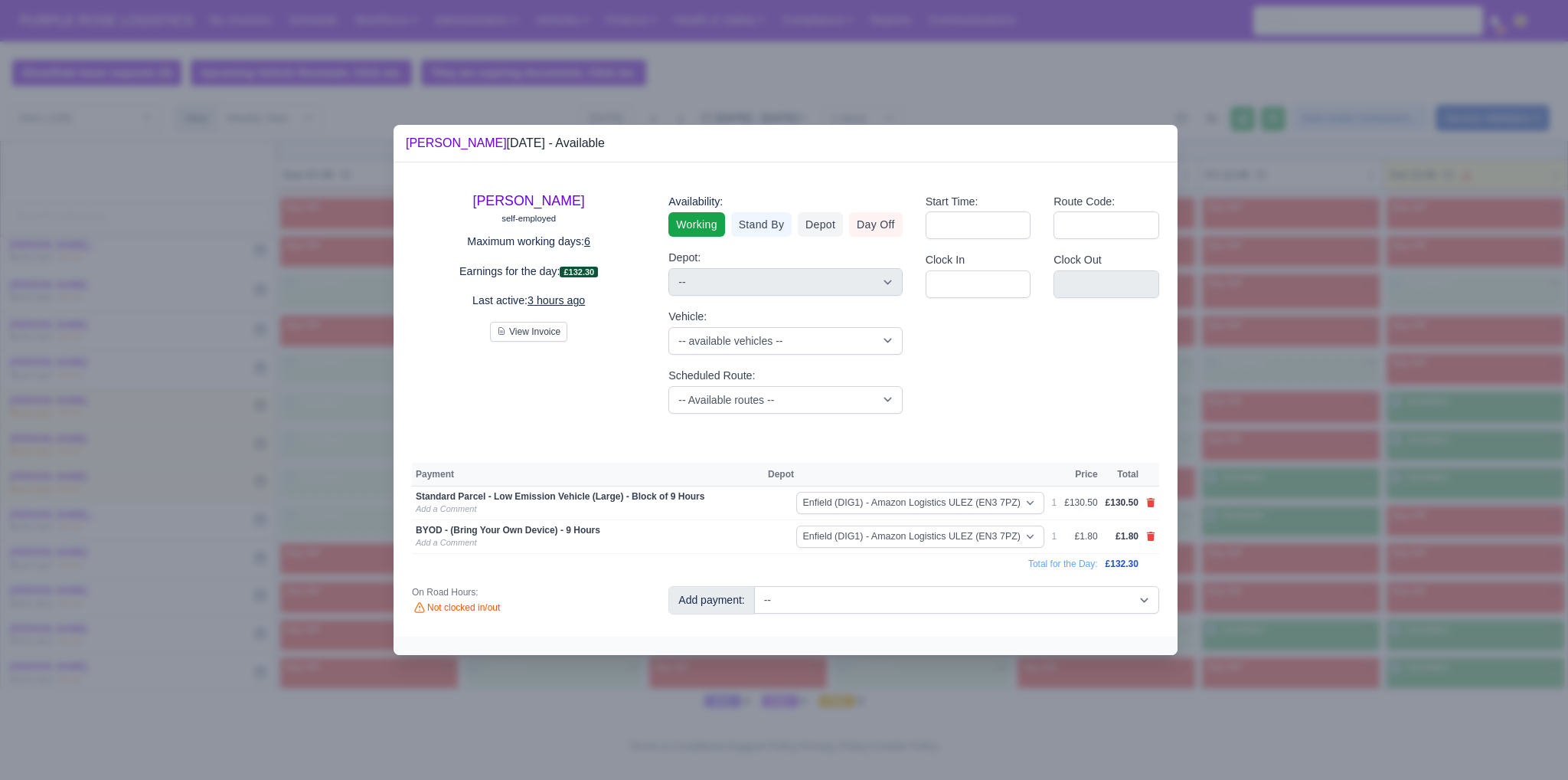
click at [1340, 598] on div at bounding box center [784, 390] width 1568 height 780
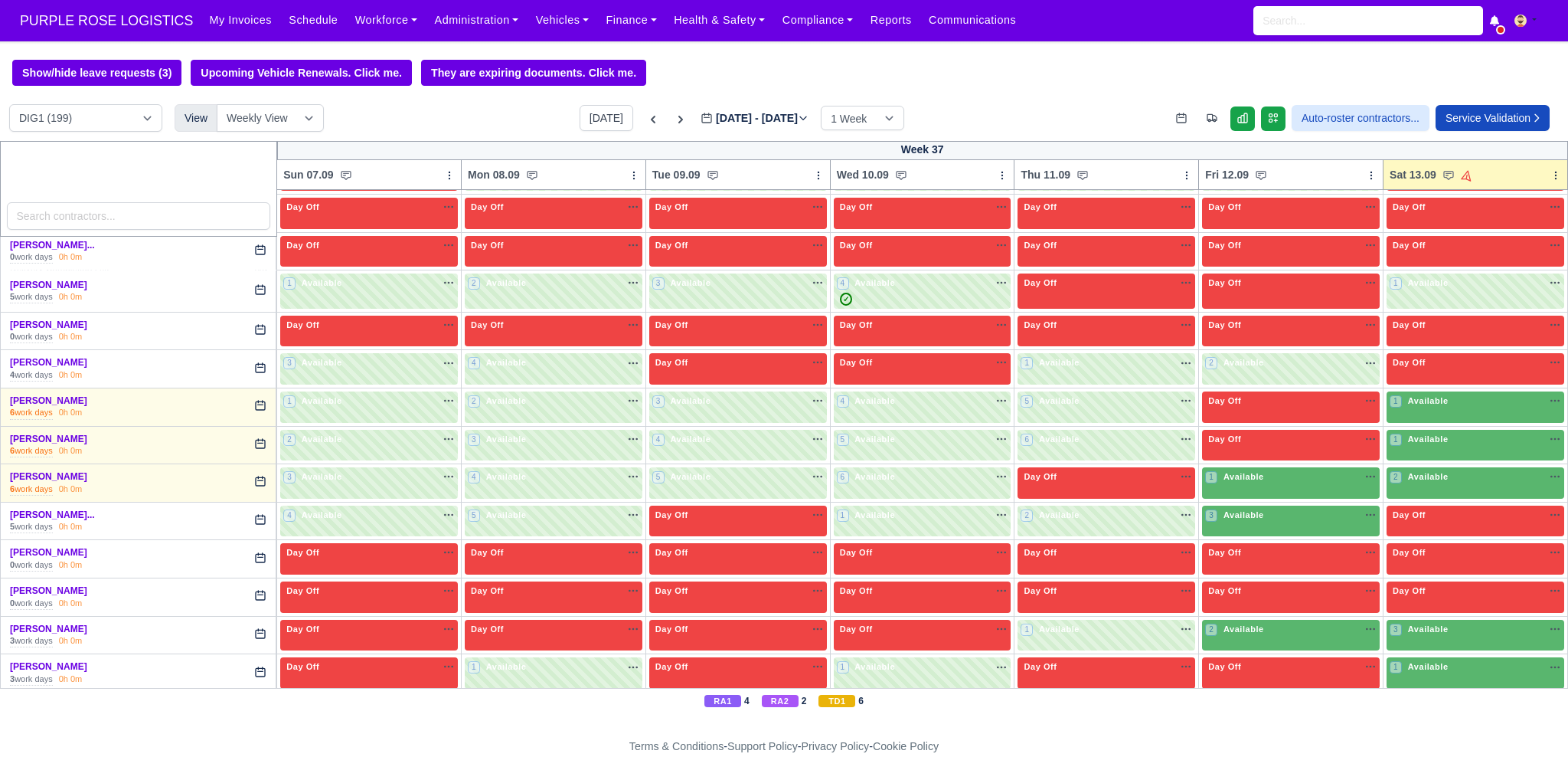
click at [1266, 474] on div "1 Available na" at bounding box center [1290, 477] width 172 height 13
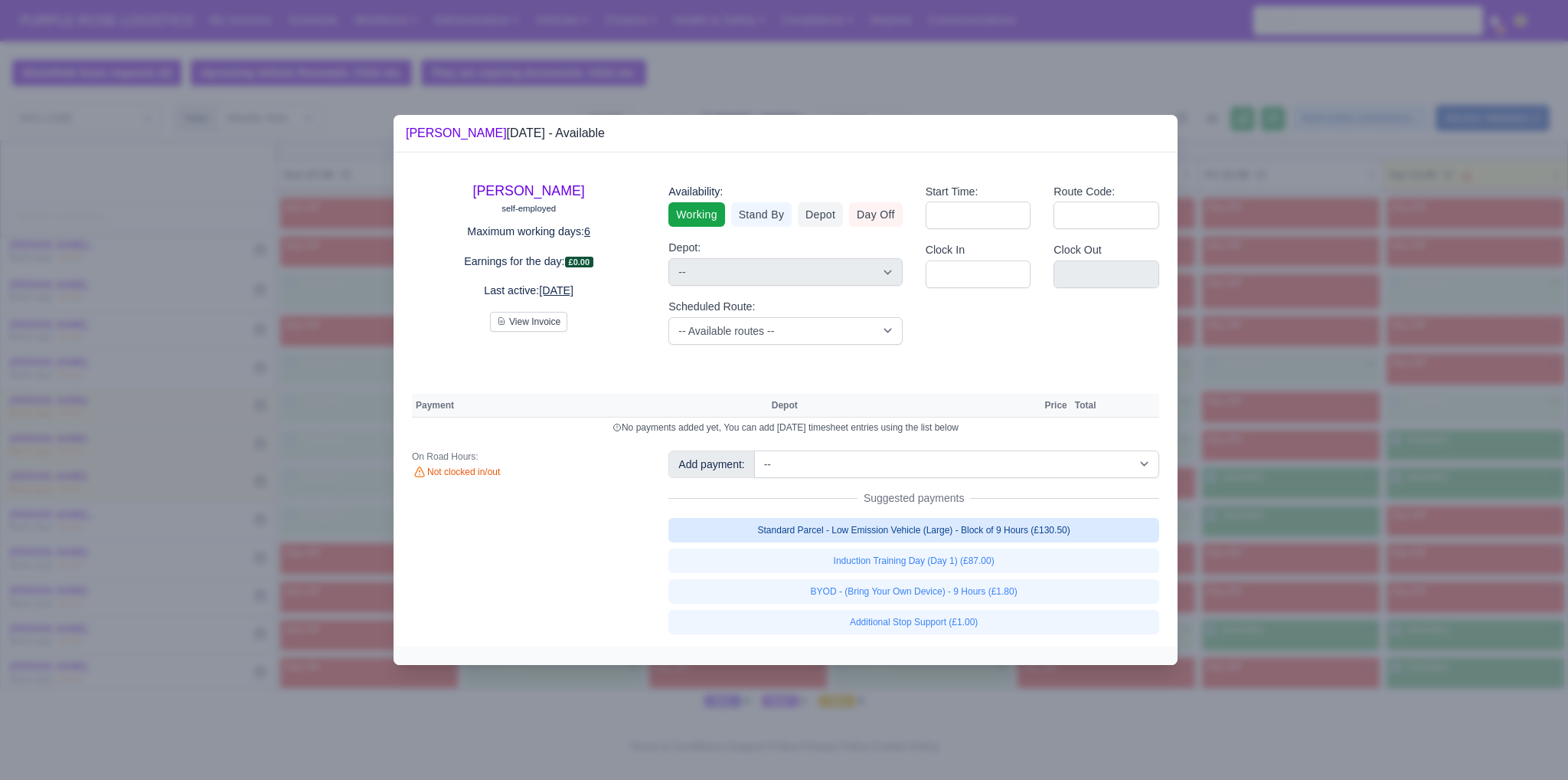
click at [1041, 537] on link "Standard Parcel - Low Emission Vehicle (Large) - Block of 9 Hours (£130.50)" at bounding box center [913, 530] width 491 height 25
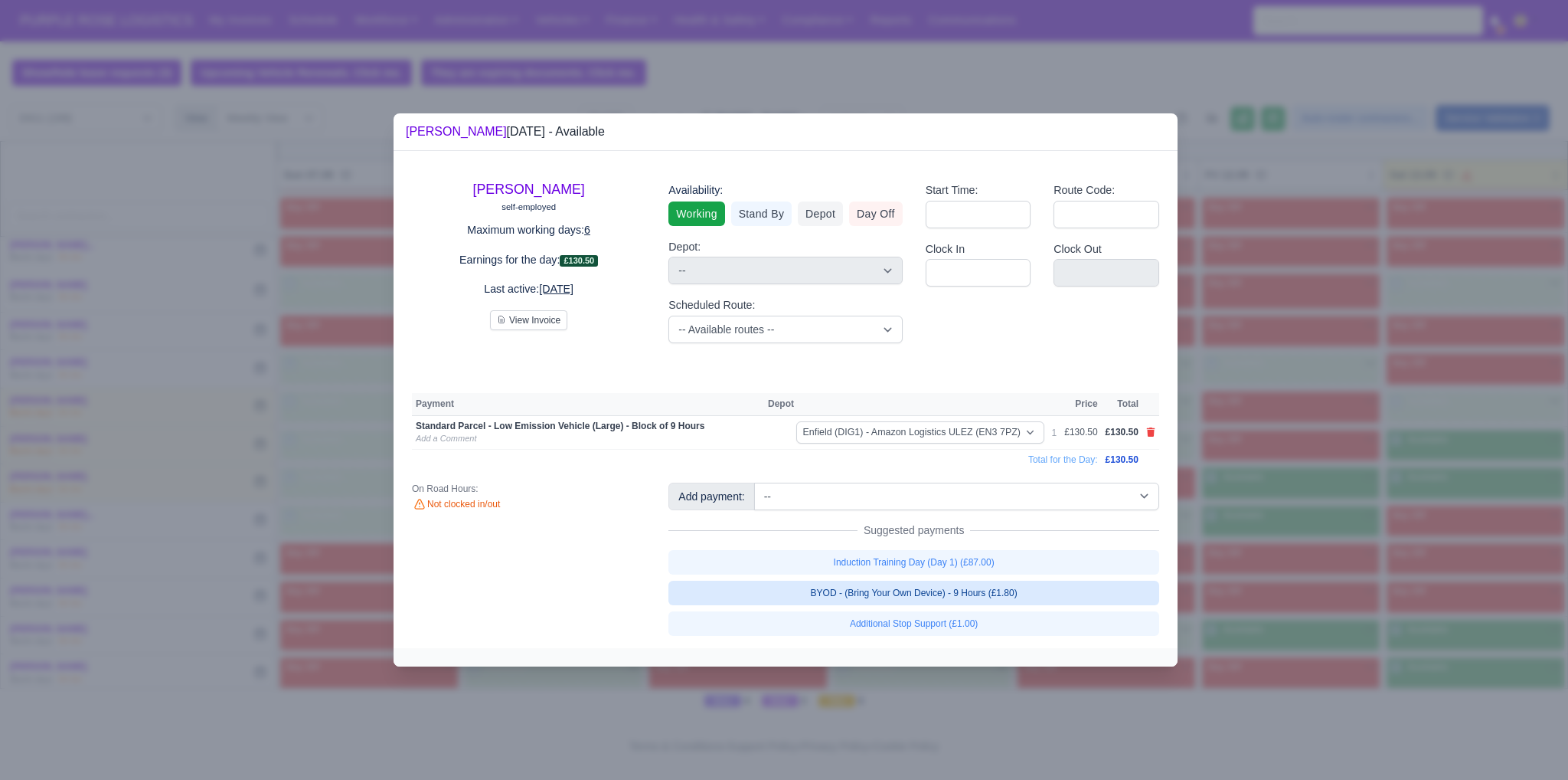
click at [1010, 595] on link "BYOD - (Bring Your Own Device) - 9 Hours (£1.80)" at bounding box center [913, 593] width 491 height 25
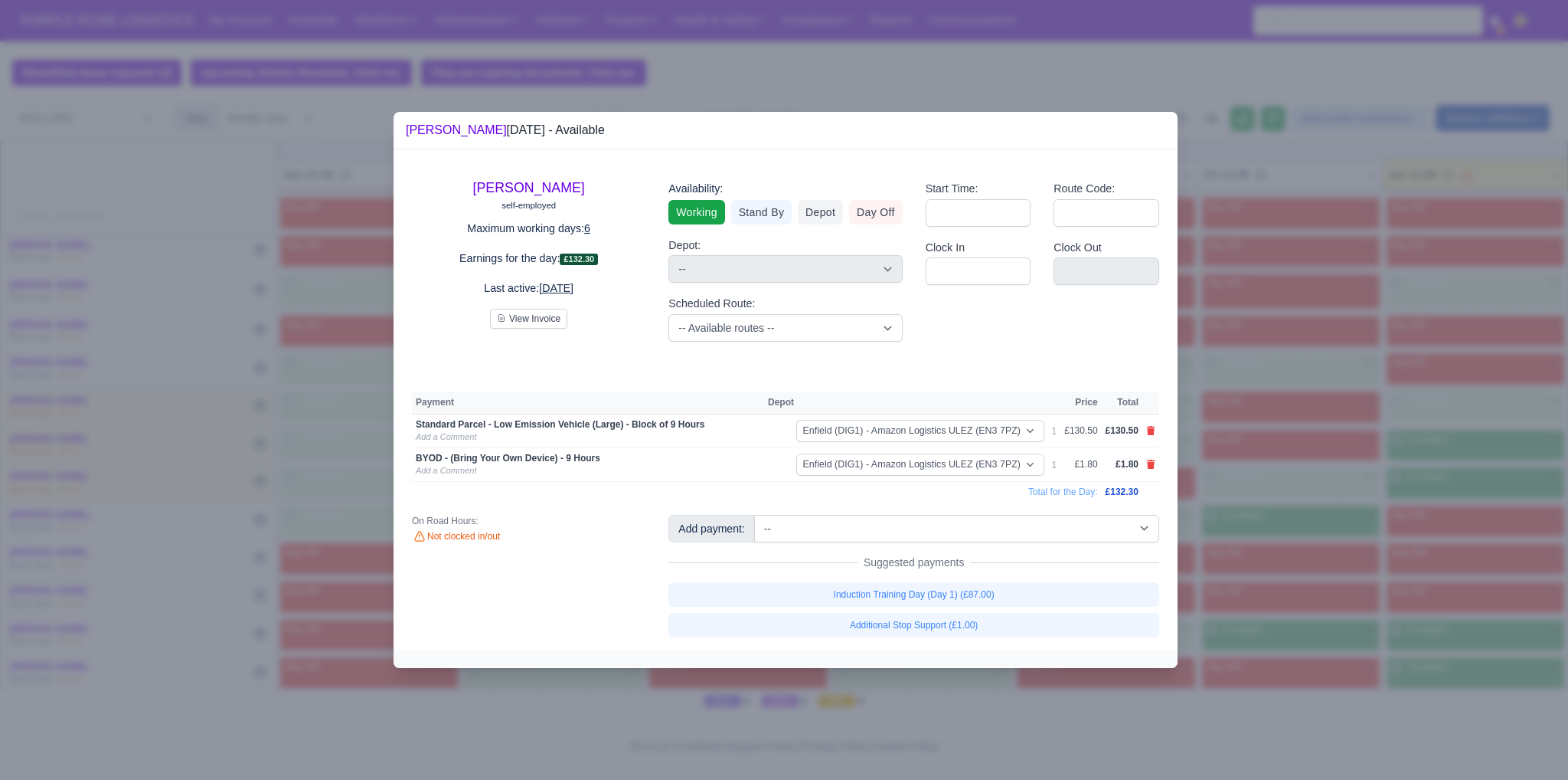
click at [1283, 595] on div at bounding box center [784, 390] width 1568 height 780
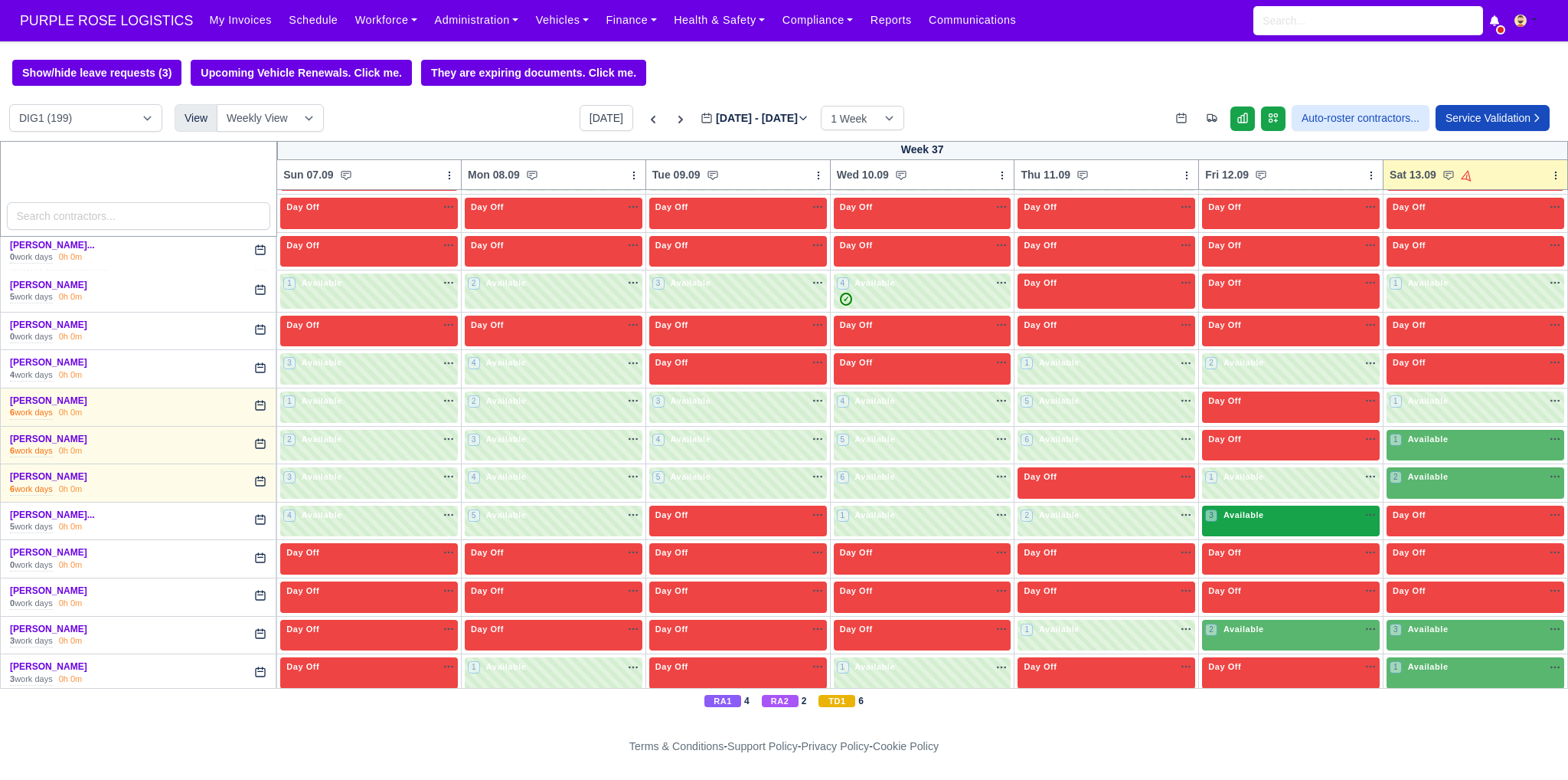
click at [1301, 515] on div "3 Available na" at bounding box center [1290, 515] width 172 height 13
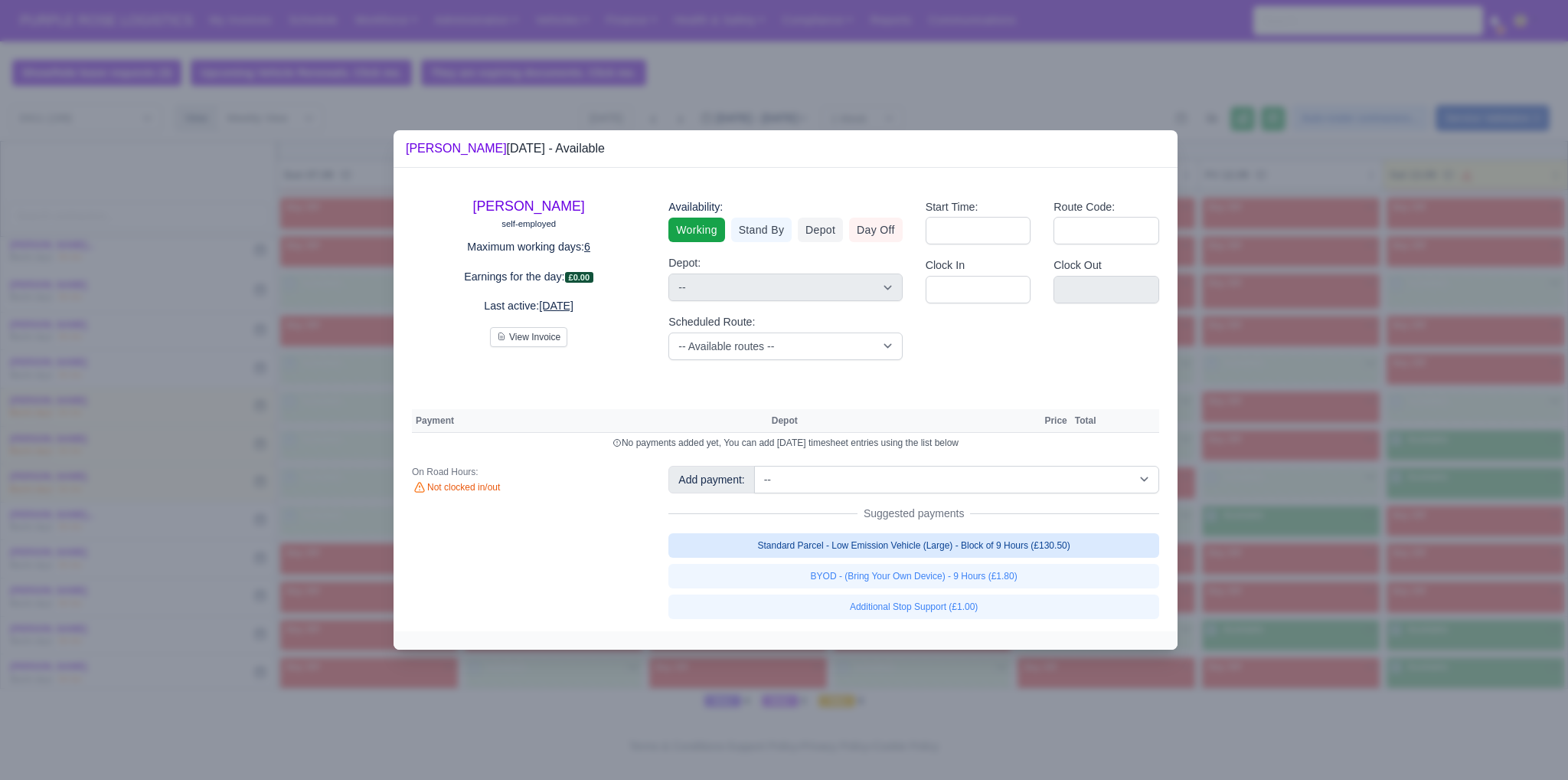
click at [1029, 547] on link "Standard Parcel - Low Emission Vehicle (Large) - Block of 9 Hours (£130.50)" at bounding box center [913, 545] width 491 height 25
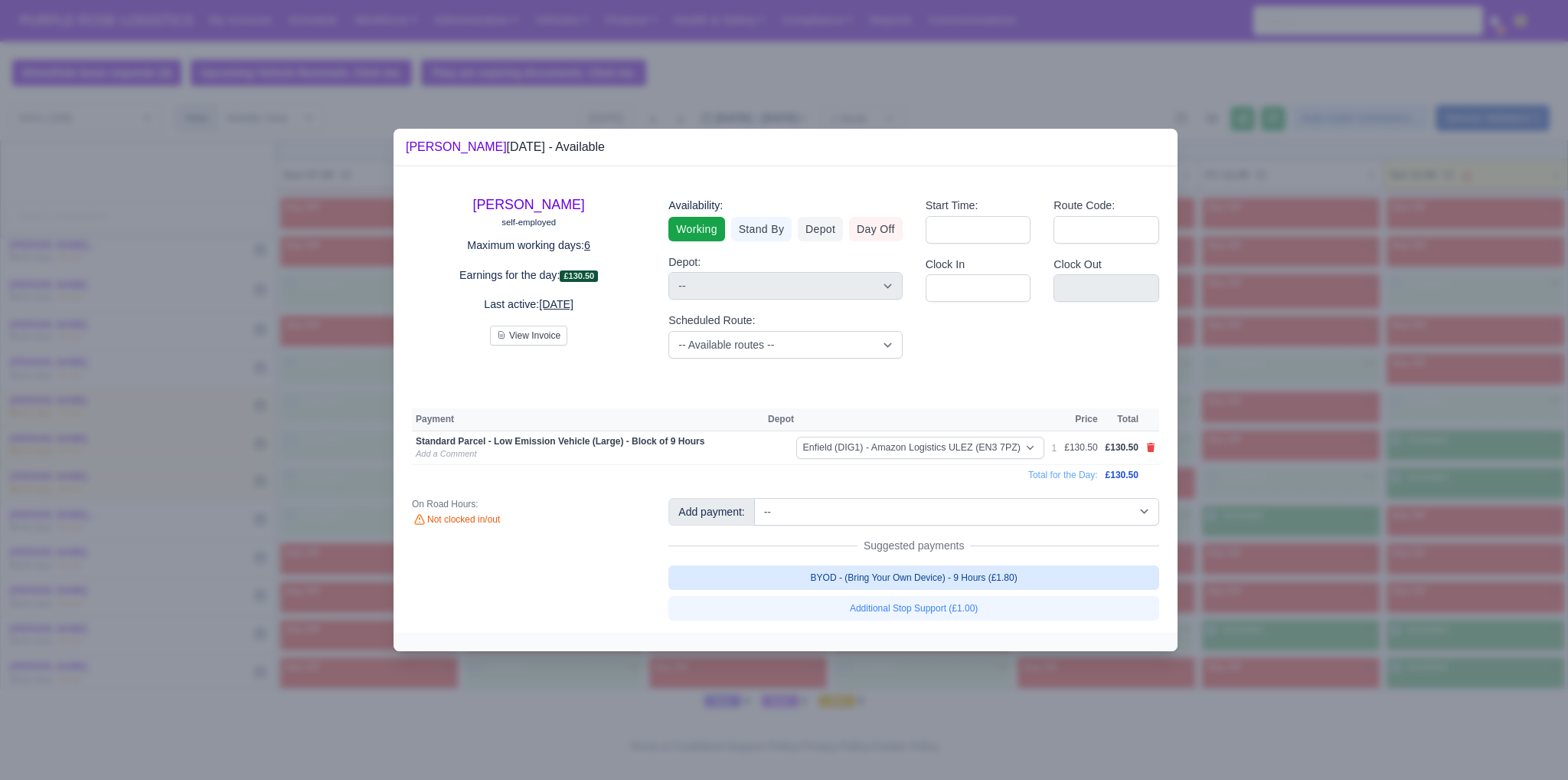
click at [988, 581] on link "BYOD - (Bring Your Own Device) - 9 Hours (£1.80)" at bounding box center [913, 578] width 491 height 25
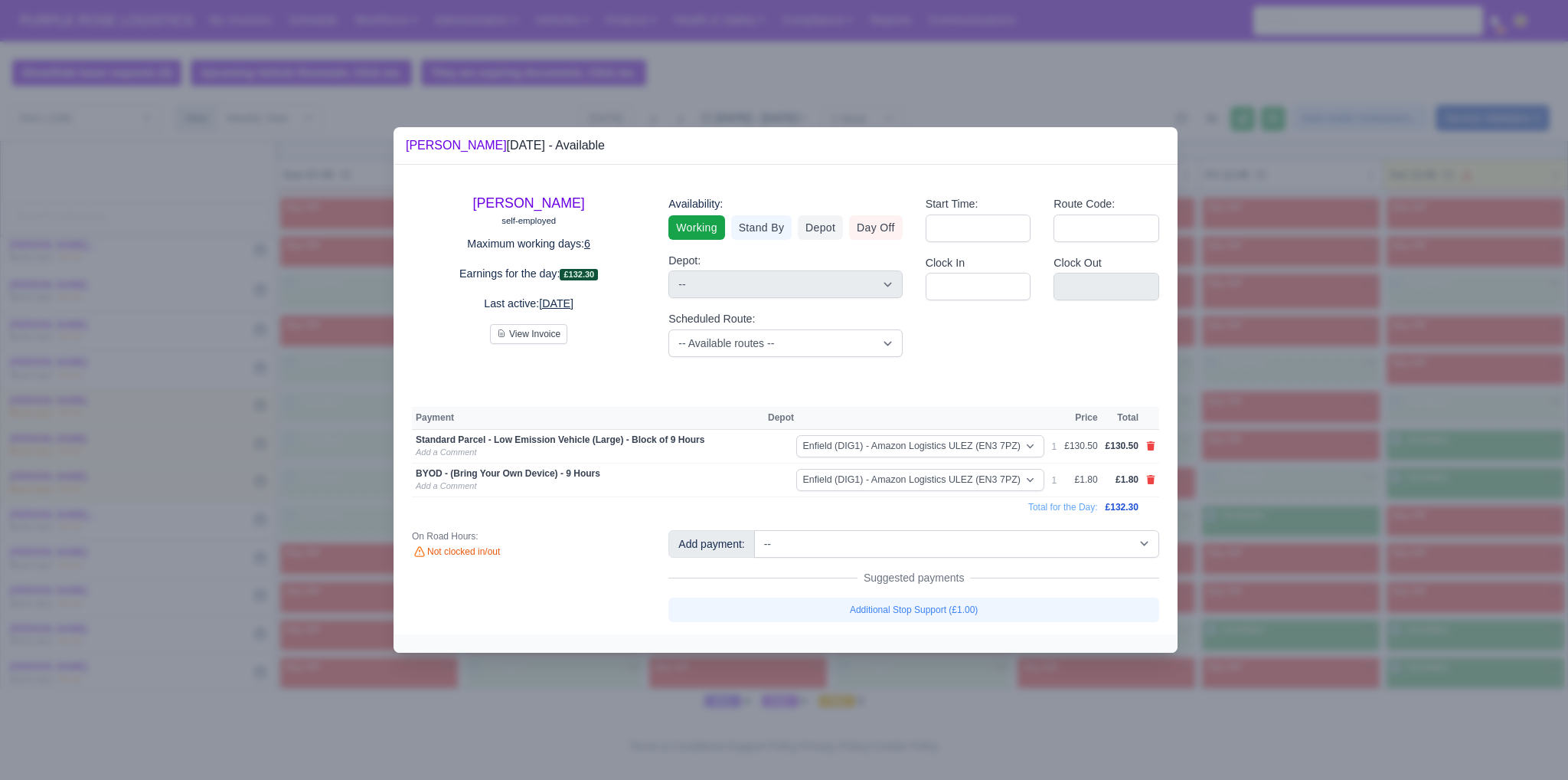
click at [1243, 555] on div at bounding box center [784, 390] width 1568 height 780
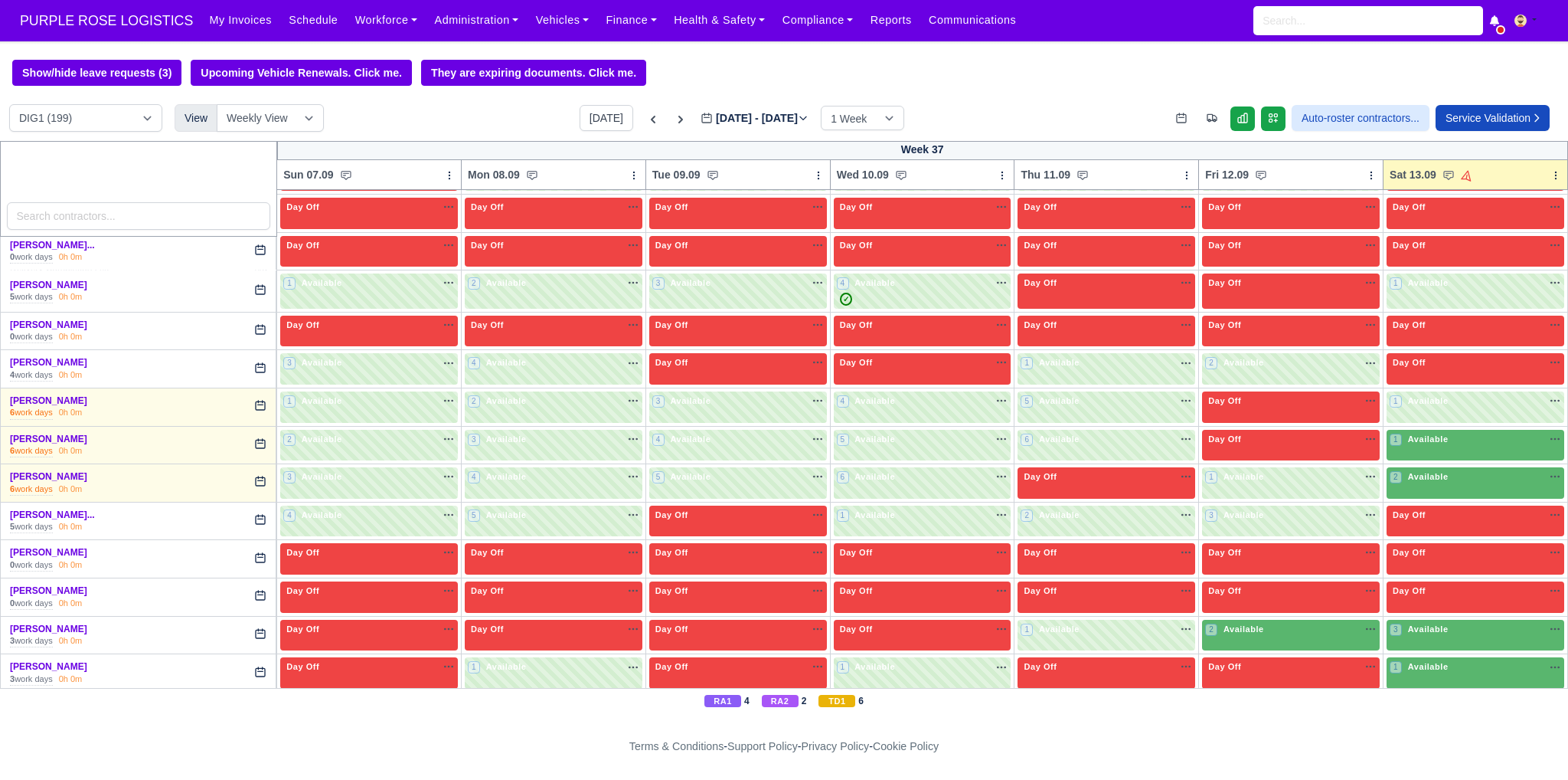
click at [1304, 516] on div "3 Available na" at bounding box center [1290, 516] width 172 height 16
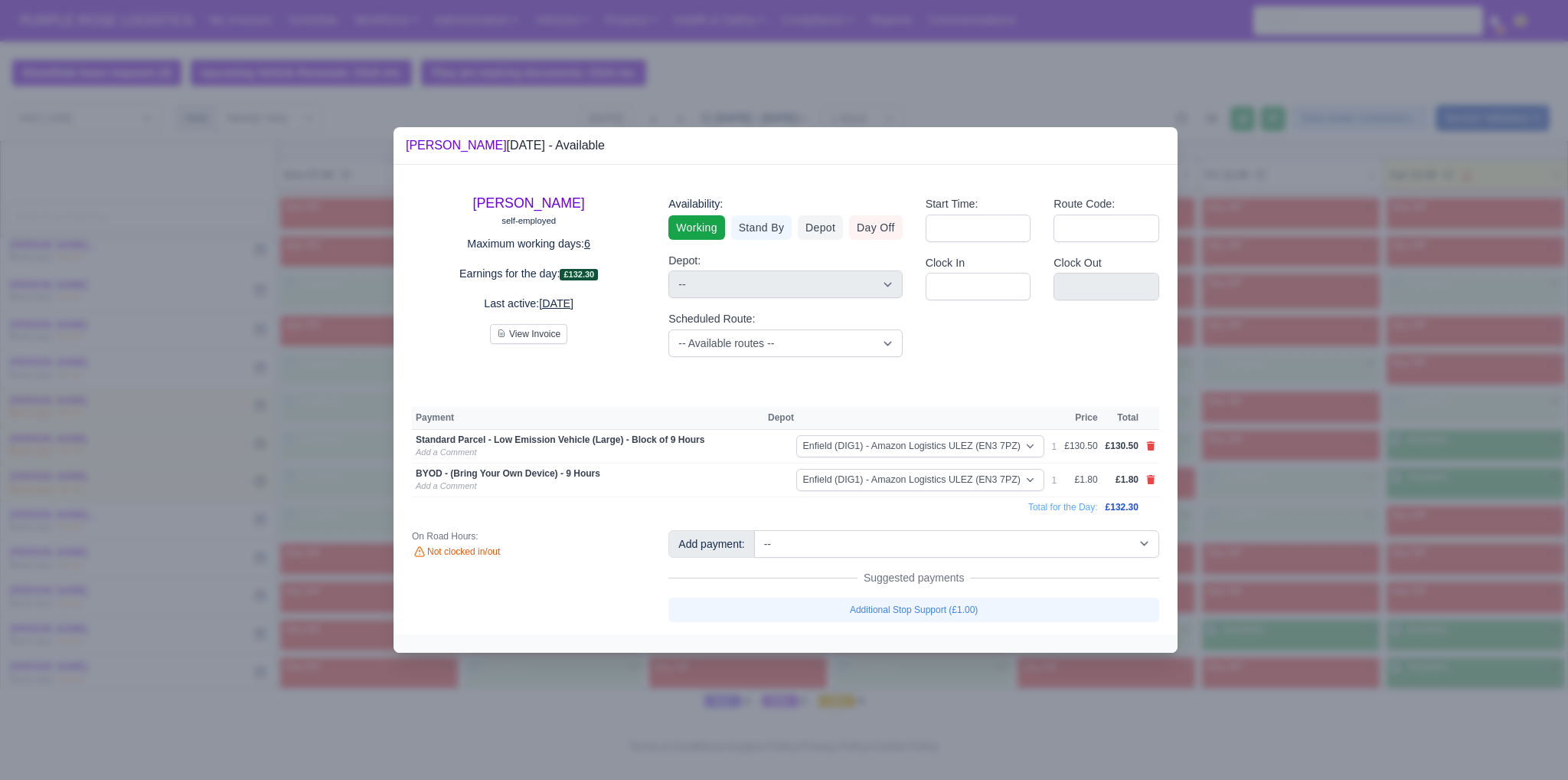
click at [1402, 472] on div at bounding box center [784, 390] width 1568 height 780
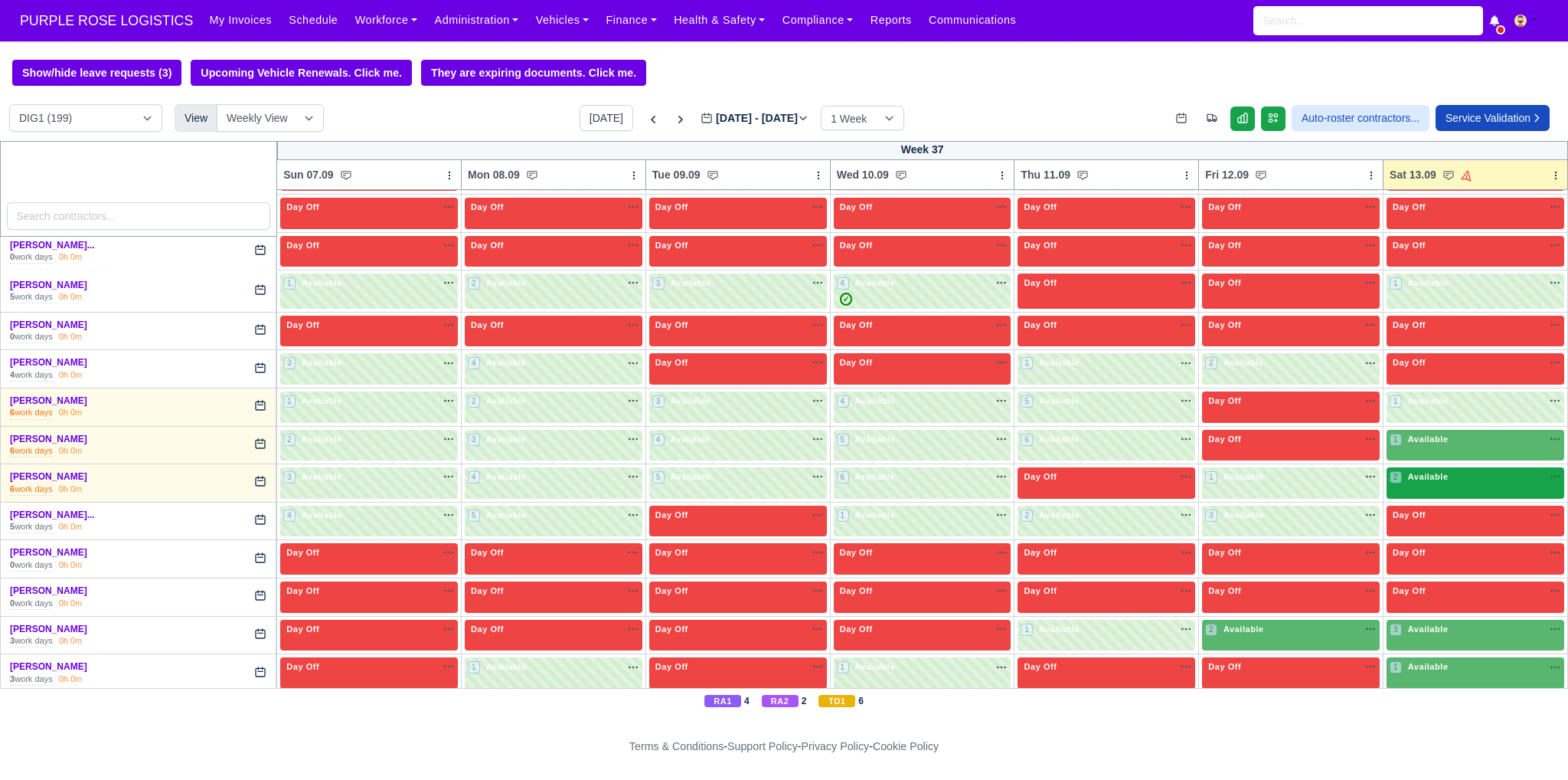
click at [1423, 471] on span "Available" at bounding box center [1428, 477] width 47 height 11
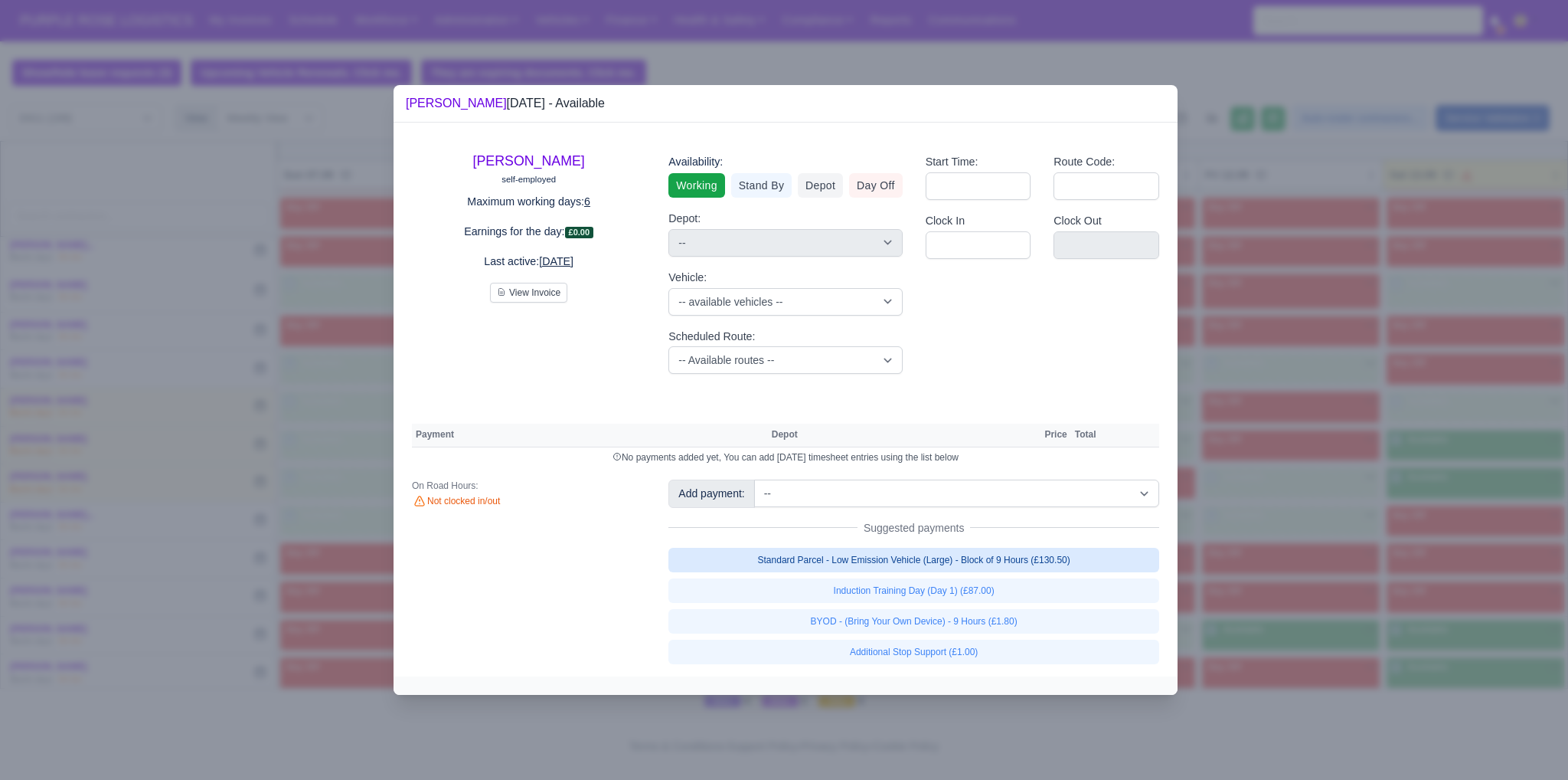
click at [1026, 557] on link "Standard Parcel - Low Emission Vehicle (Large) - Block of 9 Hours (£130.50)" at bounding box center [913, 560] width 491 height 25
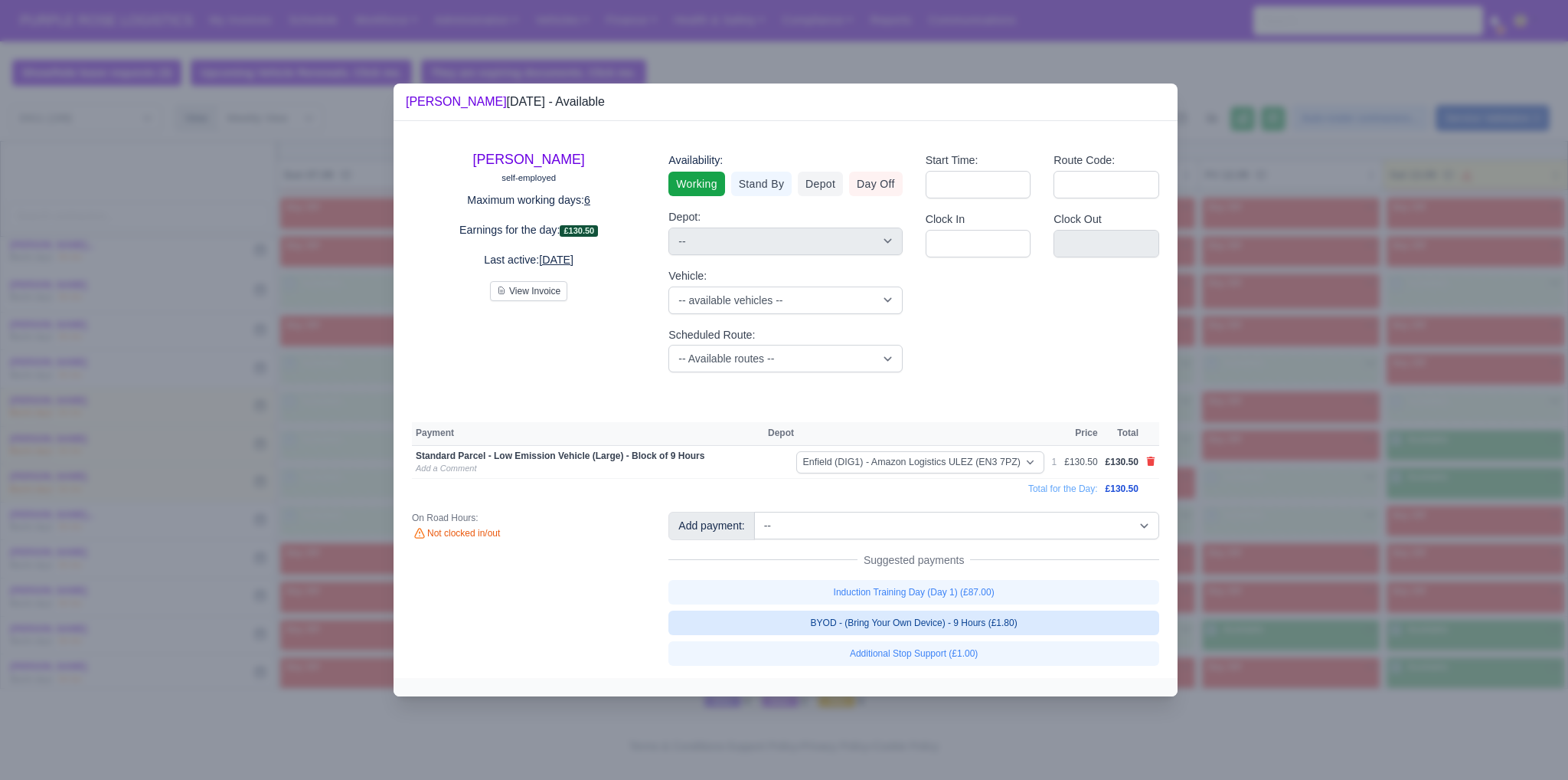
click at [996, 622] on link "BYOD - (Bring Your Own Device) - 9 Hours (£1.80)" at bounding box center [913, 623] width 491 height 25
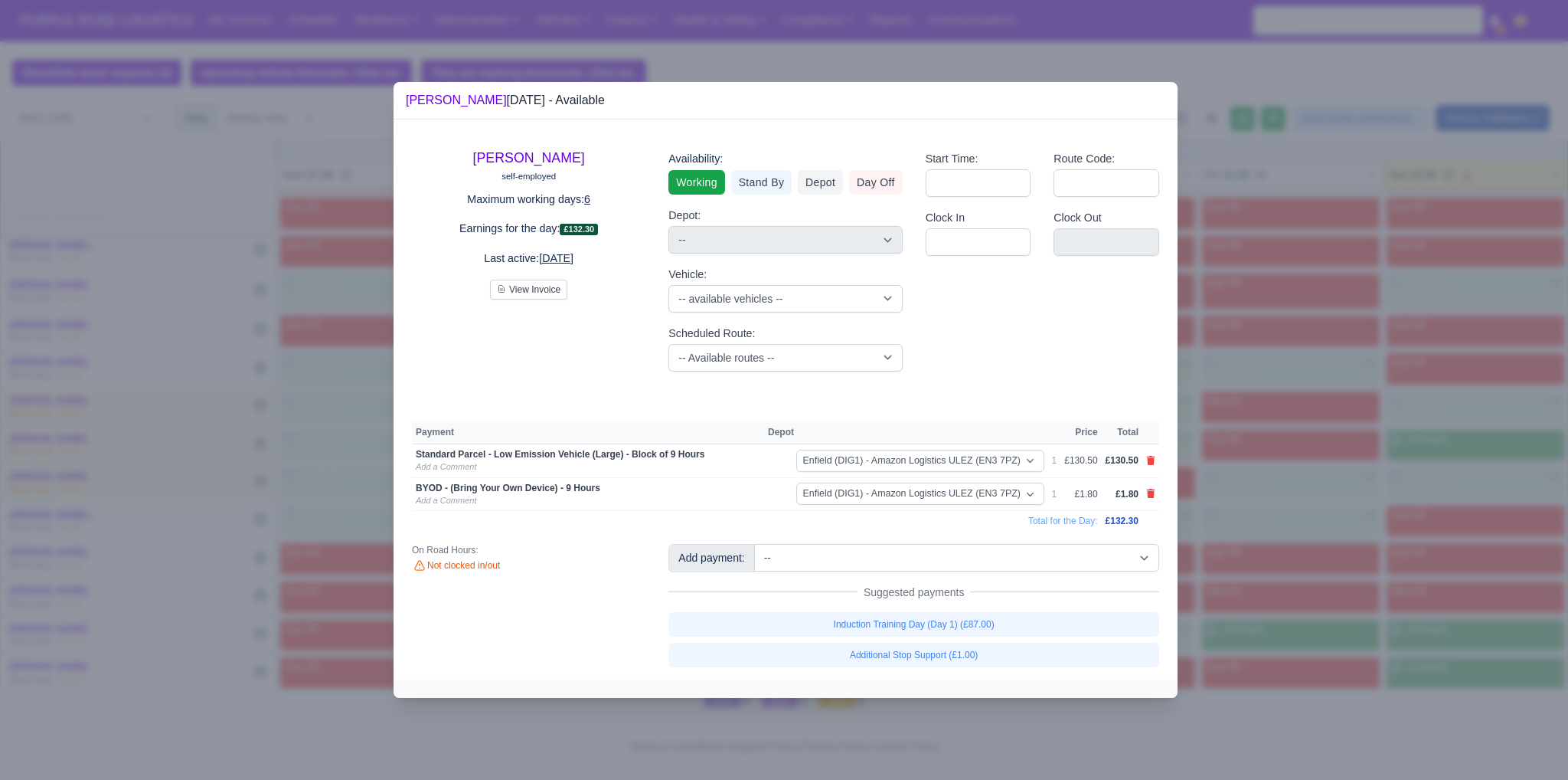
click at [1341, 632] on div at bounding box center [784, 390] width 1568 height 780
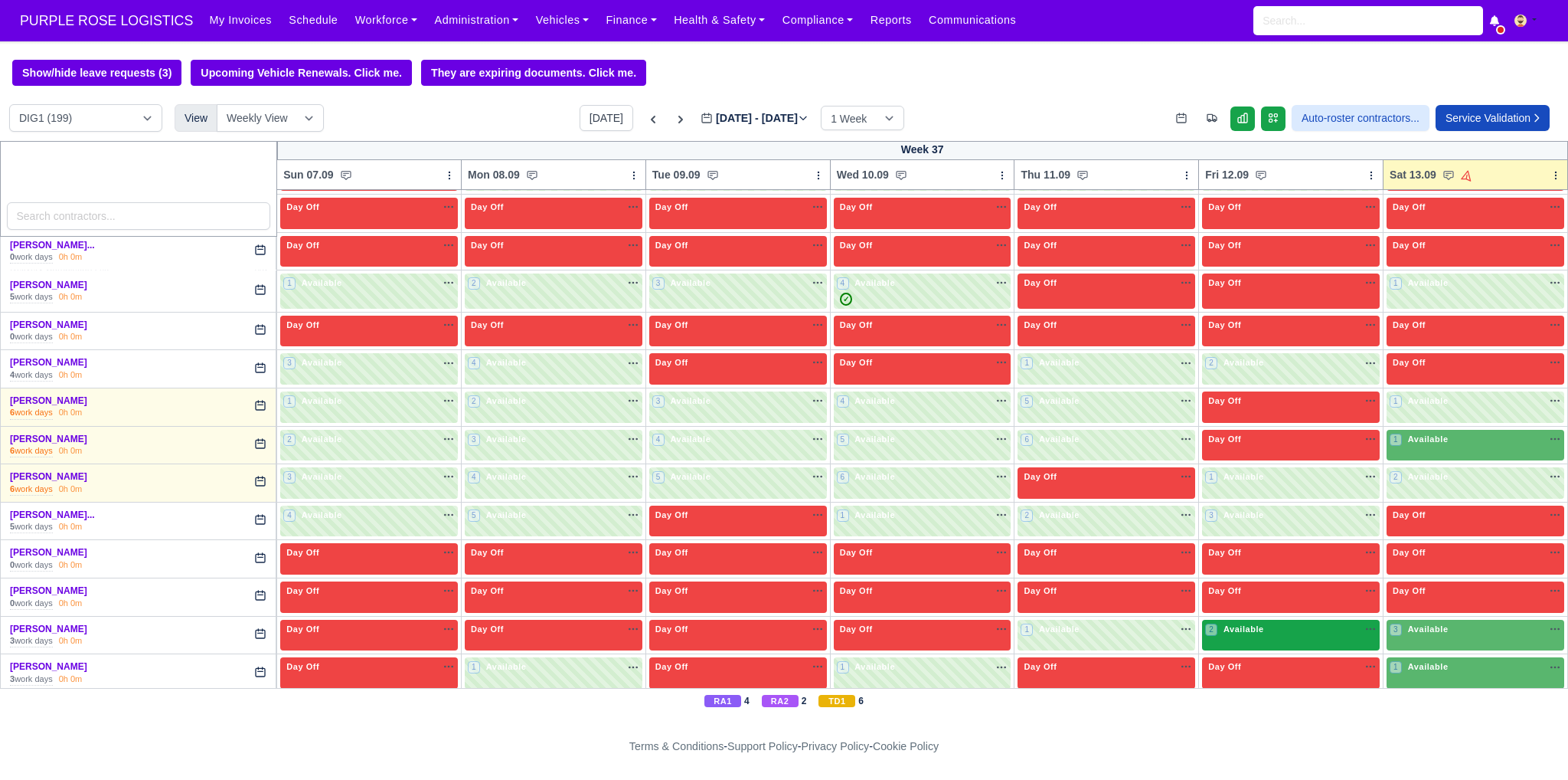
click at [1292, 631] on div "2 Available na" at bounding box center [1290, 631] width 172 height 16
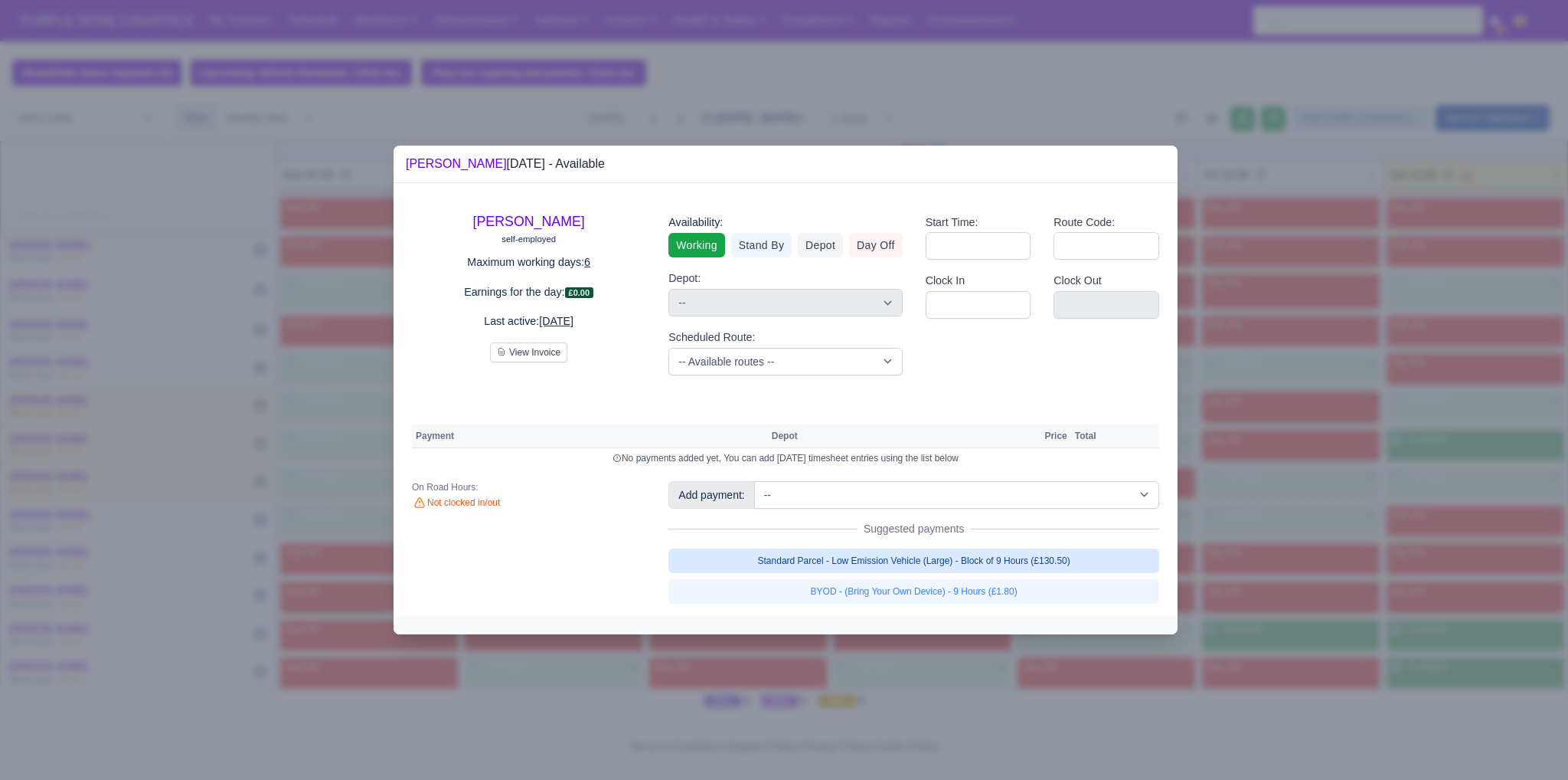
click at [1069, 565] on link "Standard Parcel - Low Emission Vehicle (Large) - Block of 9 Hours (£130.50)" at bounding box center [913, 561] width 491 height 25
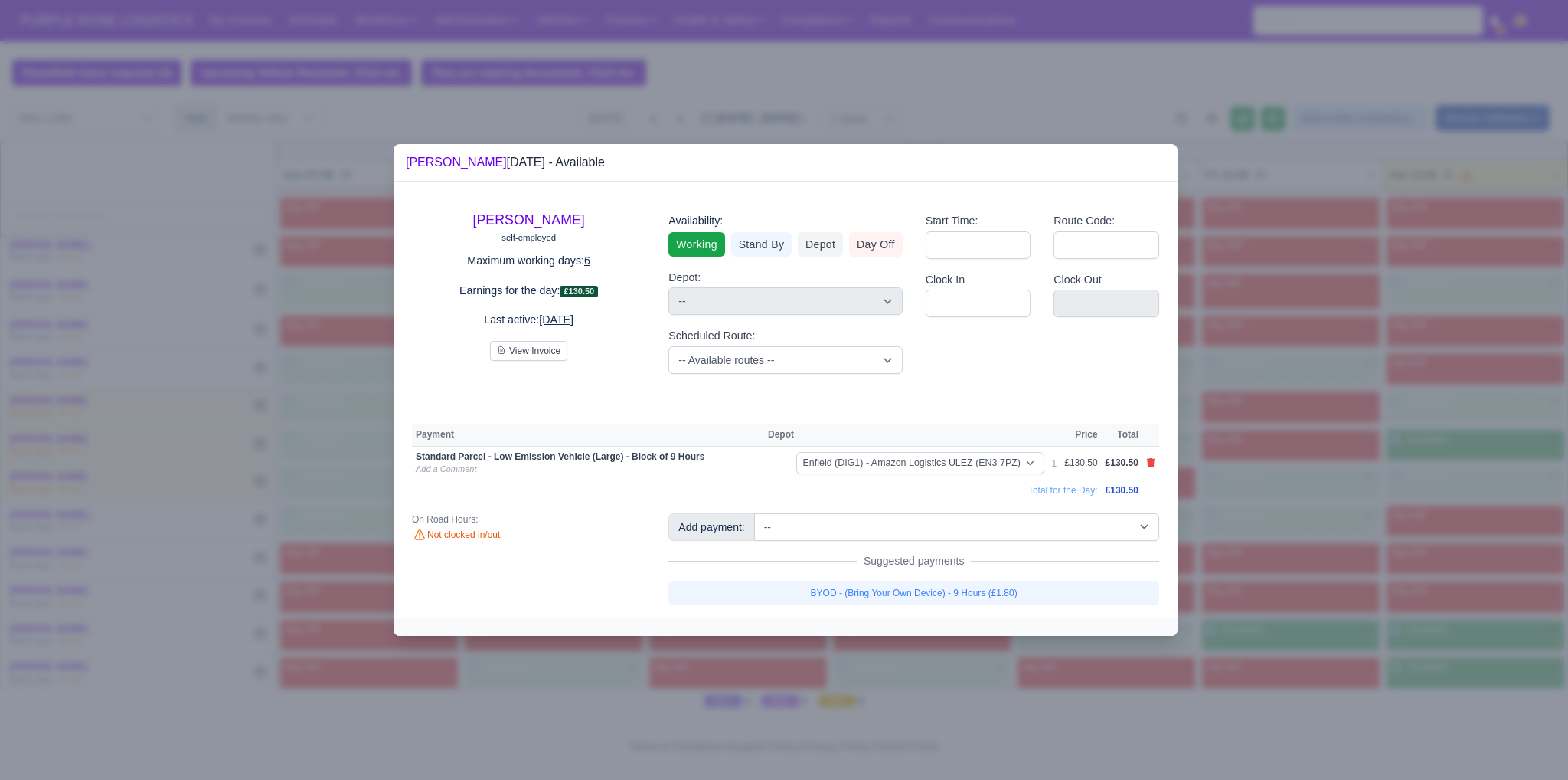
click at [1002, 607] on div "[PERSON_NAME] self-employed Maximum working days: 6 Earnings for the day: £130.…" at bounding box center [785, 399] width 784 height 435
click at [1004, 597] on link "BYOD - (Bring Your Own Device) - 9 Hours (£1.80)" at bounding box center [913, 593] width 491 height 25
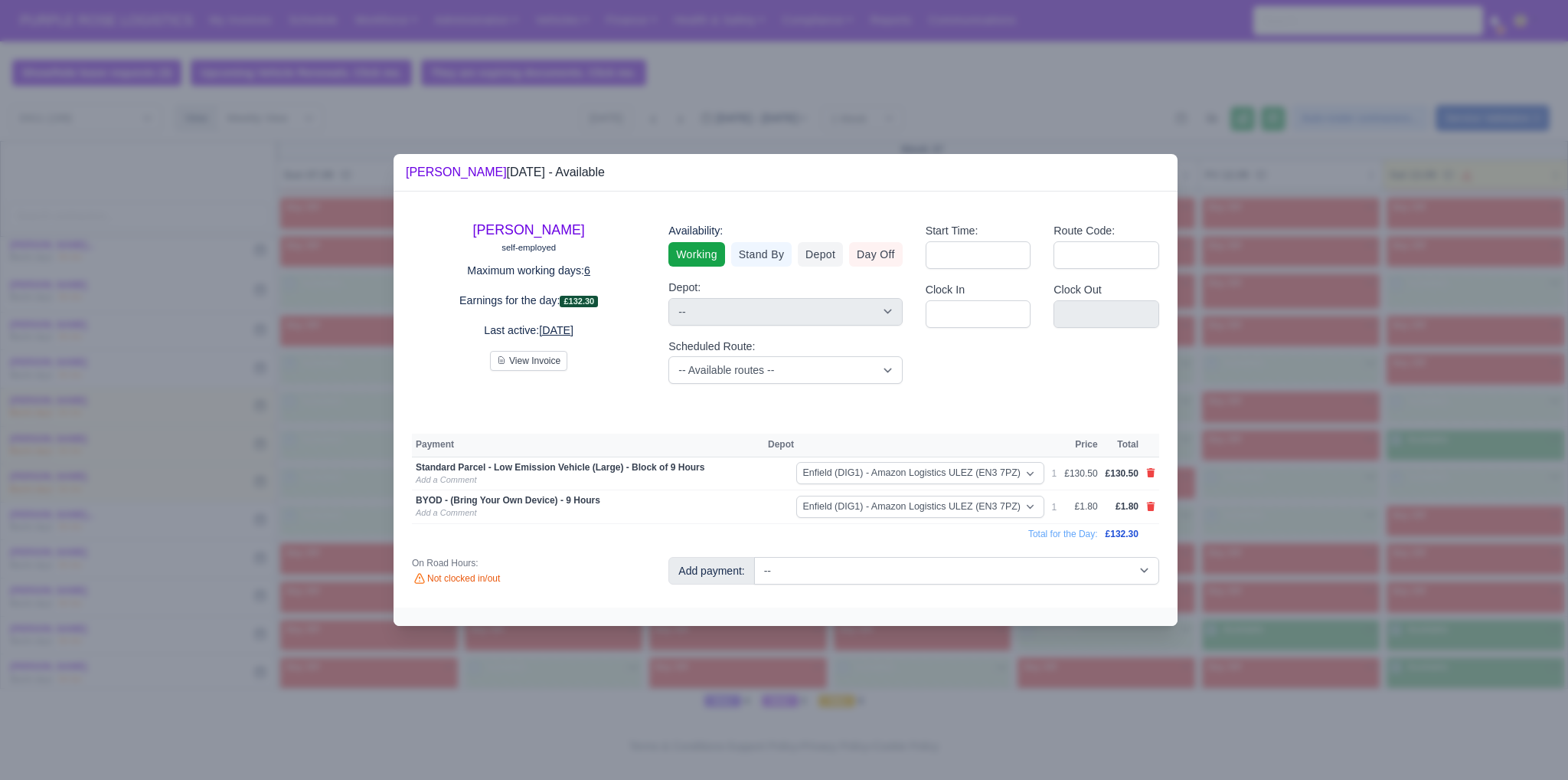
click at [1266, 593] on div at bounding box center [784, 390] width 1568 height 780
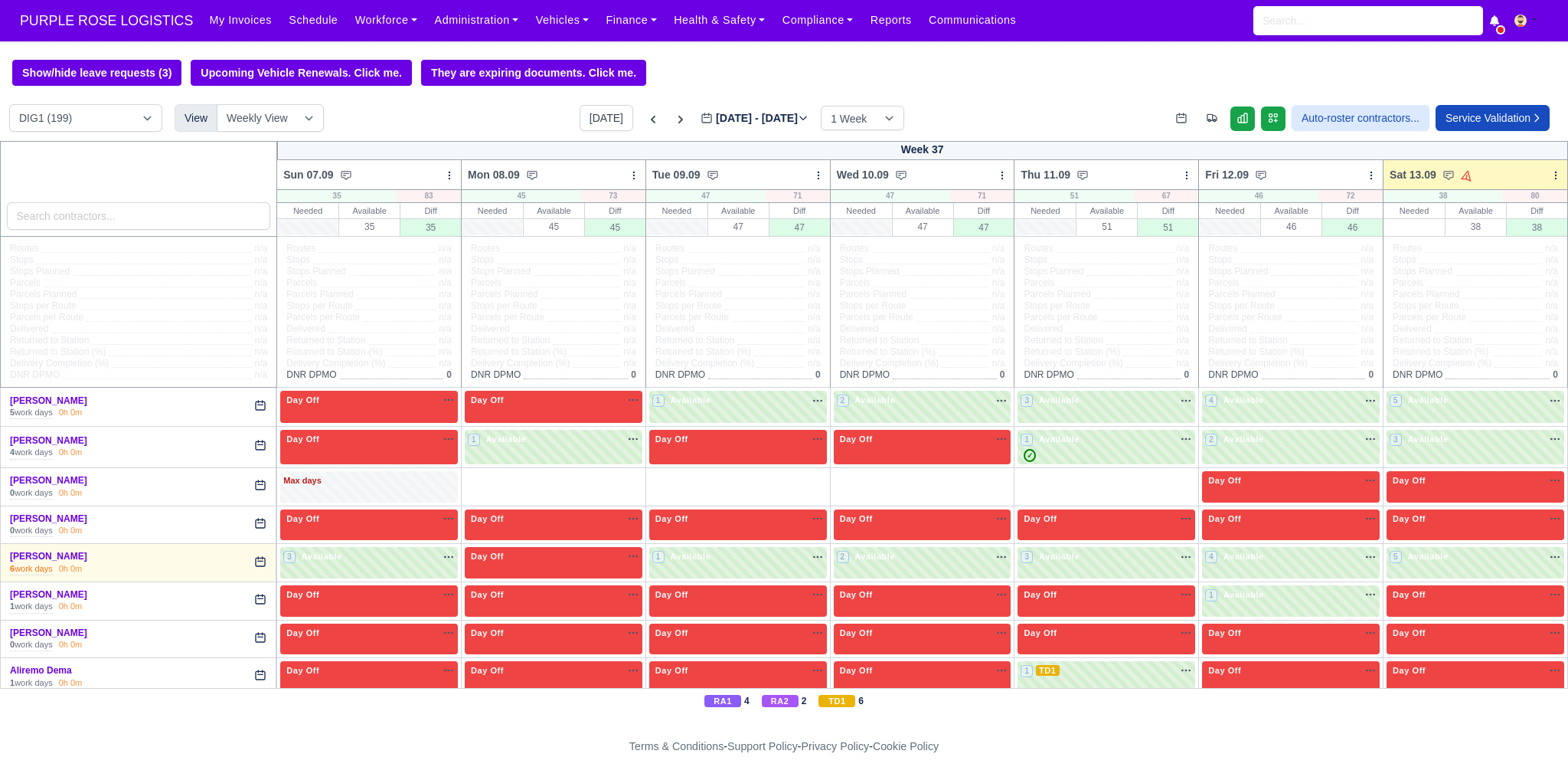
scroll to position [995, 0]
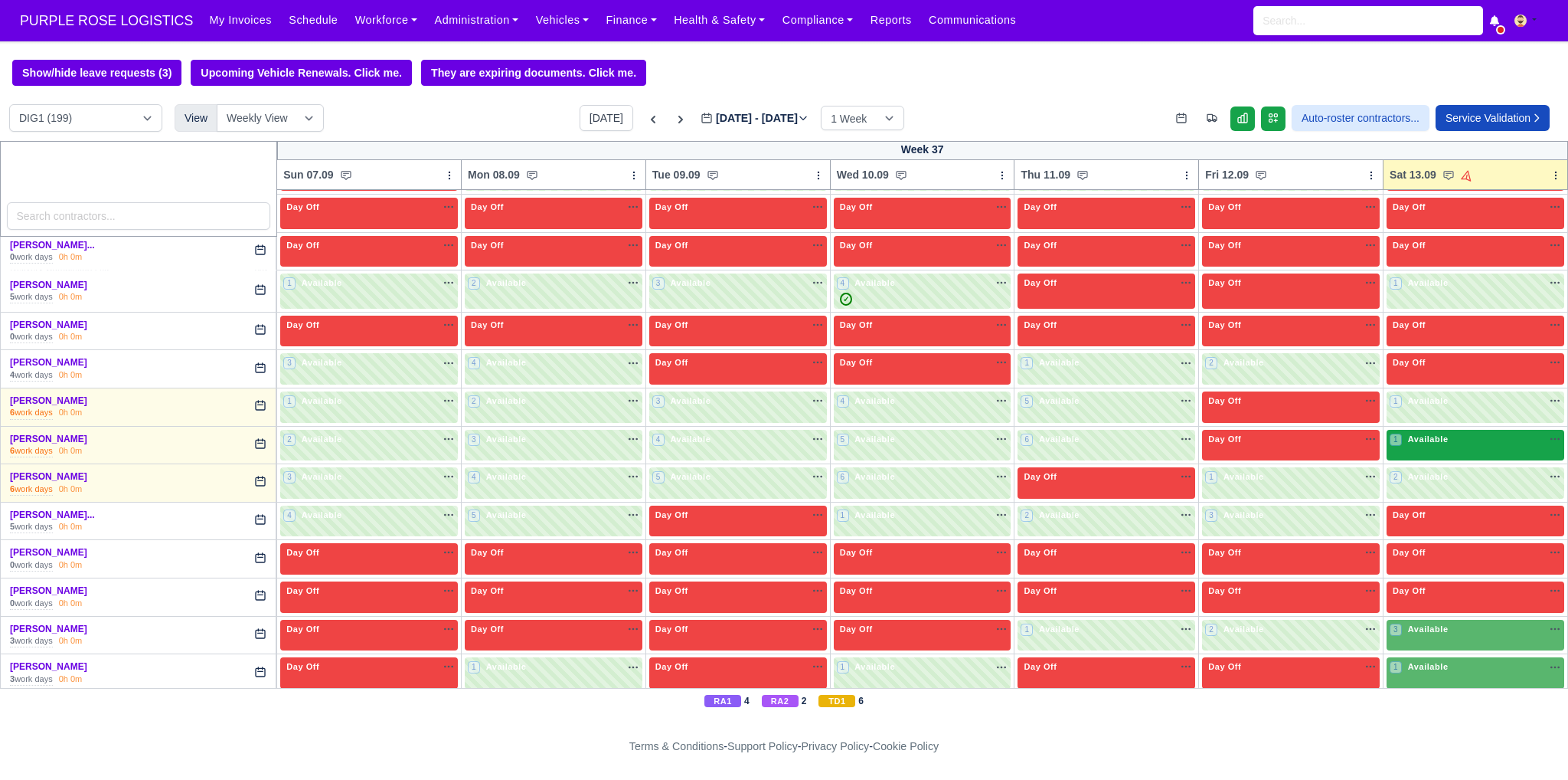
click at [1426, 442] on div "1 Available na" at bounding box center [1475, 440] width 172 height 16
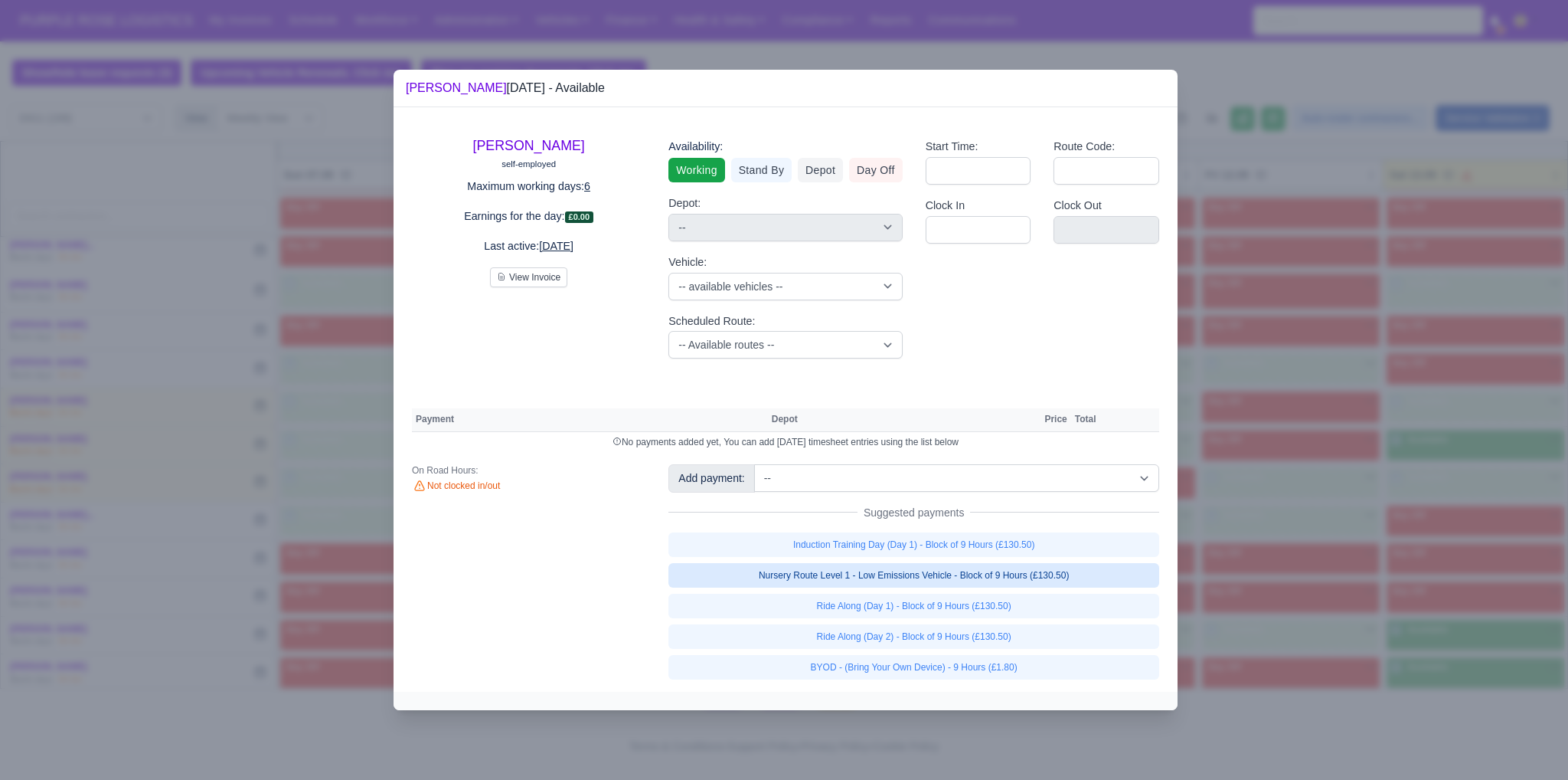
click at [966, 579] on link "Nursery Route Level 1 - Low Emissions Vehicle - Block of 9 Hours (£130.50)" at bounding box center [913, 575] width 491 height 25
select select "1"
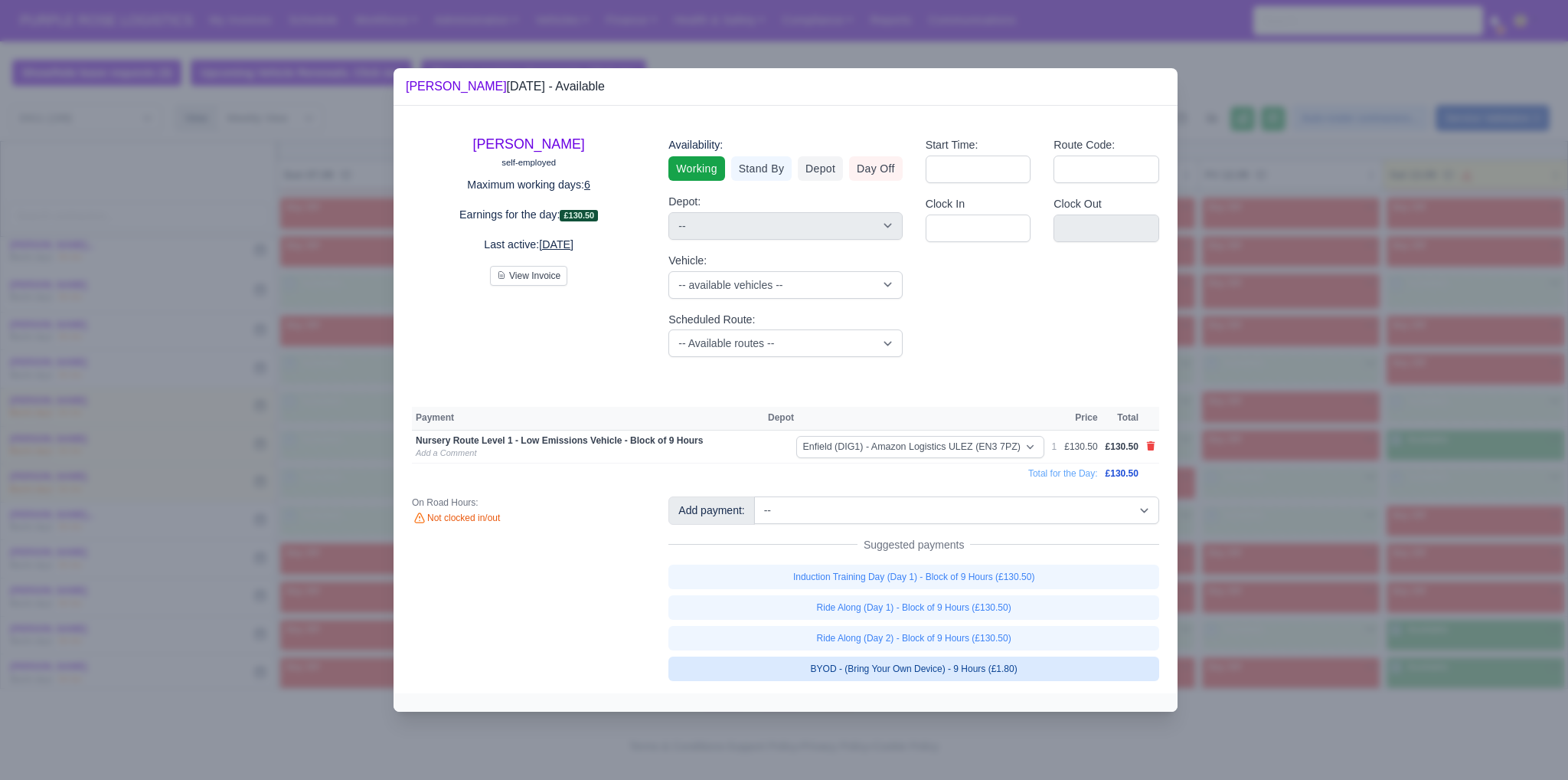
click at [965, 663] on link "BYOD - (Bring Your Own Device) - 9 Hours (£1.80)" at bounding box center [913, 669] width 491 height 25
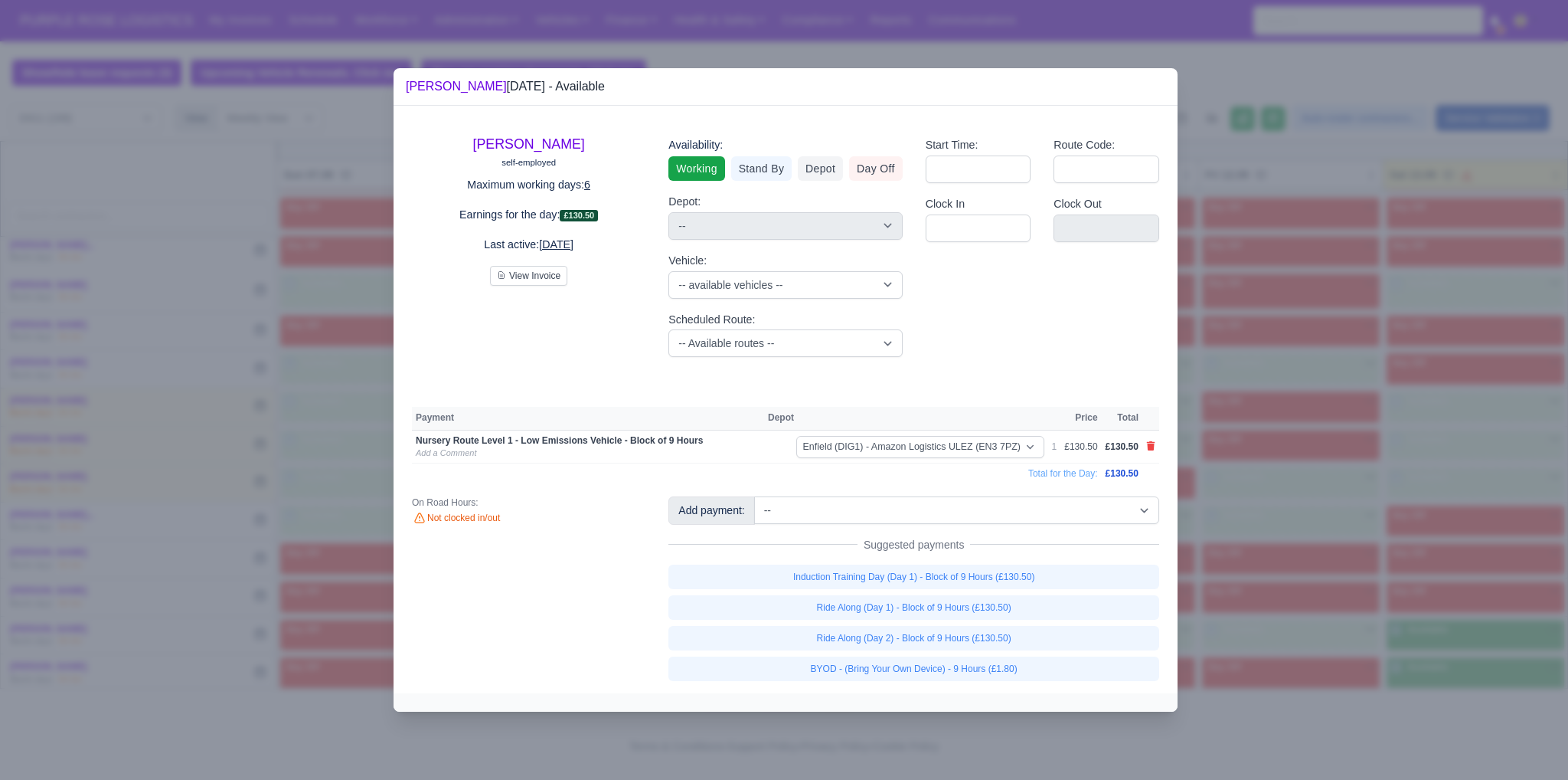
select select "1"
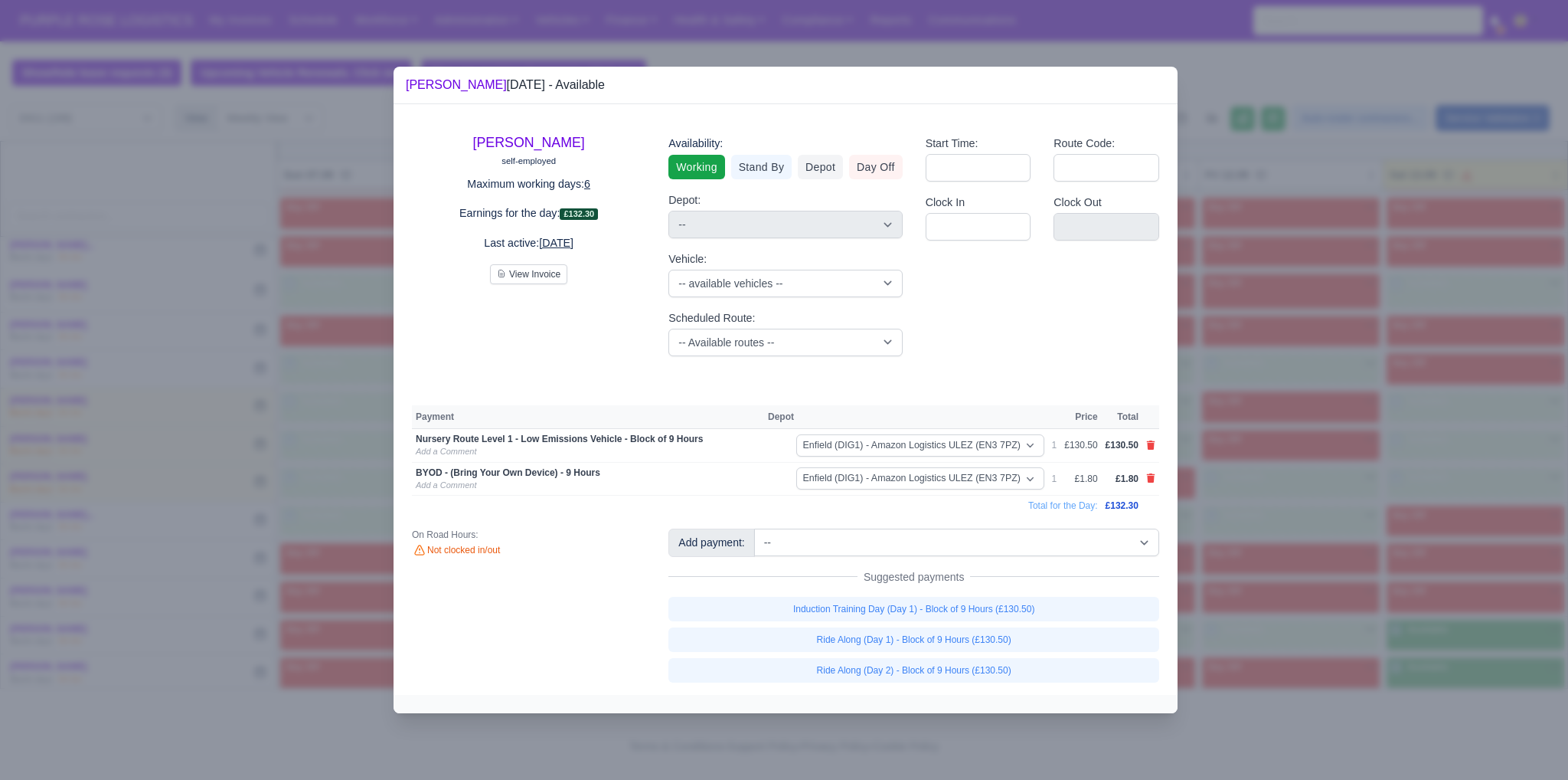
click at [1288, 616] on div at bounding box center [784, 390] width 1568 height 780
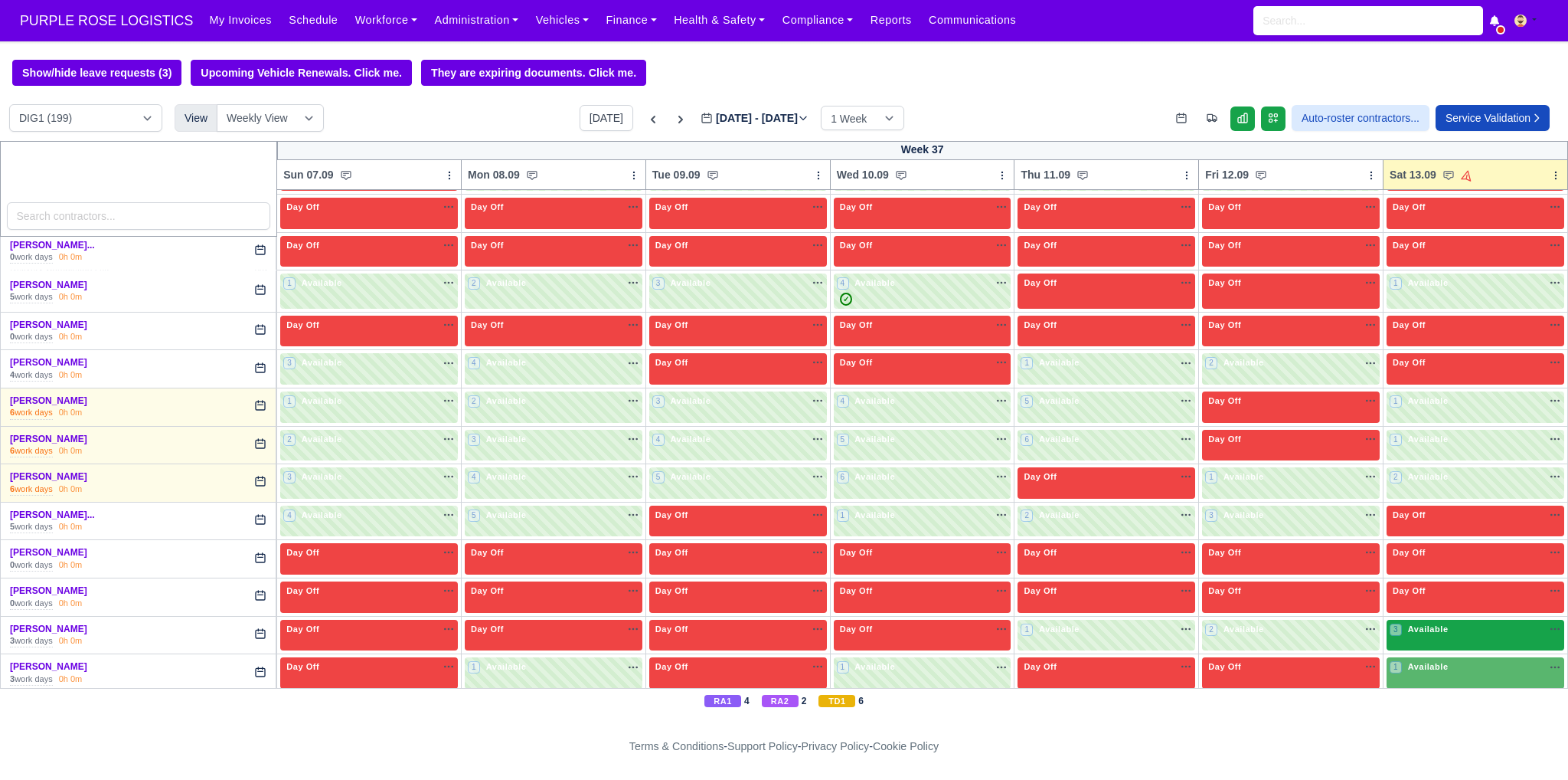
click at [1420, 629] on div "3 Available na" at bounding box center [1475, 631] width 172 height 16
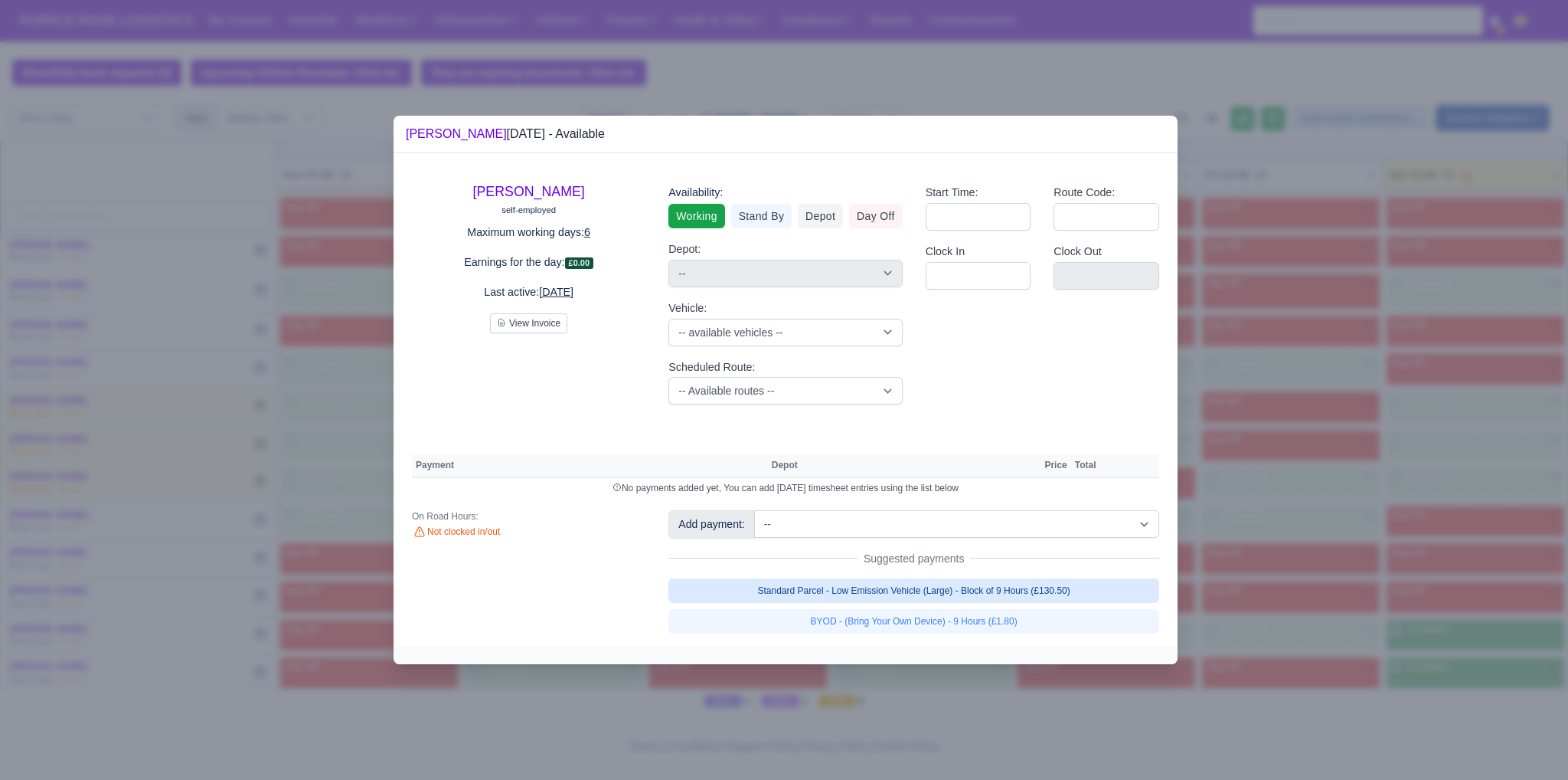
click at [1078, 587] on link "Standard Parcel - Low Emission Vehicle (Large) - Block of 9 Hours (£130.50)" at bounding box center [913, 591] width 491 height 25
select select "1"
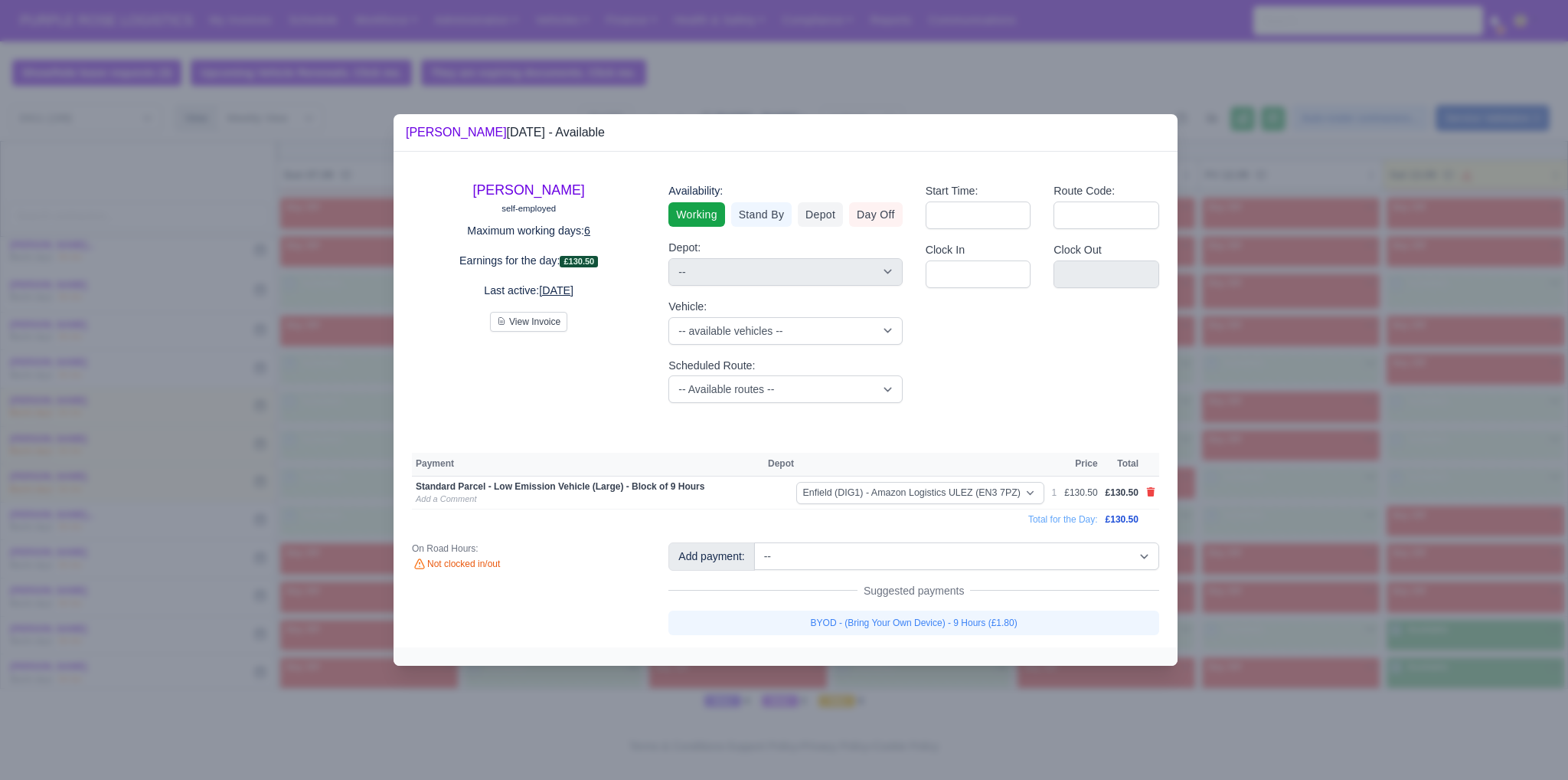
click at [997, 635] on div "[PERSON_NAME] self-employed Maximum working days: 6 Earnings for the day: £130.…" at bounding box center [785, 399] width 784 height 495
click at [997, 624] on link "BYOD - (Bring Your Own Device) - 9 Hours (£1.80)" at bounding box center [913, 623] width 491 height 25
select select "1"
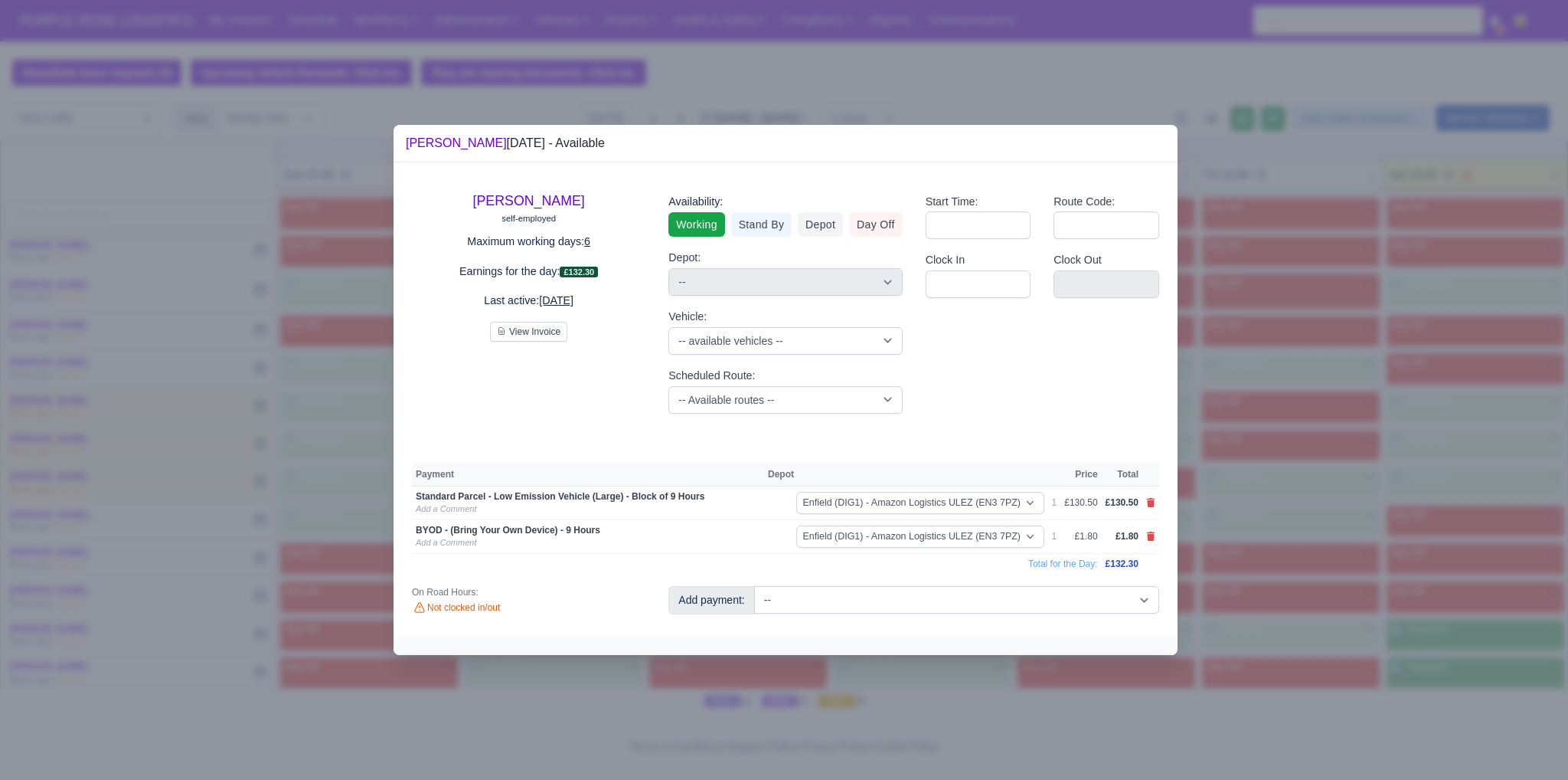
click at [1423, 638] on div at bounding box center [784, 390] width 1568 height 780
click at [1255, 516] on div at bounding box center [784, 390] width 1568 height 780
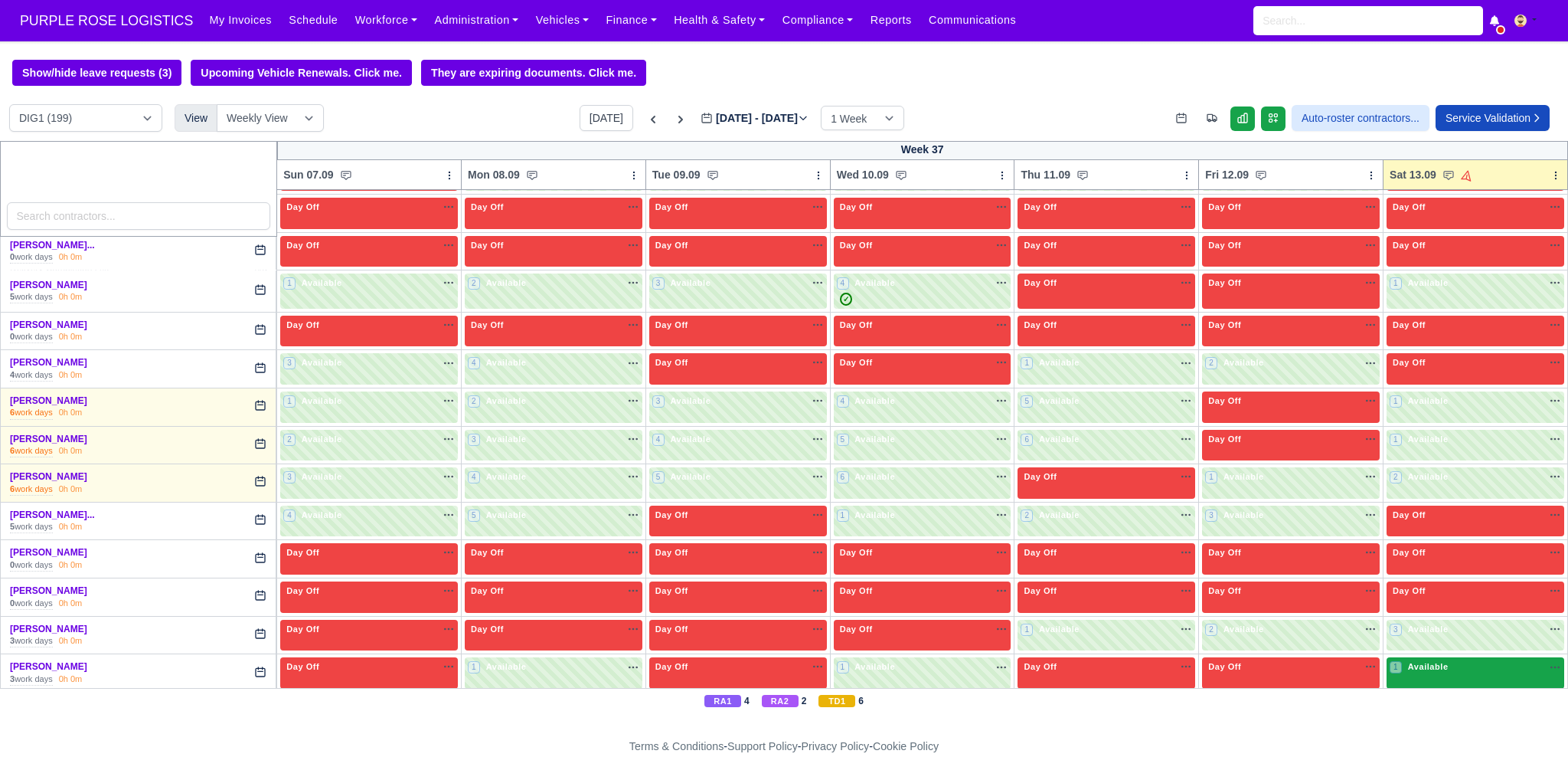
click at [1434, 672] on div "1 Available" at bounding box center [1475, 673] width 177 height 31
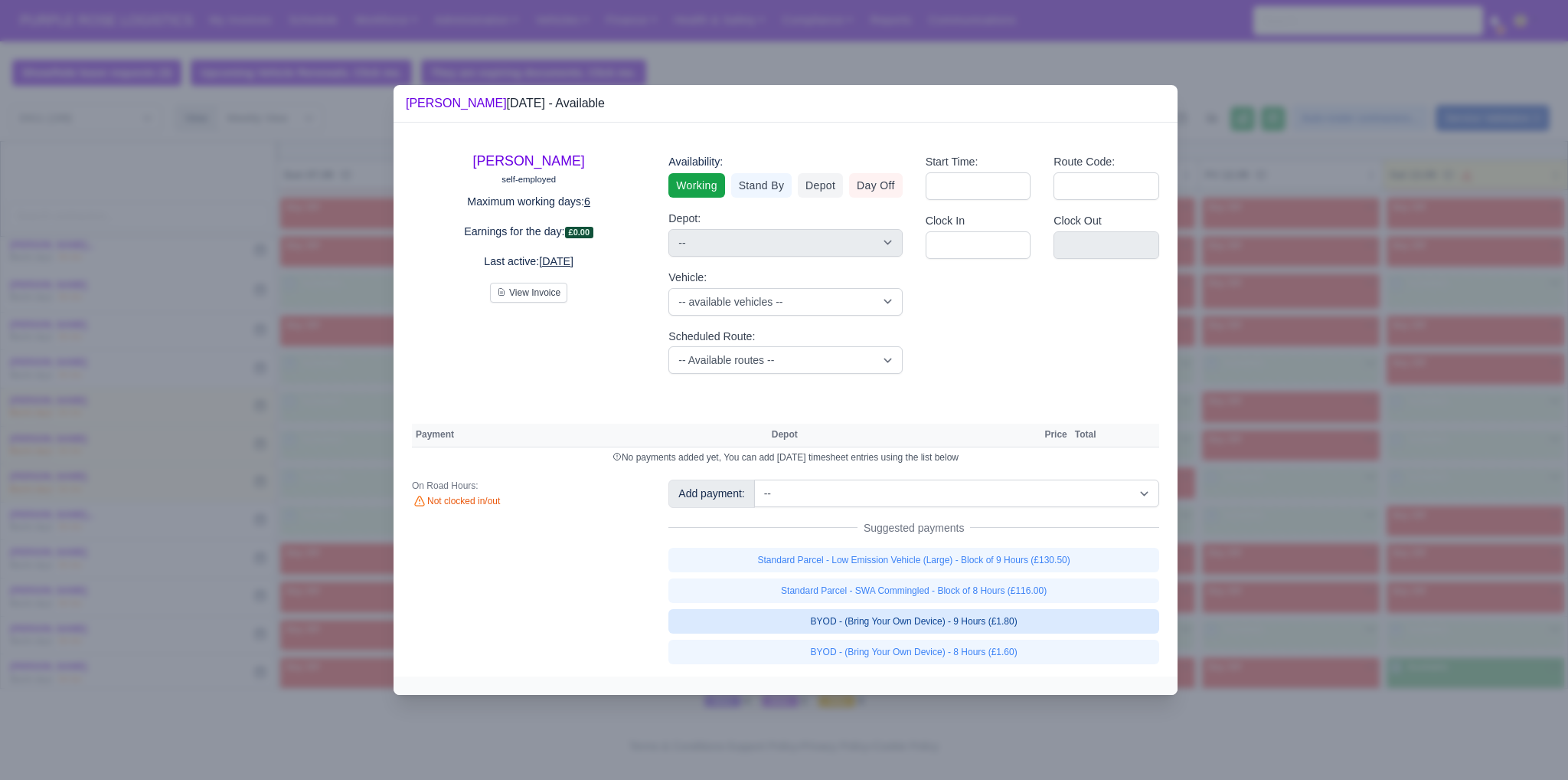
click at [974, 620] on link "BYOD - (Bring Your Own Device) - 9 Hours (£1.80)" at bounding box center [913, 621] width 491 height 25
select select "1"
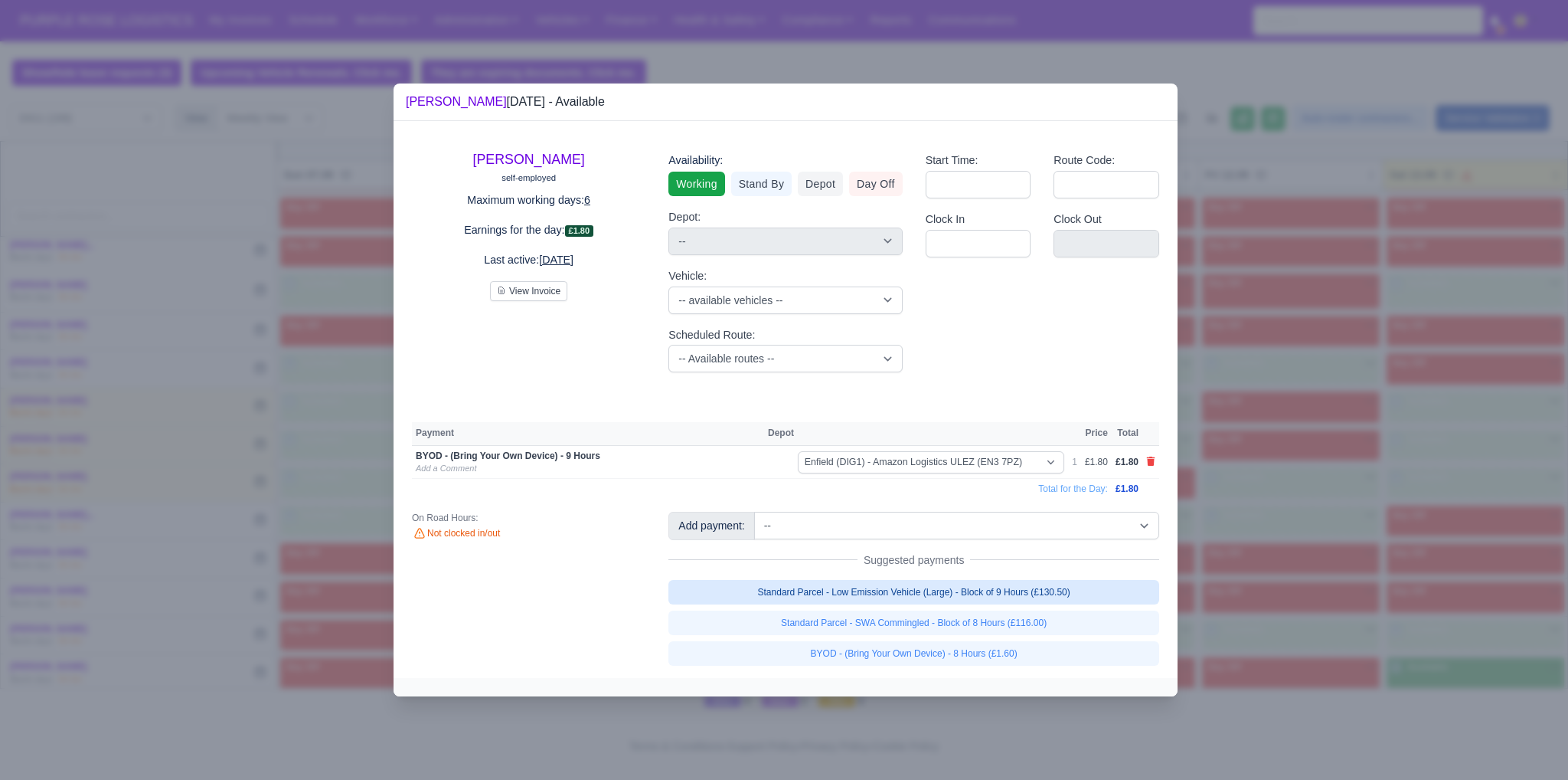
click at [981, 589] on link "Standard Parcel - Low Emission Vehicle (Large) - Block of 9 Hours (£130.50)" at bounding box center [913, 593] width 491 height 25
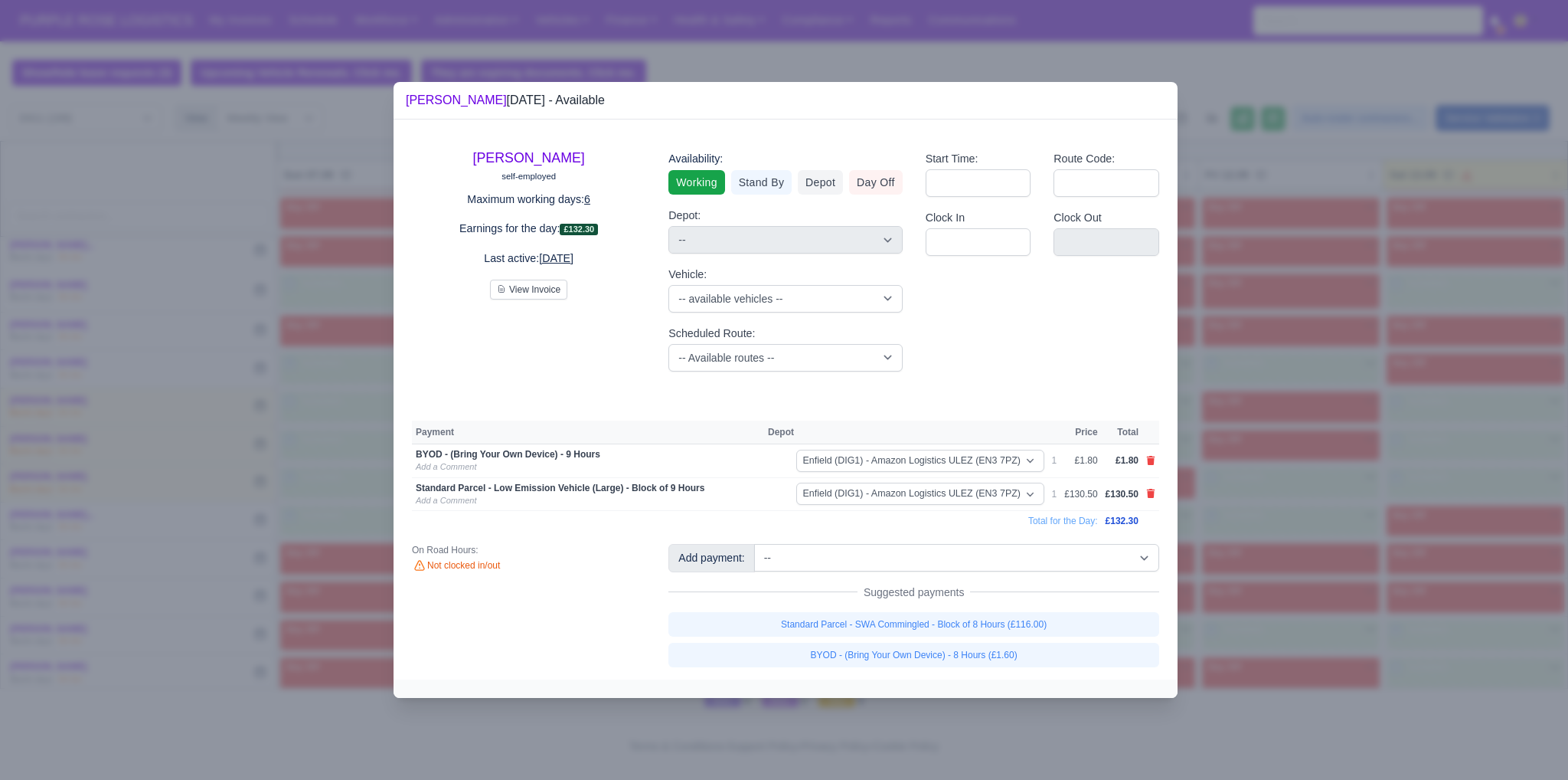
click at [1468, 601] on div at bounding box center [784, 390] width 1568 height 780
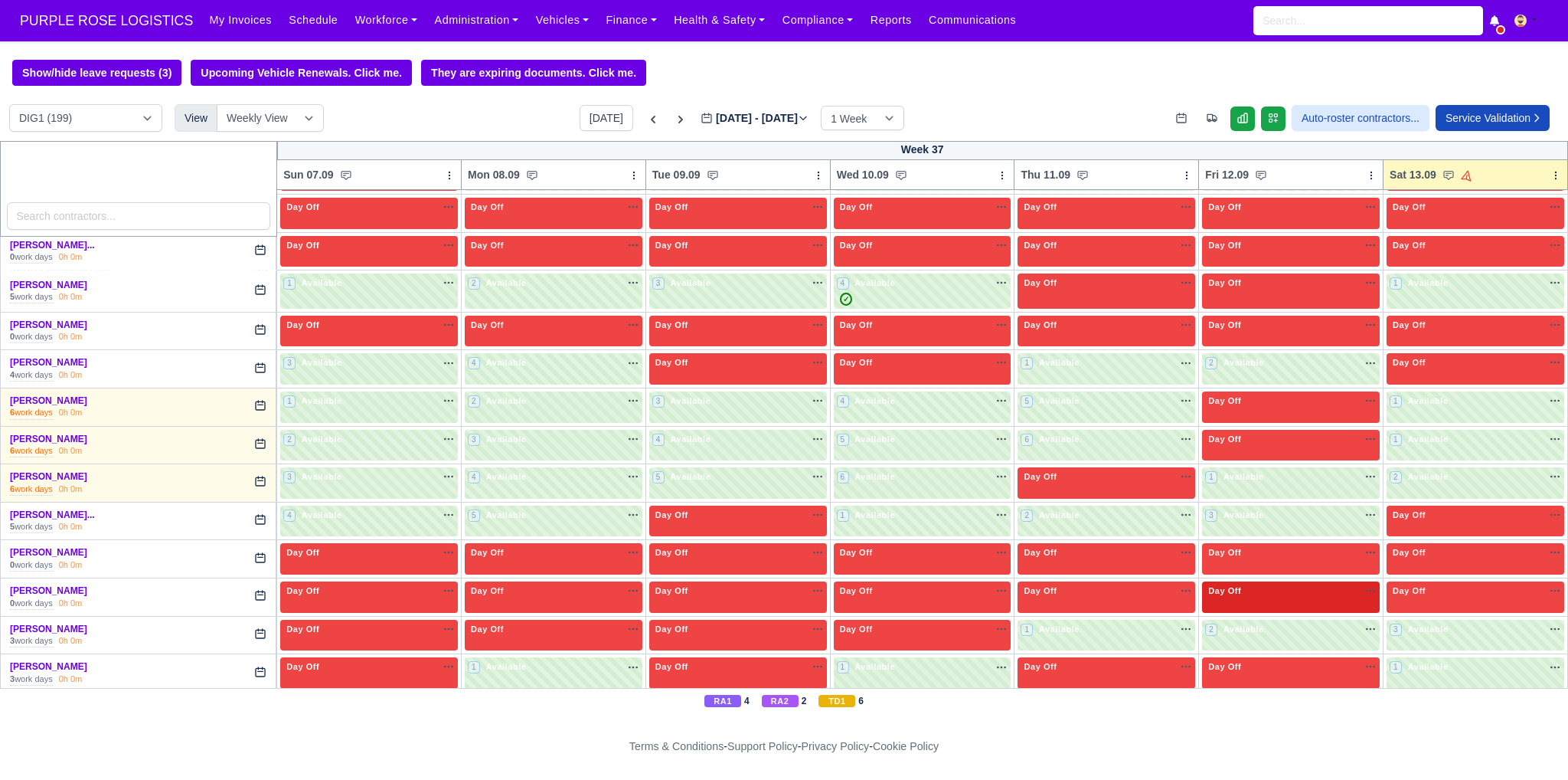
scroll to position [1327, 0]
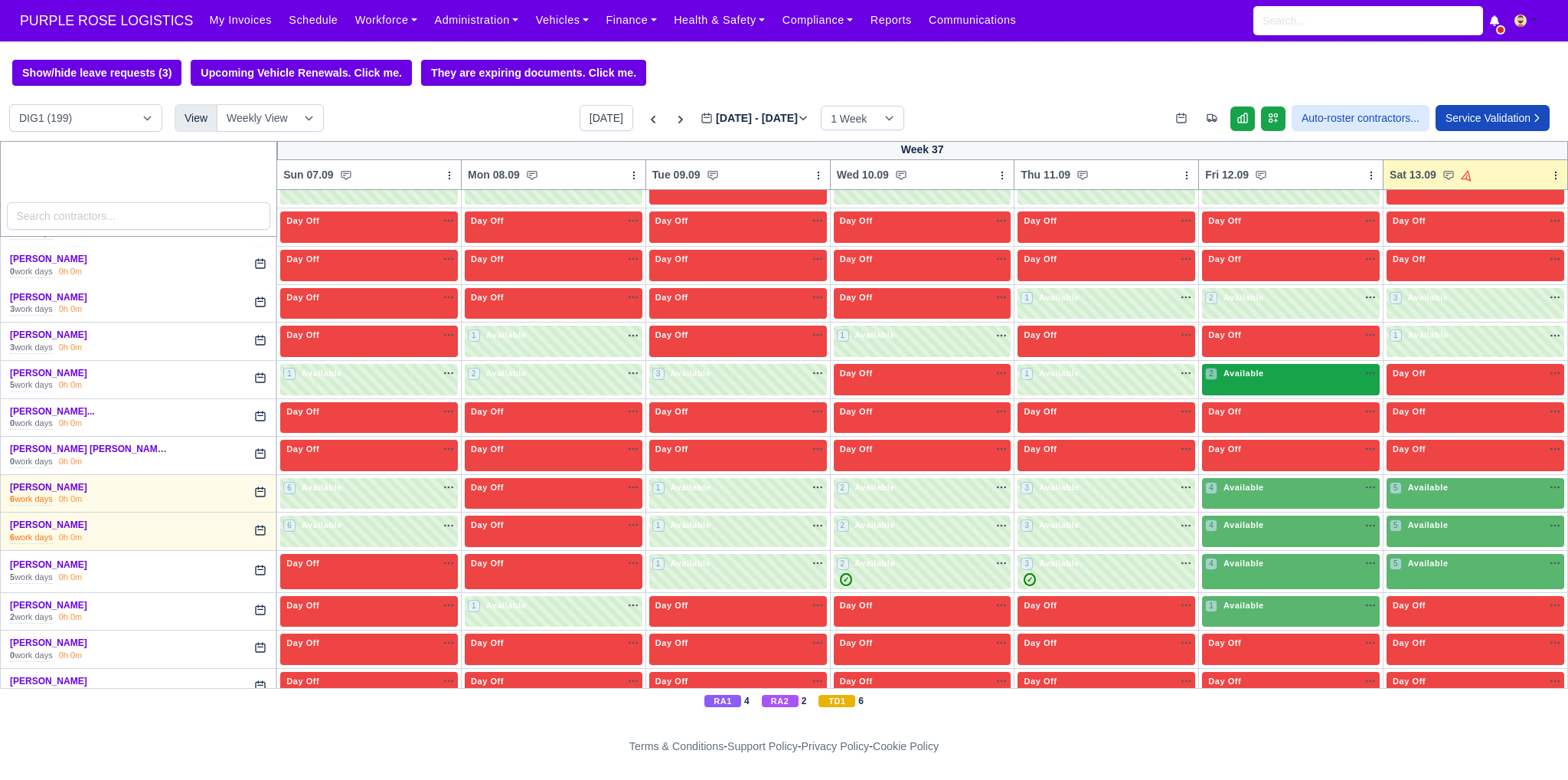
click at [1244, 376] on div "2 Available" at bounding box center [1290, 380] width 177 height 31
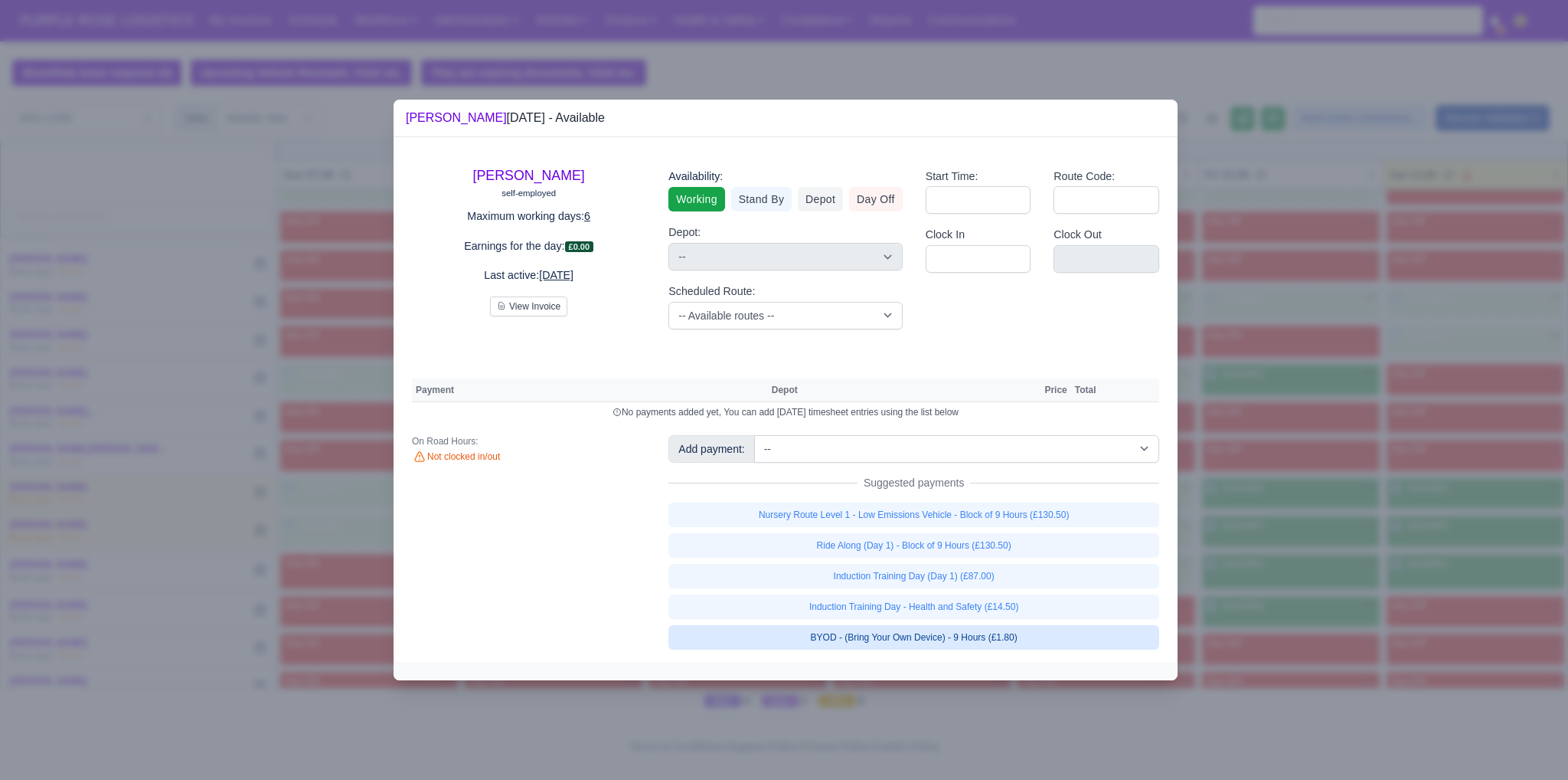
click at [1011, 635] on link "BYOD - (Bring Your Own Device) - 9 Hours (£1.80)" at bounding box center [913, 638] width 491 height 25
select select "1"
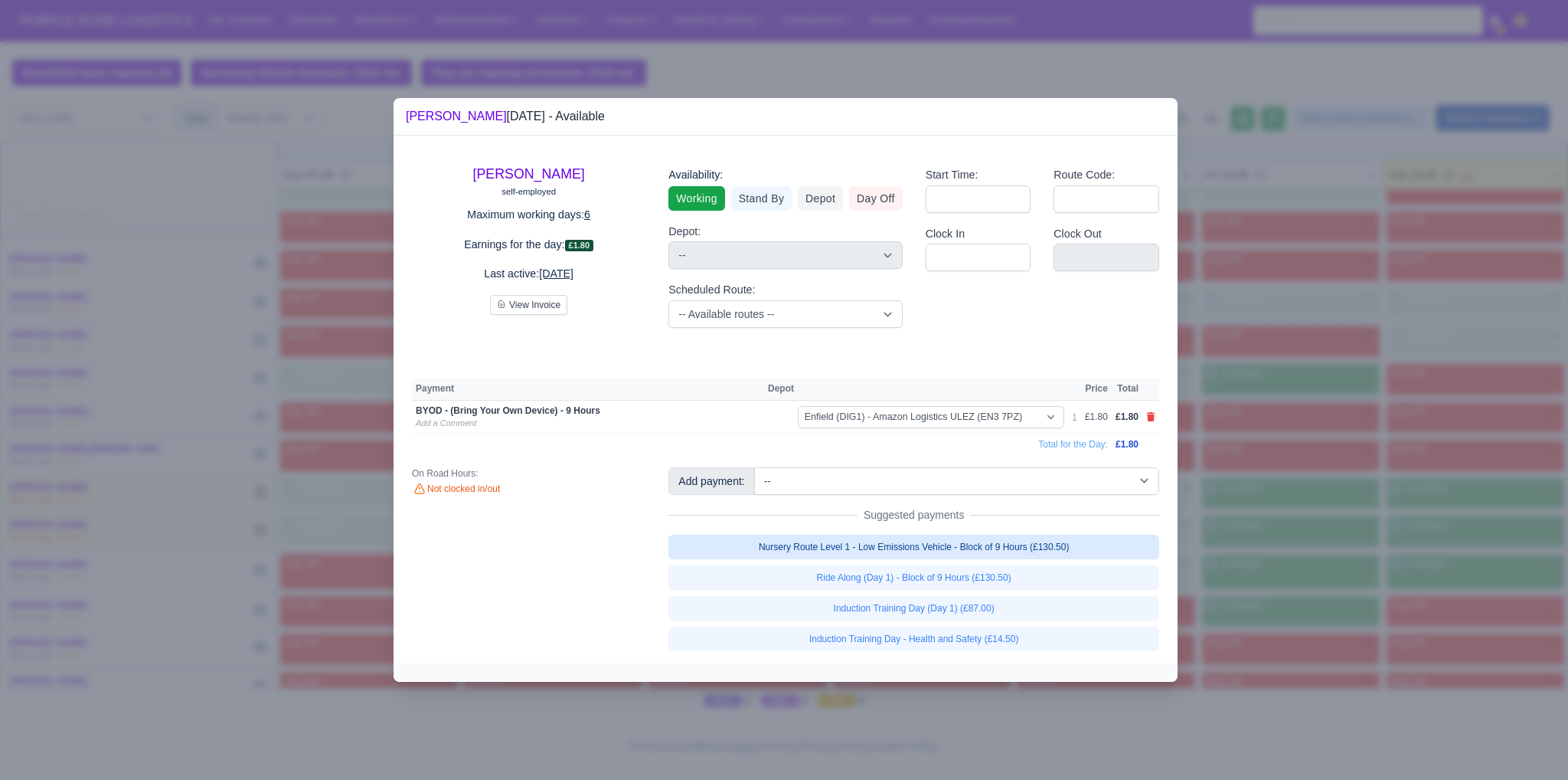
click at [996, 545] on link "Nursery Route Level 1 - Low Emissions Vehicle - Block of 9 Hours (£130.50)" at bounding box center [913, 547] width 491 height 25
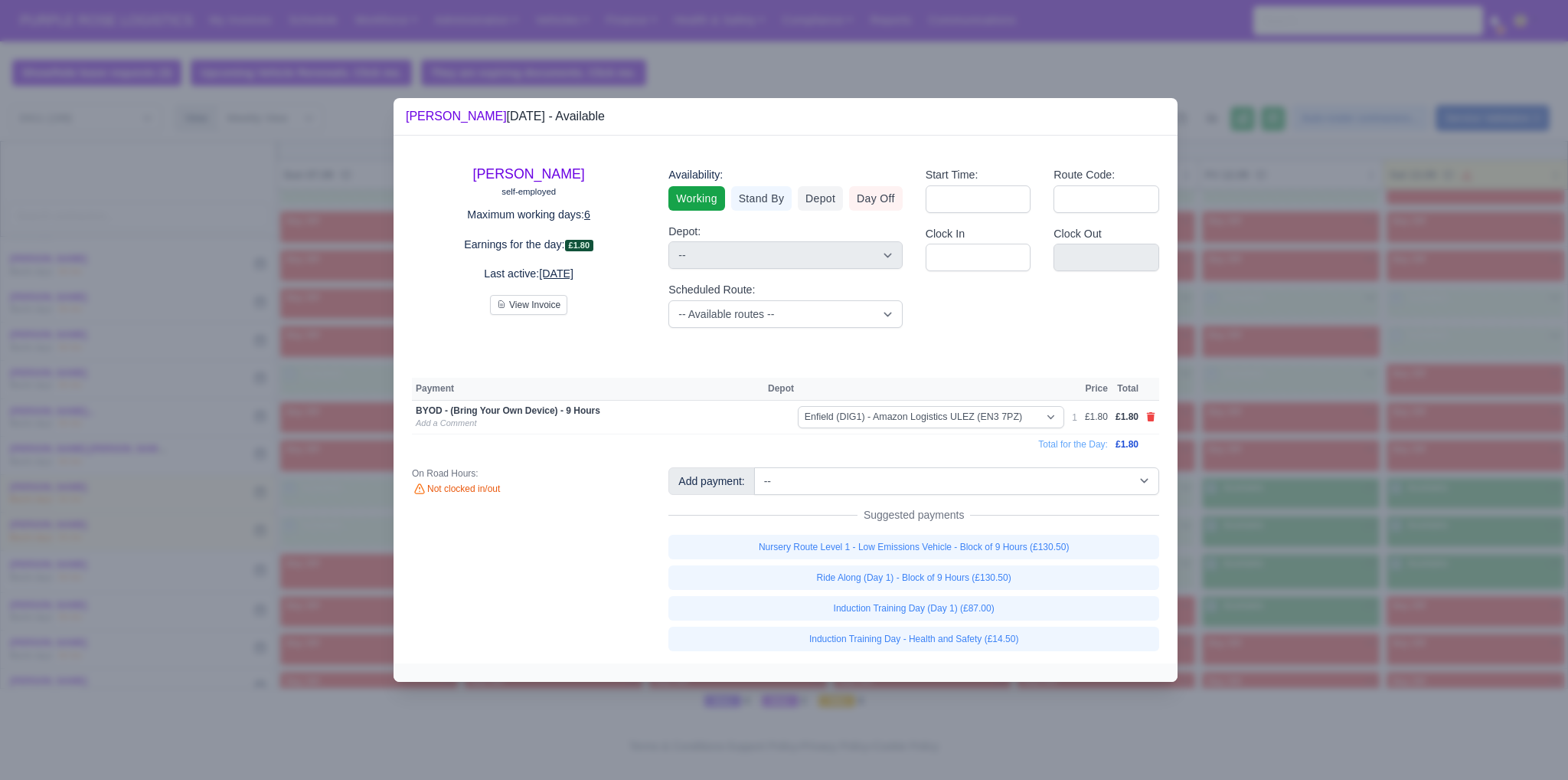
select select "1"
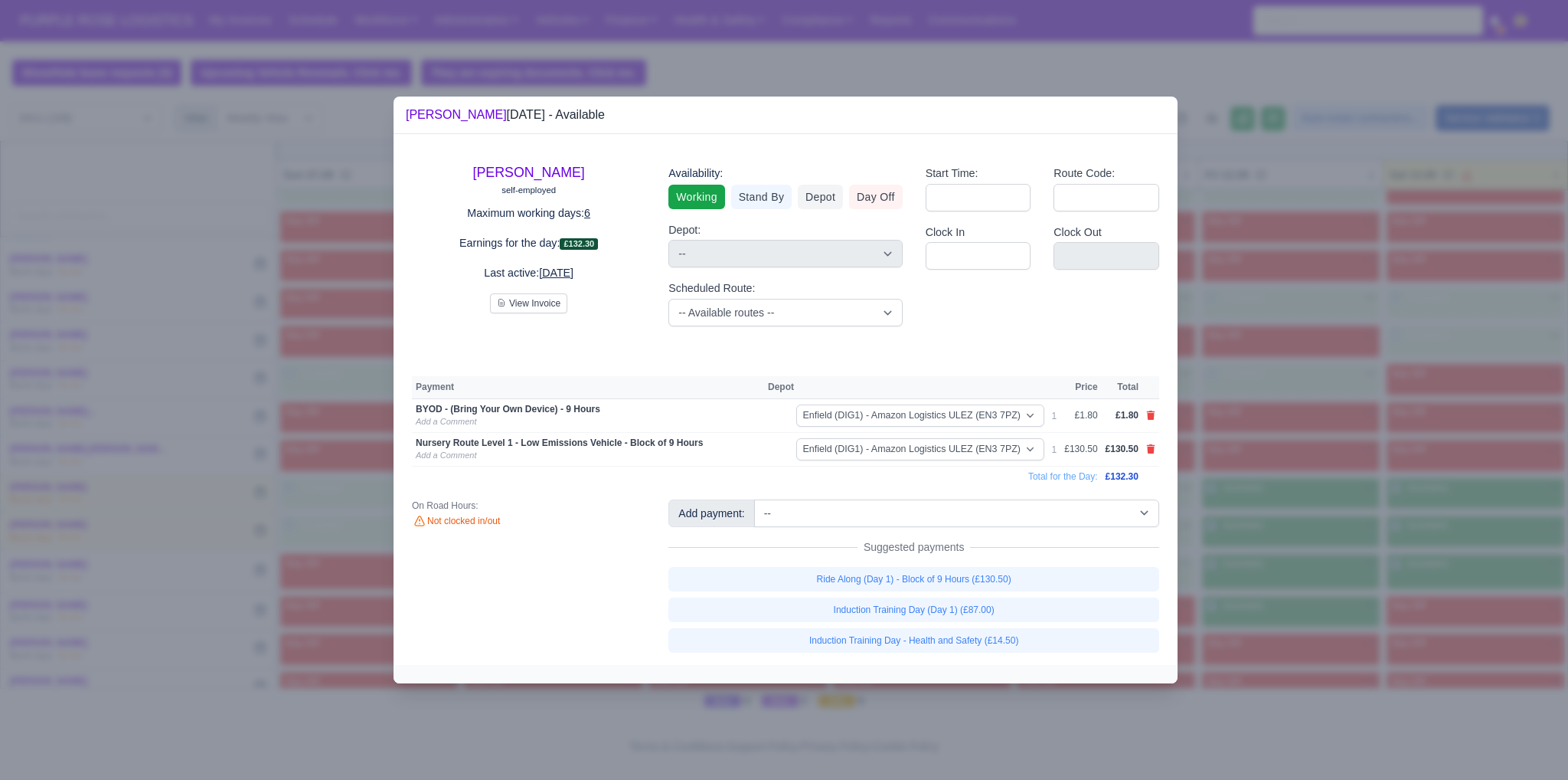
click at [1317, 537] on div at bounding box center [784, 390] width 1568 height 780
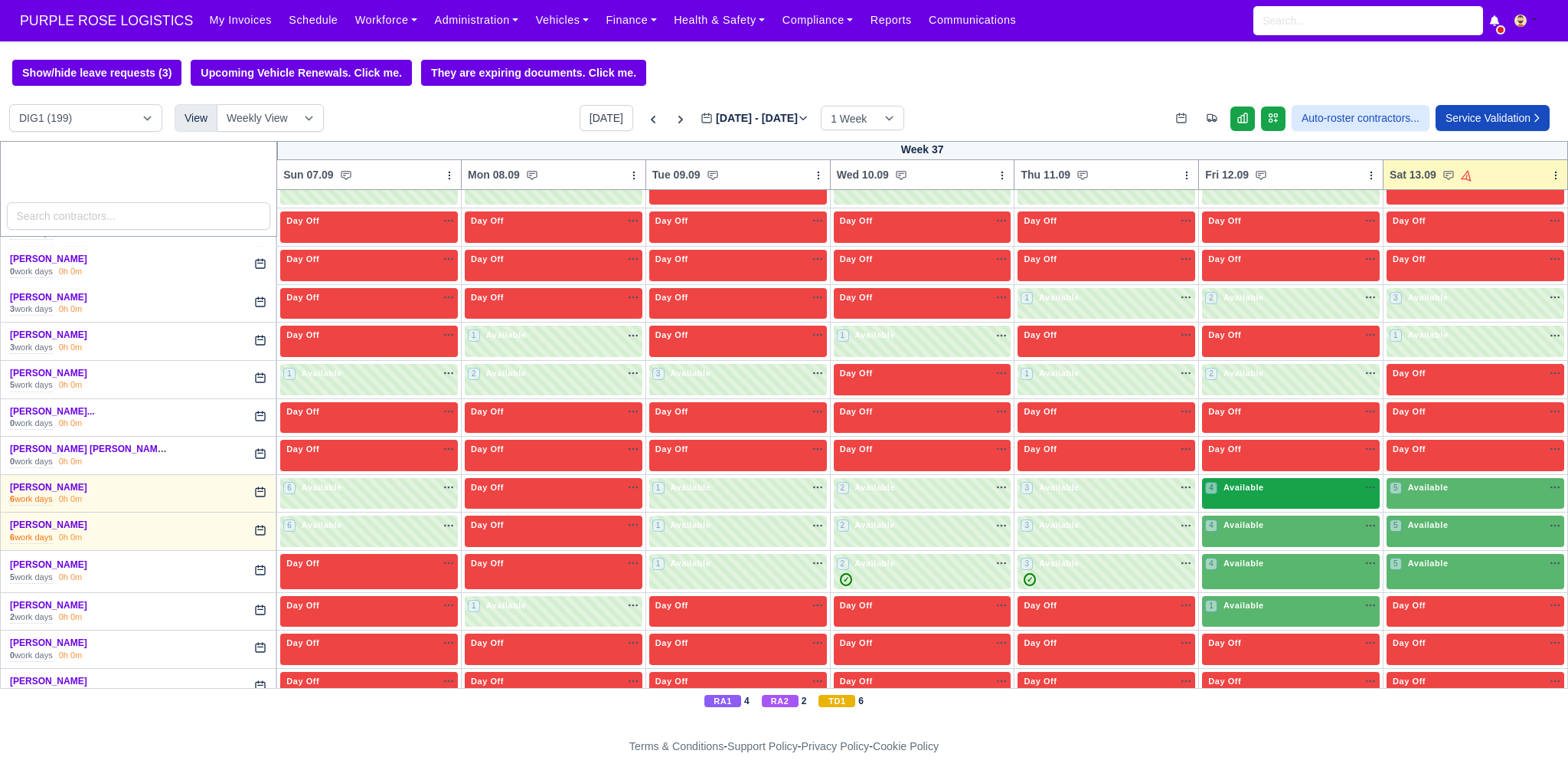
click at [1281, 481] on div "4 Available na" at bounding box center [1290, 487] width 172 height 13
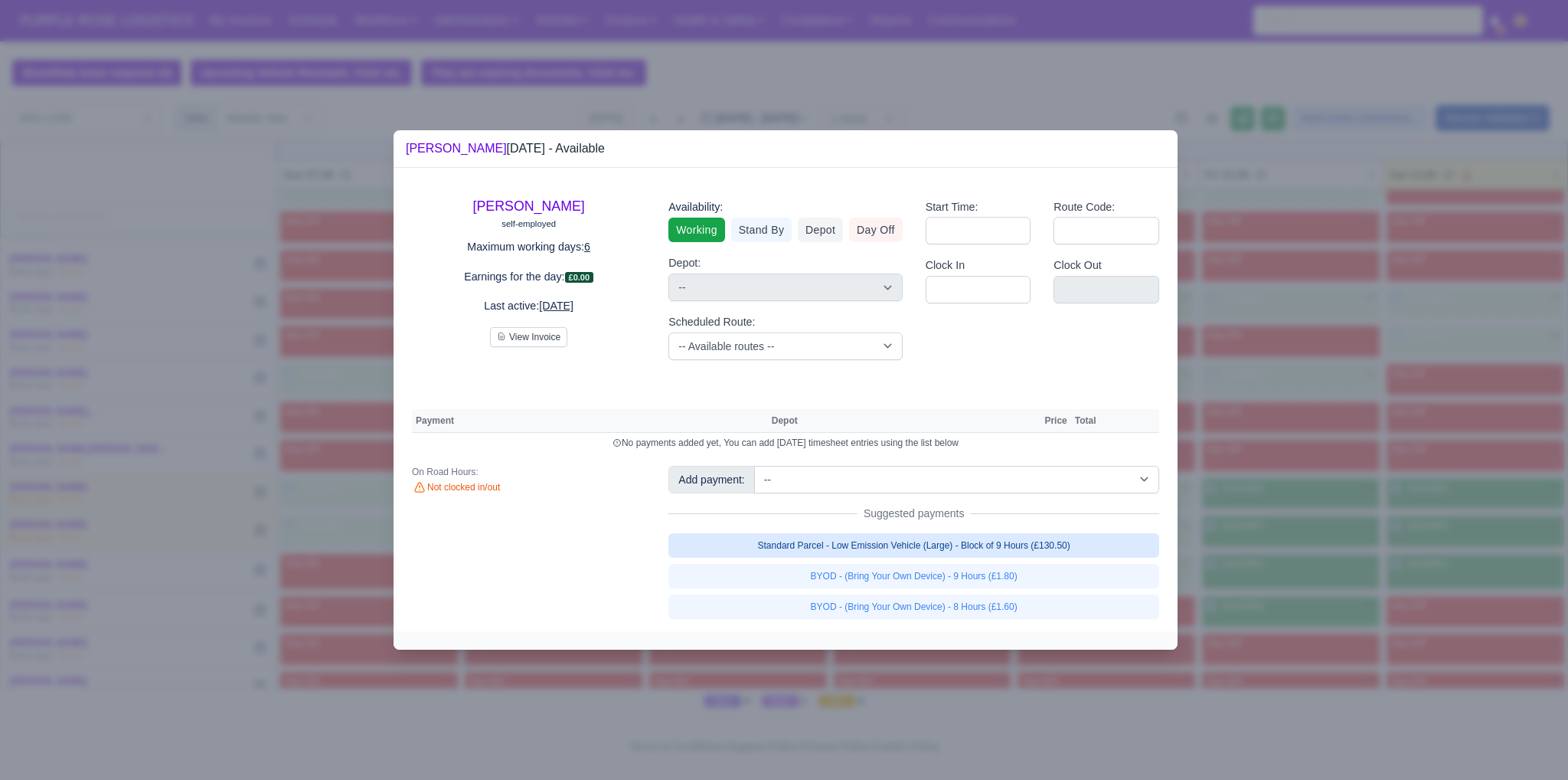
click at [1091, 551] on link "Standard Parcel - Low Emission Vehicle (Large) - Block of 9 Hours (£130.50)" at bounding box center [913, 545] width 491 height 25
select select "1"
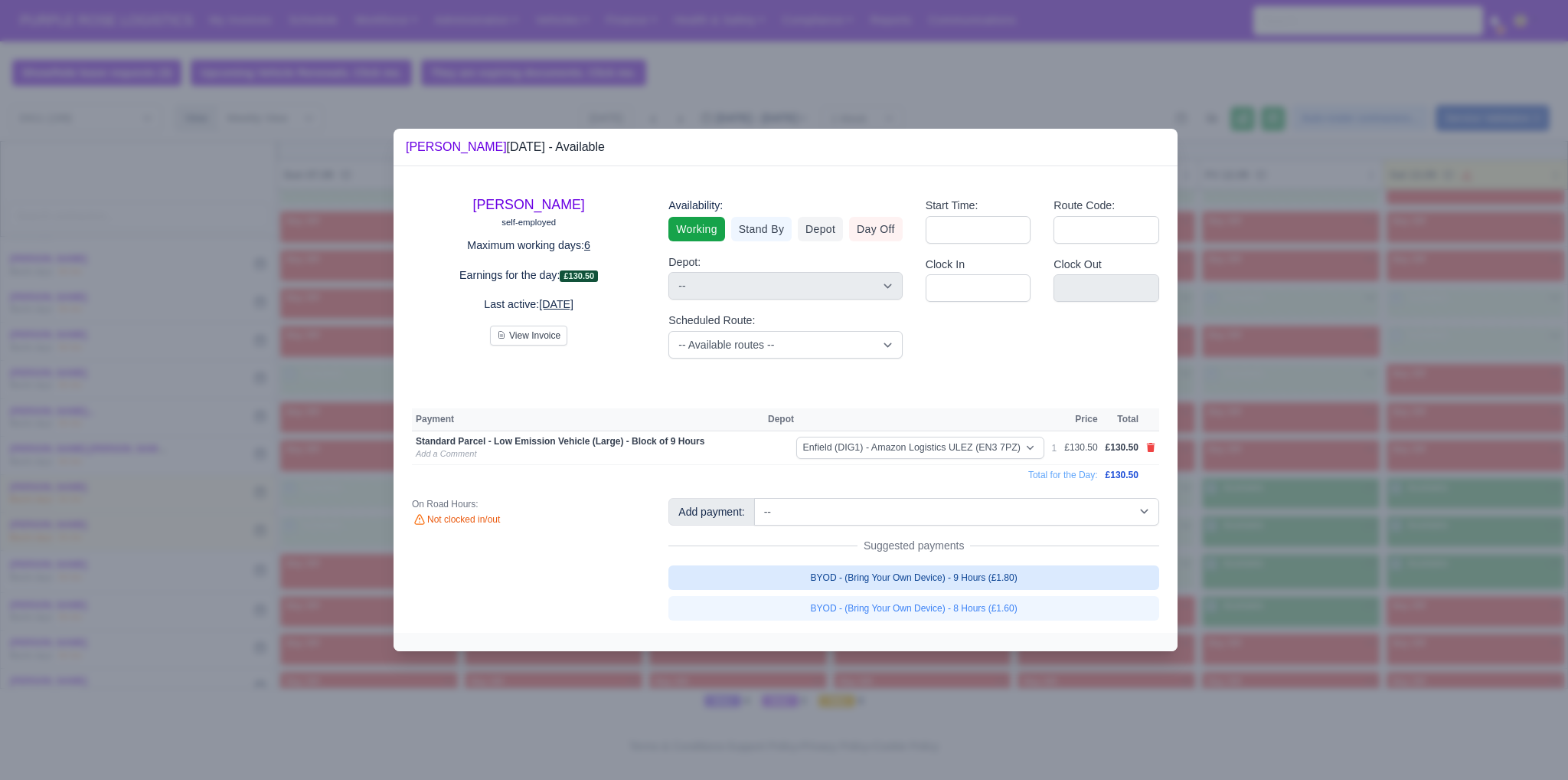
click at [1021, 586] on link "BYOD - (Bring Your Own Device) - 9 Hours (£1.80)" at bounding box center [913, 578] width 491 height 25
select select "1"
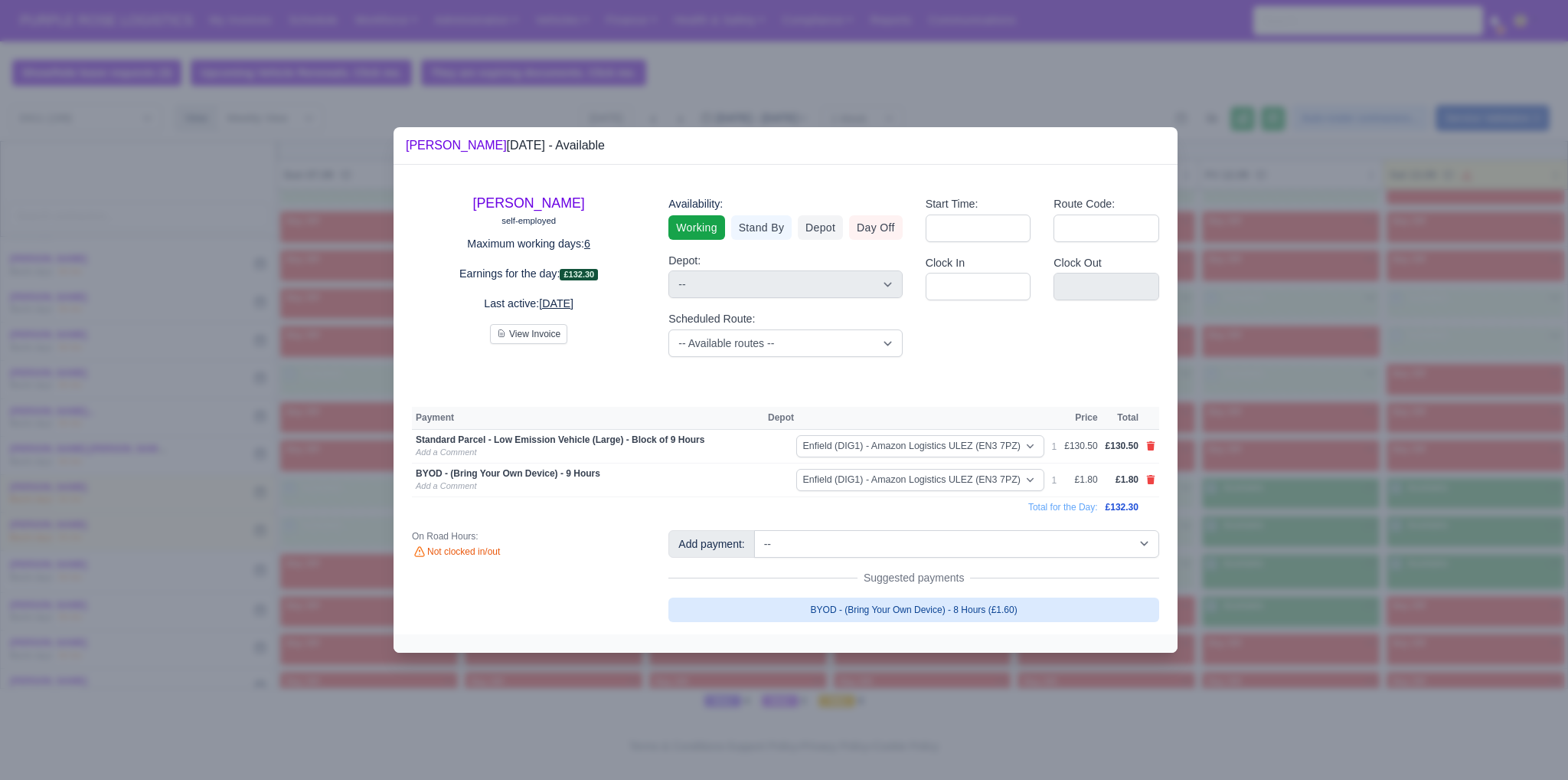
click at [1008, 612] on link "BYOD - (Bring Your Own Device) - 8 Hours (£1.60)" at bounding box center [913, 610] width 491 height 25
select select "1"
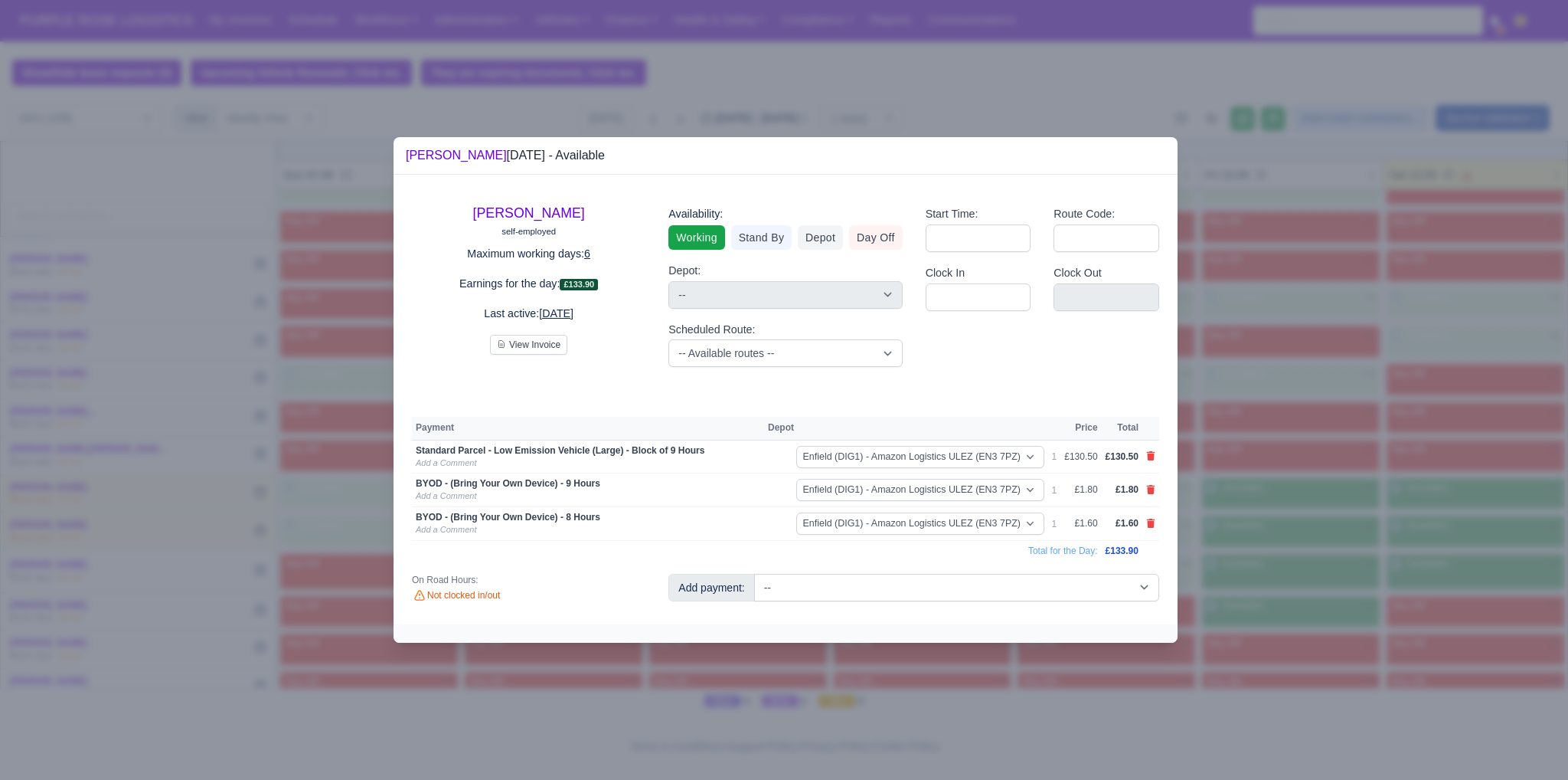
click at [1151, 522] on icon at bounding box center [1151, 523] width 9 height 9
select select
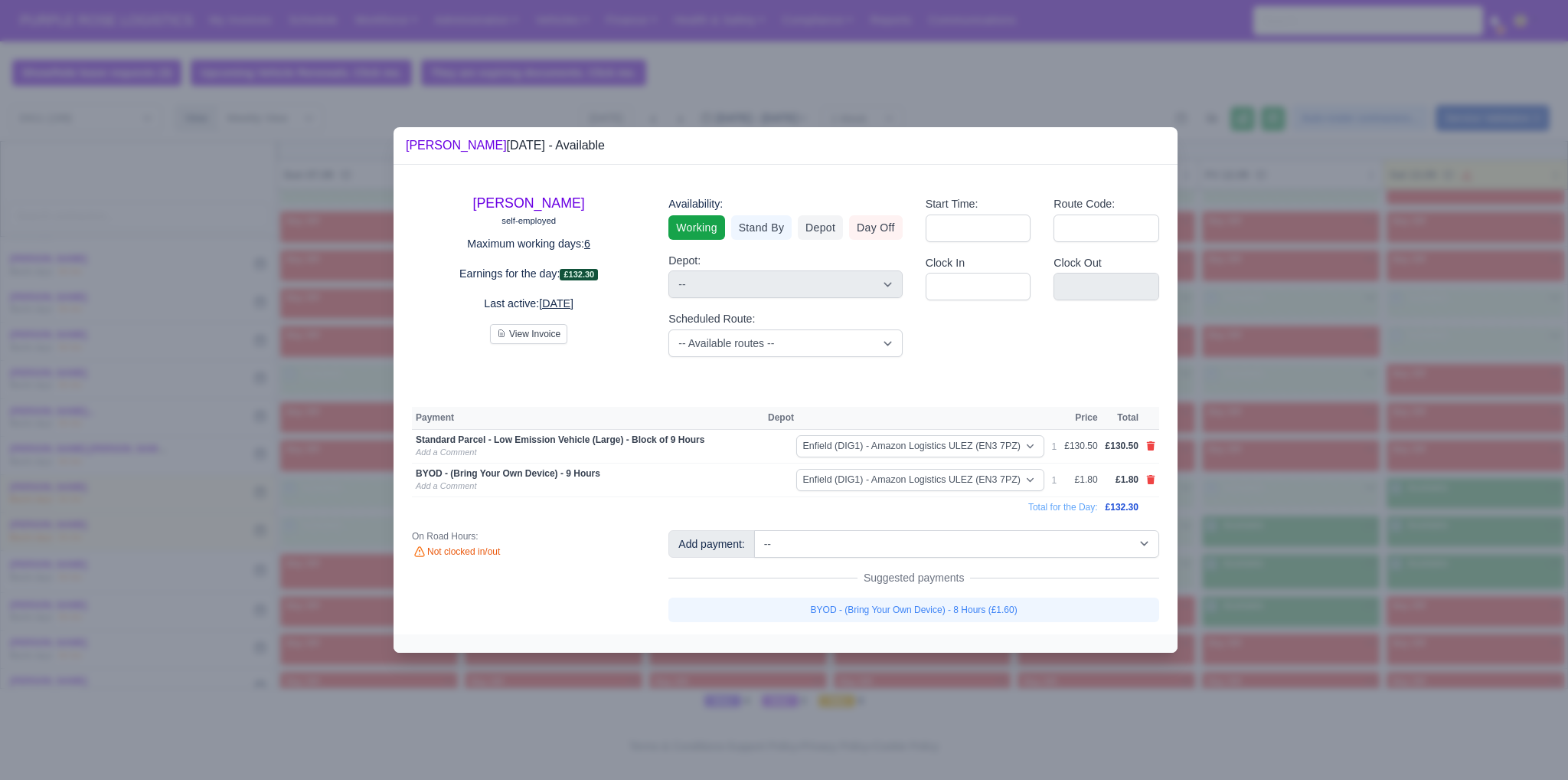
click at [1234, 536] on div at bounding box center [784, 390] width 1568 height 780
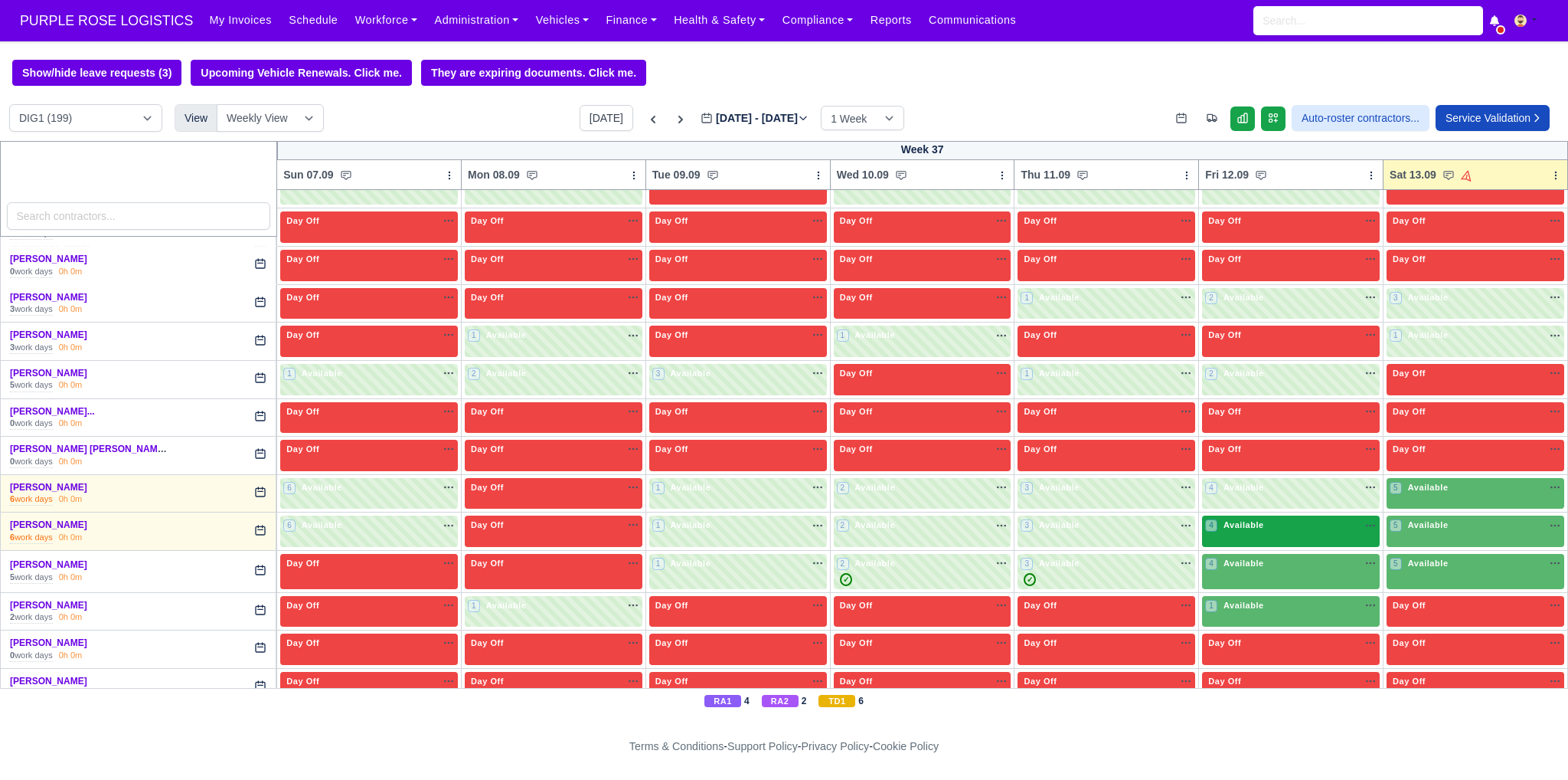
click at [1239, 530] on div "4 Available" at bounding box center [1290, 531] width 177 height 31
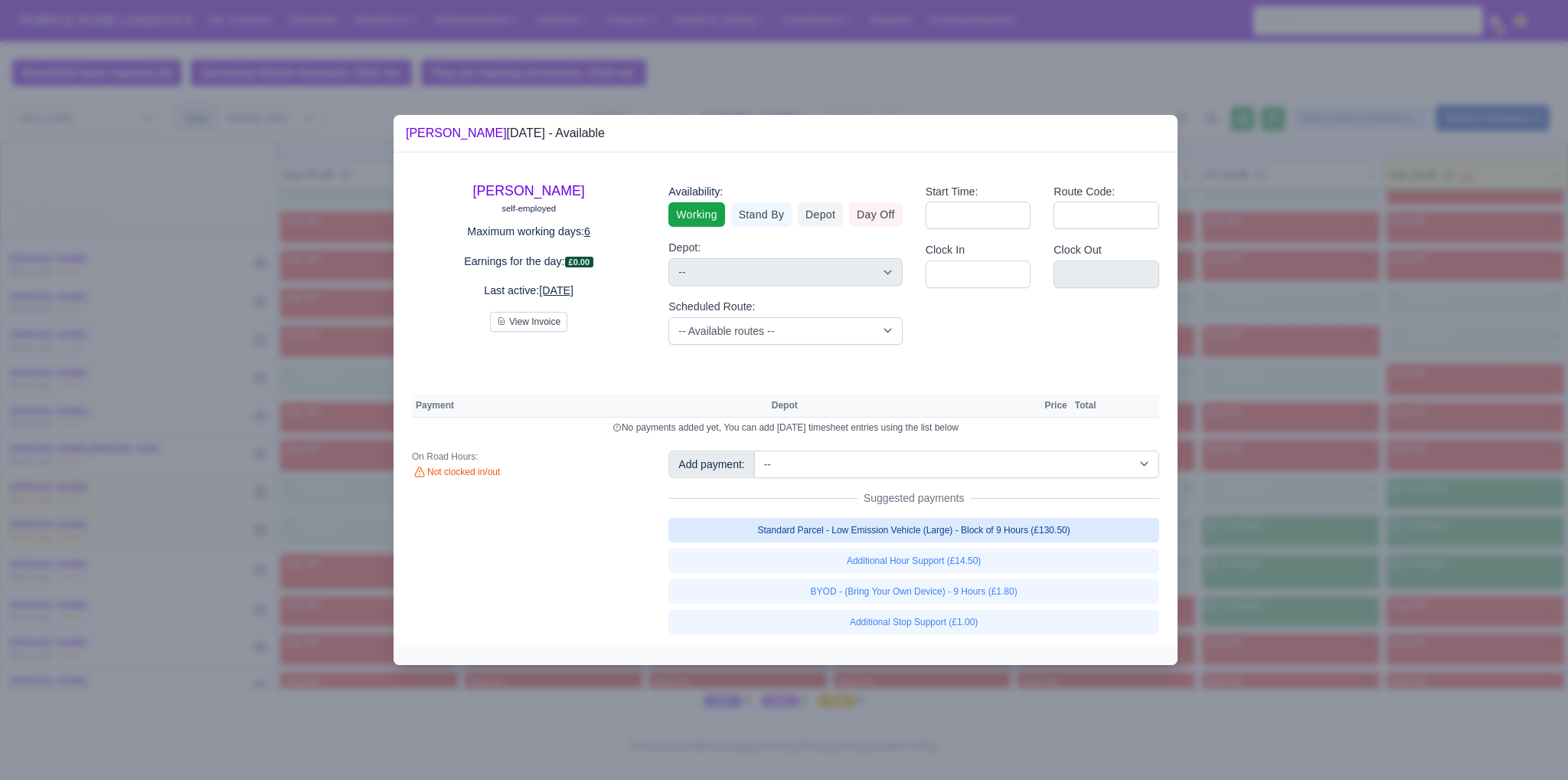
click at [1088, 533] on link "Standard Parcel - Low Emission Vehicle (Large) - Block of 9 Hours (£130.50)" at bounding box center [913, 530] width 491 height 25
select select "1"
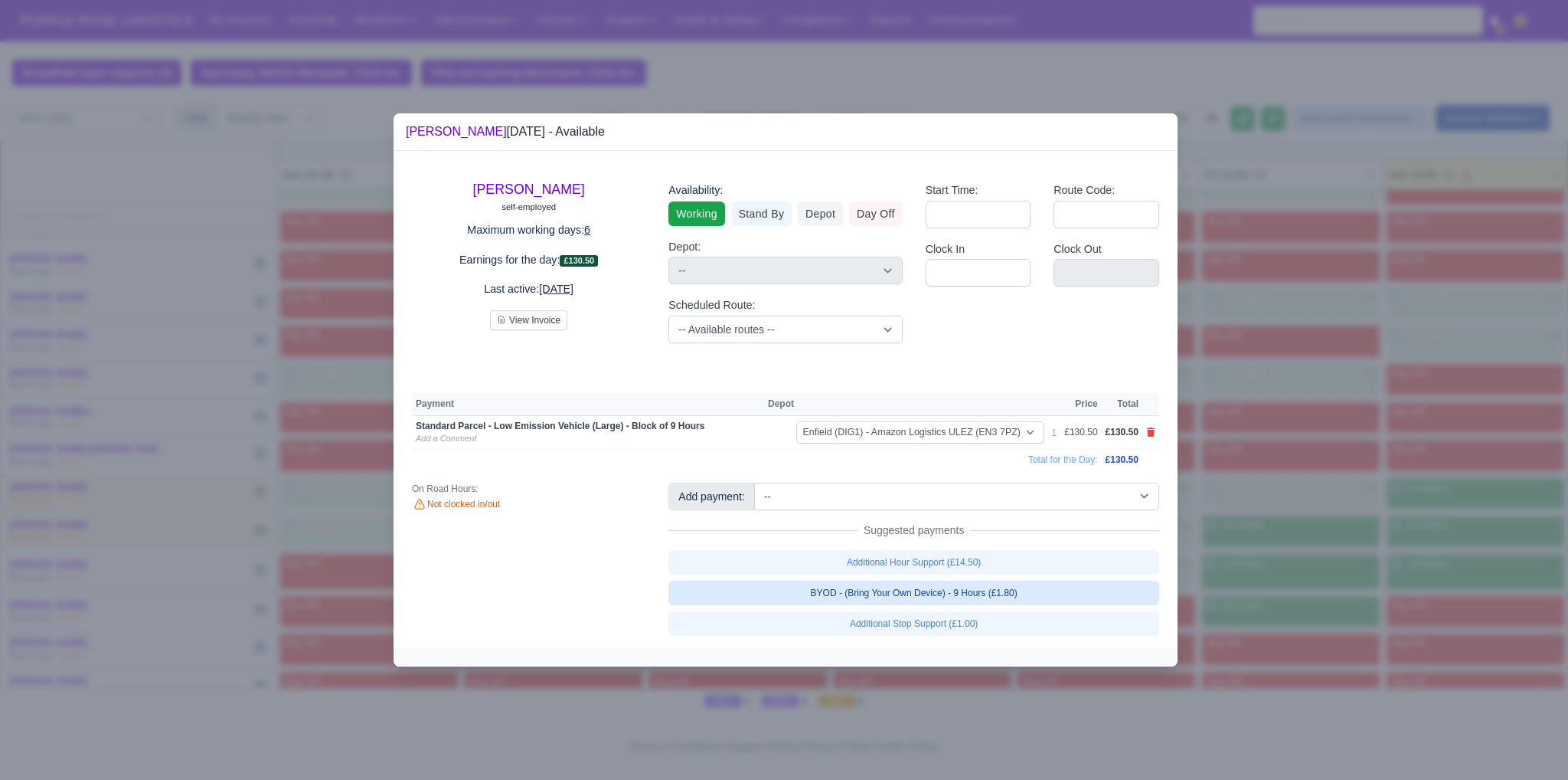
click at [1026, 595] on link "BYOD - (Bring Your Own Device) - 9 Hours (£1.80)" at bounding box center [913, 593] width 491 height 25
select select "1"
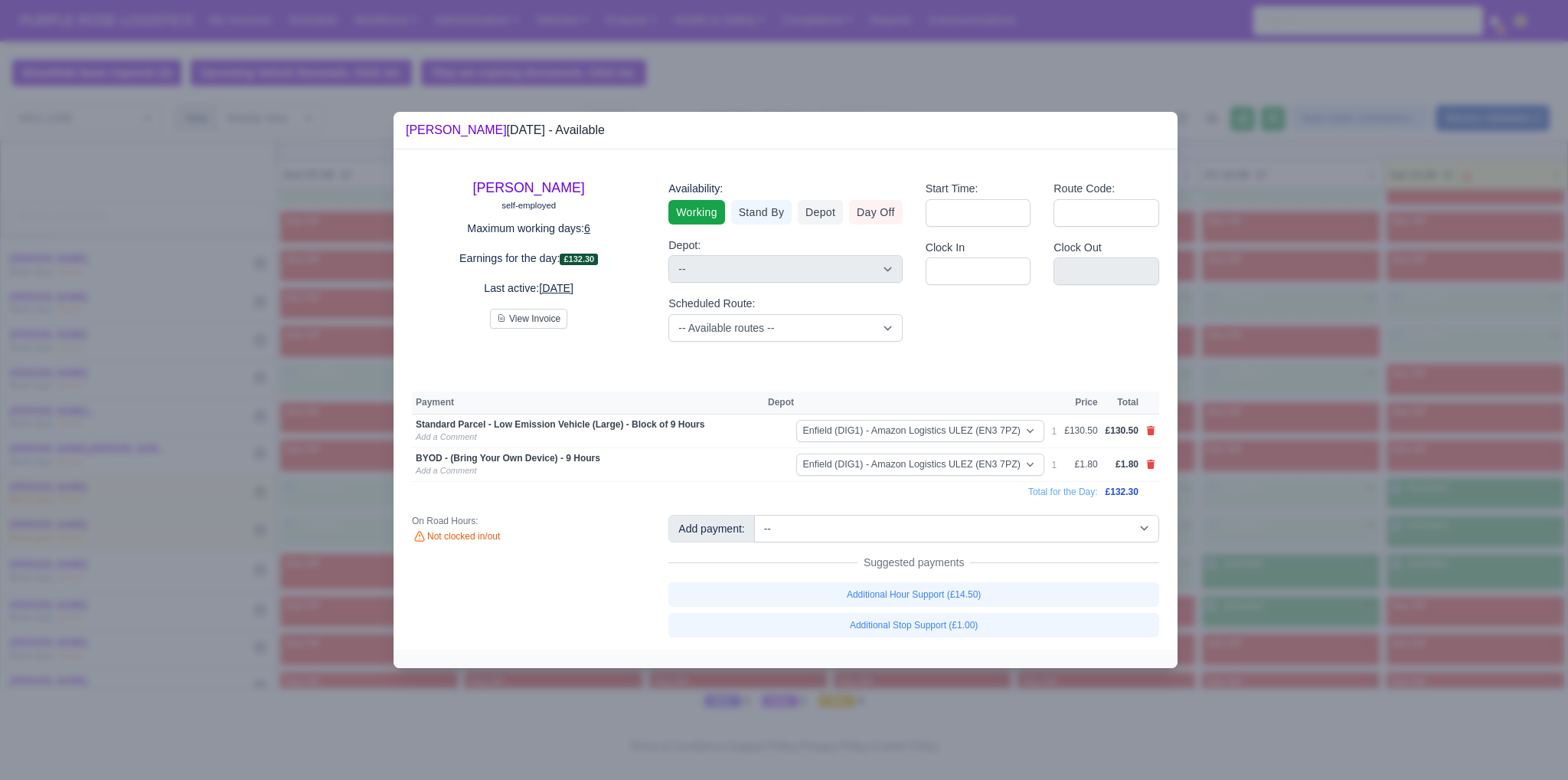
click at [1381, 533] on div at bounding box center [784, 390] width 1568 height 780
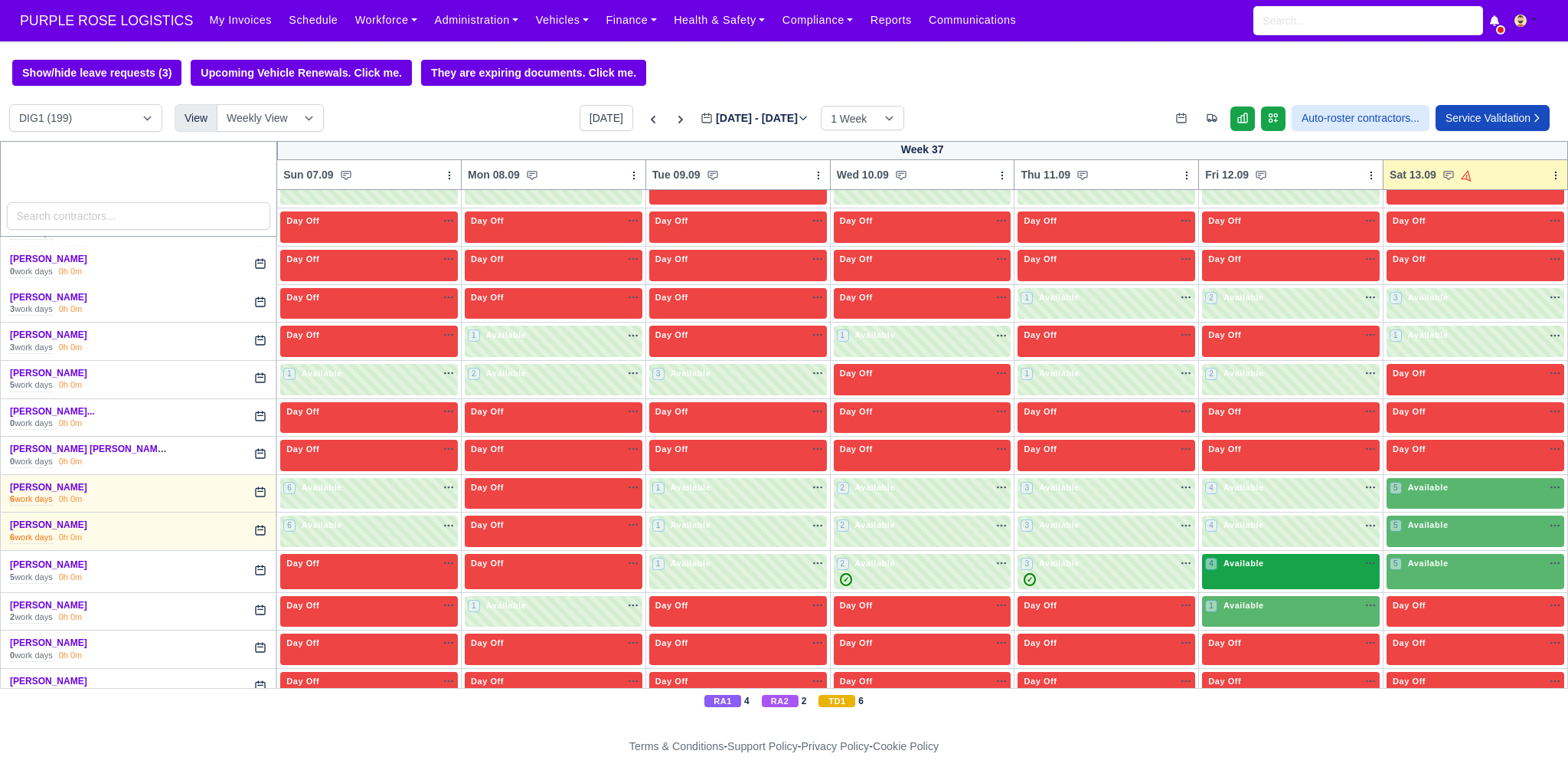
click at [1311, 565] on div "4 Available" at bounding box center [1290, 571] width 177 height 35
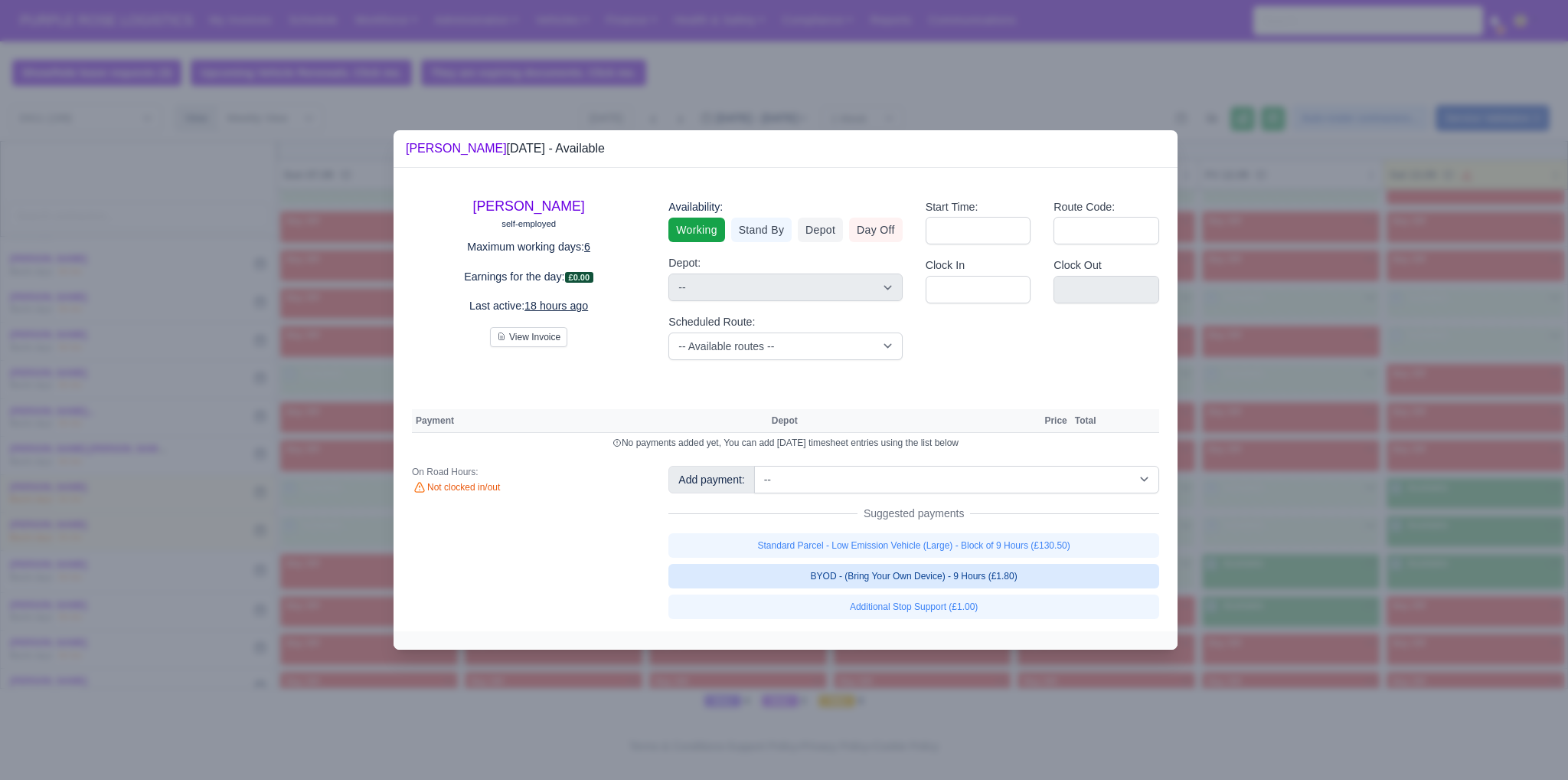
click at [1047, 579] on link "BYOD - (Bring Your Own Device) - 9 Hours (£1.80)" at bounding box center [913, 576] width 491 height 25
select select "1"
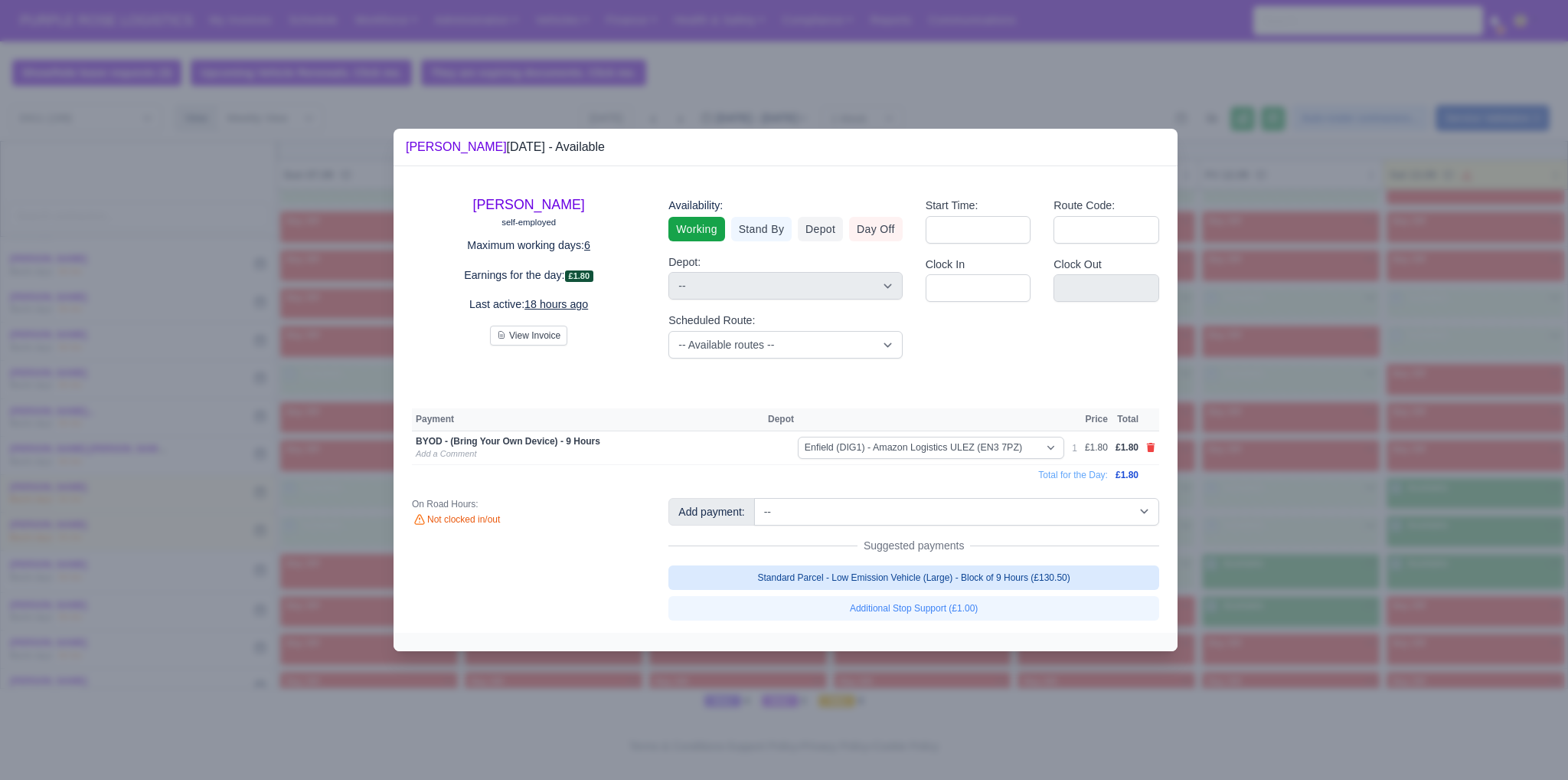
click at [1049, 572] on link "Standard Parcel - Low Emission Vehicle (Large) - Block of 9 Hours (£130.50)" at bounding box center [913, 578] width 491 height 25
select select "1"
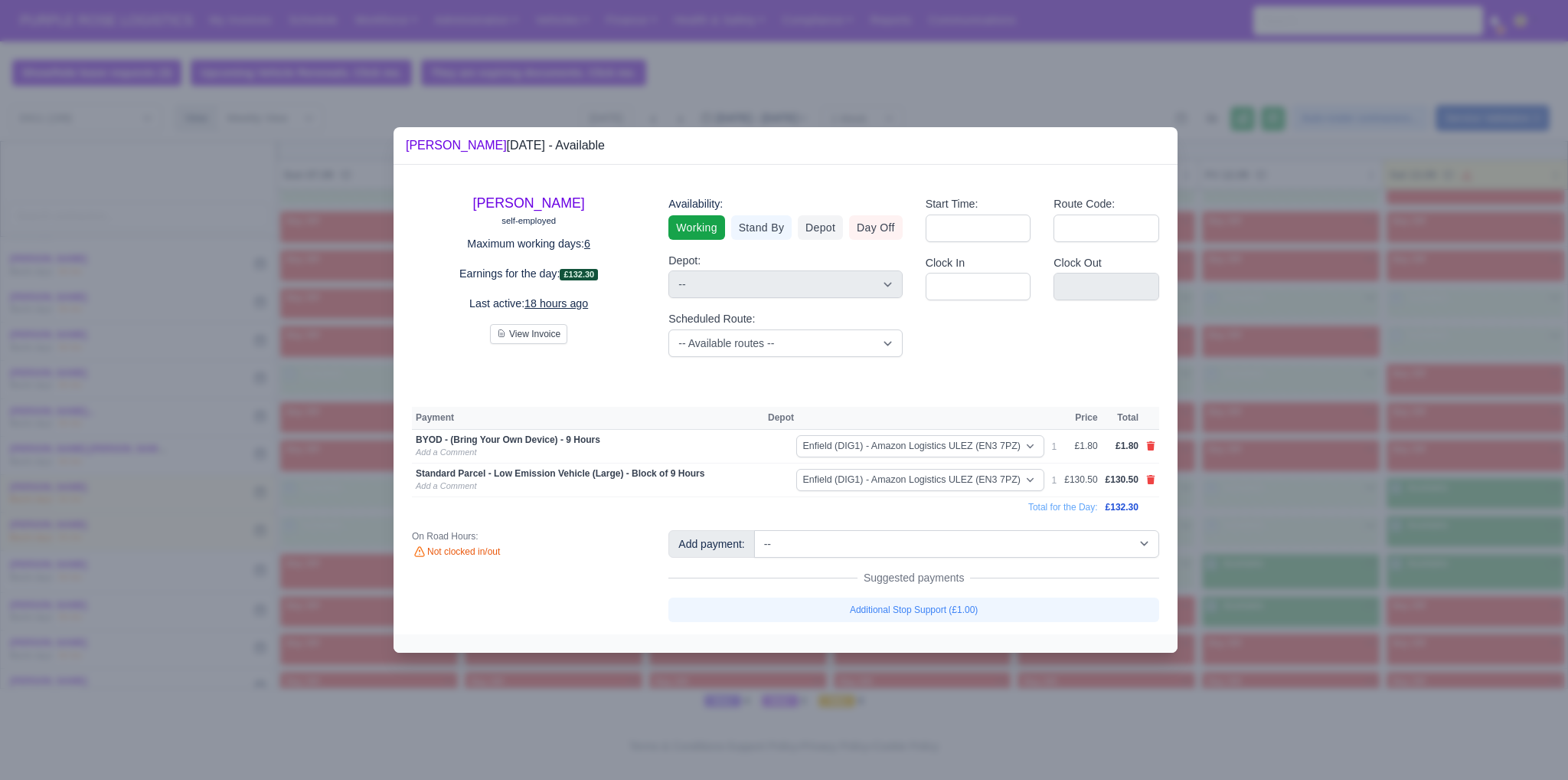
click at [1246, 571] on div at bounding box center [784, 390] width 1568 height 780
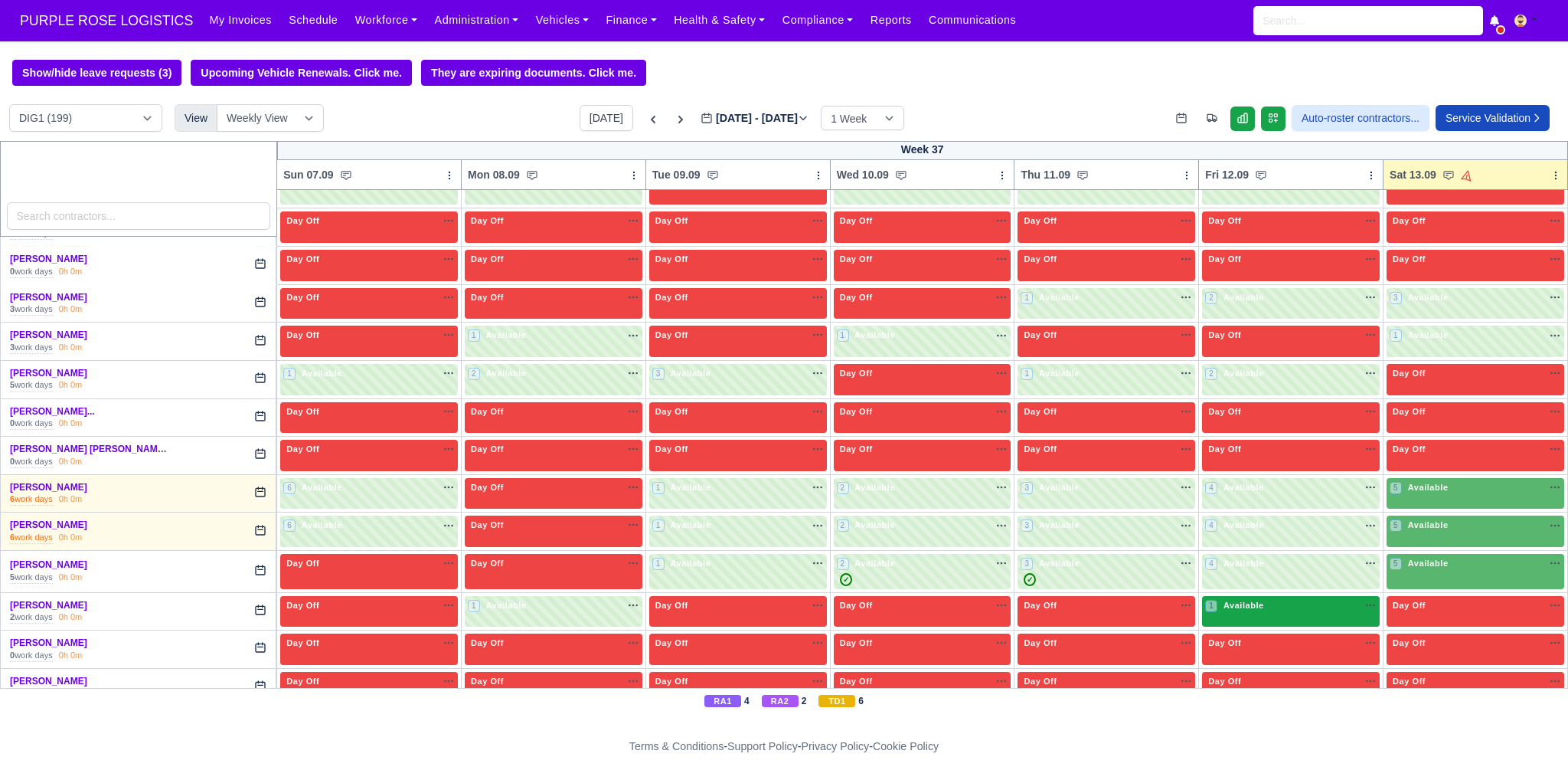
click at [1246, 600] on span "Available" at bounding box center [1244, 605] width 47 height 11
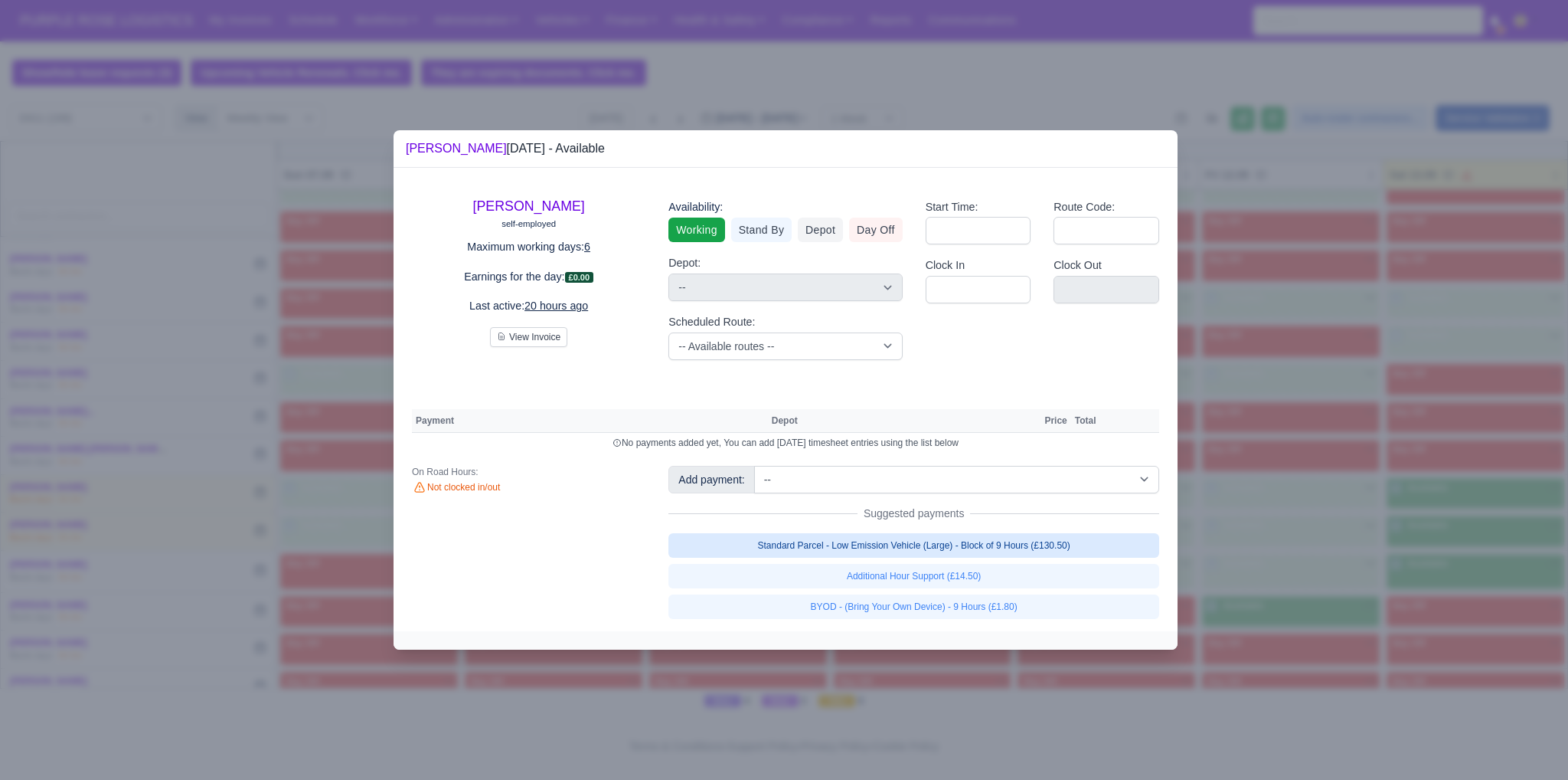
click at [1038, 545] on link "Standard Parcel - Low Emission Vehicle (Large) - Block of 9 Hours (£130.50)" at bounding box center [913, 545] width 491 height 25
select select "1"
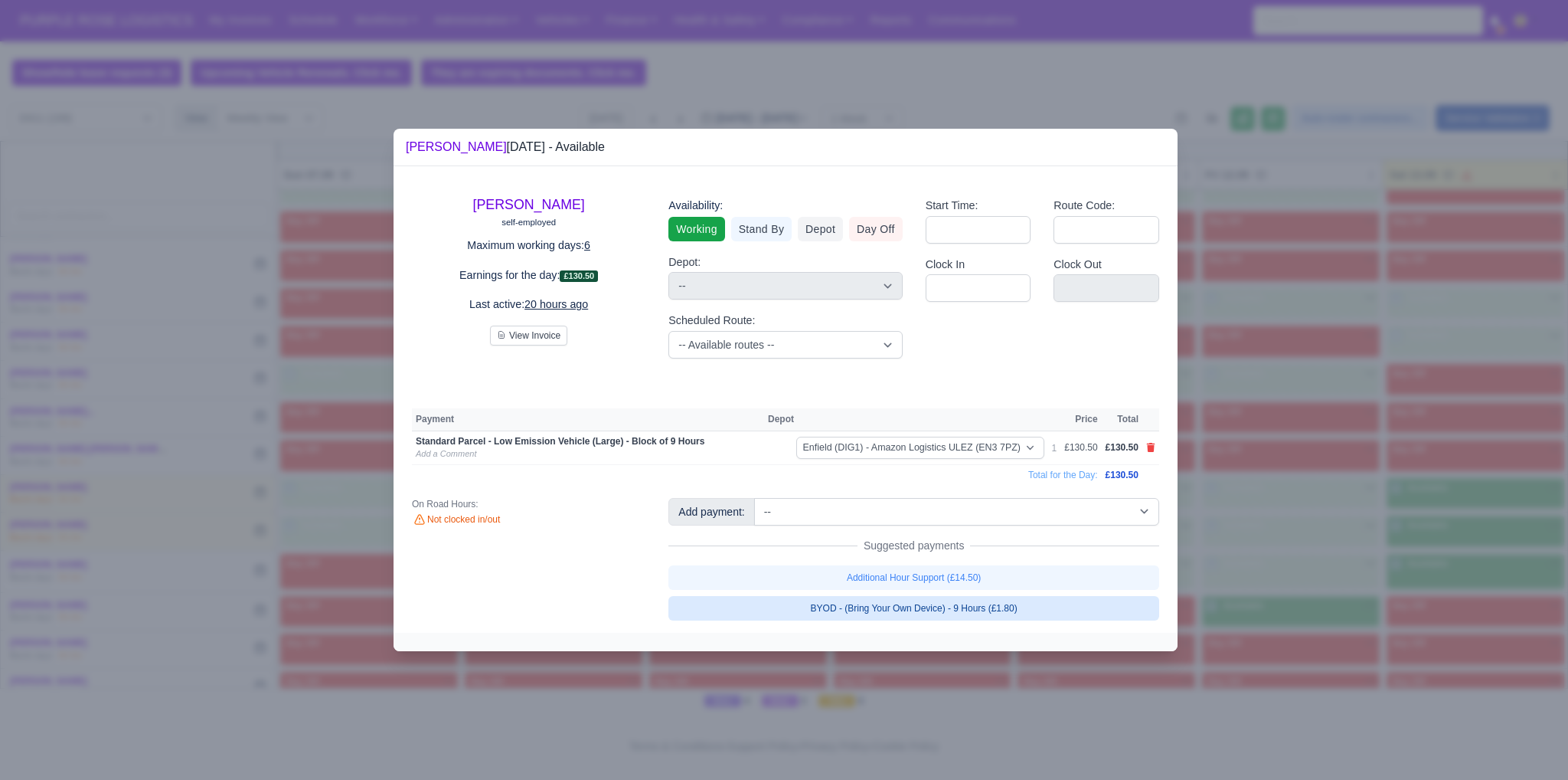
click at [1015, 604] on link "BYOD - (Bring Your Own Device) - 9 Hours (£1.80)" at bounding box center [913, 608] width 491 height 25
select select "1"
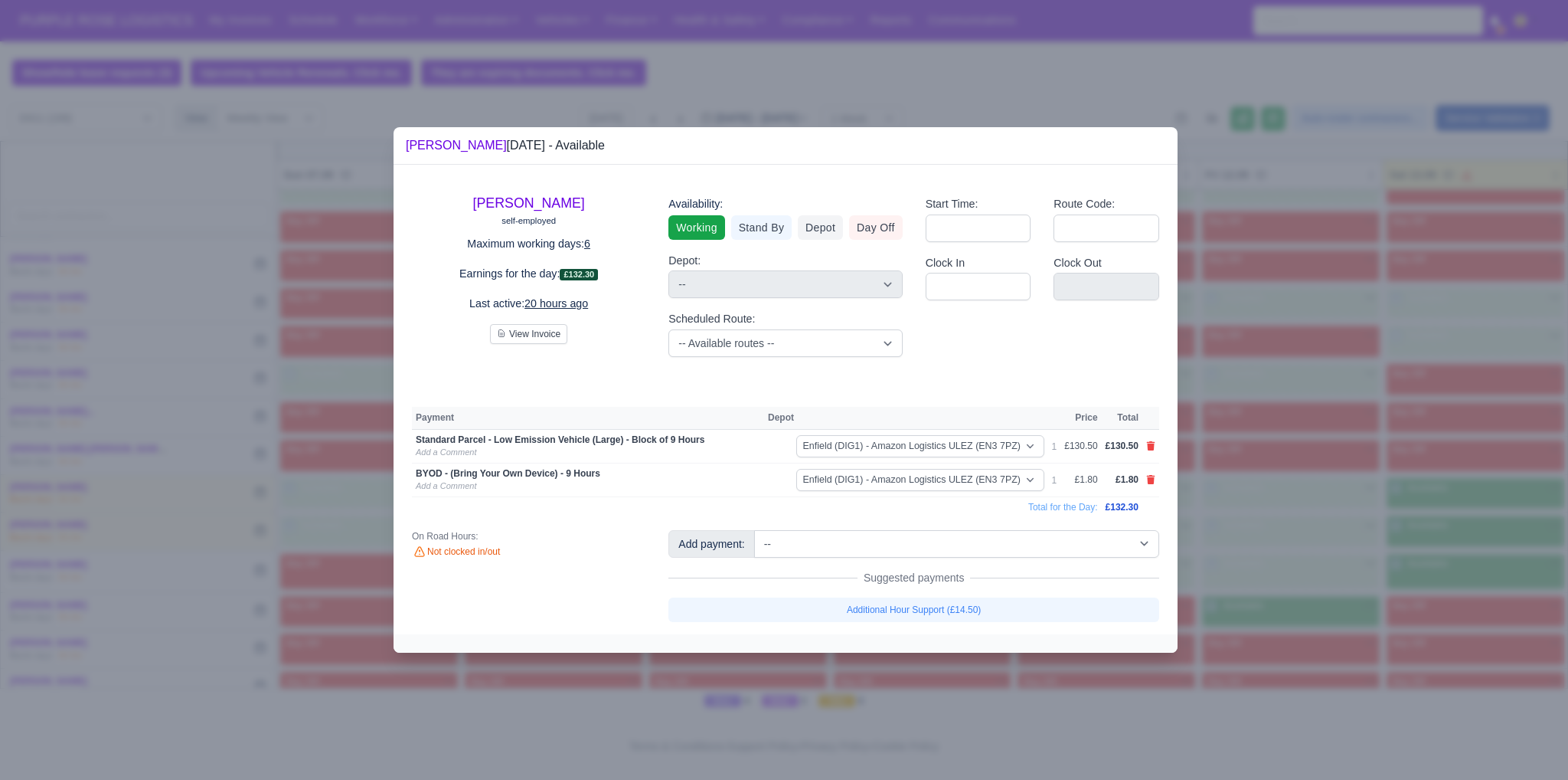
click at [1317, 558] on div at bounding box center [784, 390] width 1568 height 780
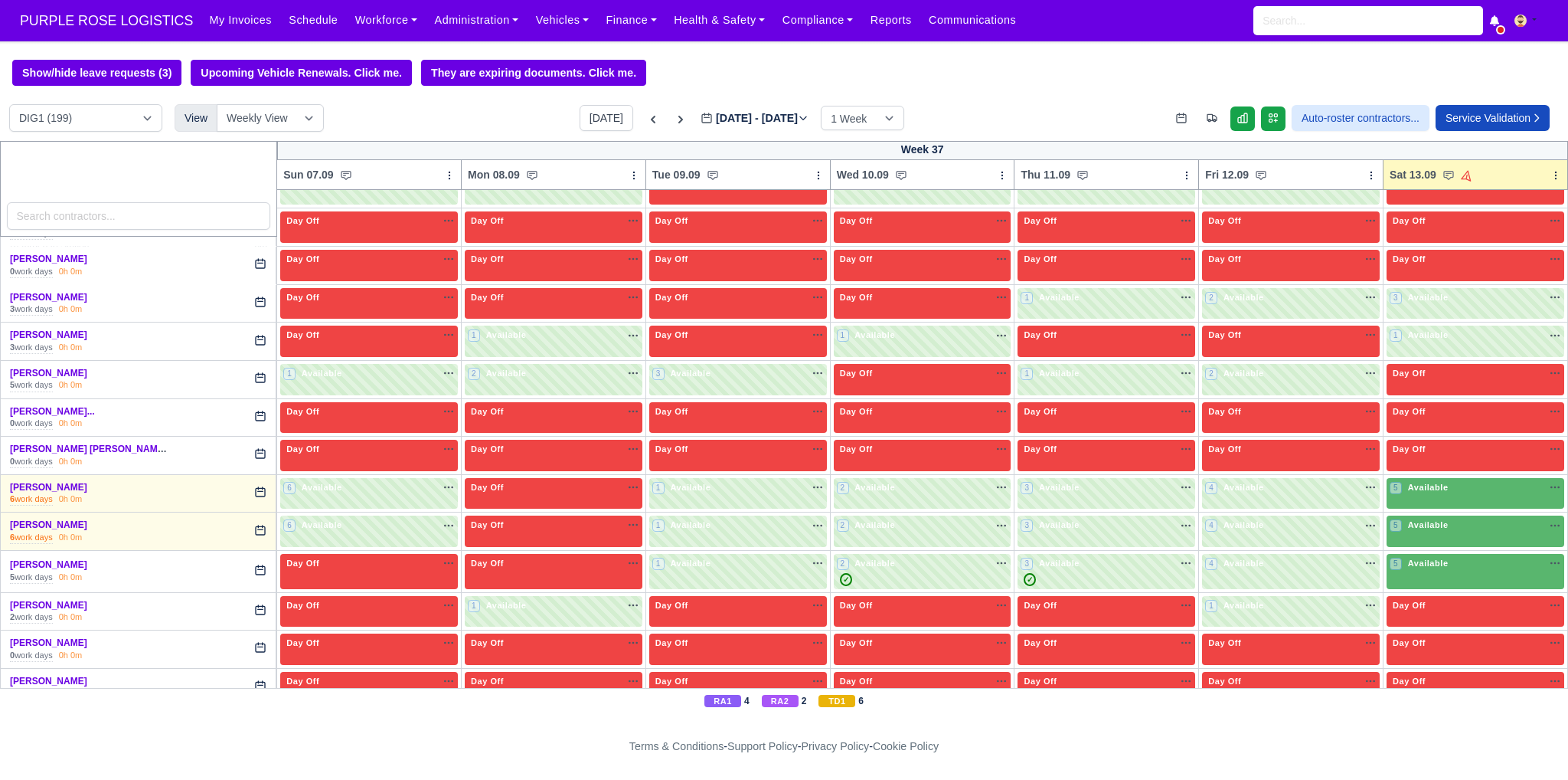
click at [1417, 564] on div "5 Available" at bounding box center [1475, 571] width 177 height 35
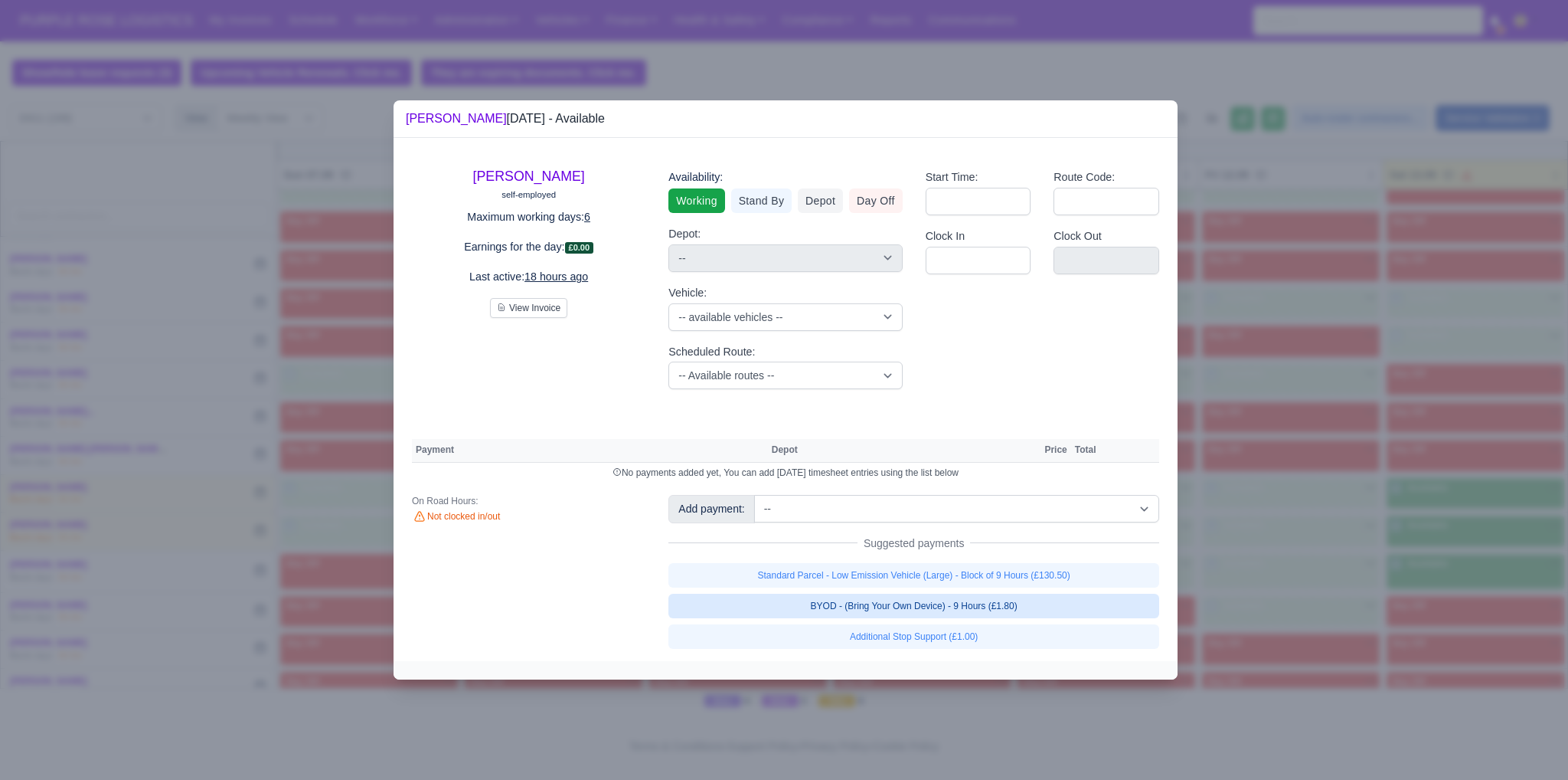
click at [1037, 602] on link "BYOD - (Bring Your Own Device) - 9 Hours (£1.80)" at bounding box center [913, 606] width 491 height 25
select select "1"
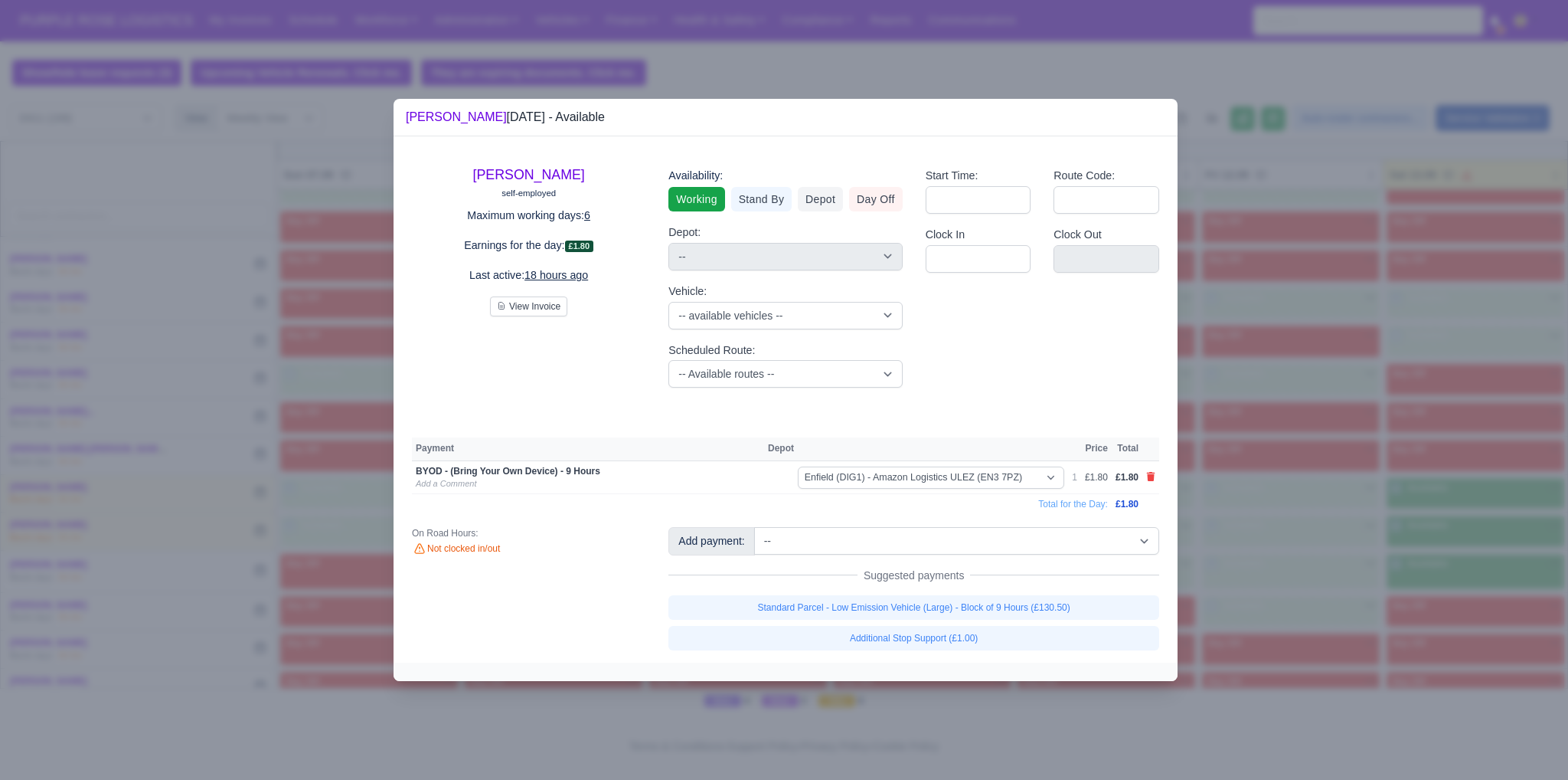
click at [1041, 580] on div "Suggested payments" at bounding box center [913, 575] width 491 height 16
click at [1038, 601] on link "Standard Parcel - Low Emission Vehicle (Large) - Block of 9 Hours (£130.50)" at bounding box center [913, 607] width 491 height 25
select select "1"
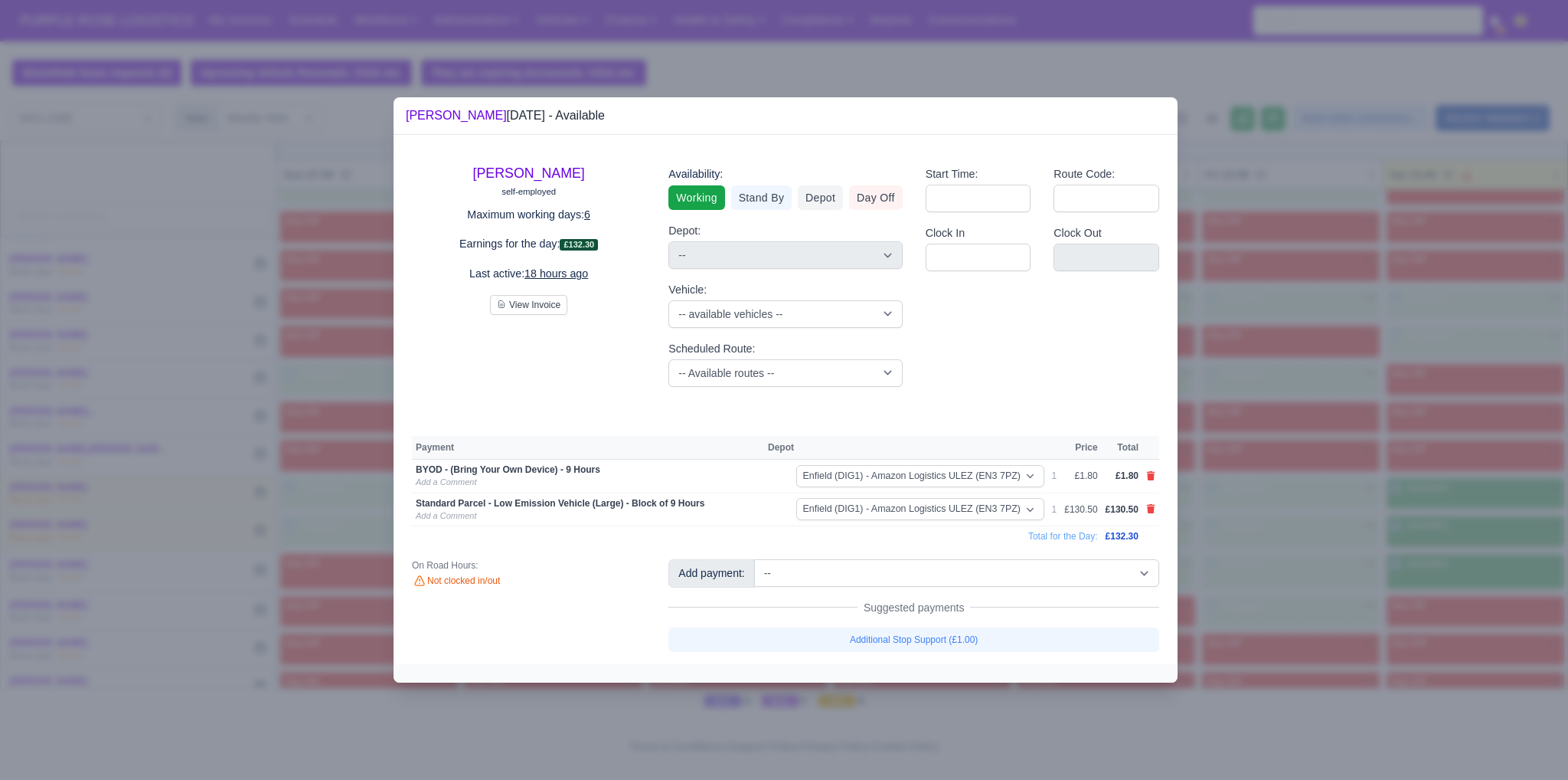
click at [1396, 519] on div at bounding box center [784, 390] width 1568 height 780
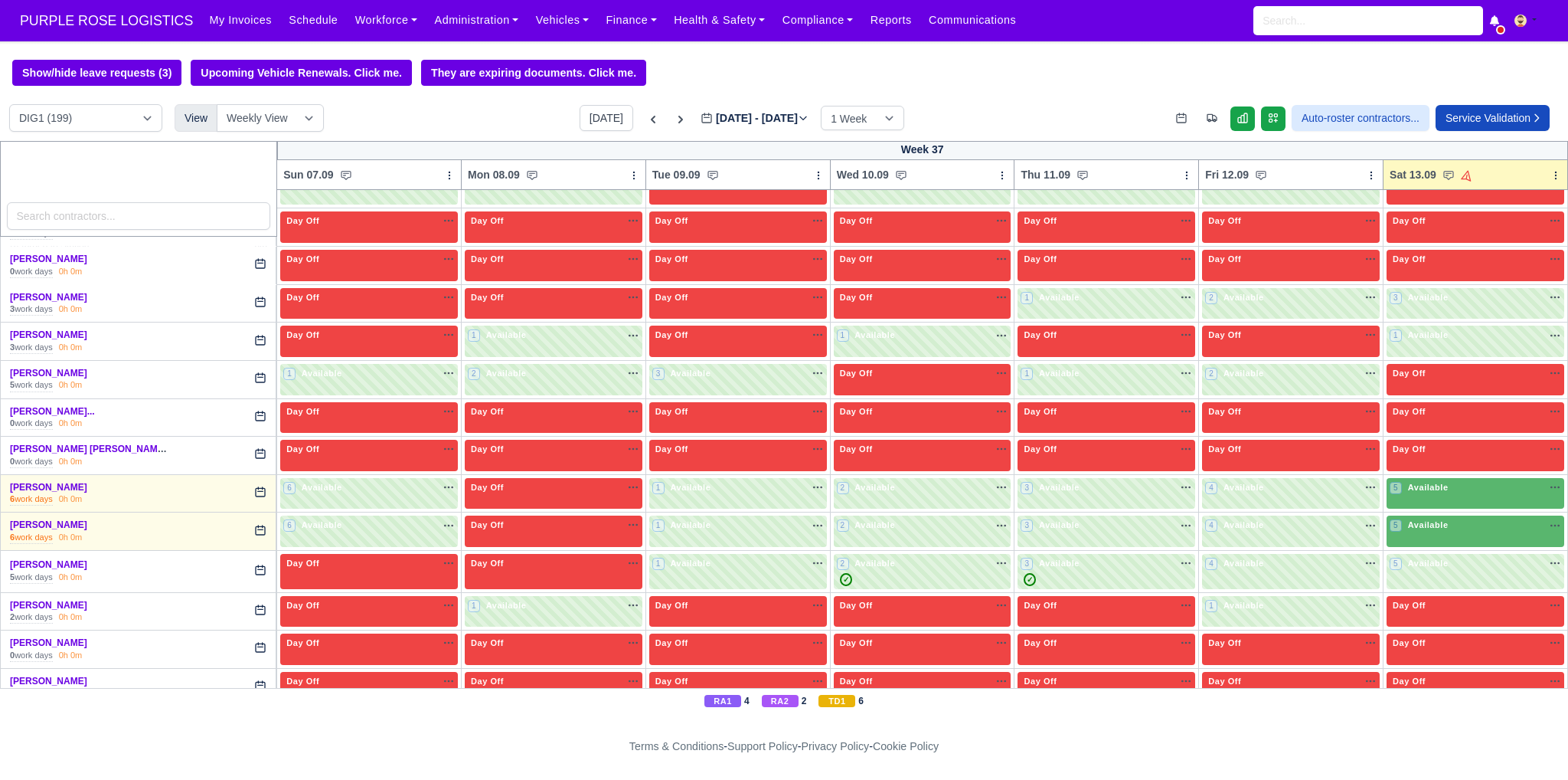
click at [1415, 495] on div "5 Available" at bounding box center [1475, 494] width 177 height 31
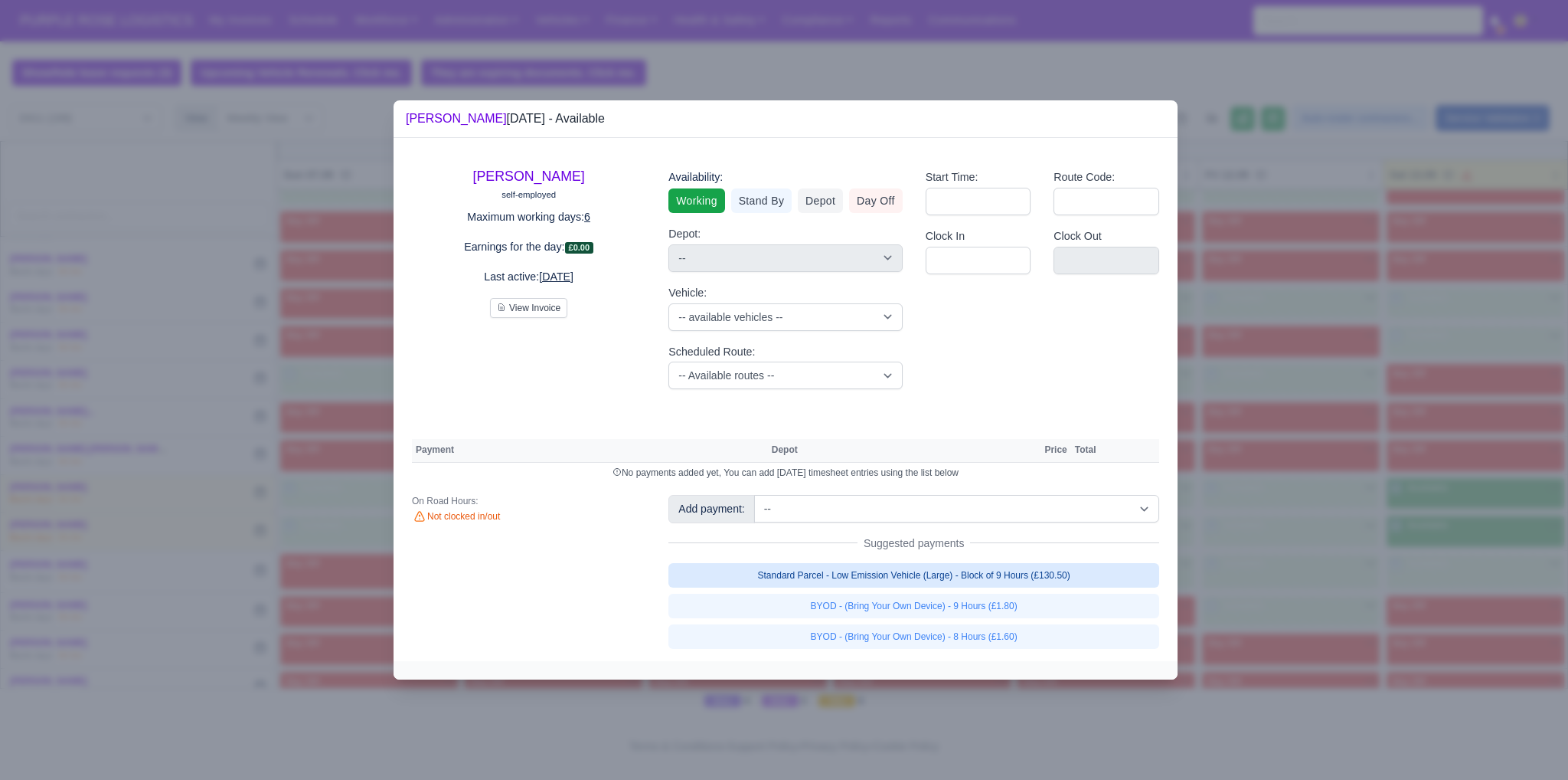
click at [1068, 577] on link "Standard Parcel - Low Emission Vehicle (Large) - Block of 9 Hours (£130.50)" at bounding box center [913, 575] width 491 height 25
select select "1"
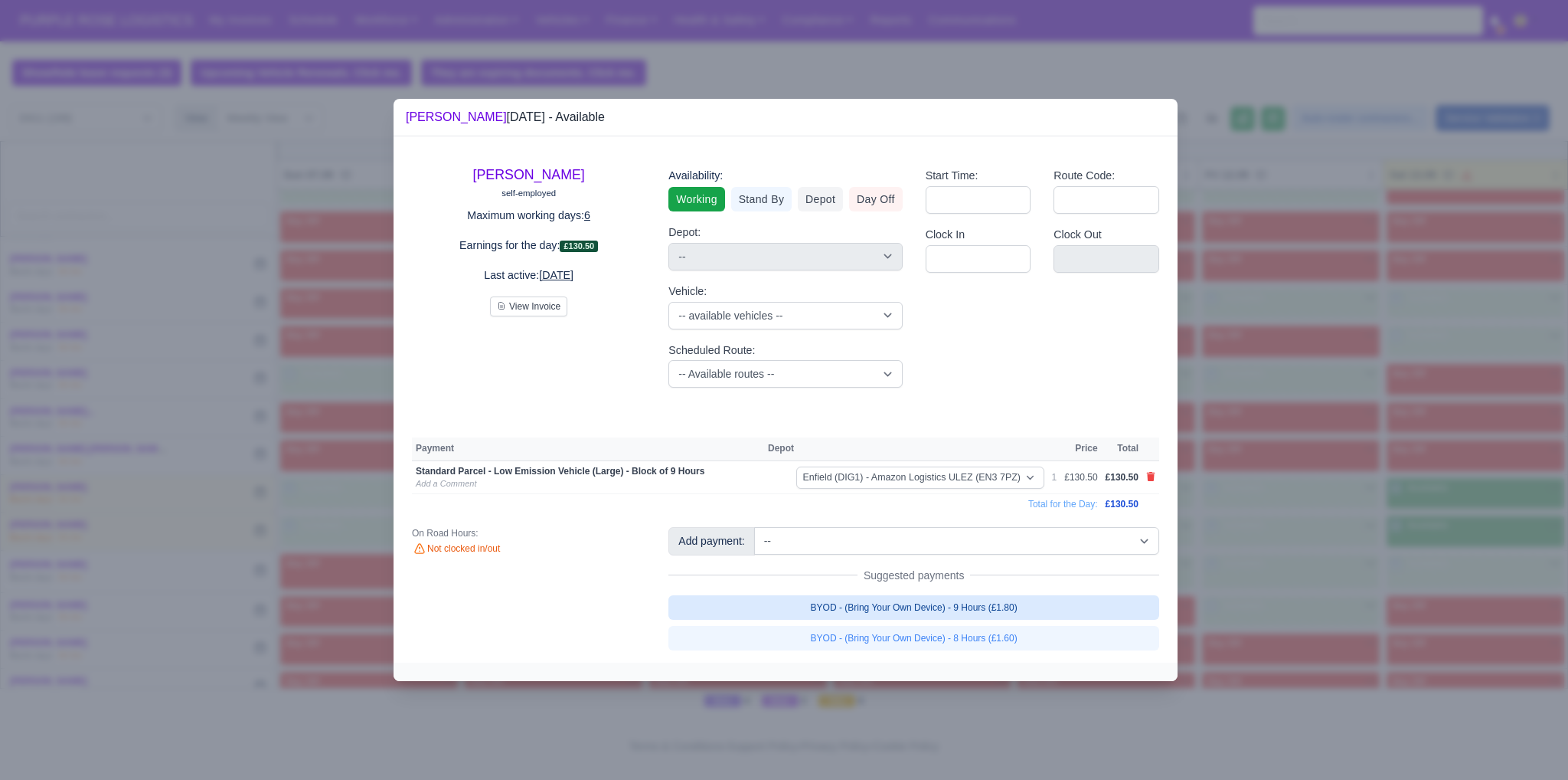
click at [1038, 607] on link "BYOD - (Bring Your Own Device) - 9 Hours (£1.80)" at bounding box center [913, 607] width 491 height 25
select select "1"
click at [1421, 554] on div at bounding box center [784, 390] width 1568 height 780
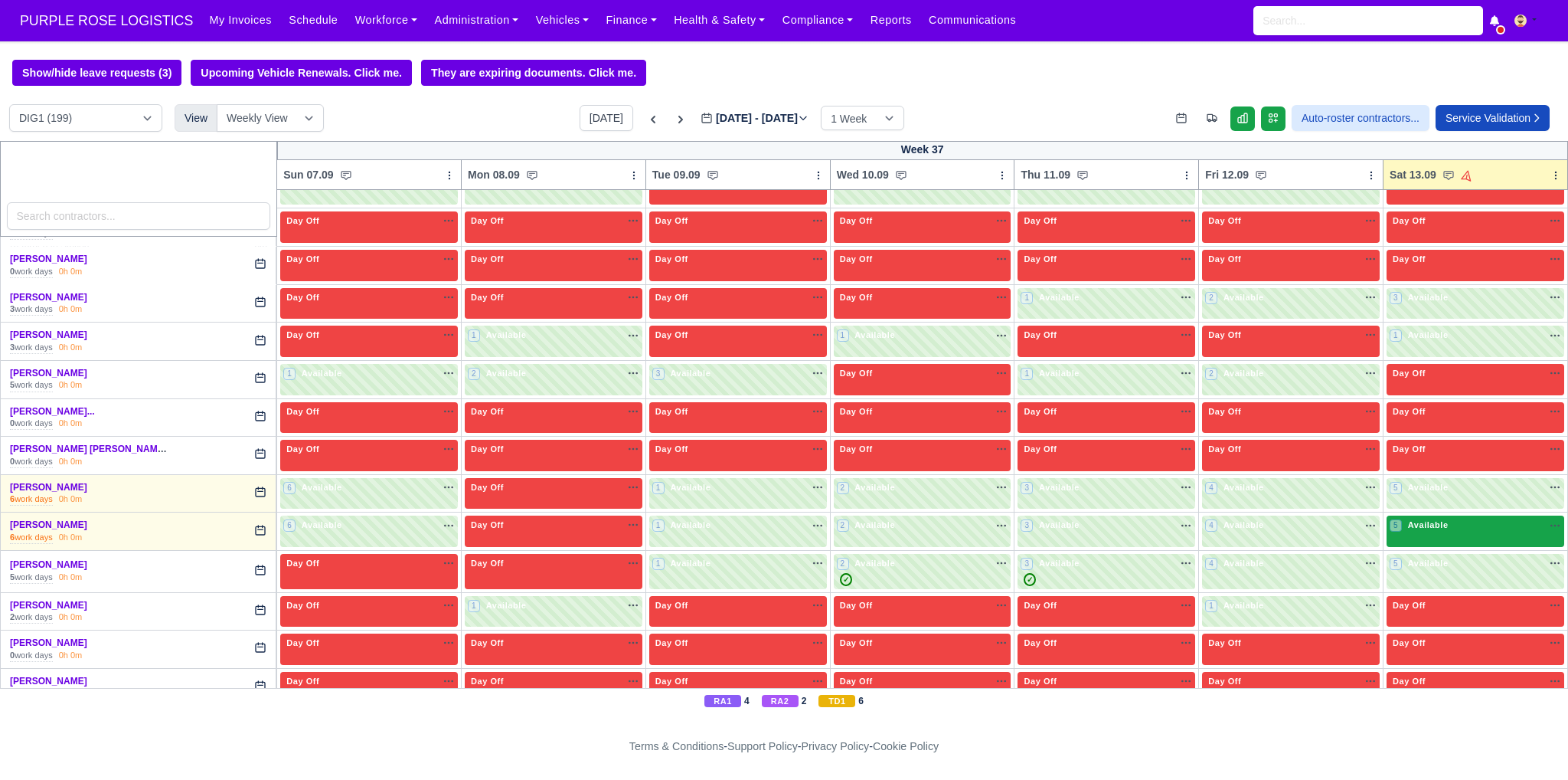
click at [1433, 524] on div "5 Available na" at bounding box center [1475, 526] width 172 height 16
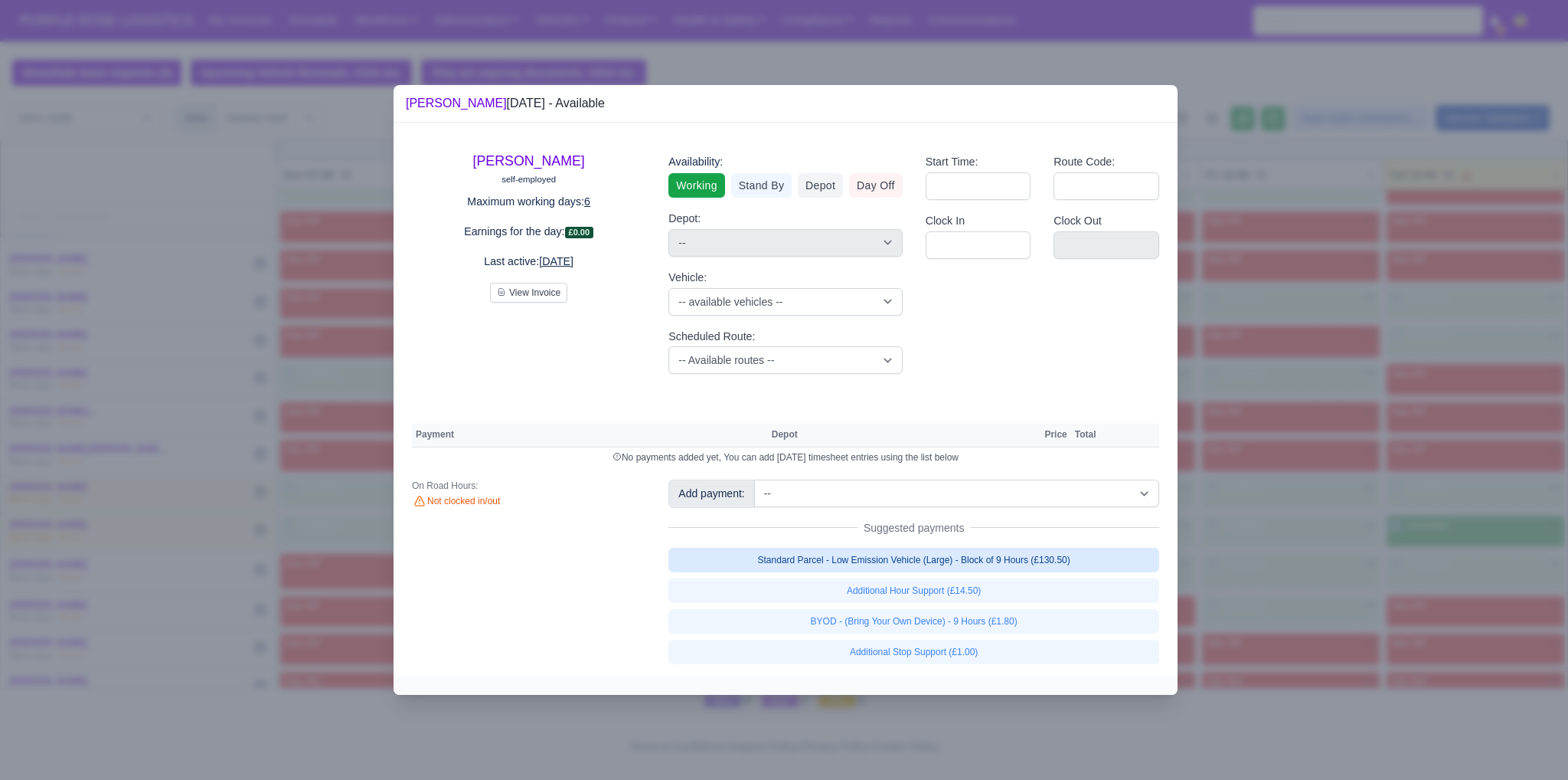
click at [1075, 556] on link "Standard Parcel - Low Emission Vehicle (Large) - Block of 9 Hours (£130.50)" at bounding box center [913, 560] width 491 height 25
select select "1"
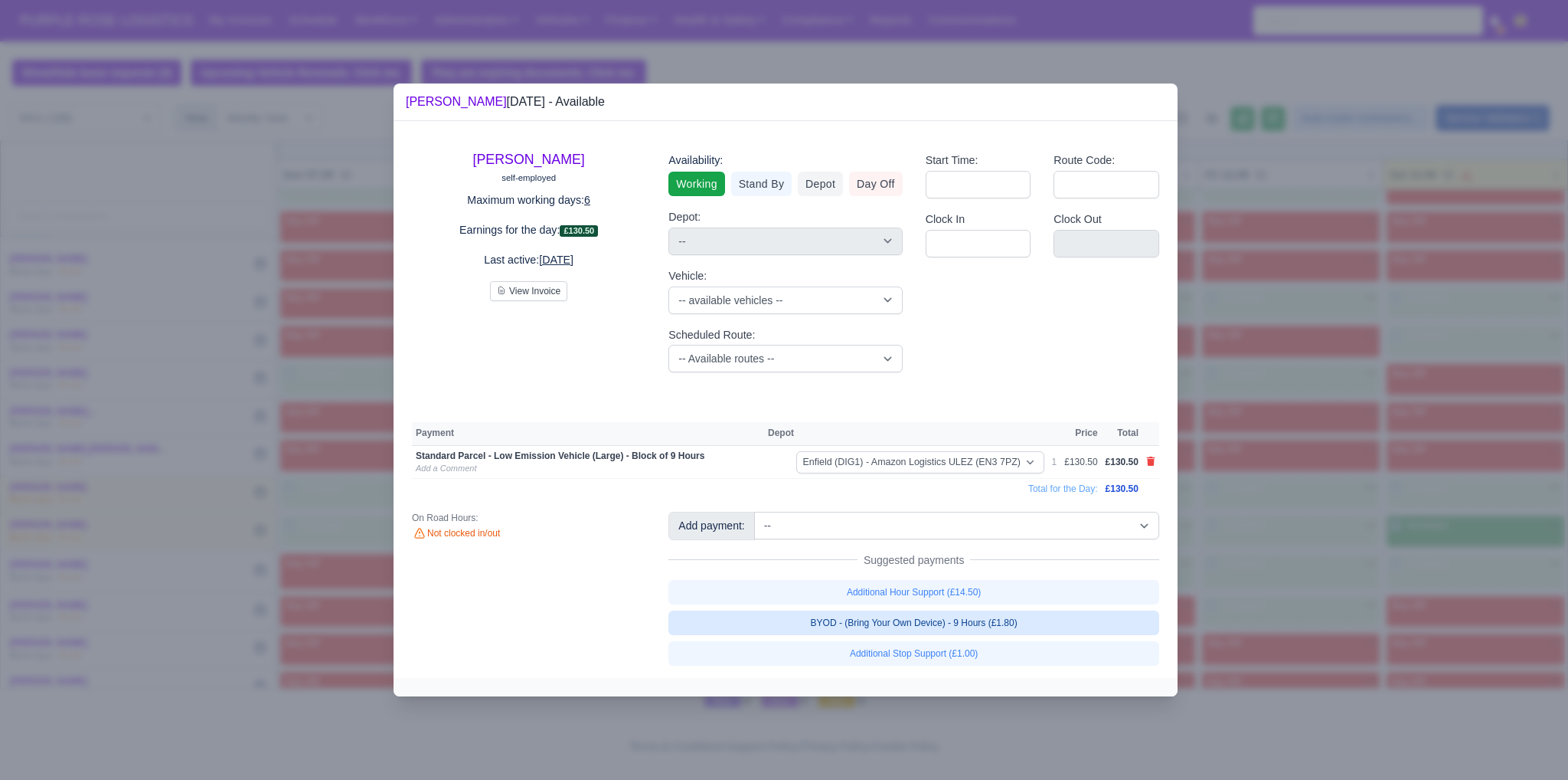
click at [1016, 621] on link "BYOD - (Bring Your Own Device) - 9 Hours (£1.80)" at bounding box center [913, 623] width 491 height 25
select select "1"
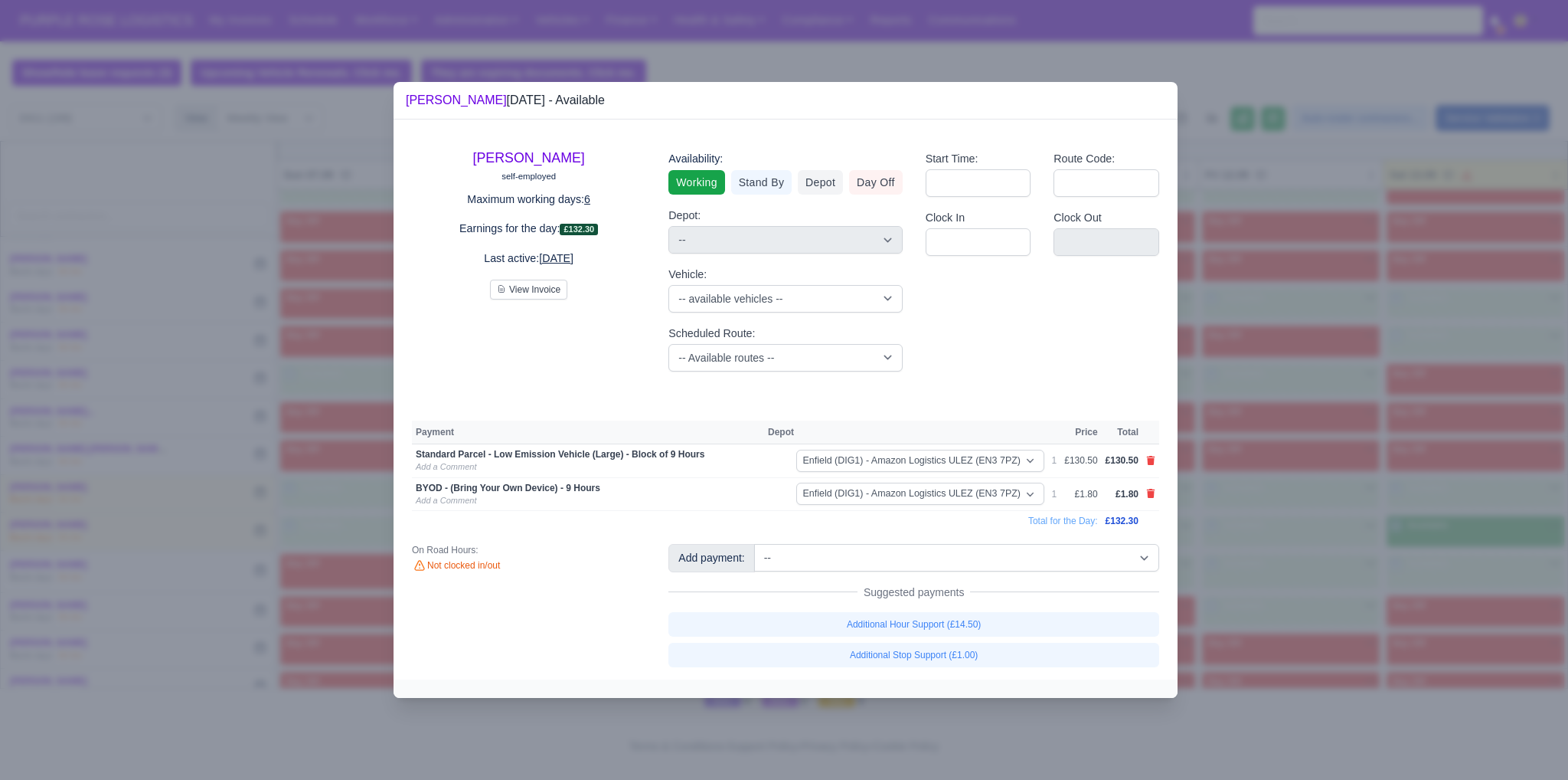
click at [1301, 576] on div at bounding box center [784, 390] width 1568 height 780
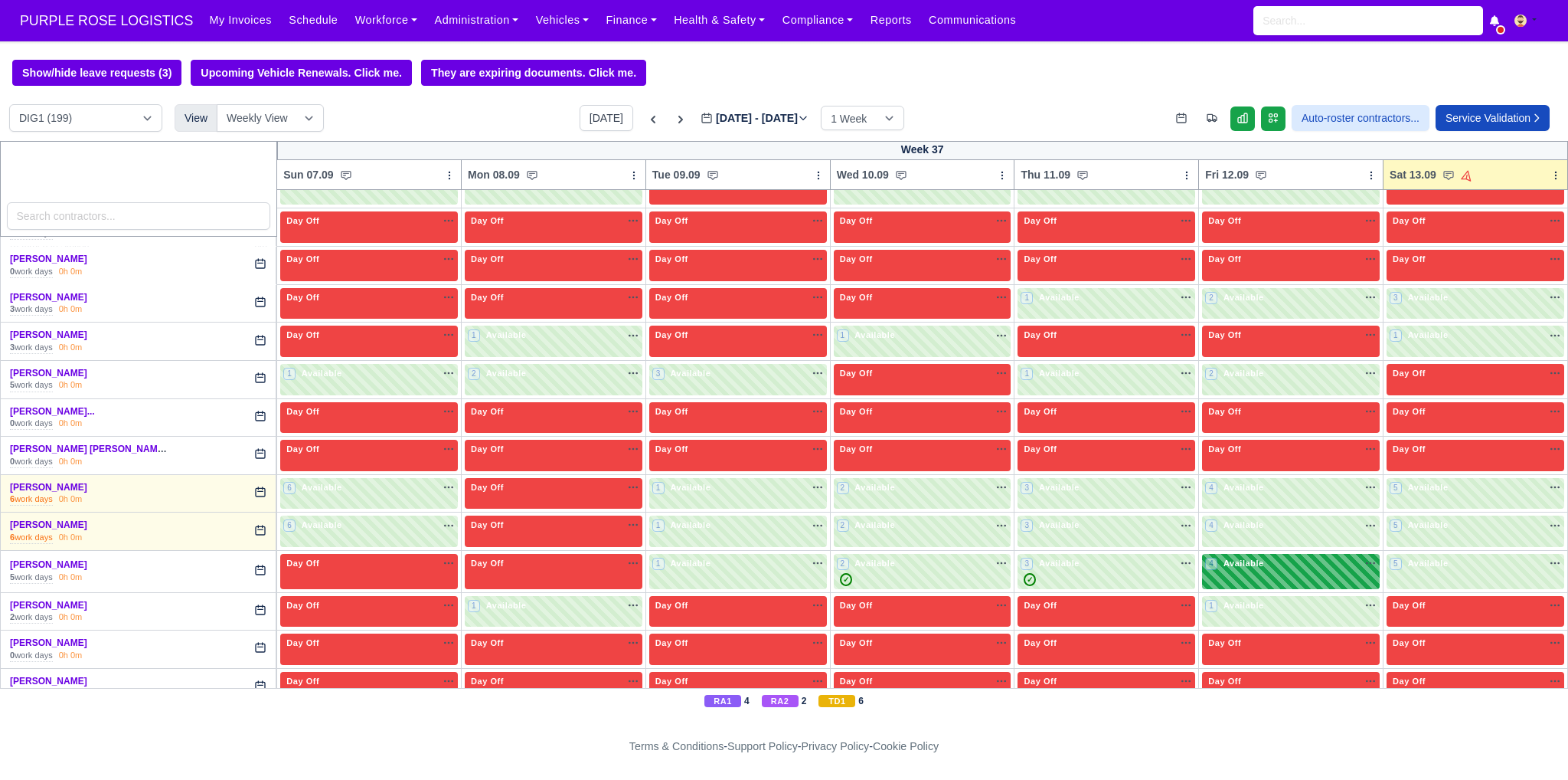
scroll to position [1659, 0]
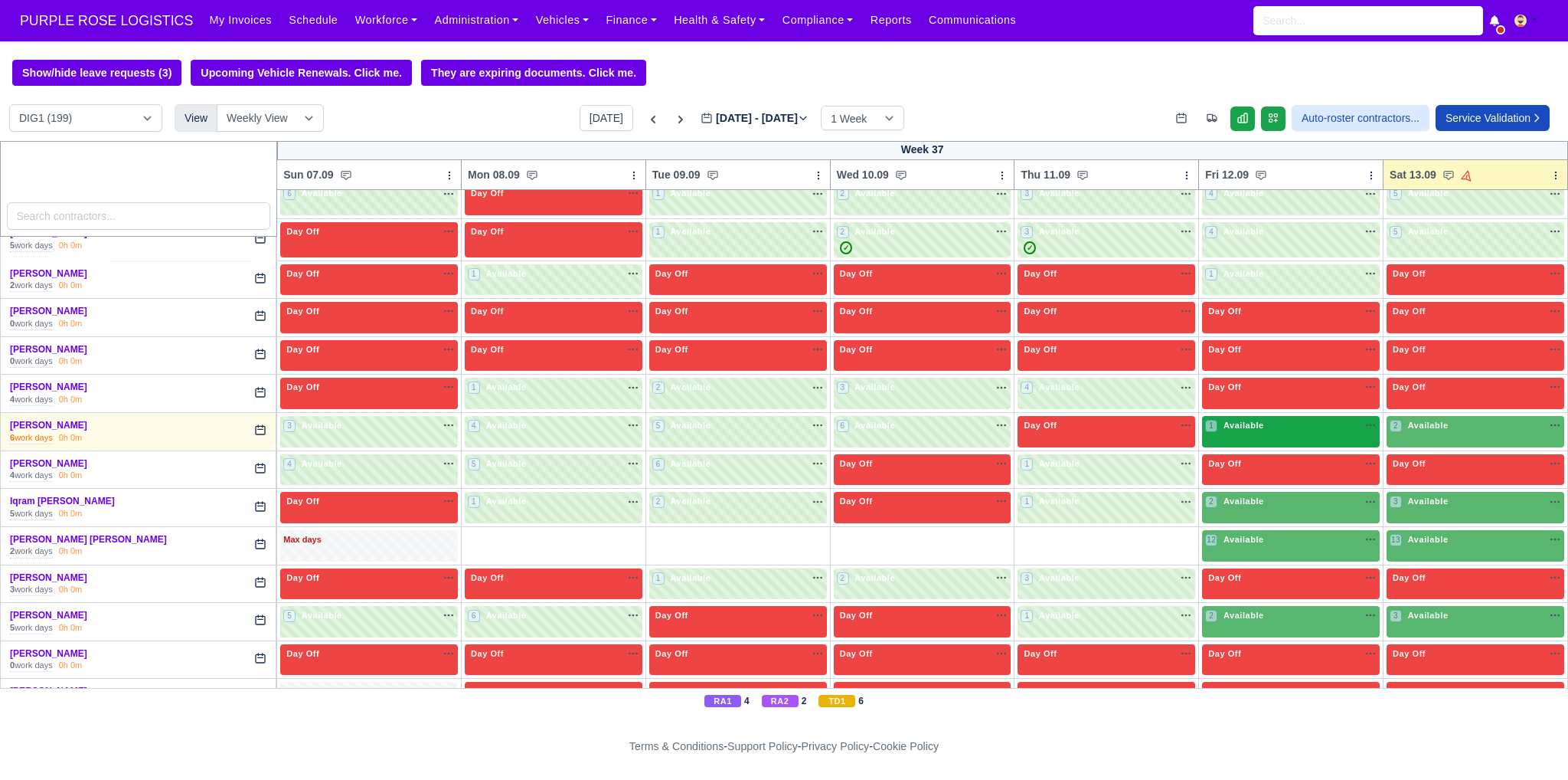
click at [1261, 425] on div "1 Available" at bounding box center [1290, 432] width 177 height 31
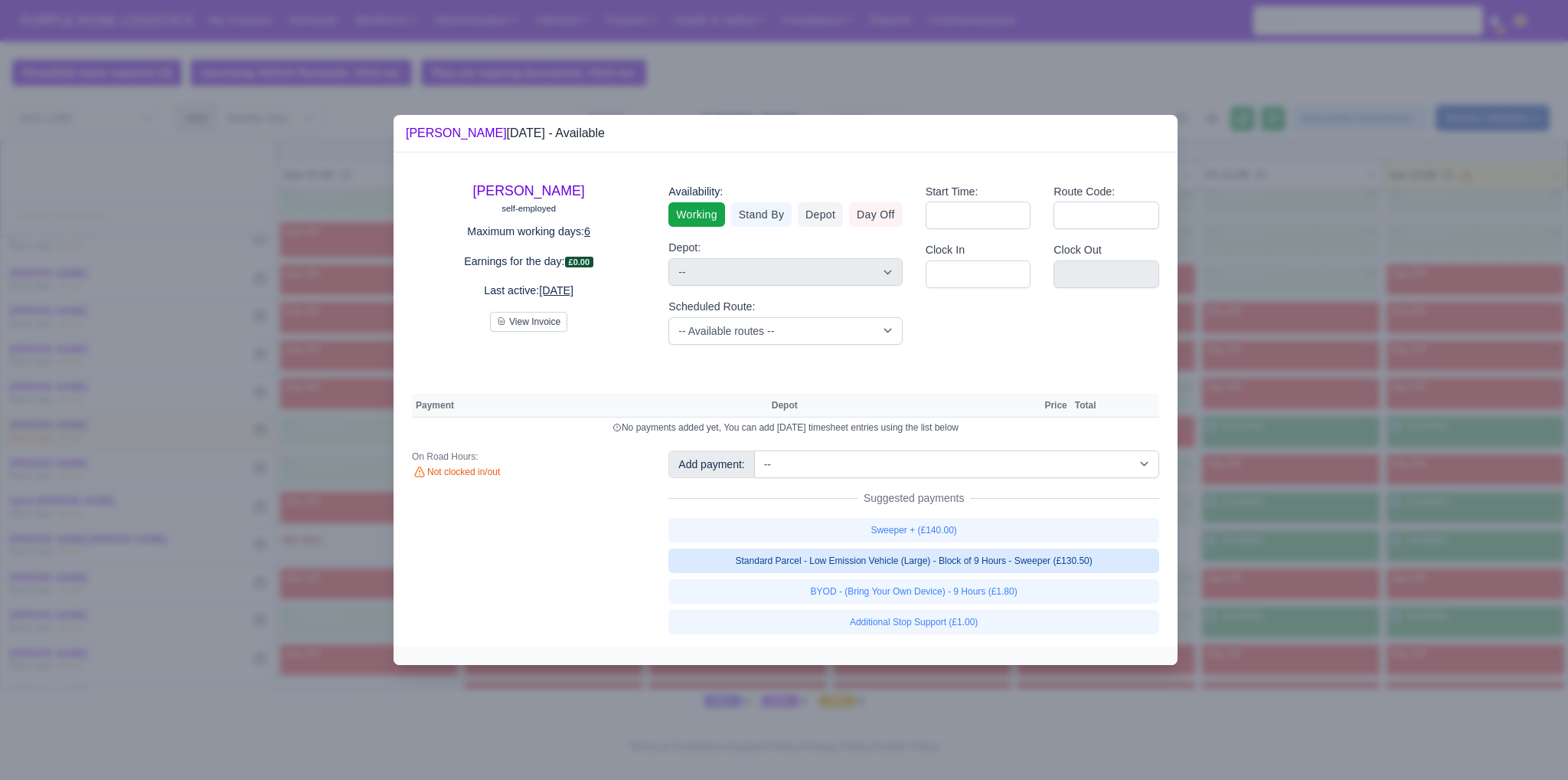
click at [1048, 558] on link "Standard Parcel - Low Emission Vehicle (Large) - Block of 9 Hours - Sweeper (£1…" at bounding box center [913, 561] width 491 height 25
select select "1"
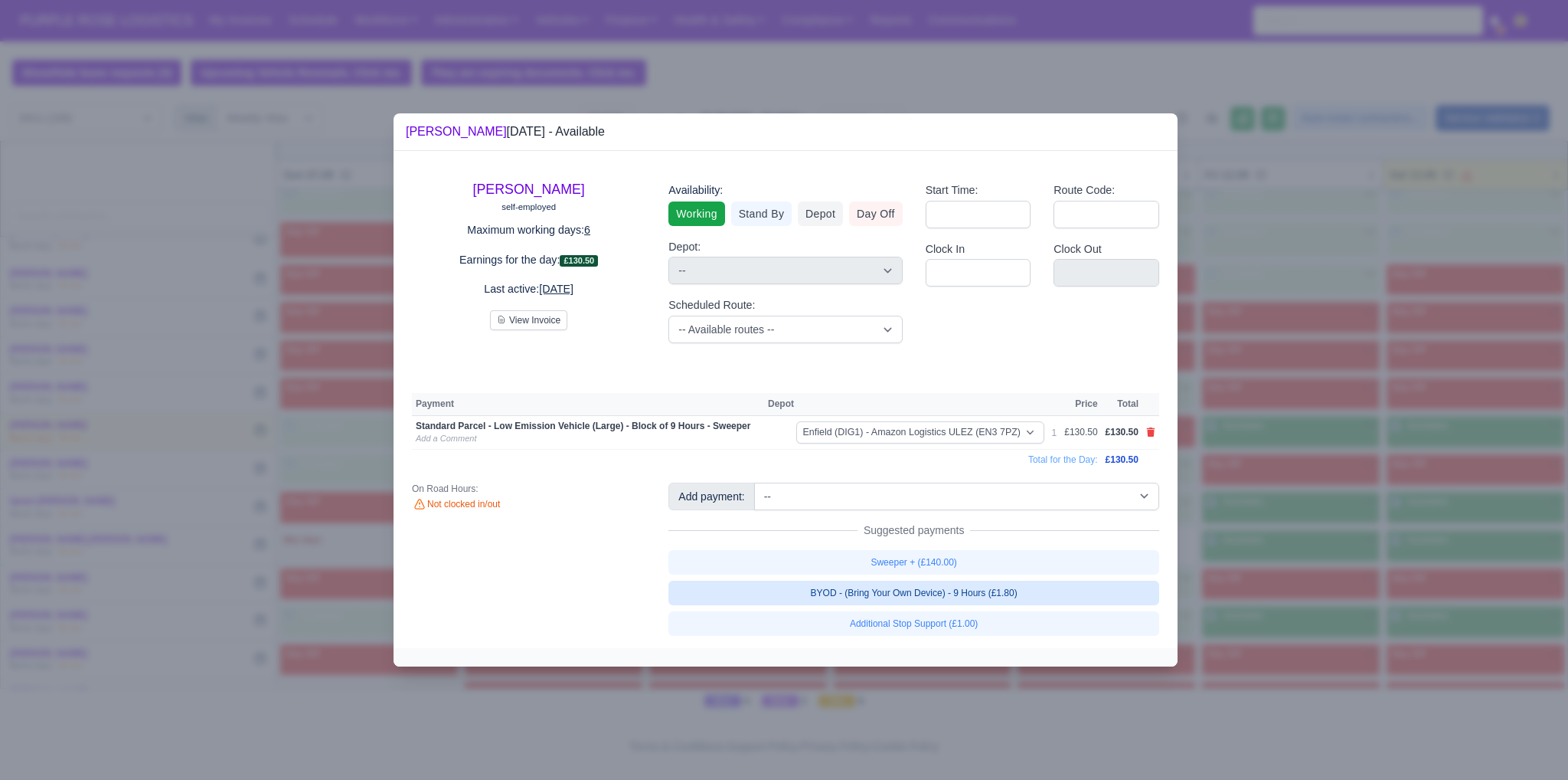
click at [964, 598] on link "BYOD - (Bring Your Own Device) - 9 Hours (£1.80)" at bounding box center [913, 593] width 491 height 25
select select "1"
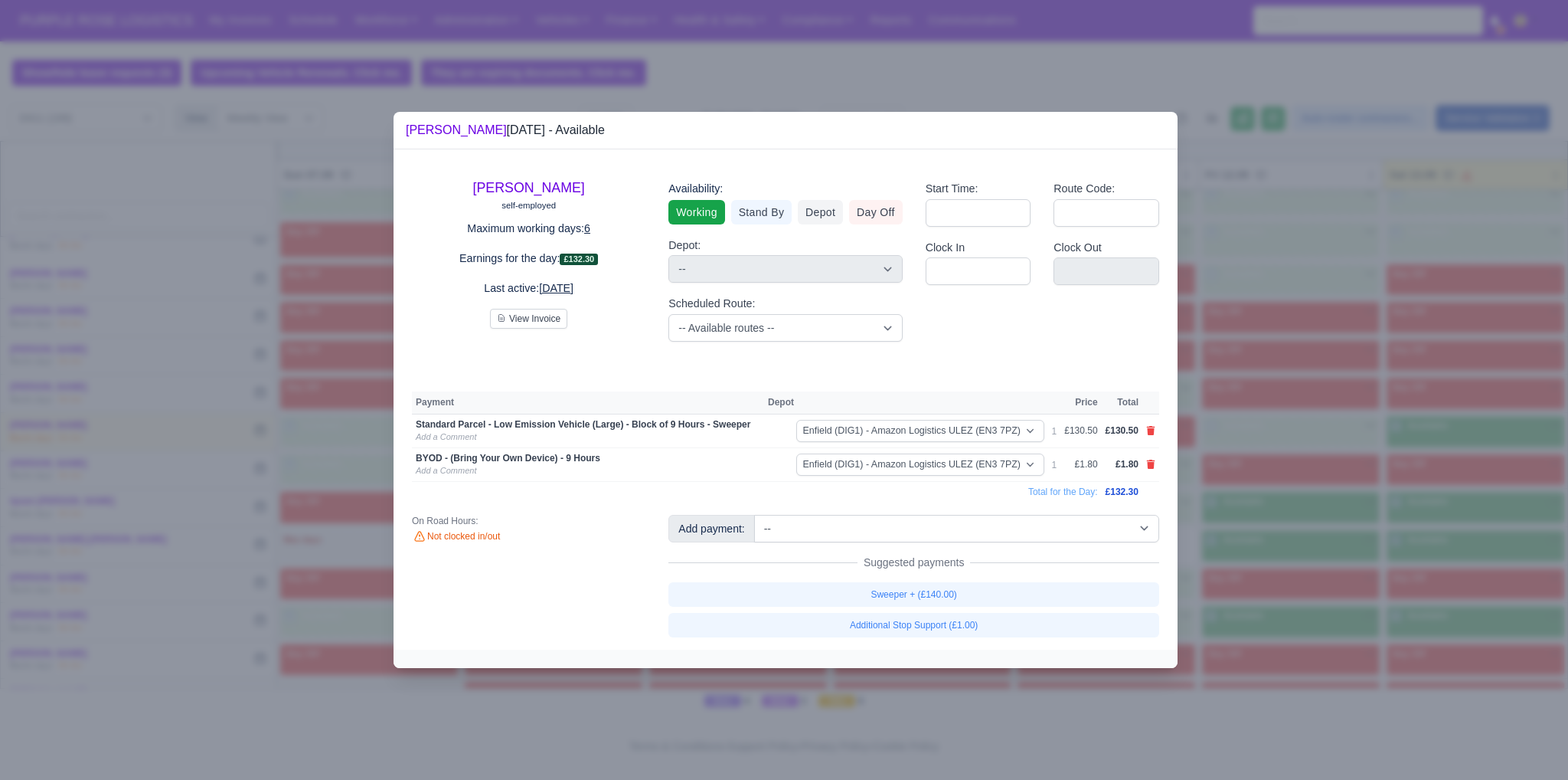
click at [1267, 506] on div at bounding box center [784, 390] width 1568 height 780
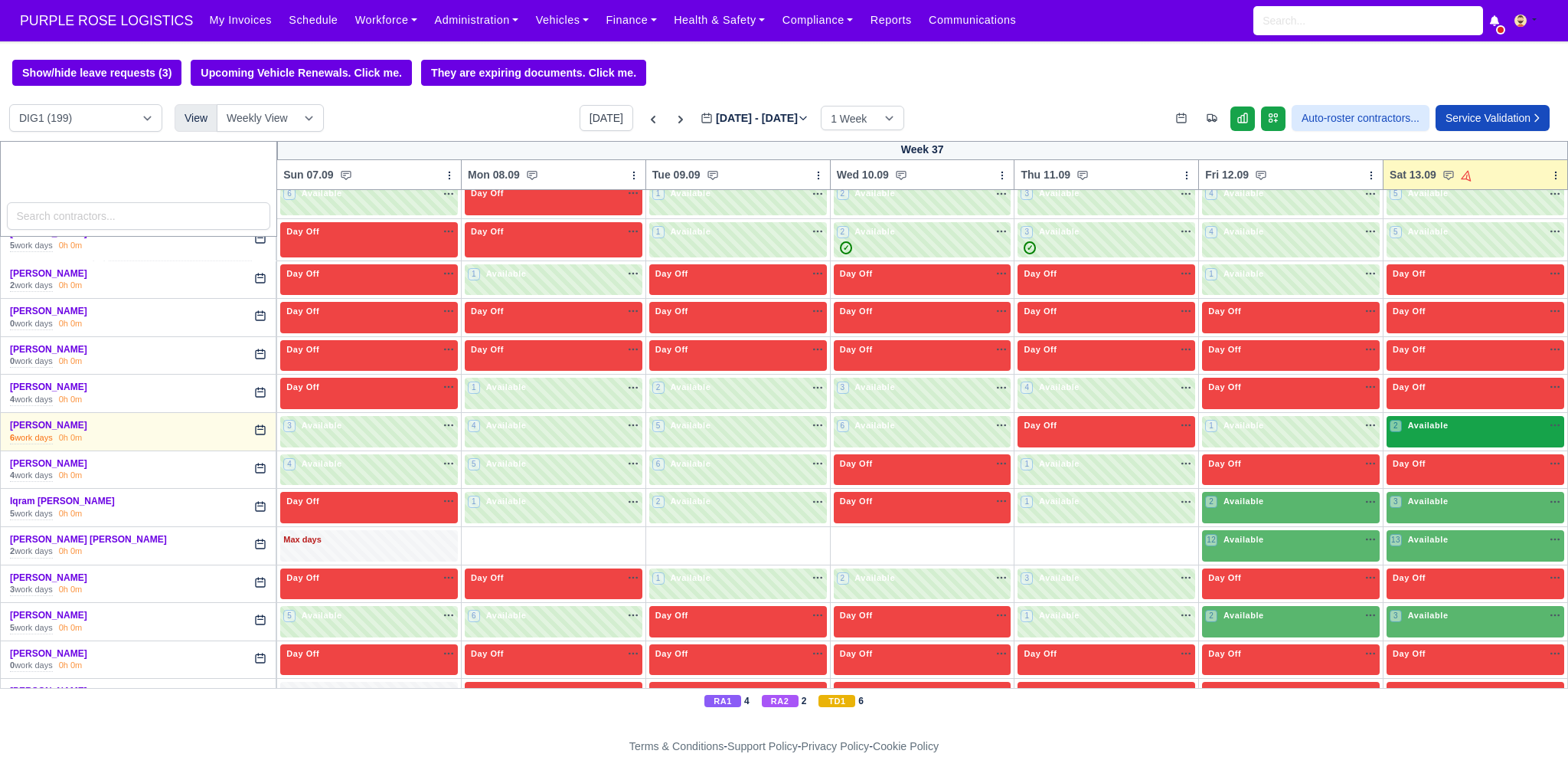
click at [1425, 420] on span "Available" at bounding box center [1428, 425] width 47 height 11
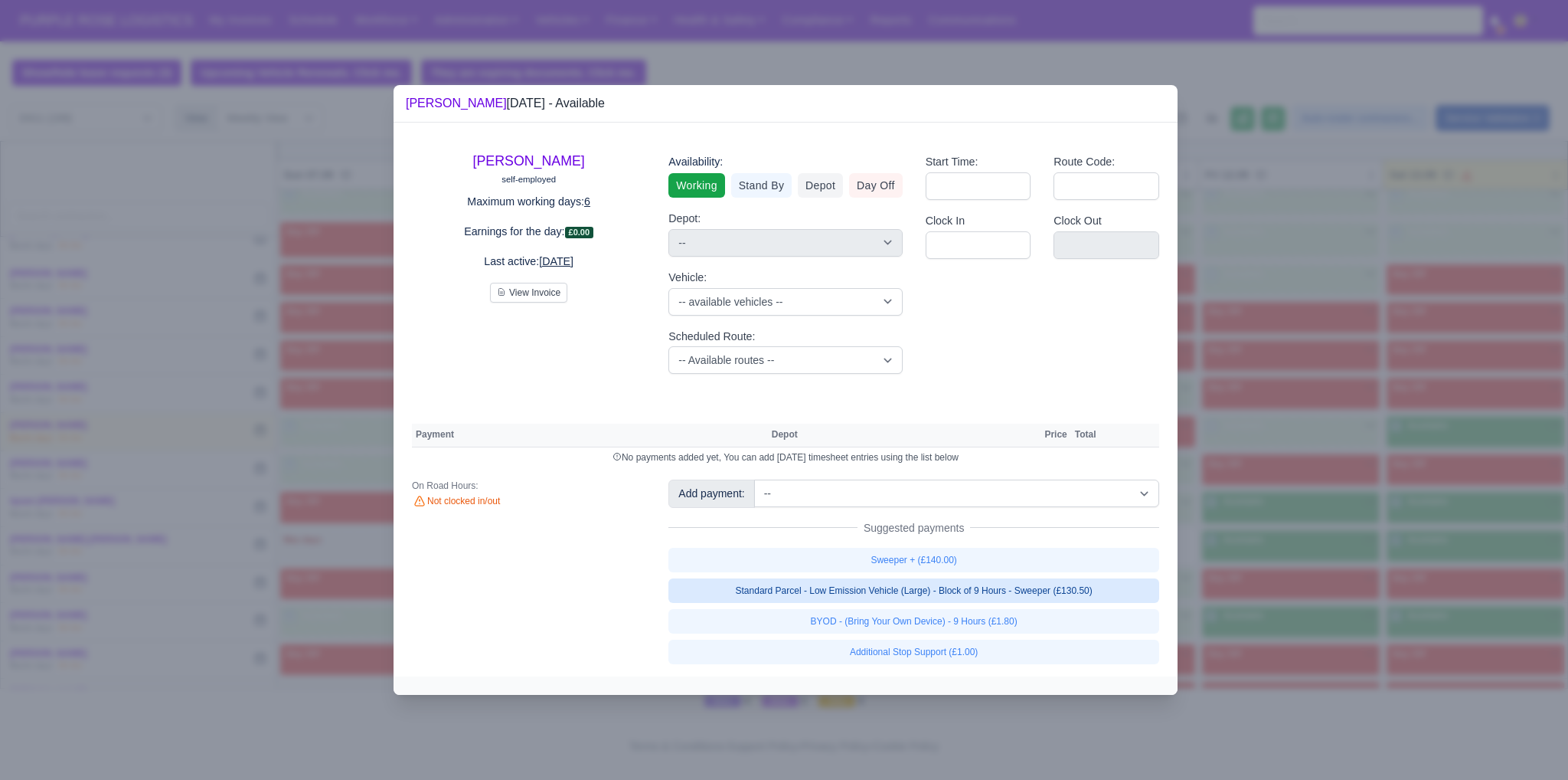
click at [1105, 582] on link "Standard Parcel - Low Emission Vehicle (Large) - Block of 9 Hours - Sweeper (£1…" at bounding box center [913, 591] width 491 height 25
select select "1"
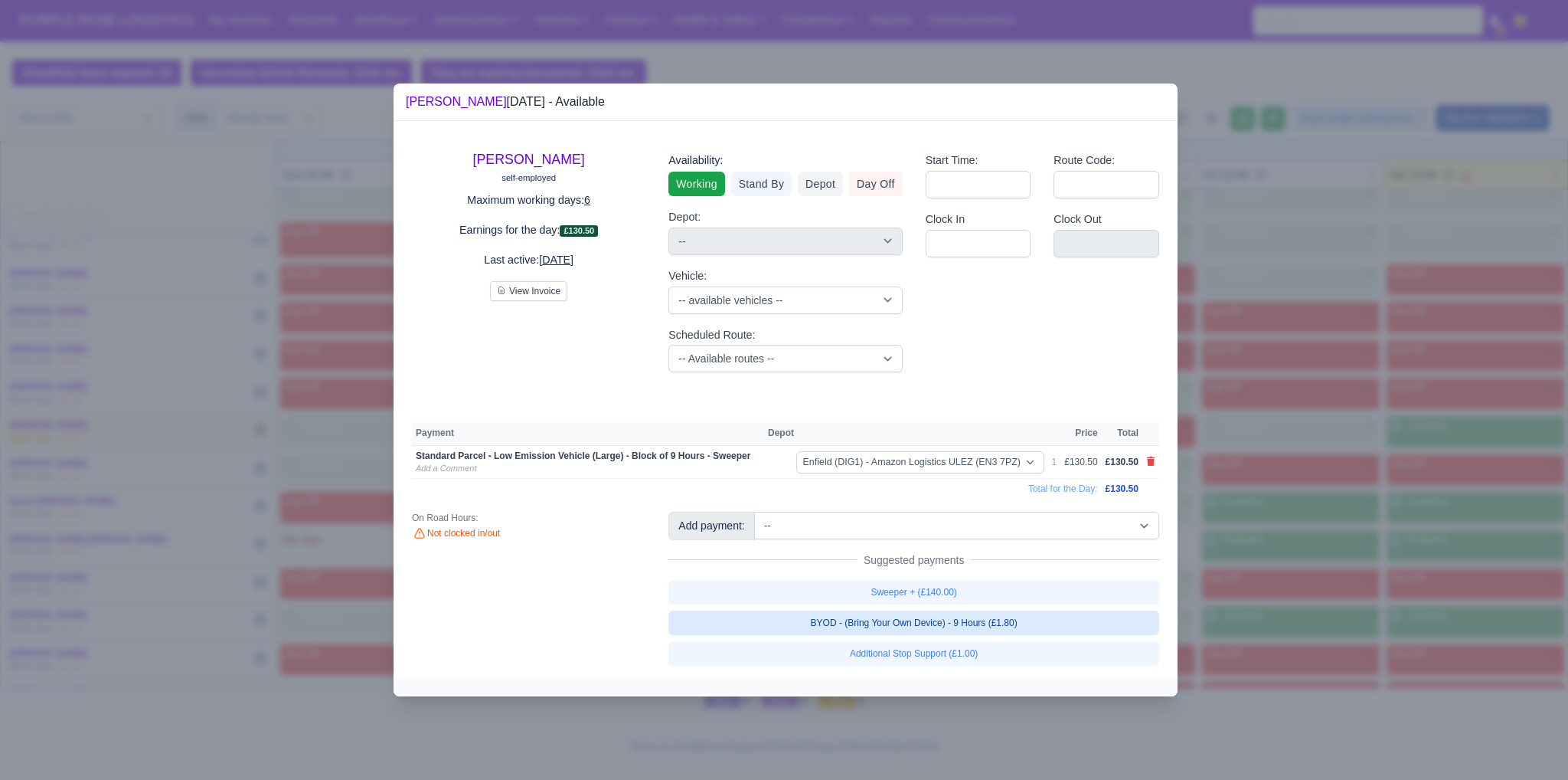
click at [1064, 615] on link "BYOD - (Bring Your Own Device) - 9 Hours (£1.80)" at bounding box center [913, 623] width 491 height 25
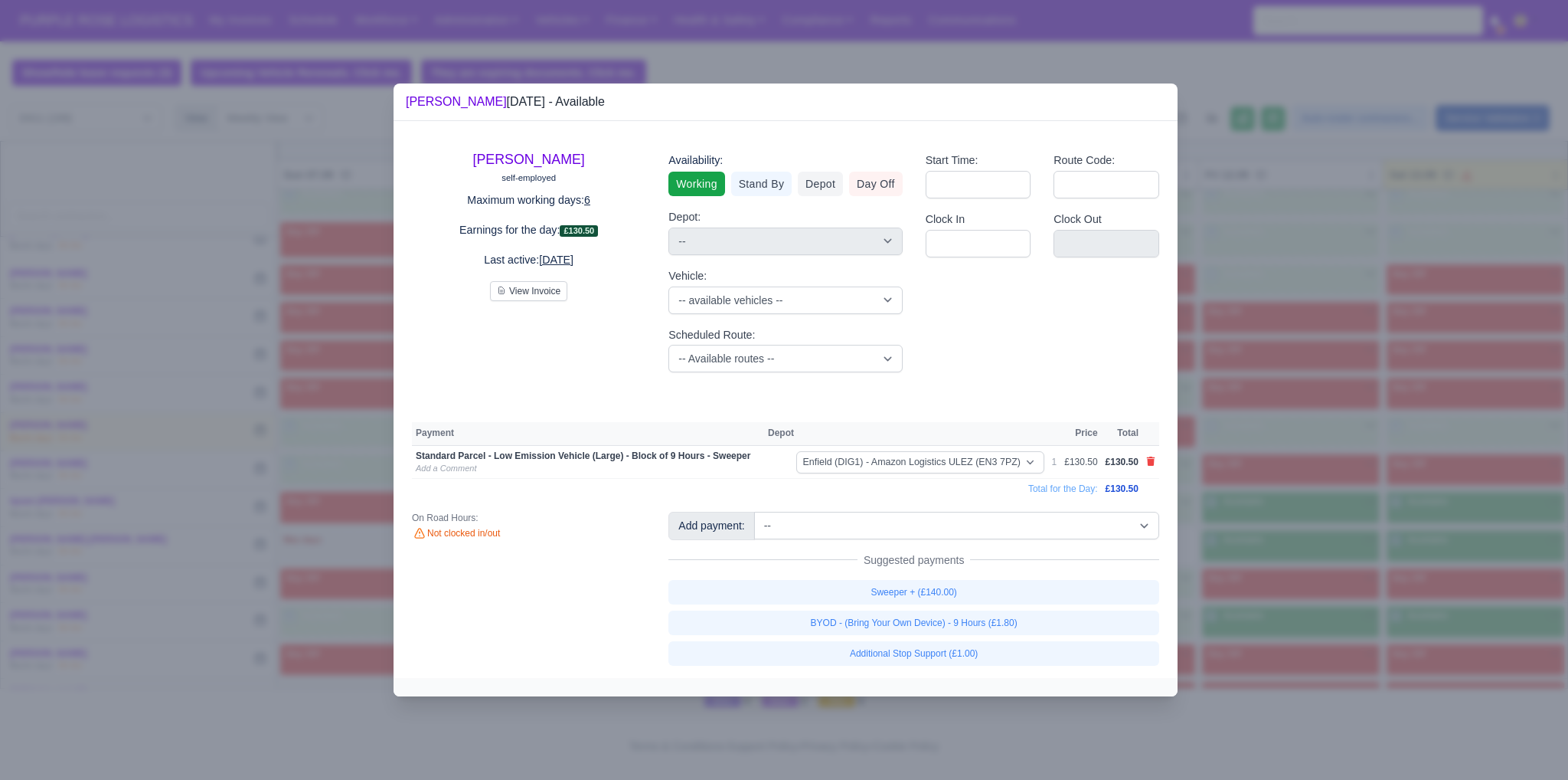
select select "1"
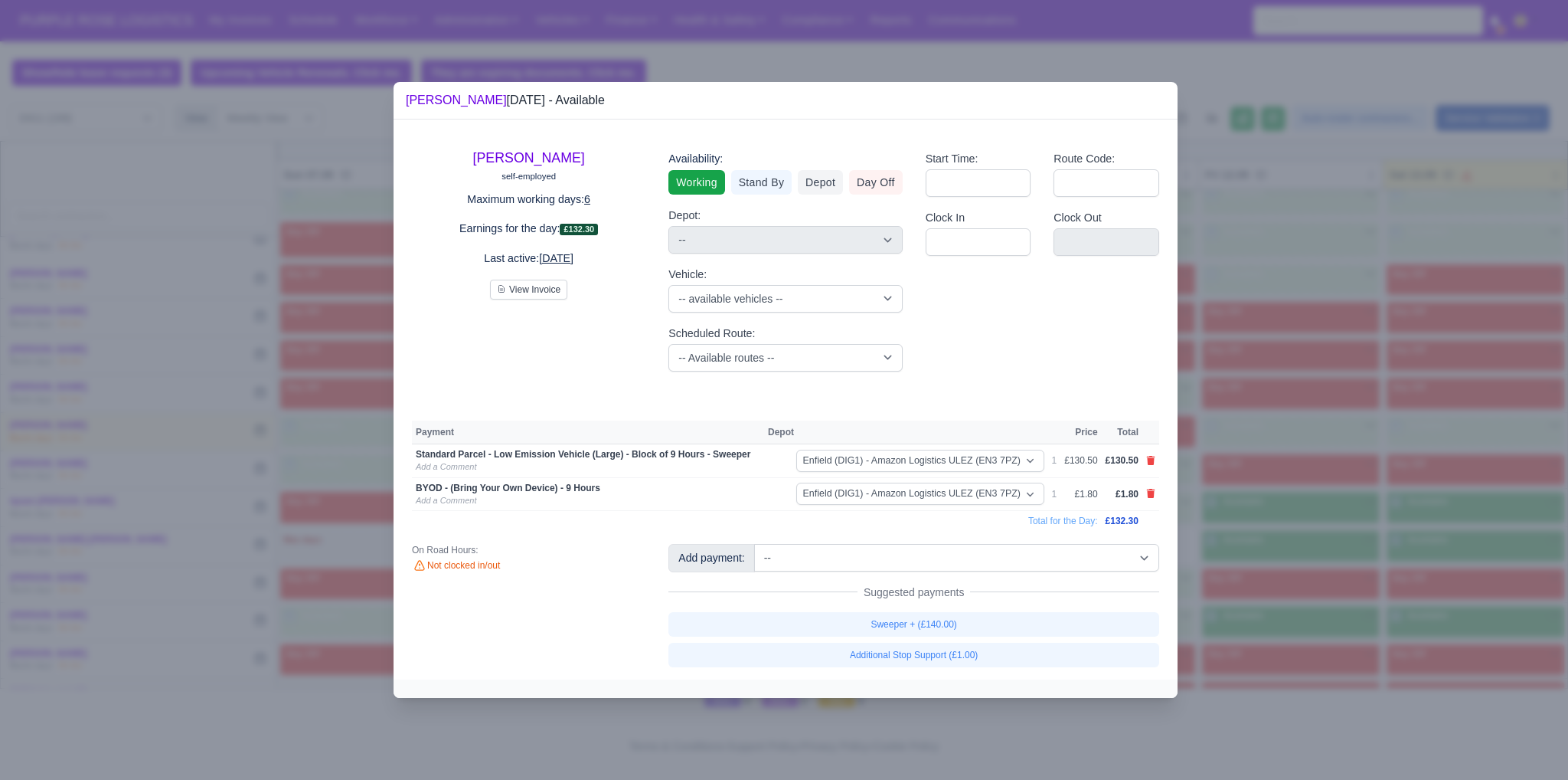
click at [1374, 576] on div at bounding box center [784, 390] width 1568 height 780
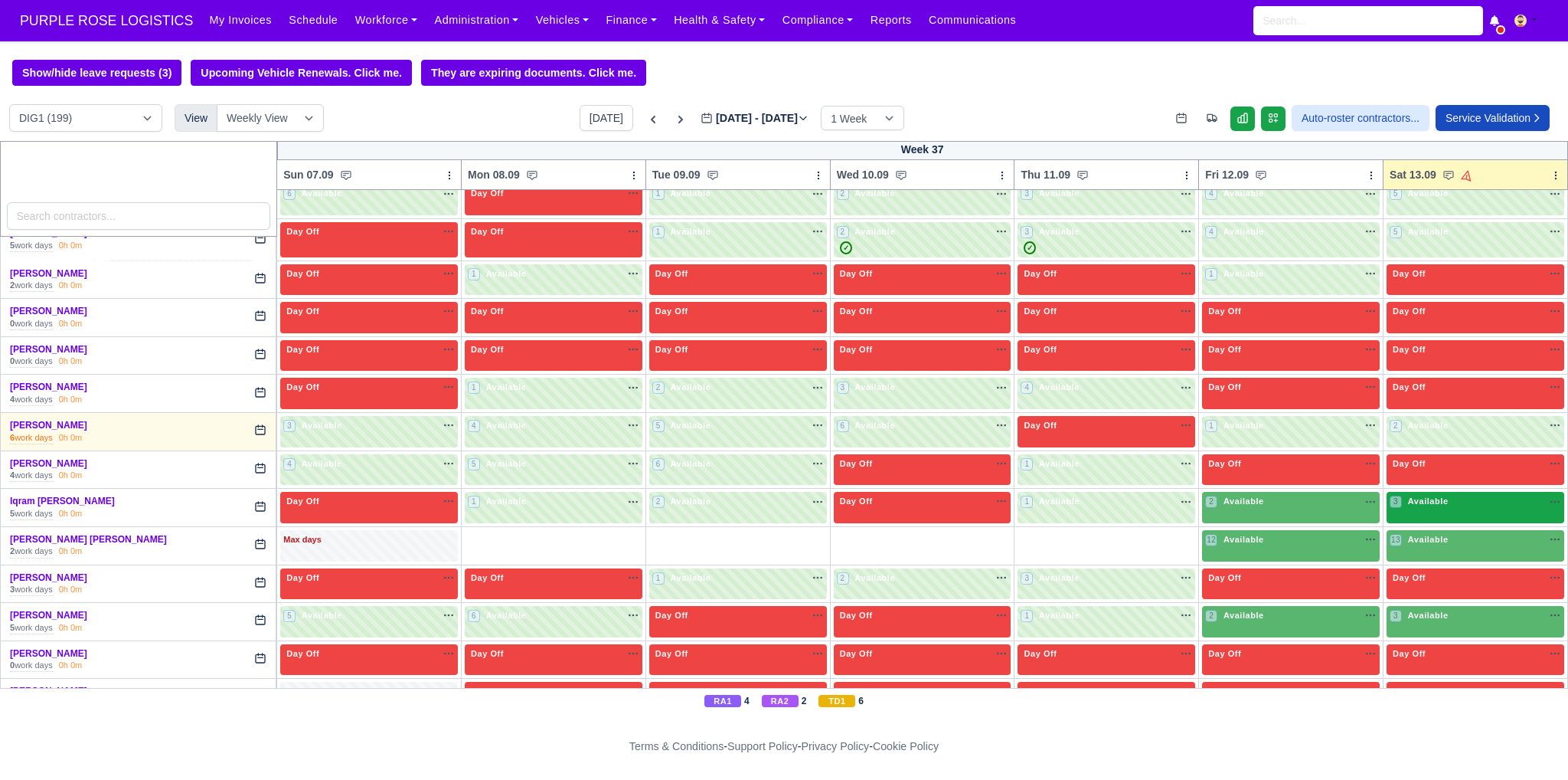
click at [1474, 495] on div "3 Available na" at bounding box center [1475, 501] width 172 height 13
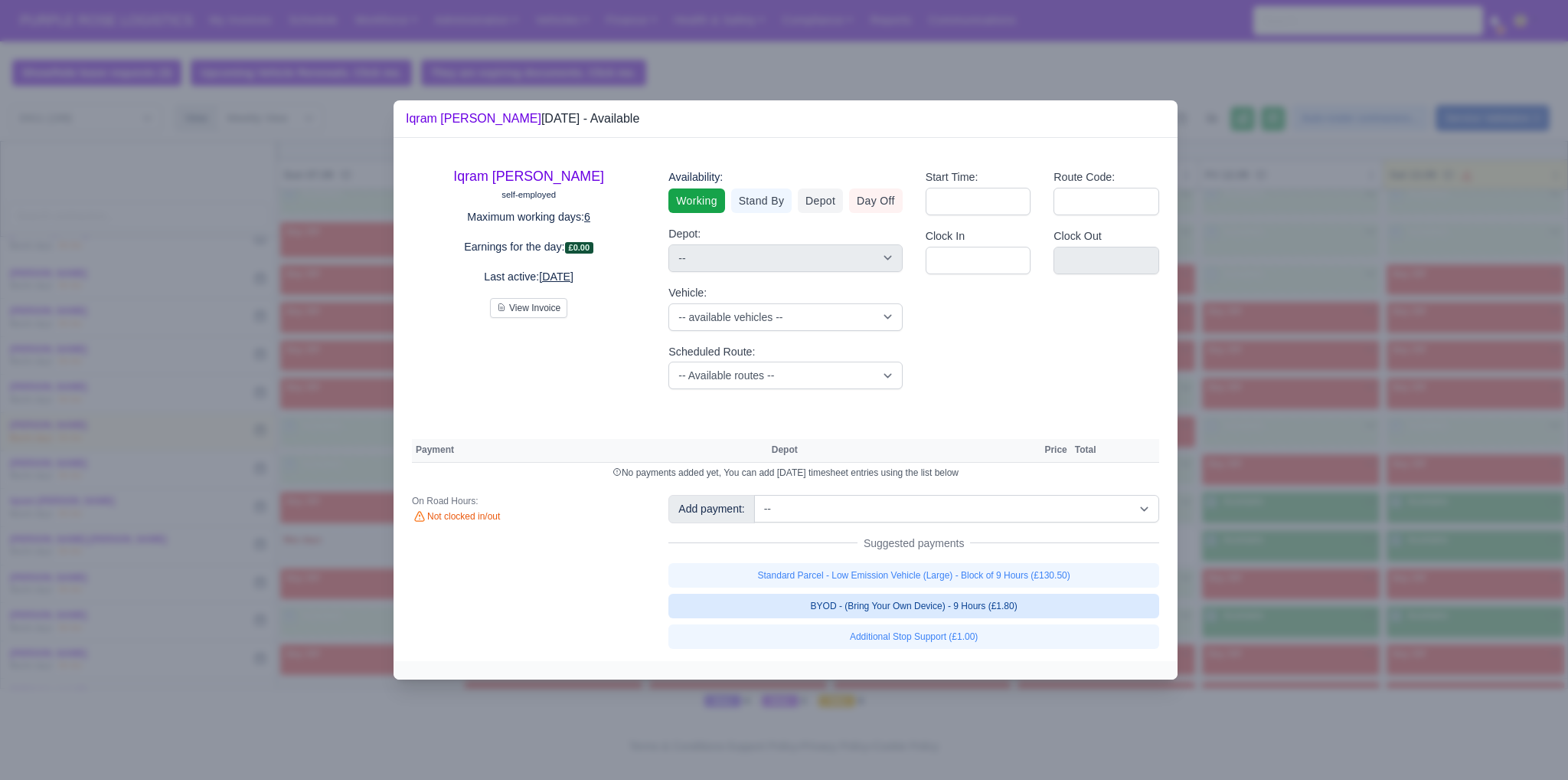
click at [1036, 600] on link "BYOD - (Bring Your Own Device) - 9 Hours (£1.80)" at bounding box center [913, 606] width 491 height 25
select select "1"
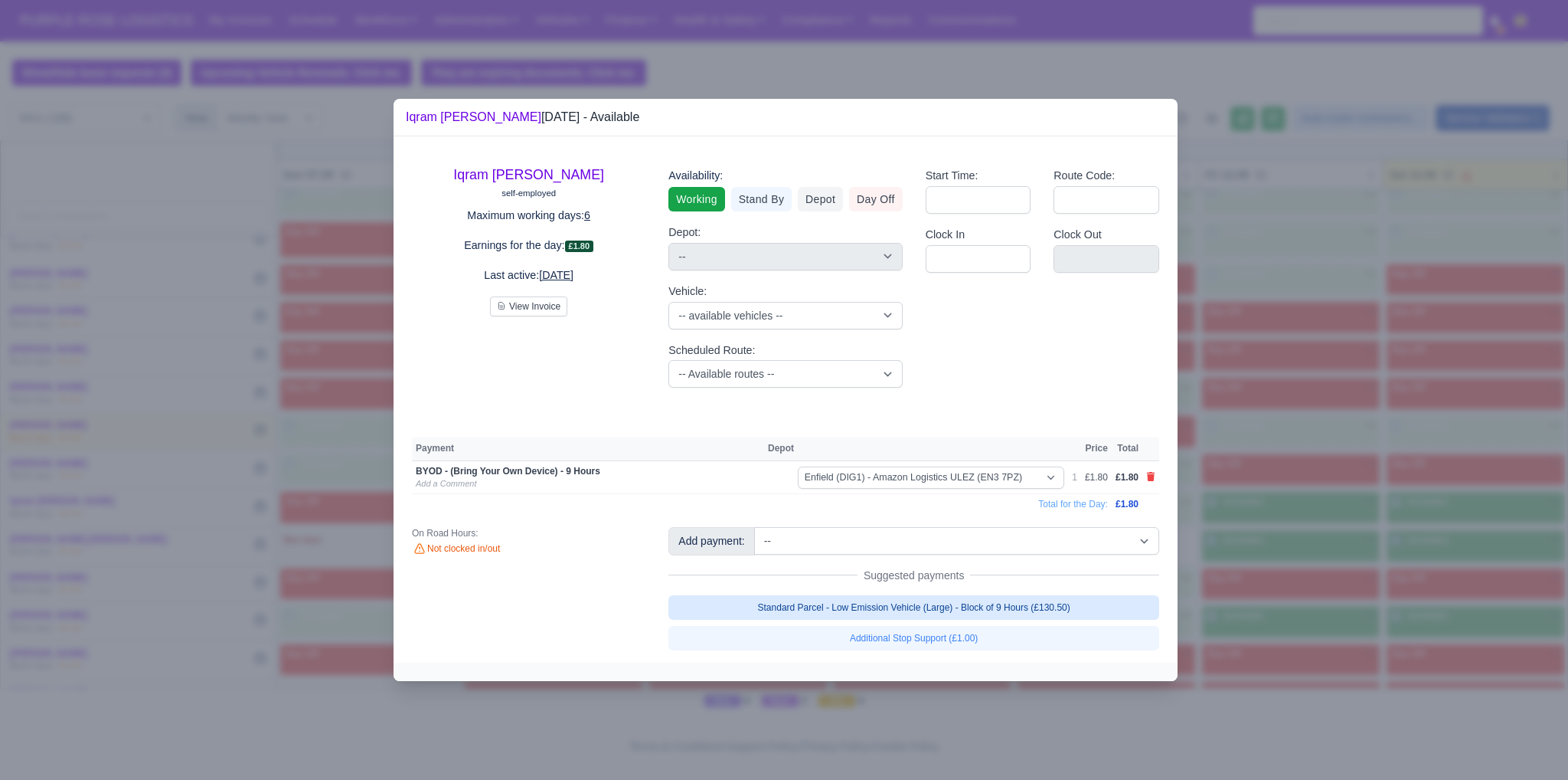
click at [1035, 597] on link "Standard Parcel - Low Emission Vehicle (Large) - Block of 9 Hours (£130.50)" at bounding box center [913, 607] width 491 height 25
select select "1"
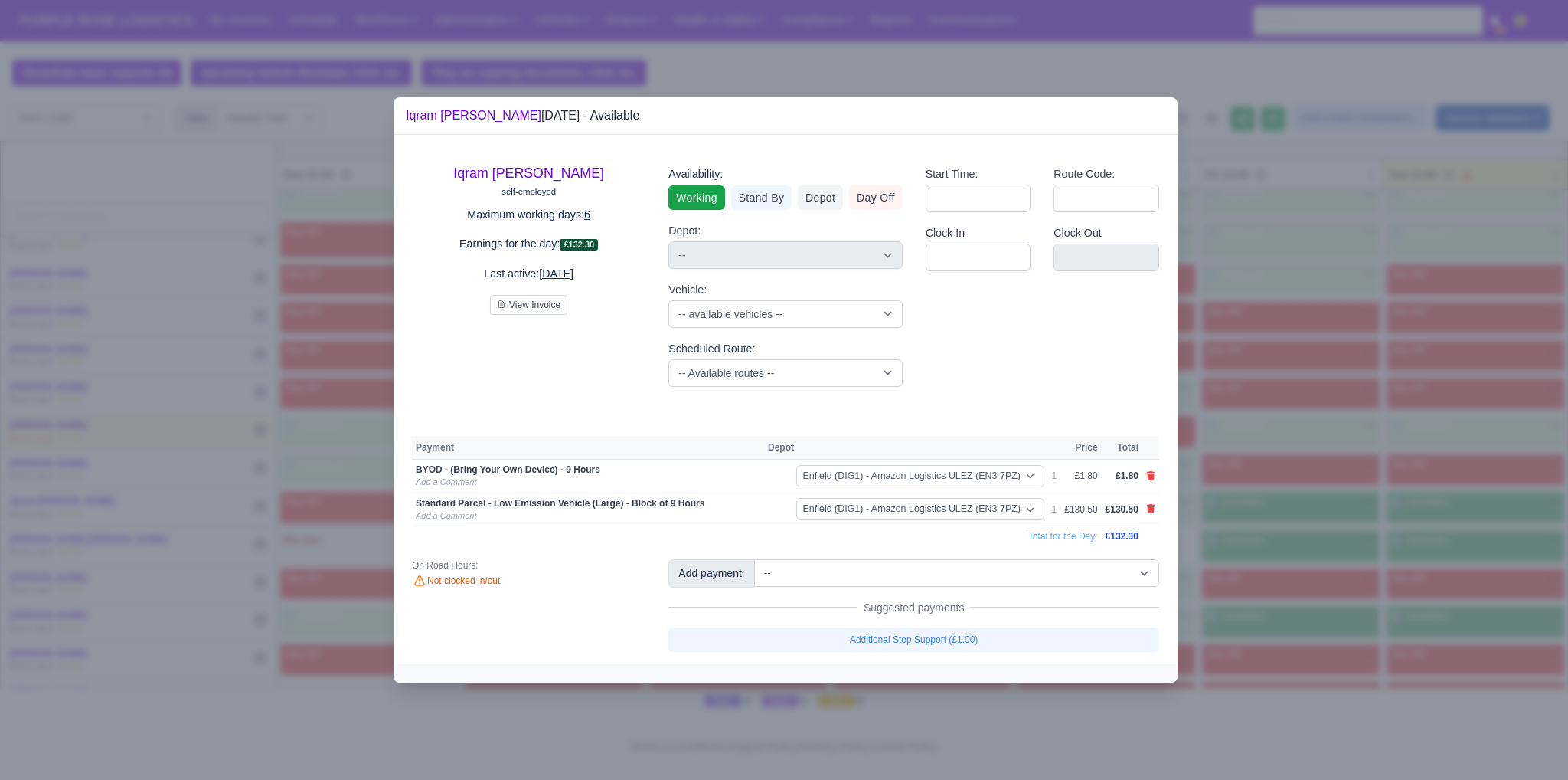
click at [1296, 587] on div at bounding box center [784, 390] width 1568 height 780
click at [1283, 523] on div at bounding box center [784, 390] width 1568 height 780
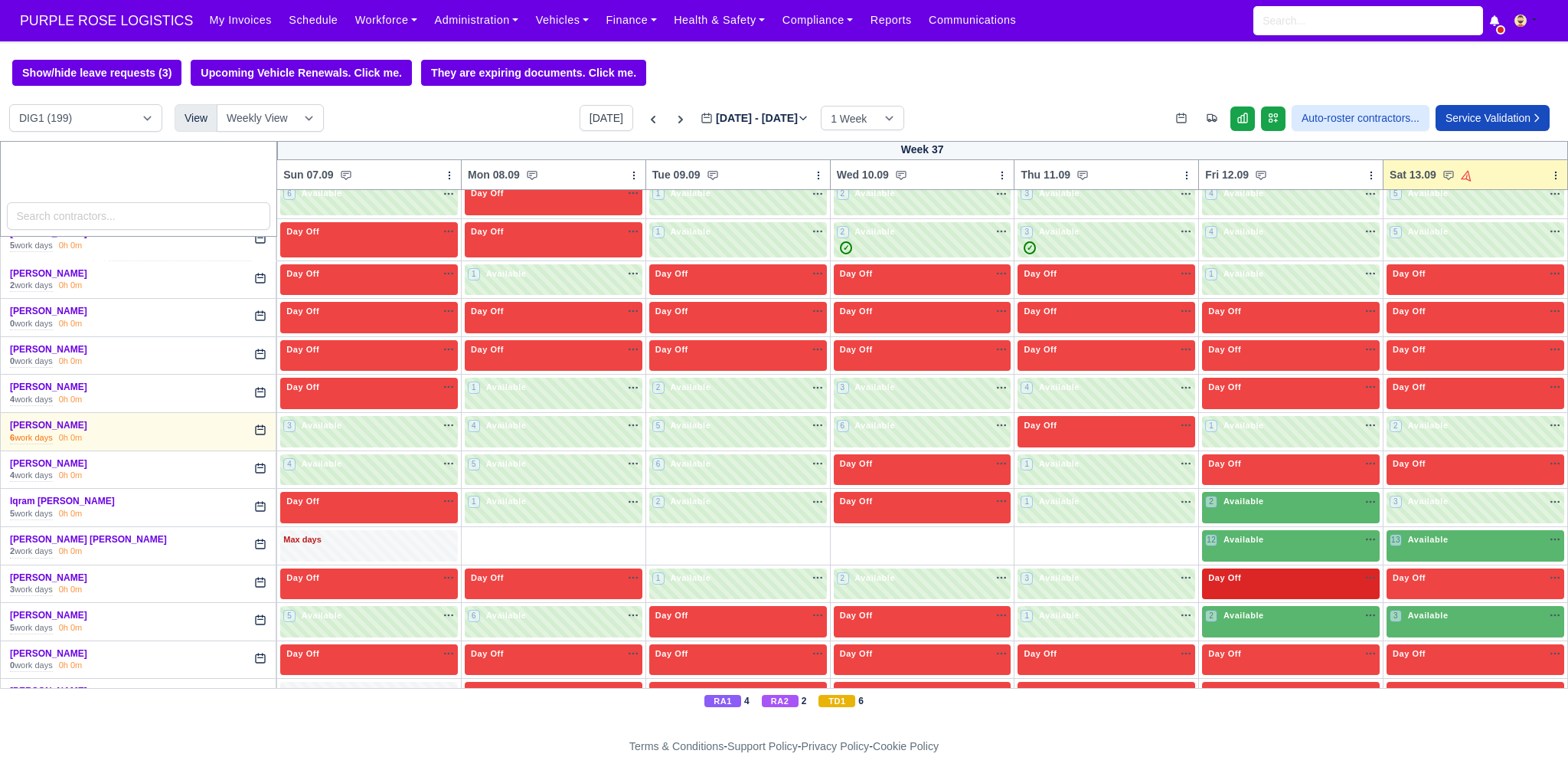
click at [1231, 575] on div "Day Off Available" at bounding box center [1290, 584] width 177 height 31
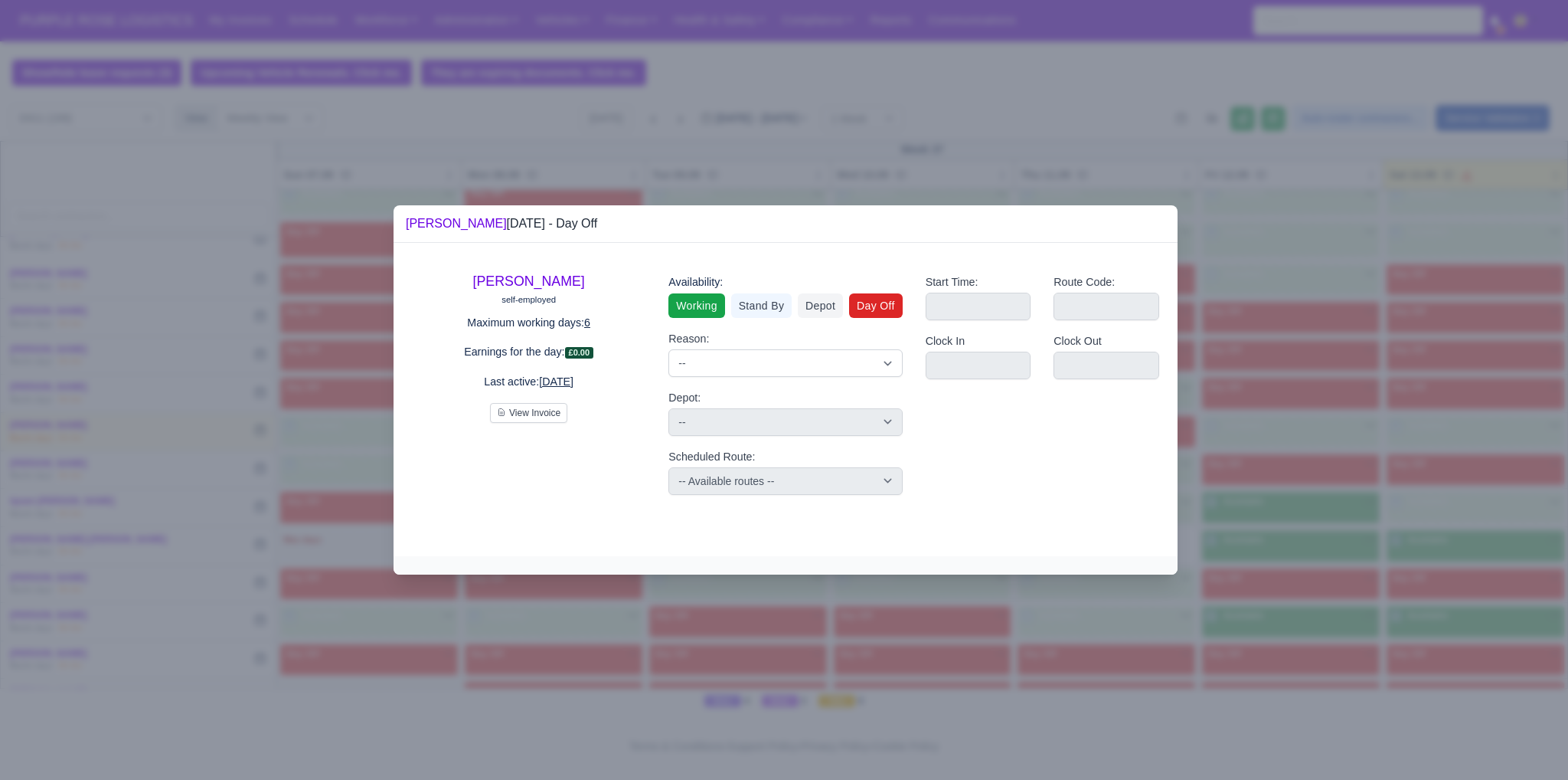
click at [699, 296] on link "Working" at bounding box center [697, 306] width 56 height 25
select select
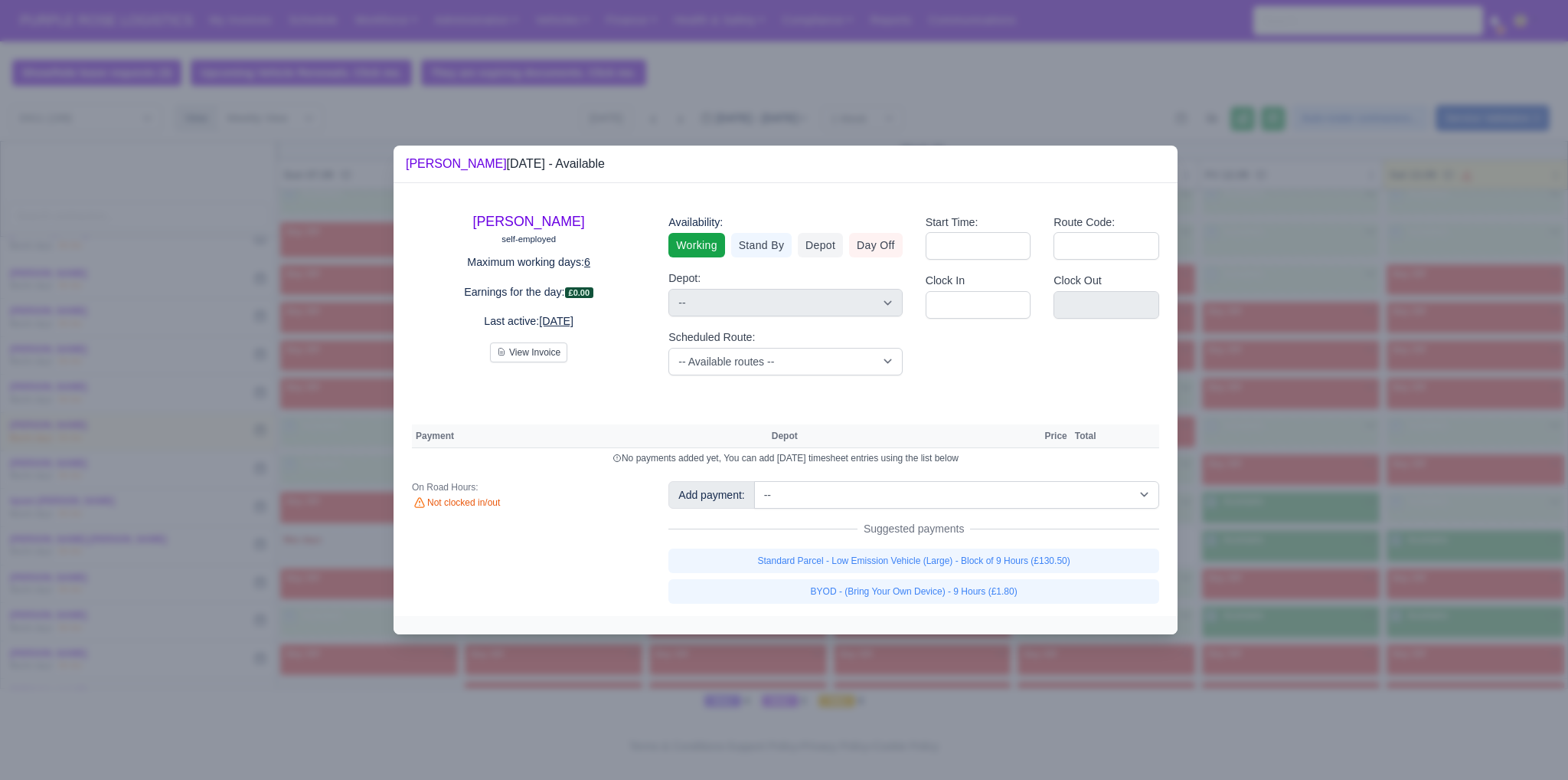
click at [1326, 601] on div at bounding box center [784, 390] width 1568 height 780
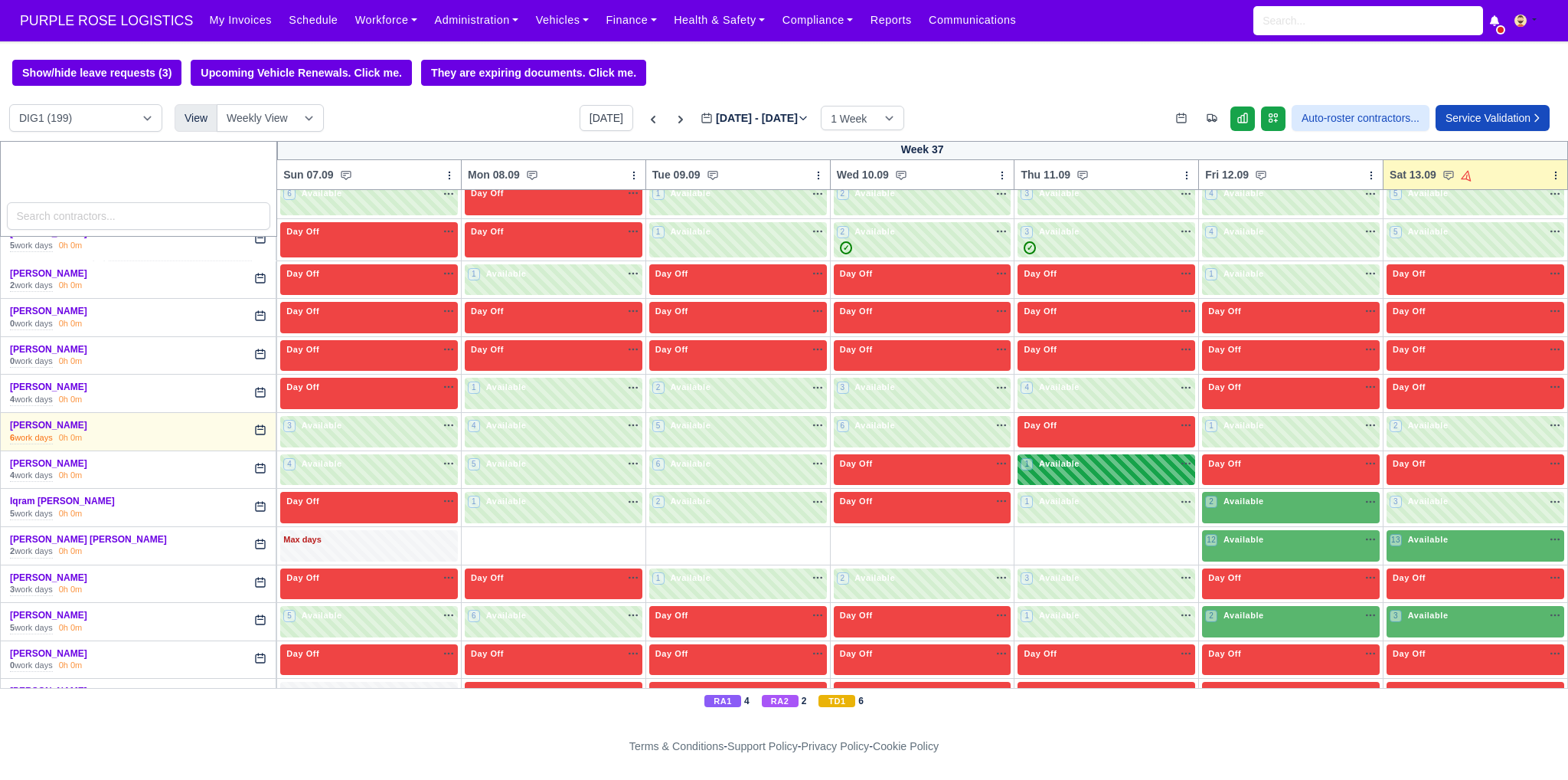
click at [1445, 572] on div "Day Off Available" at bounding box center [1475, 578] width 172 height 13
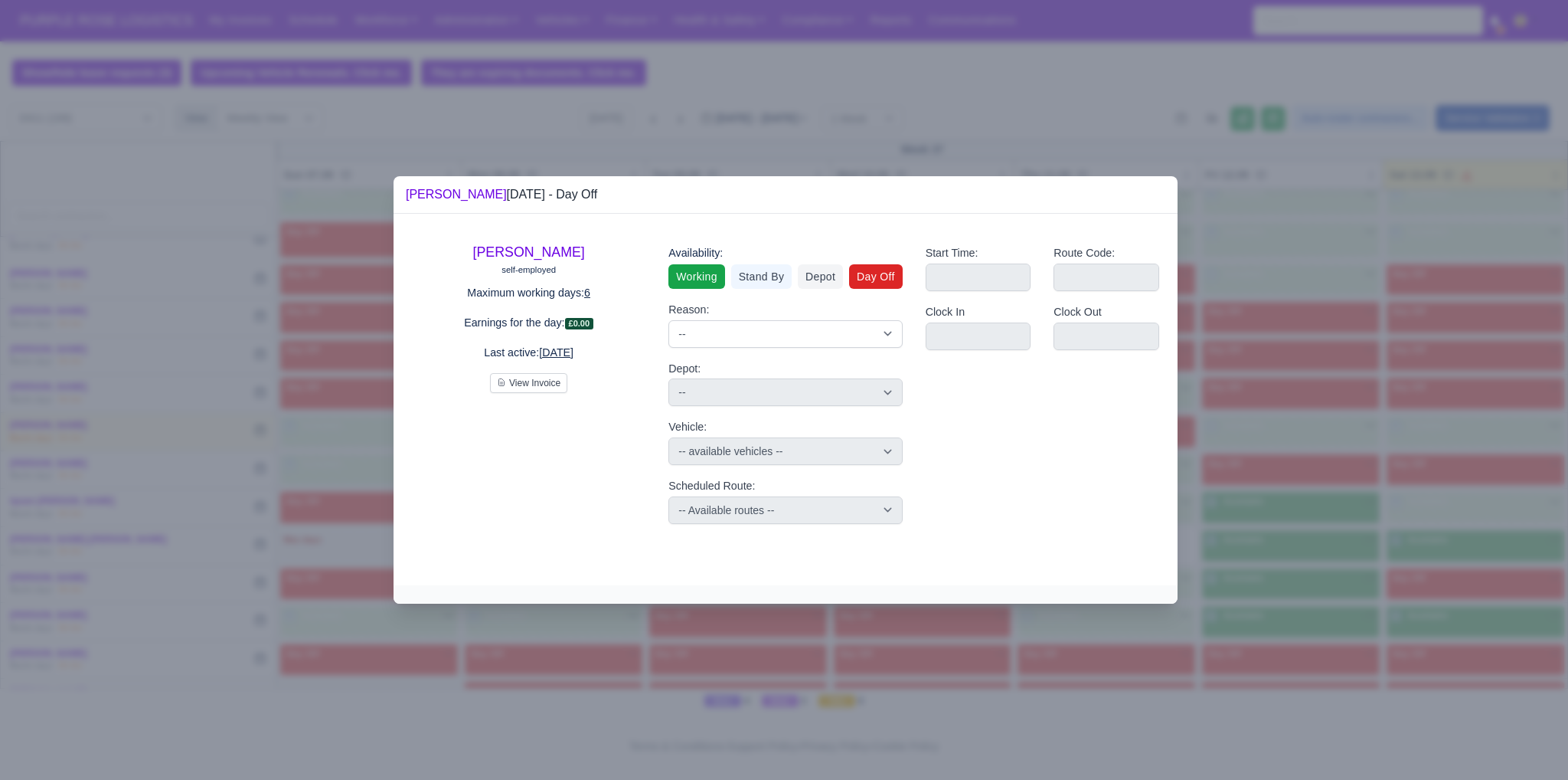
click at [689, 275] on link "Working" at bounding box center [697, 277] width 56 height 25
select select
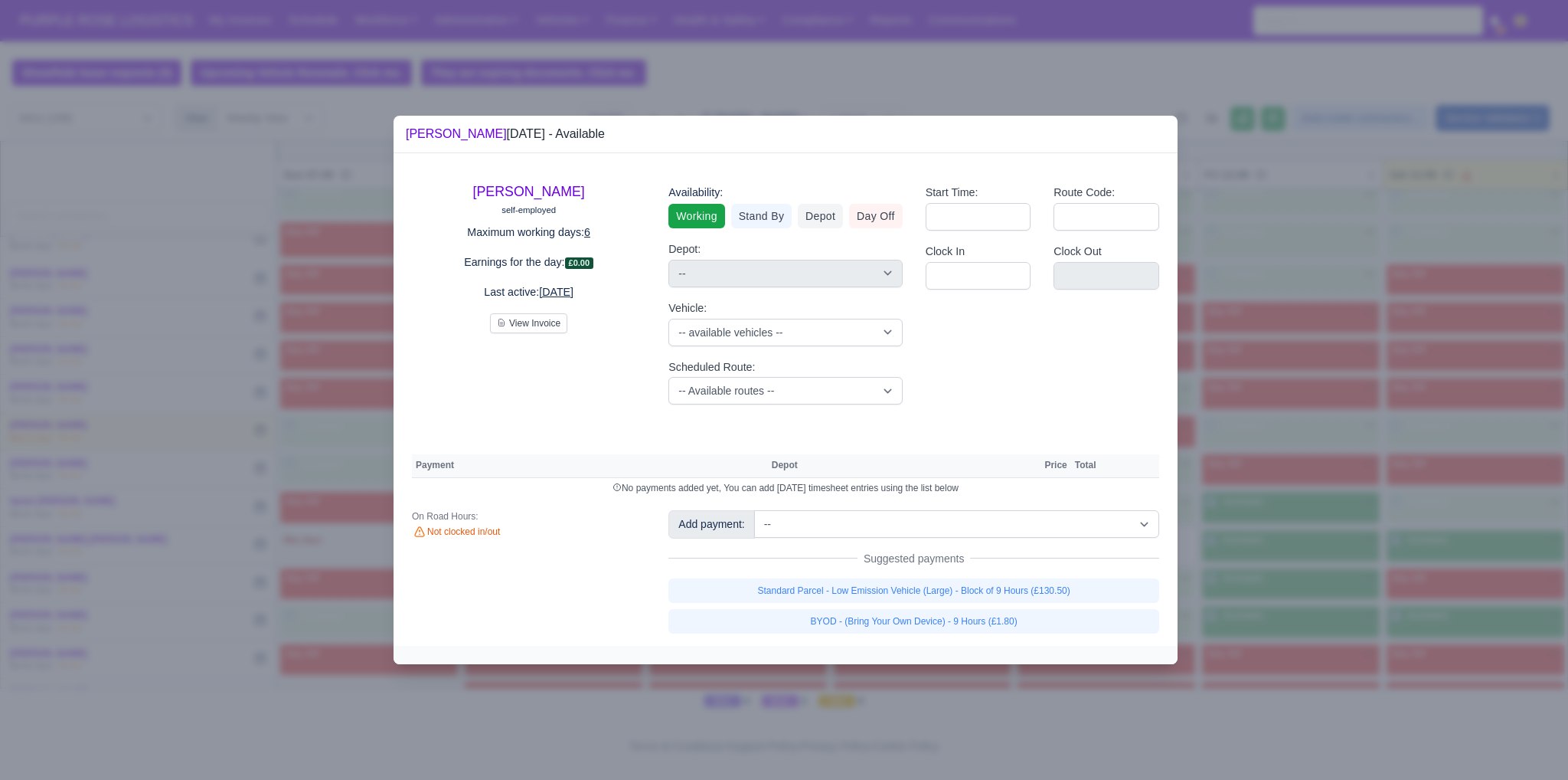
click at [1330, 571] on div at bounding box center [784, 390] width 1568 height 780
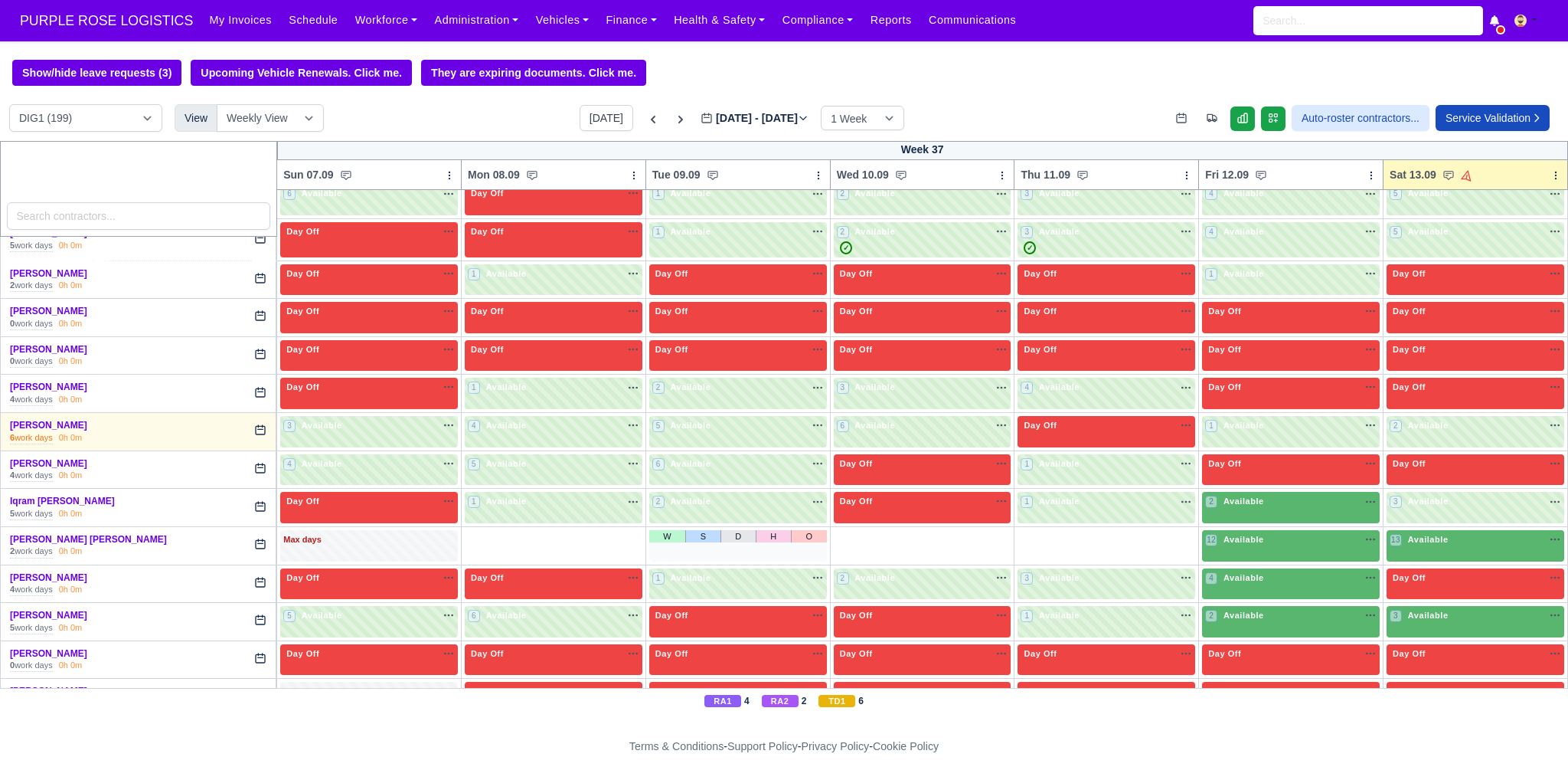
click at [1280, 533] on div "12 Available na" at bounding box center [1290, 539] width 172 height 13
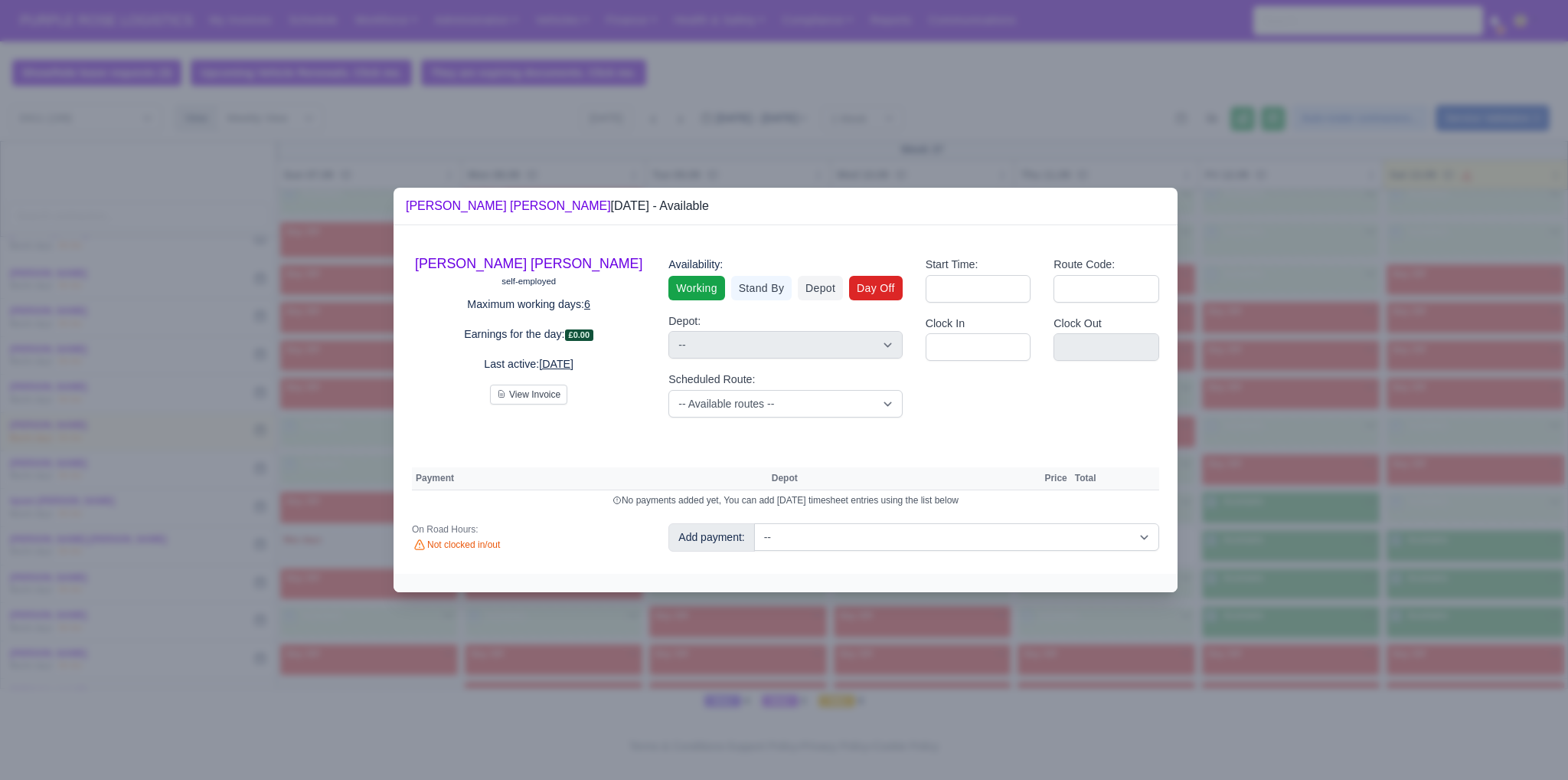
click at [861, 293] on link "Day Off" at bounding box center [875, 289] width 54 height 25
select select
select select "na"
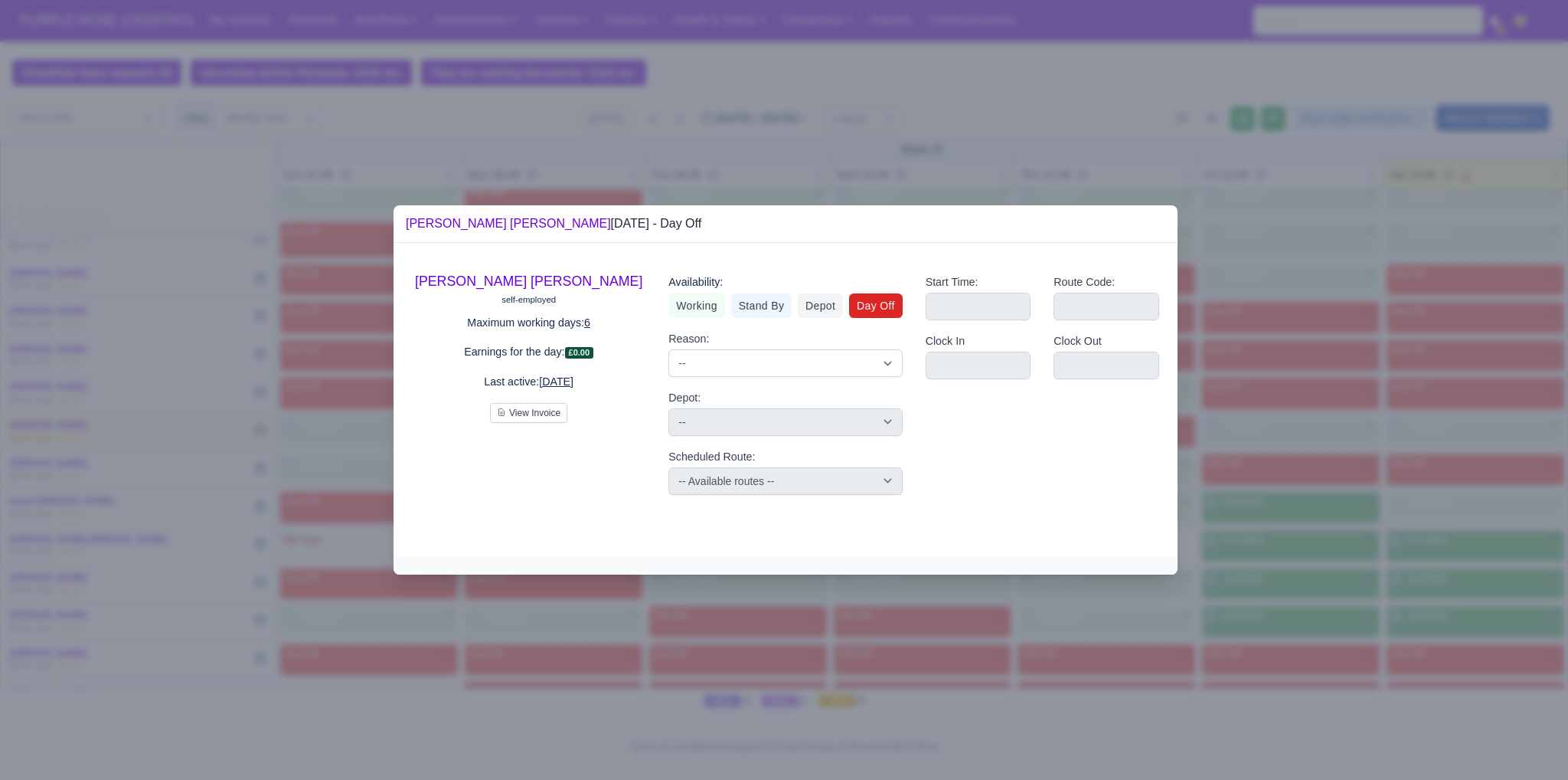
click at [1371, 463] on div at bounding box center [784, 390] width 1568 height 780
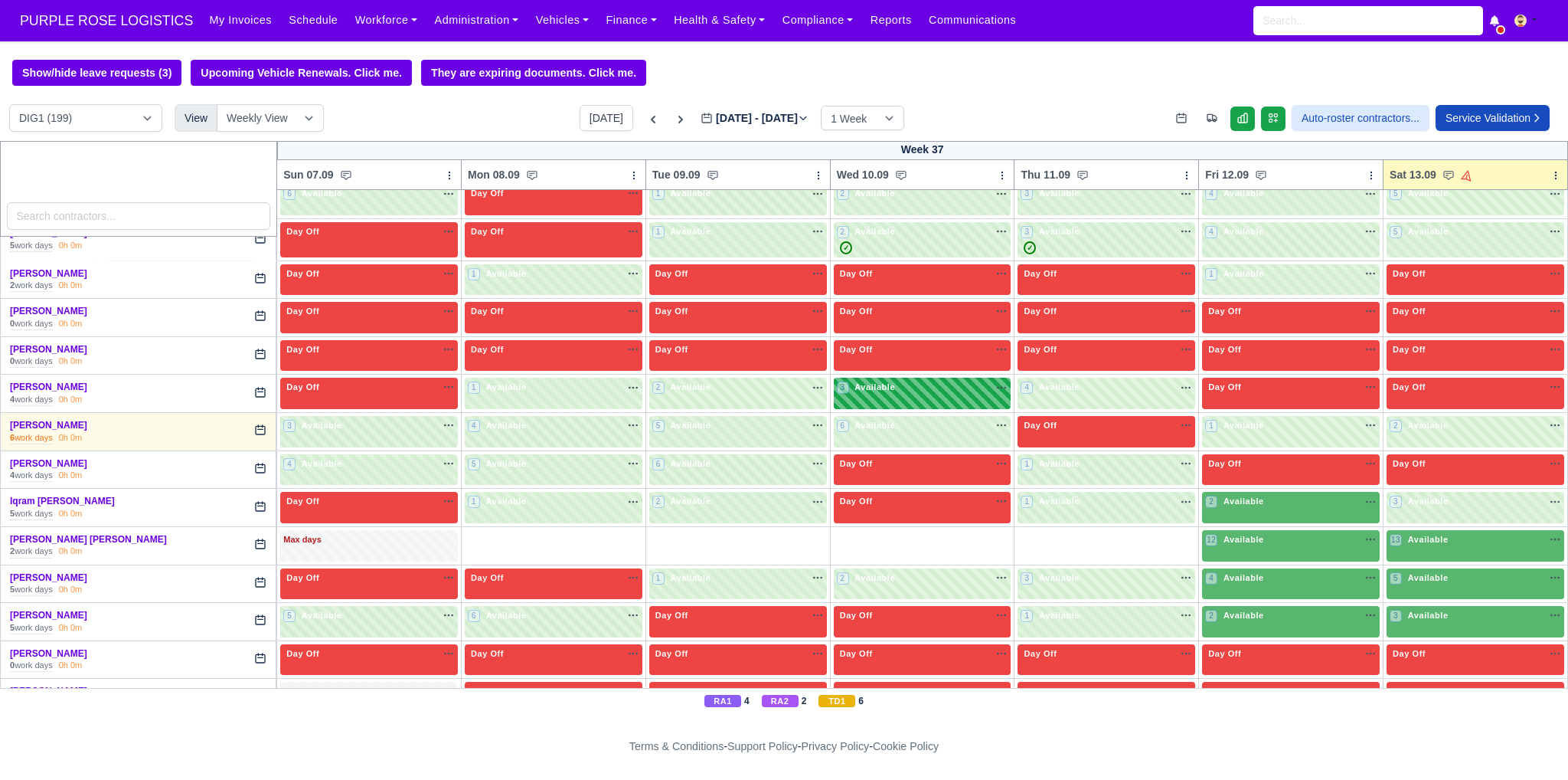
click at [1430, 533] on span "Available" at bounding box center [1428, 539] width 47 height 11
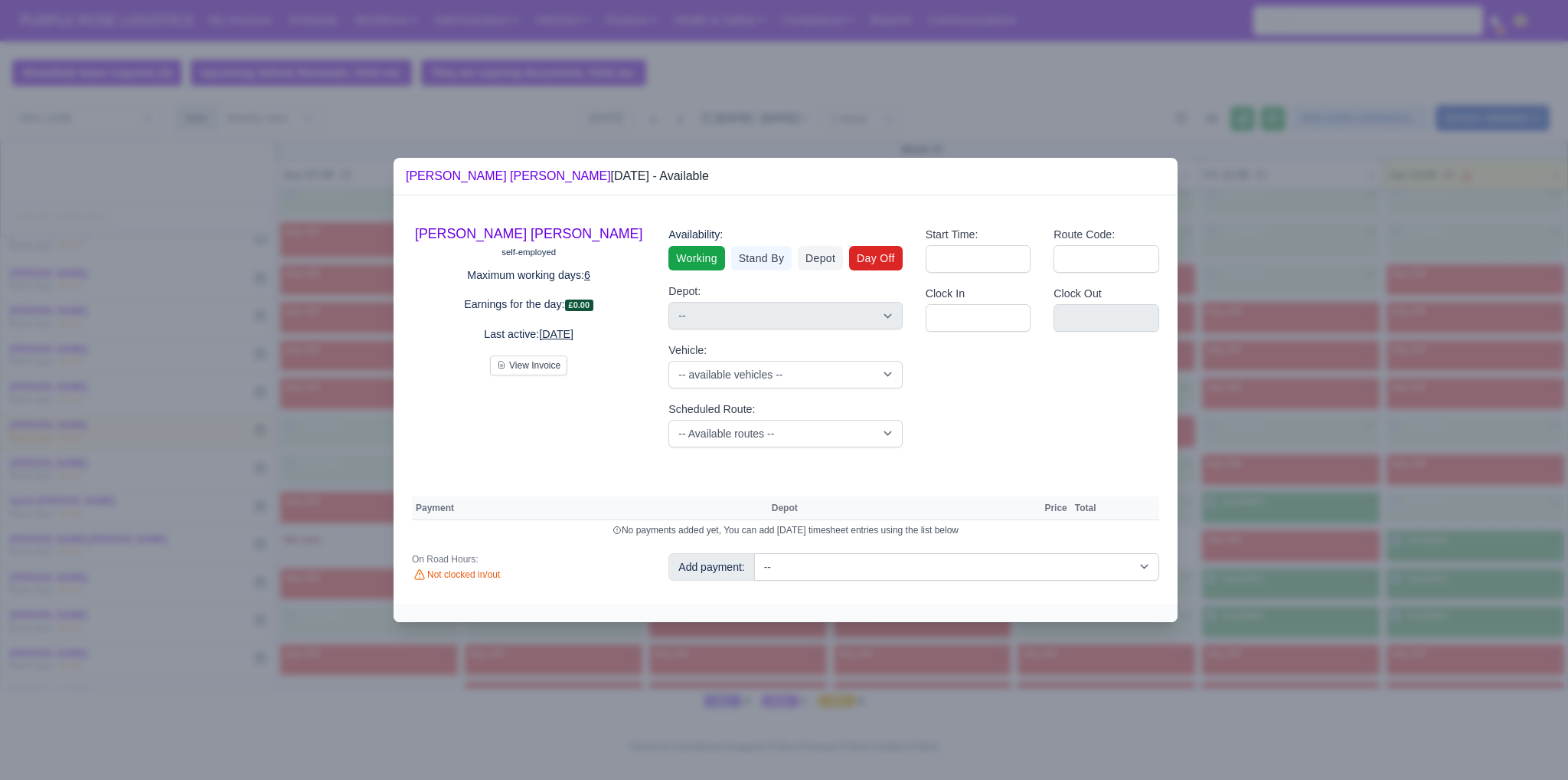
click at [882, 254] on link "Day Off" at bounding box center [875, 258] width 54 height 25
select select "na"
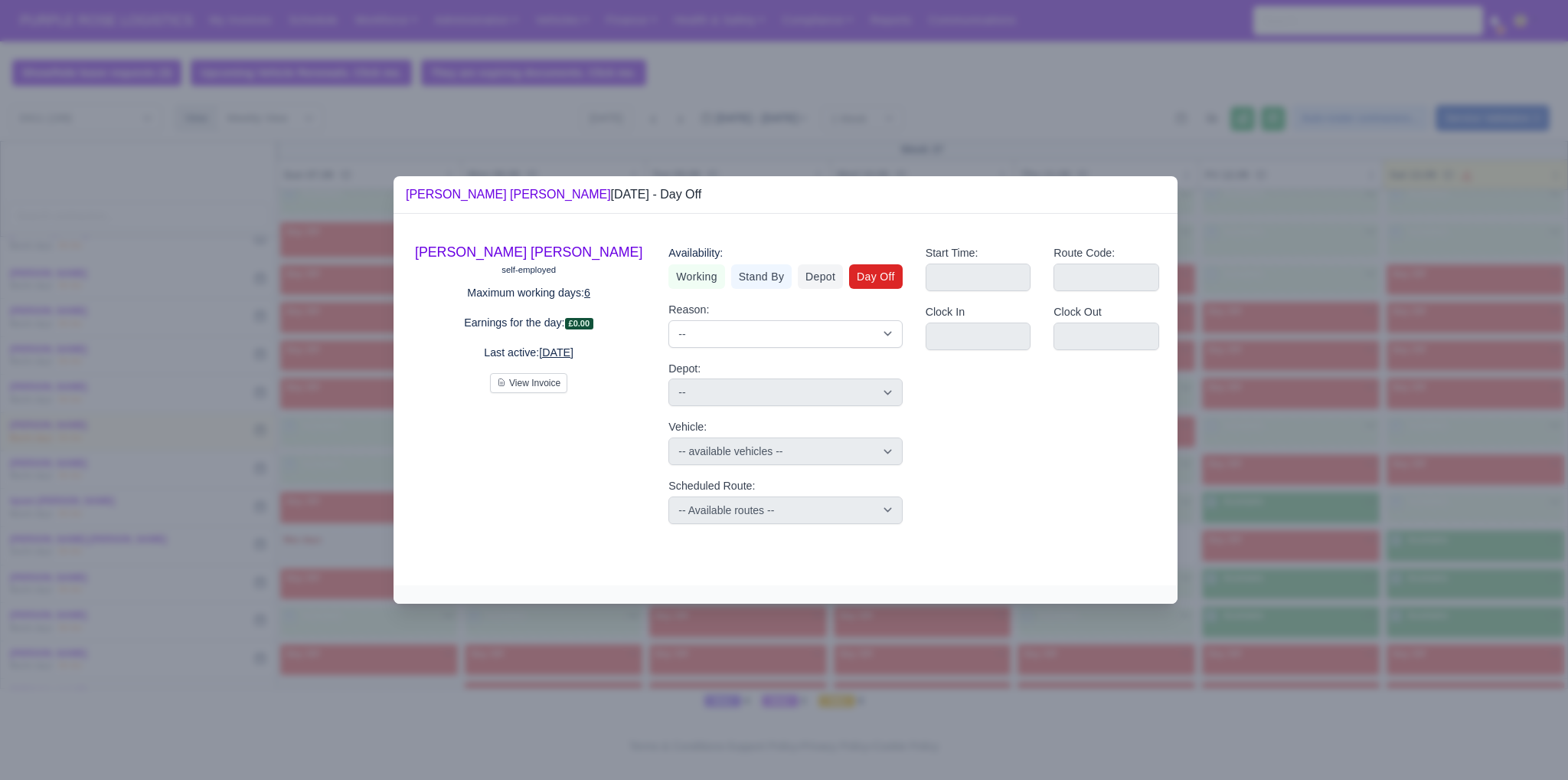
click at [1396, 432] on div at bounding box center [784, 390] width 1568 height 780
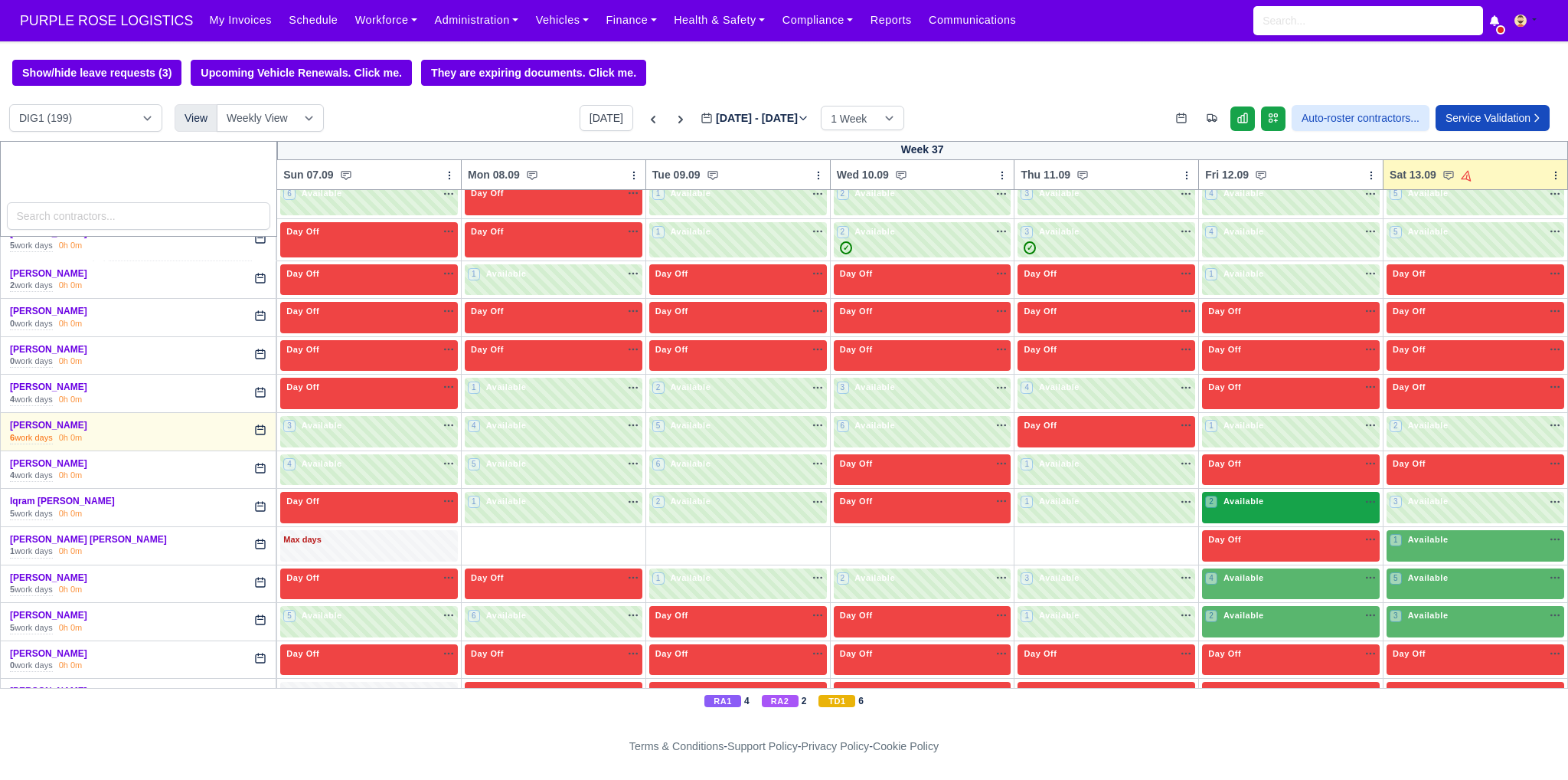
click at [1281, 495] on div "2 Available na" at bounding box center [1290, 501] width 172 height 13
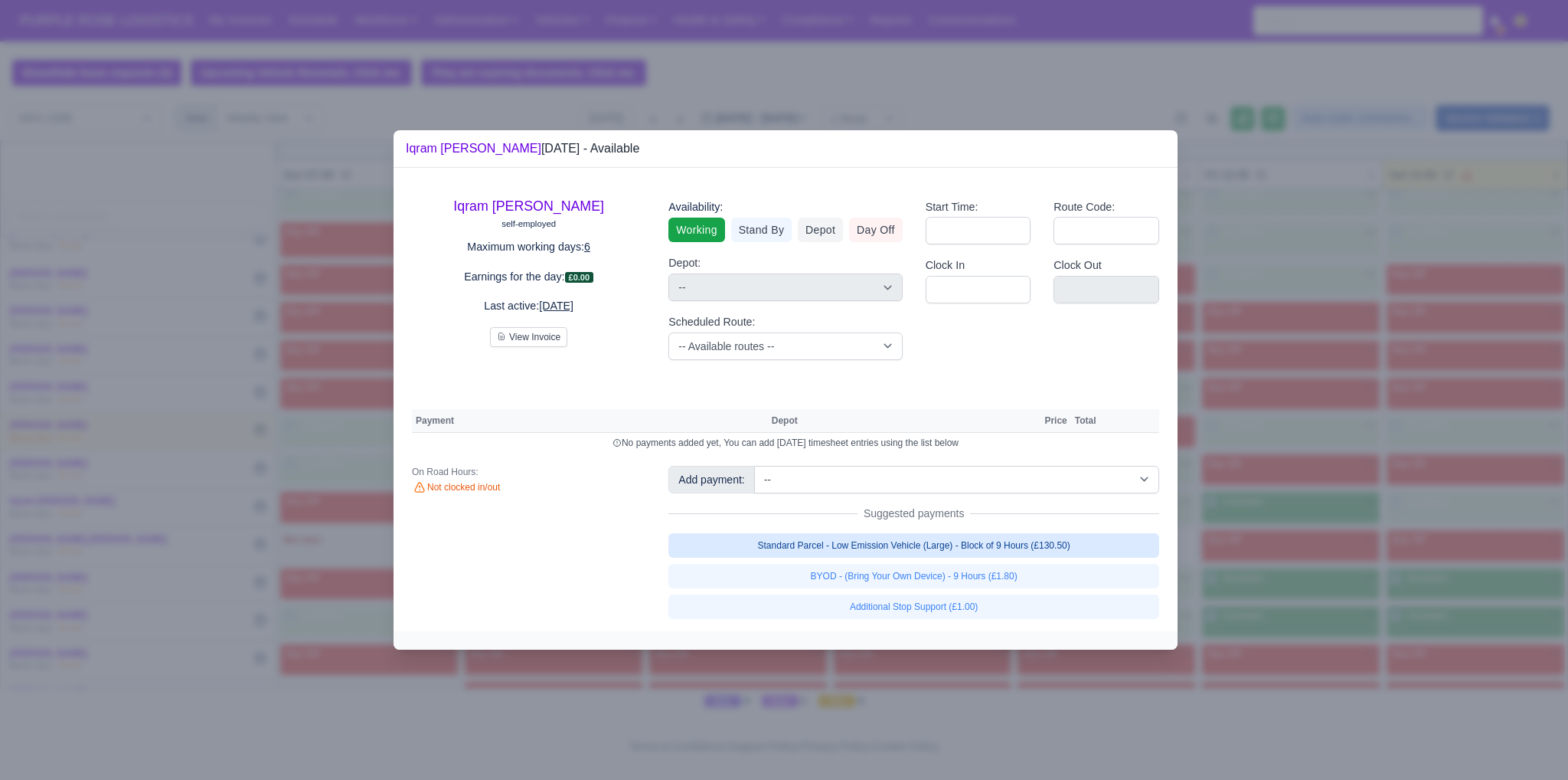
click at [818, 551] on link "Standard Parcel - Low Emission Vehicle (Large) - Block of 9 Hours (£130.50)" at bounding box center [913, 545] width 491 height 25
select select "1"
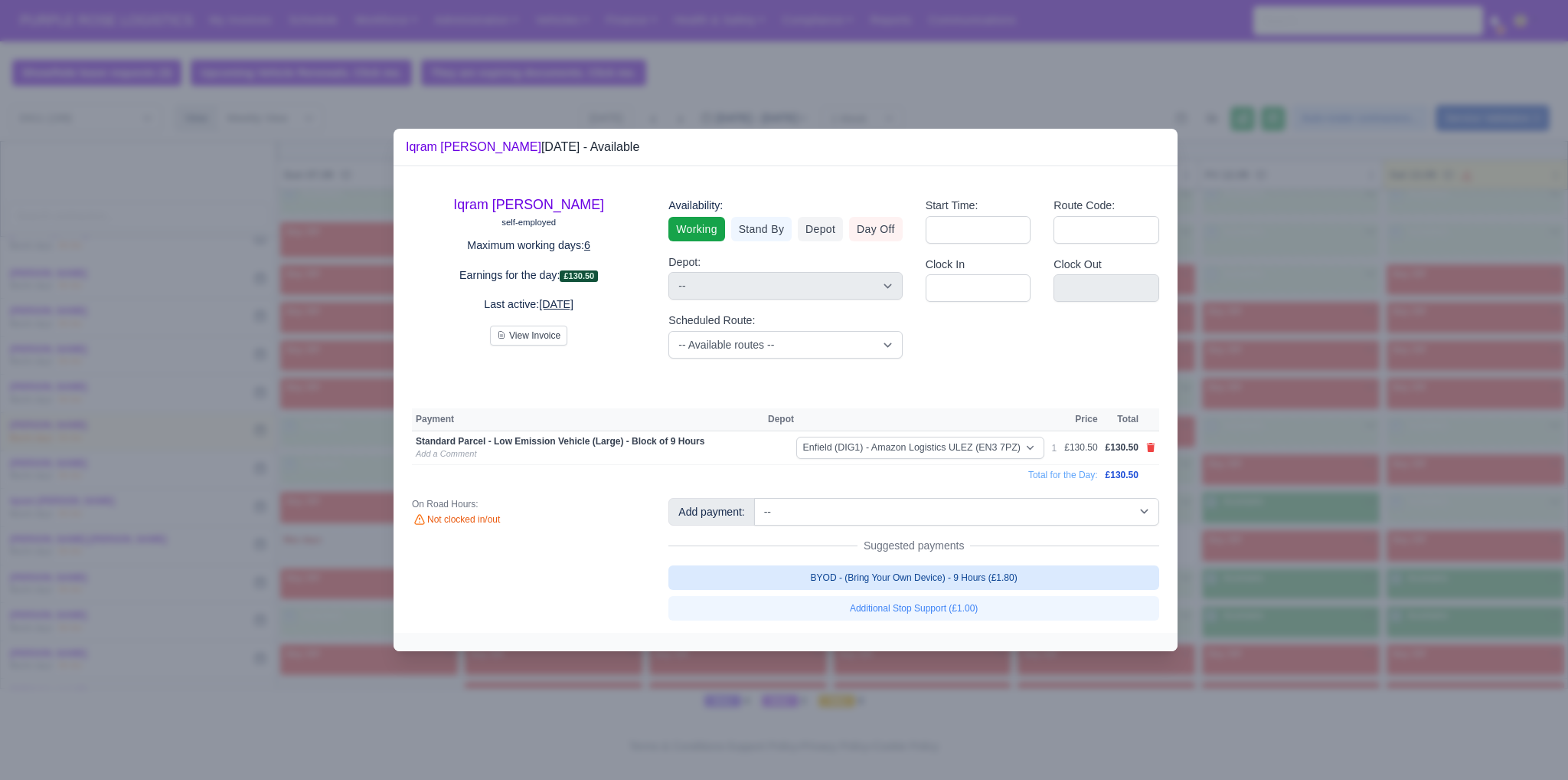
click at [820, 570] on link "BYOD - (Bring Your Own Device) - 9 Hours (£1.80)" at bounding box center [913, 578] width 491 height 25
select select "1"
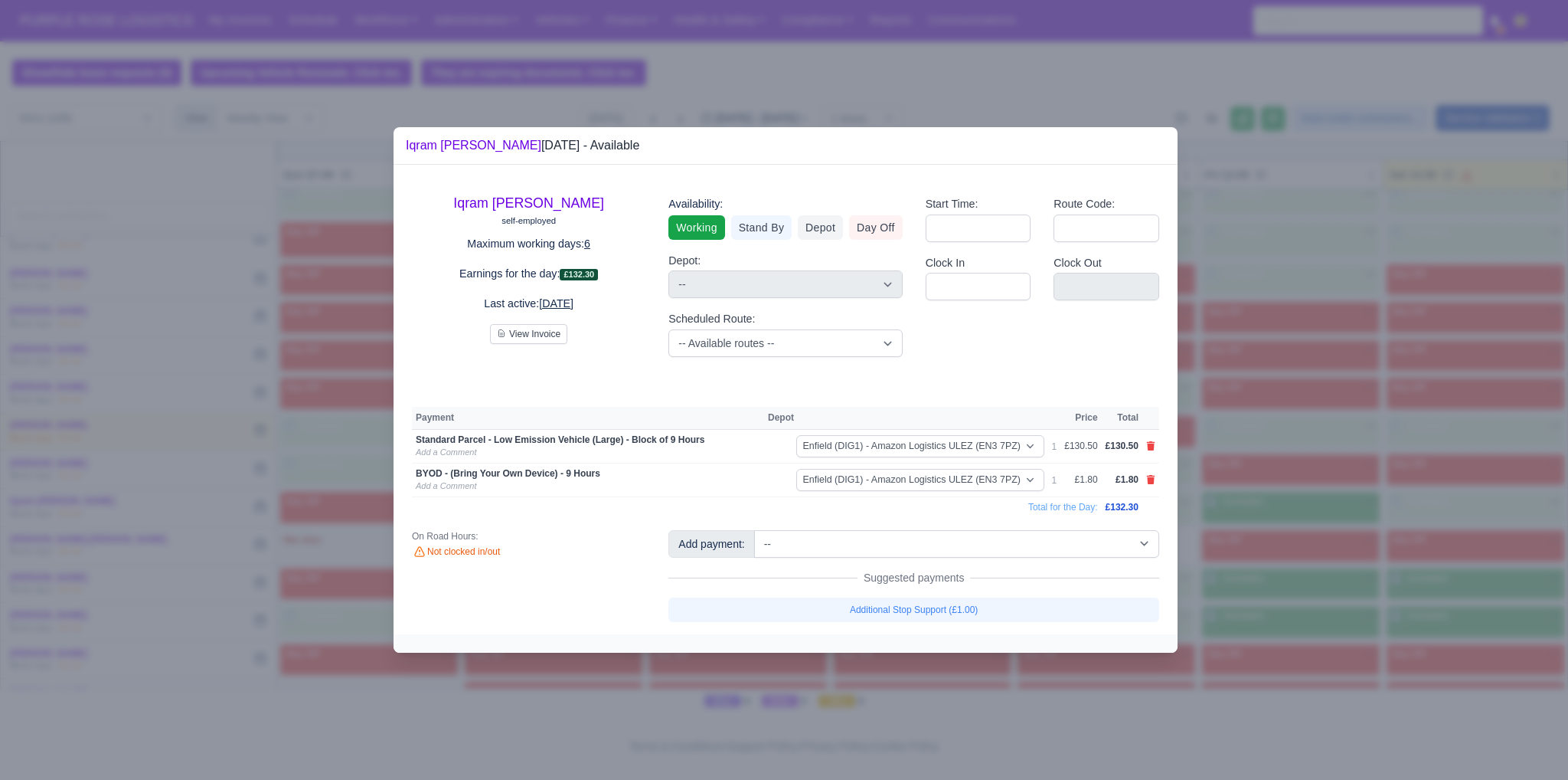
click at [1242, 559] on div at bounding box center [784, 390] width 1568 height 780
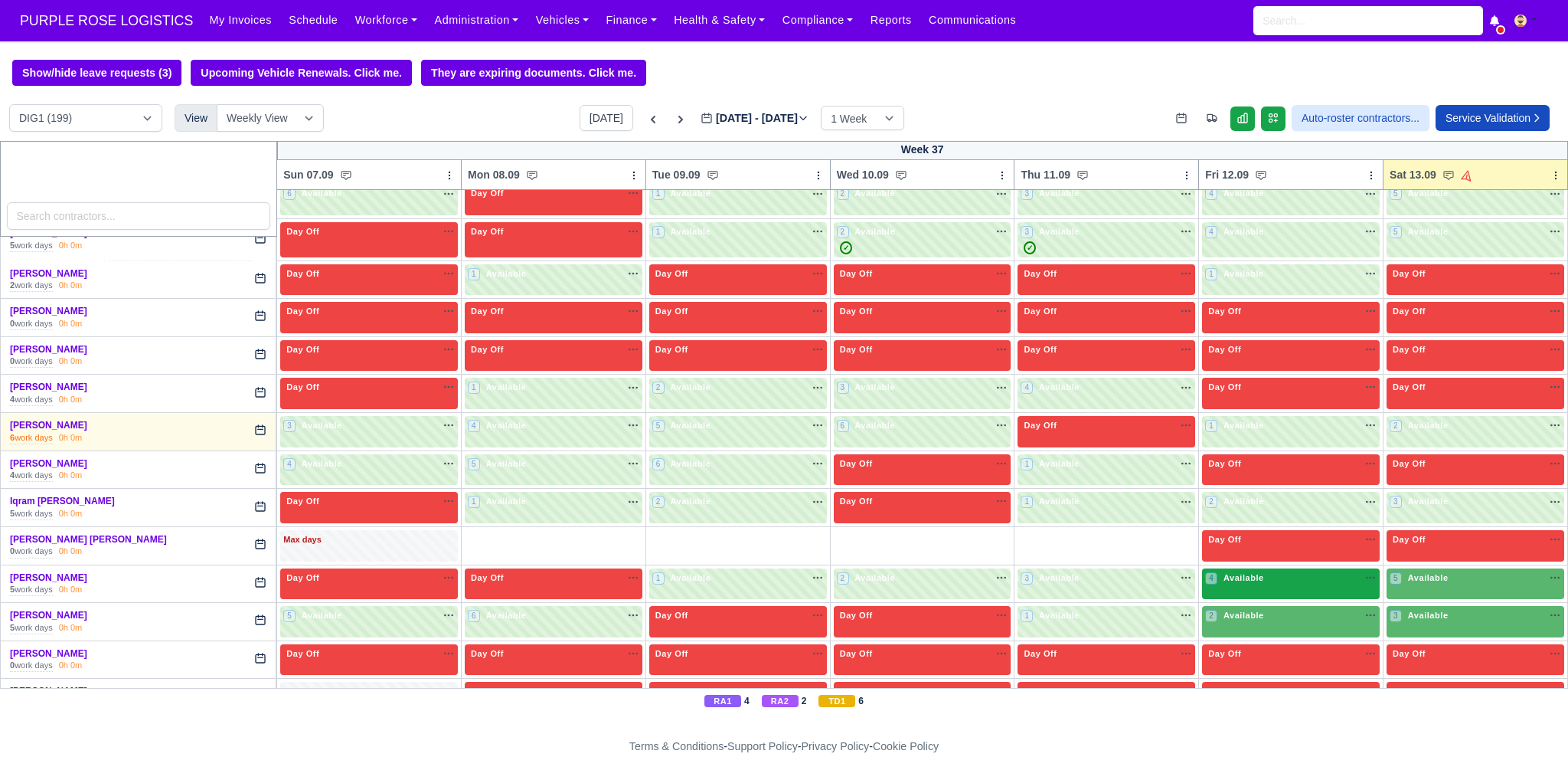
click at [1231, 572] on span "Available" at bounding box center [1244, 578] width 47 height 11
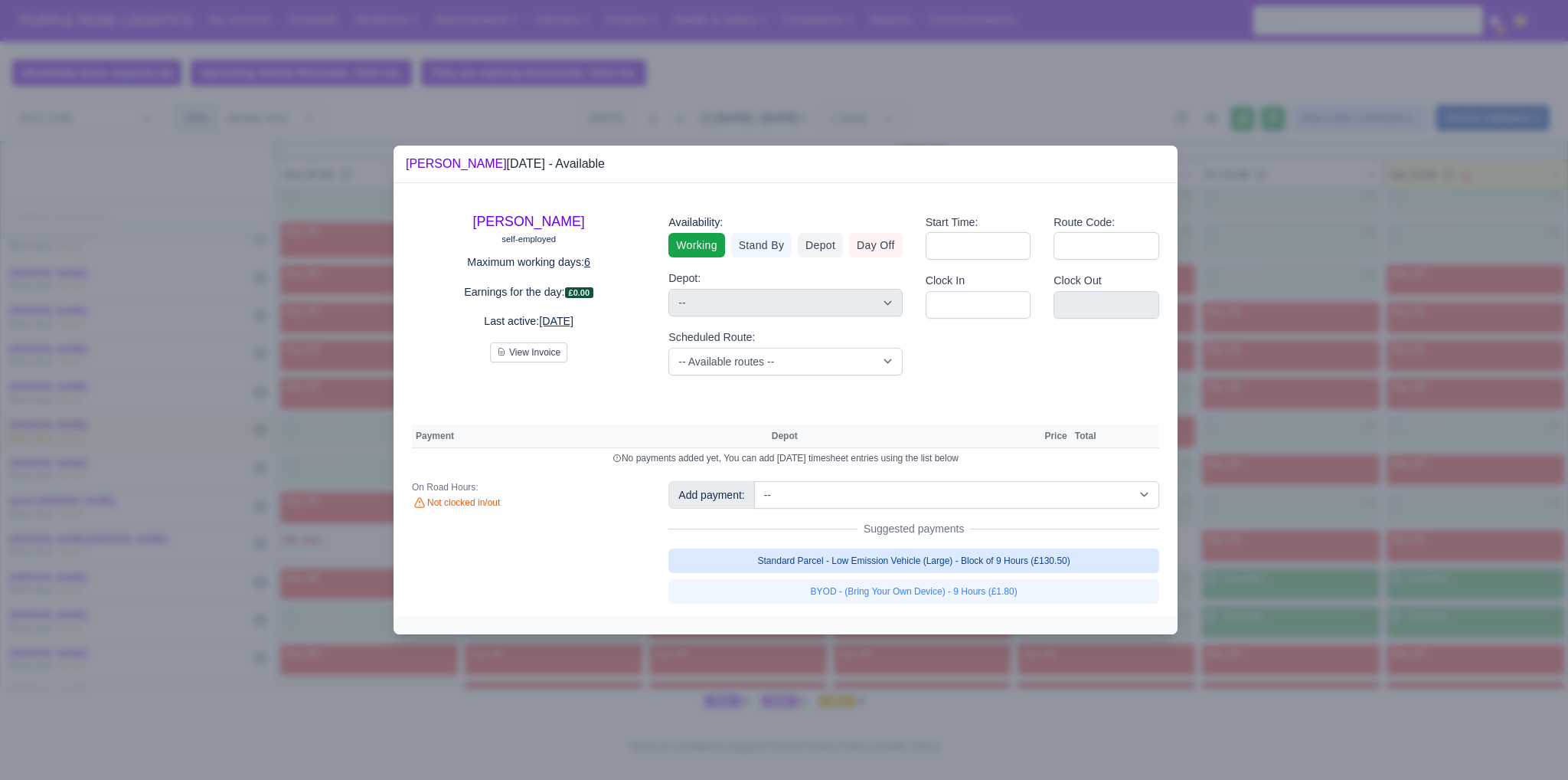
click at [1112, 563] on link "Standard Parcel - Low Emission Vehicle (Large) - Block of 9 Hours (£130.50)" at bounding box center [913, 561] width 491 height 25
select select "1"
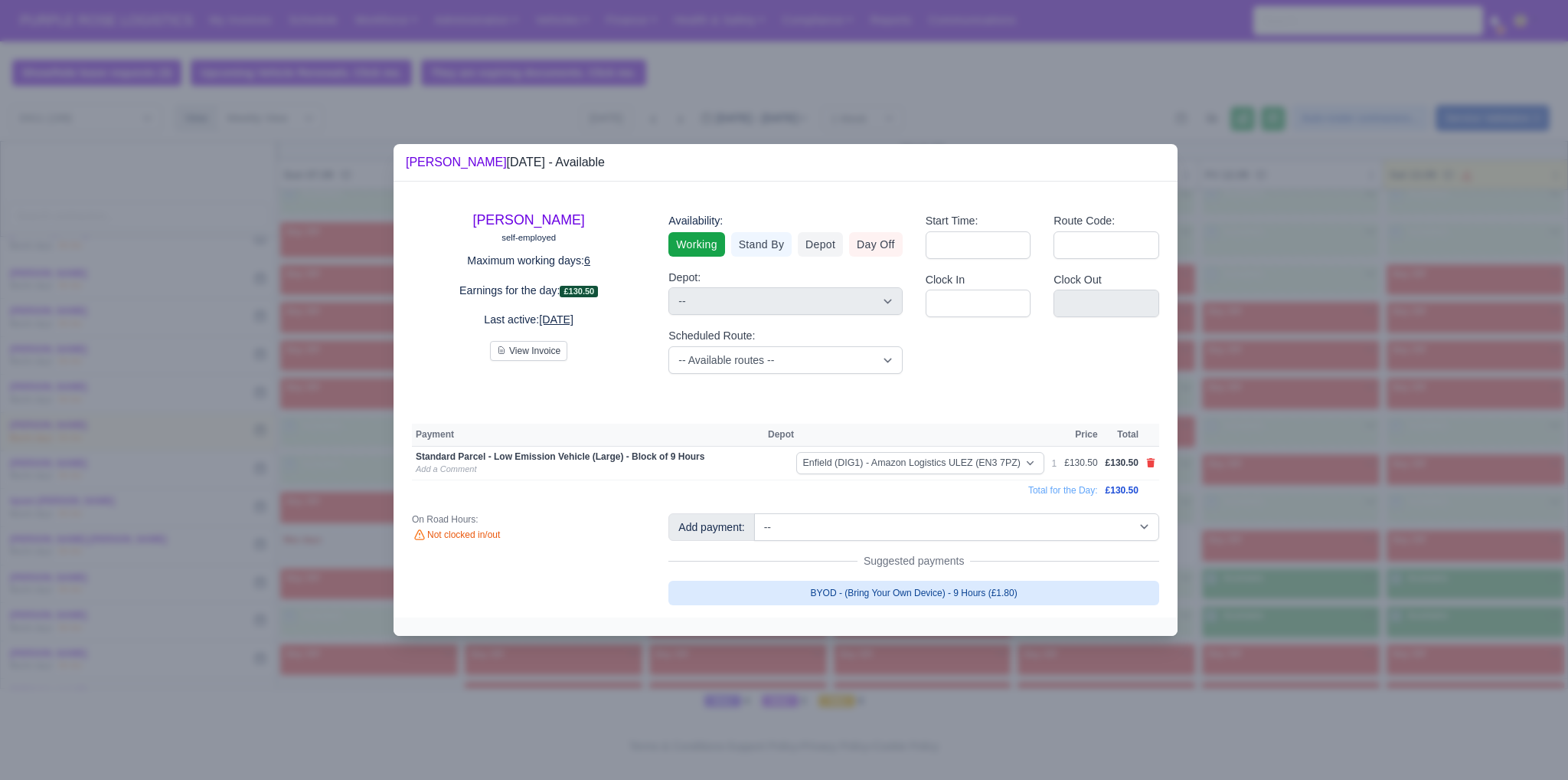
click at [1095, 585] on link "BYOD - (Bring Your Own Device) - 9 Hours (£1.80)" at bounding box center [913, 593] width 491 height 25
select select "1"
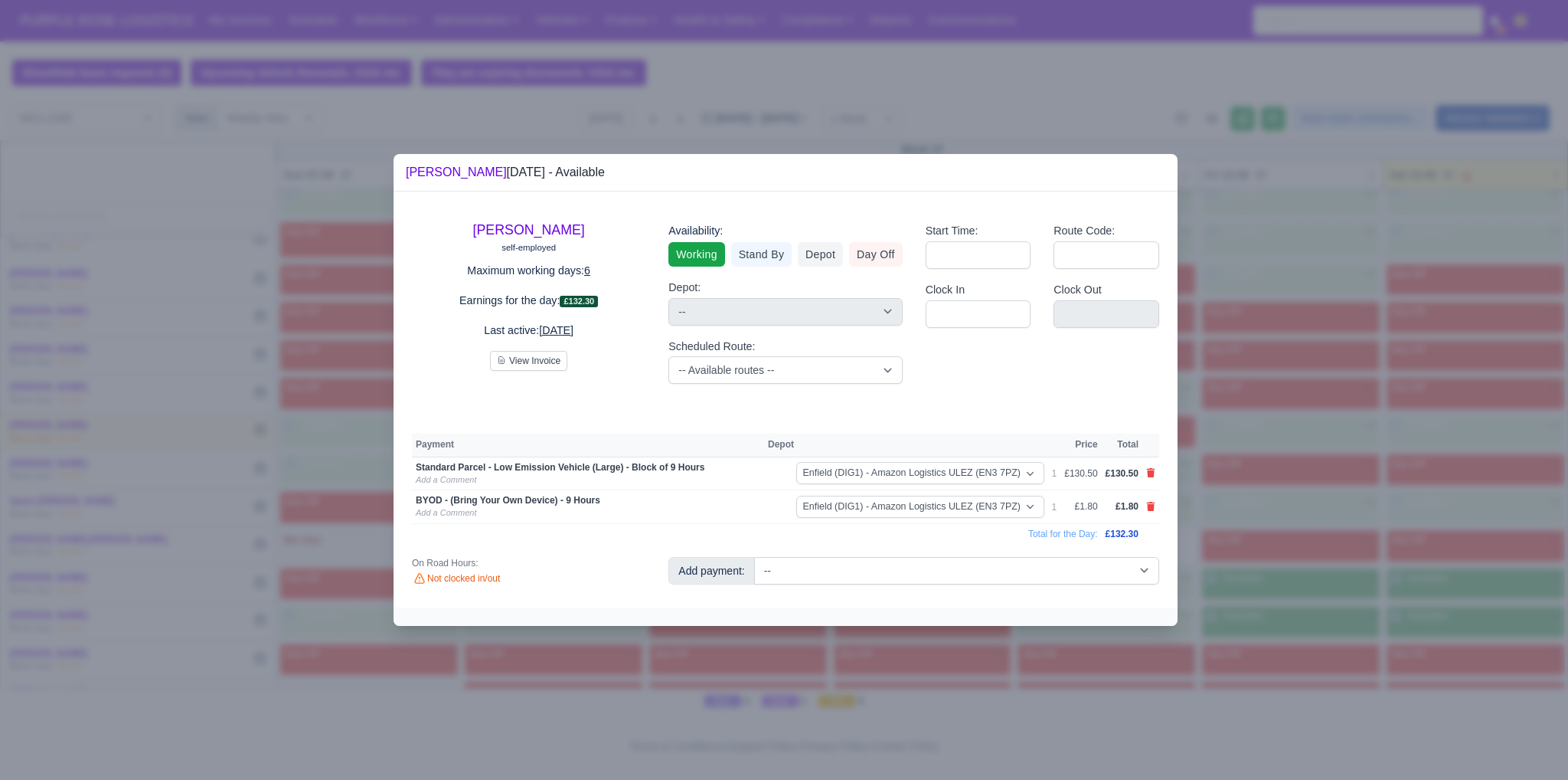
click at [1280, 559] on div at bounding box center [784, 390] width 1568 height 780
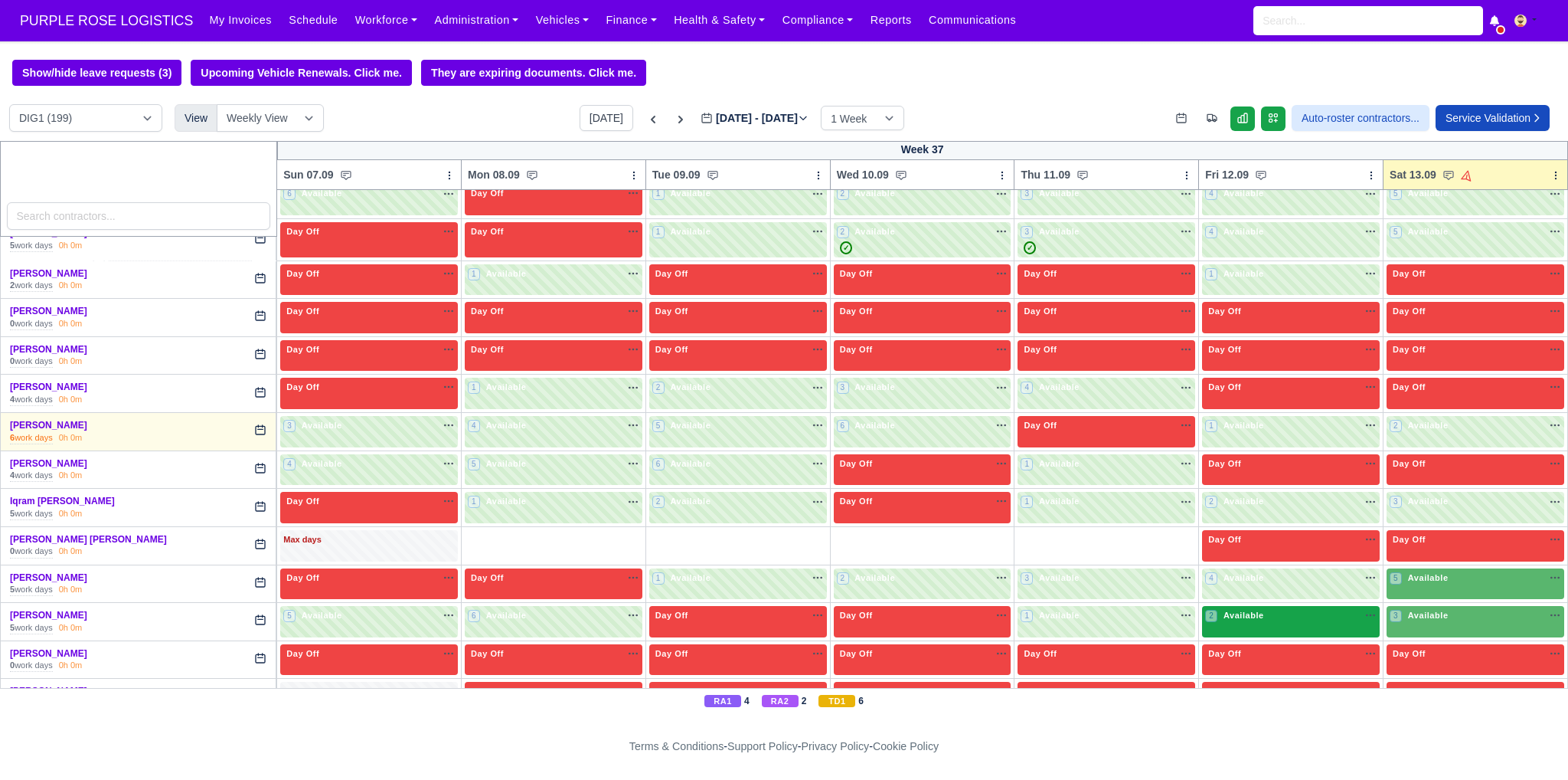
click at [1318, 609] on div "2 Available na" at bounding box center [1290, 615] width 172 height 13
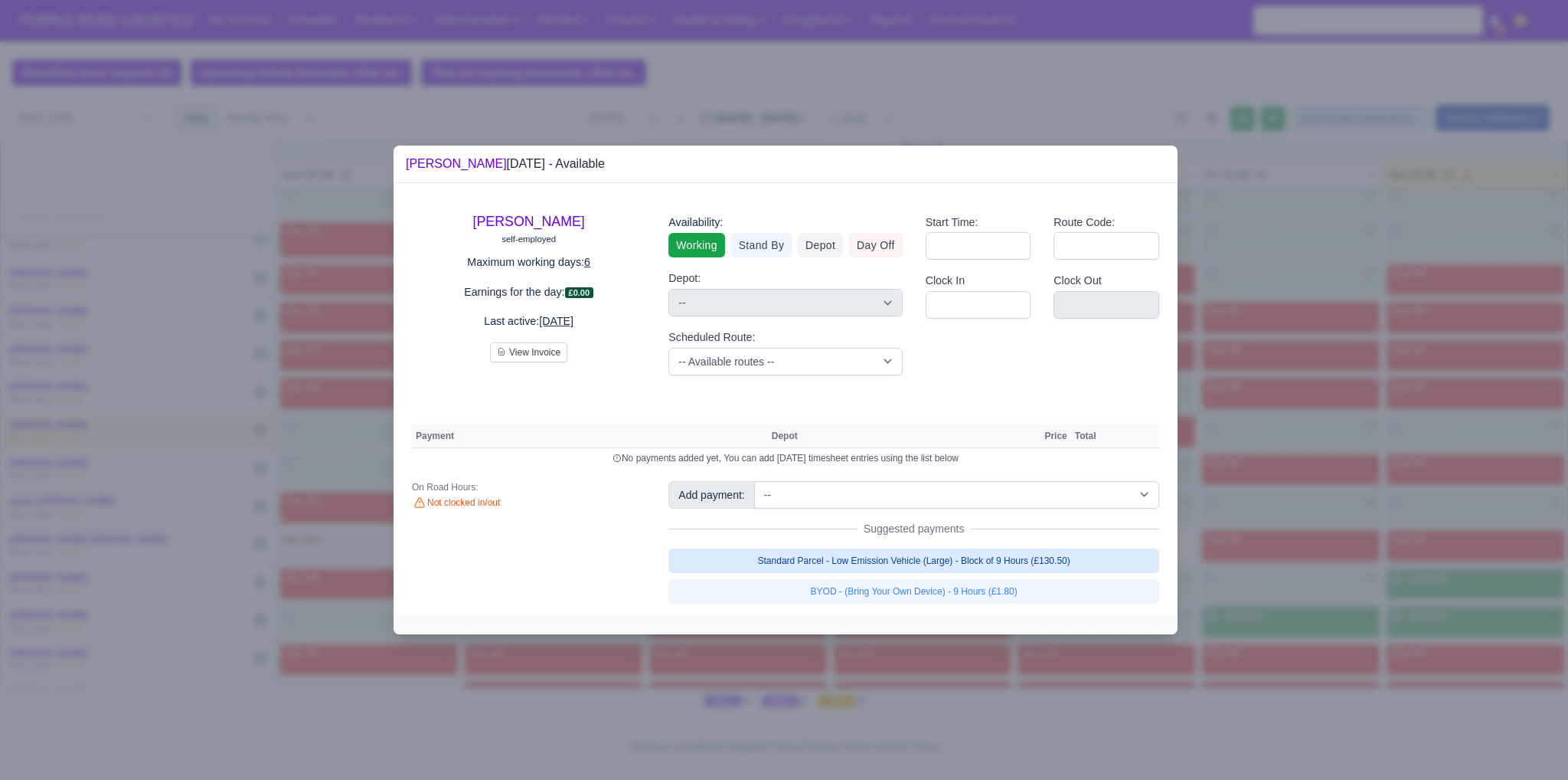
click at [1077, 565] on link "Standard Parcel - Low Emission Vehicle (Large) - Block of 9 Hours (£130.50)" at bounding box center [913, 561] width 491 height 25
select select "1"
click at [1065, 573] on link "Standard Parcel - Low Emission Vehicle (Large) - Block of 9 Hours (£130.50)" at bounding box center [913, 561] width 491 height 25
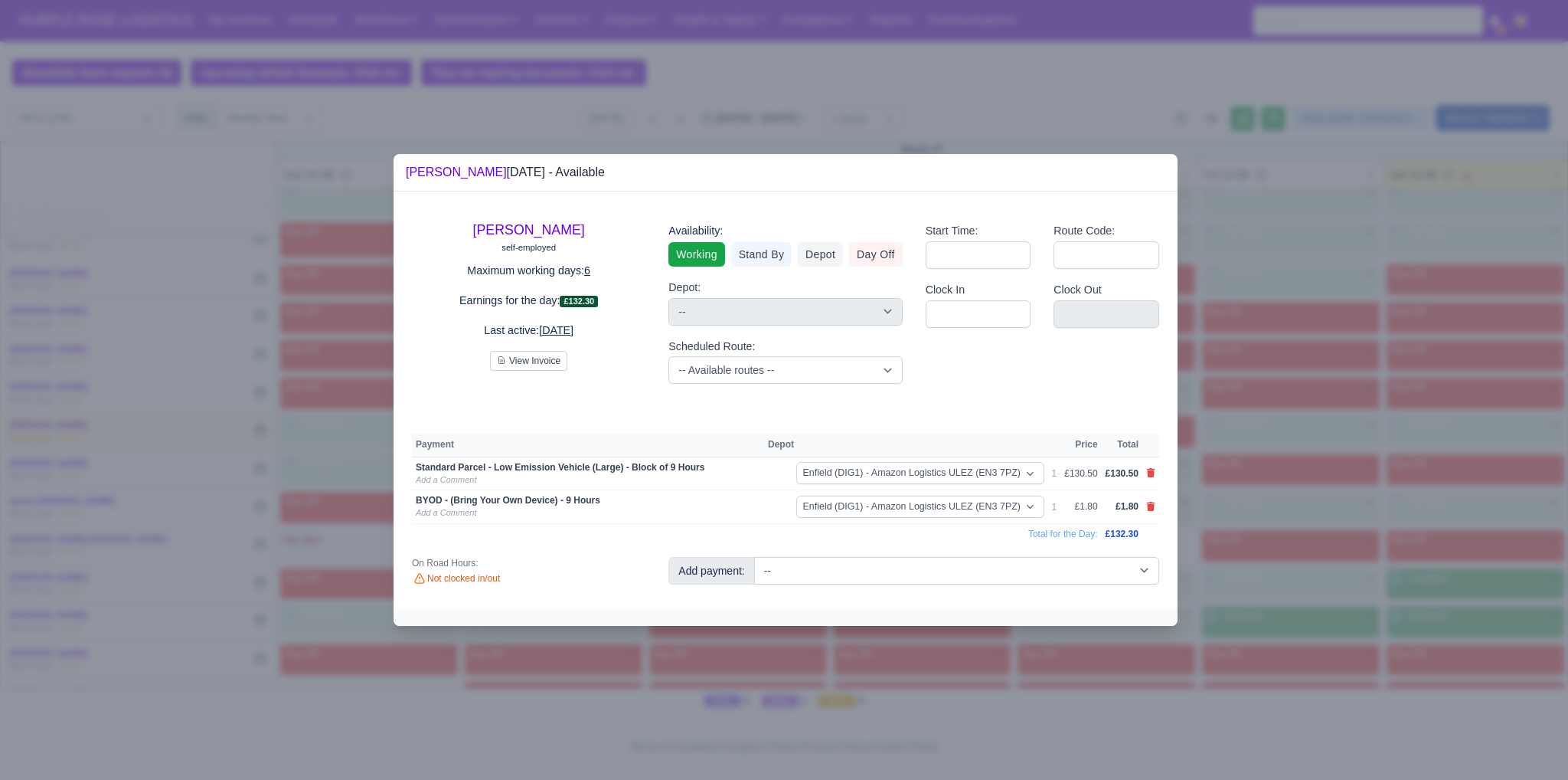
click at [1420, 602] on div at bounding box center [784, 390] width 1568 height 780
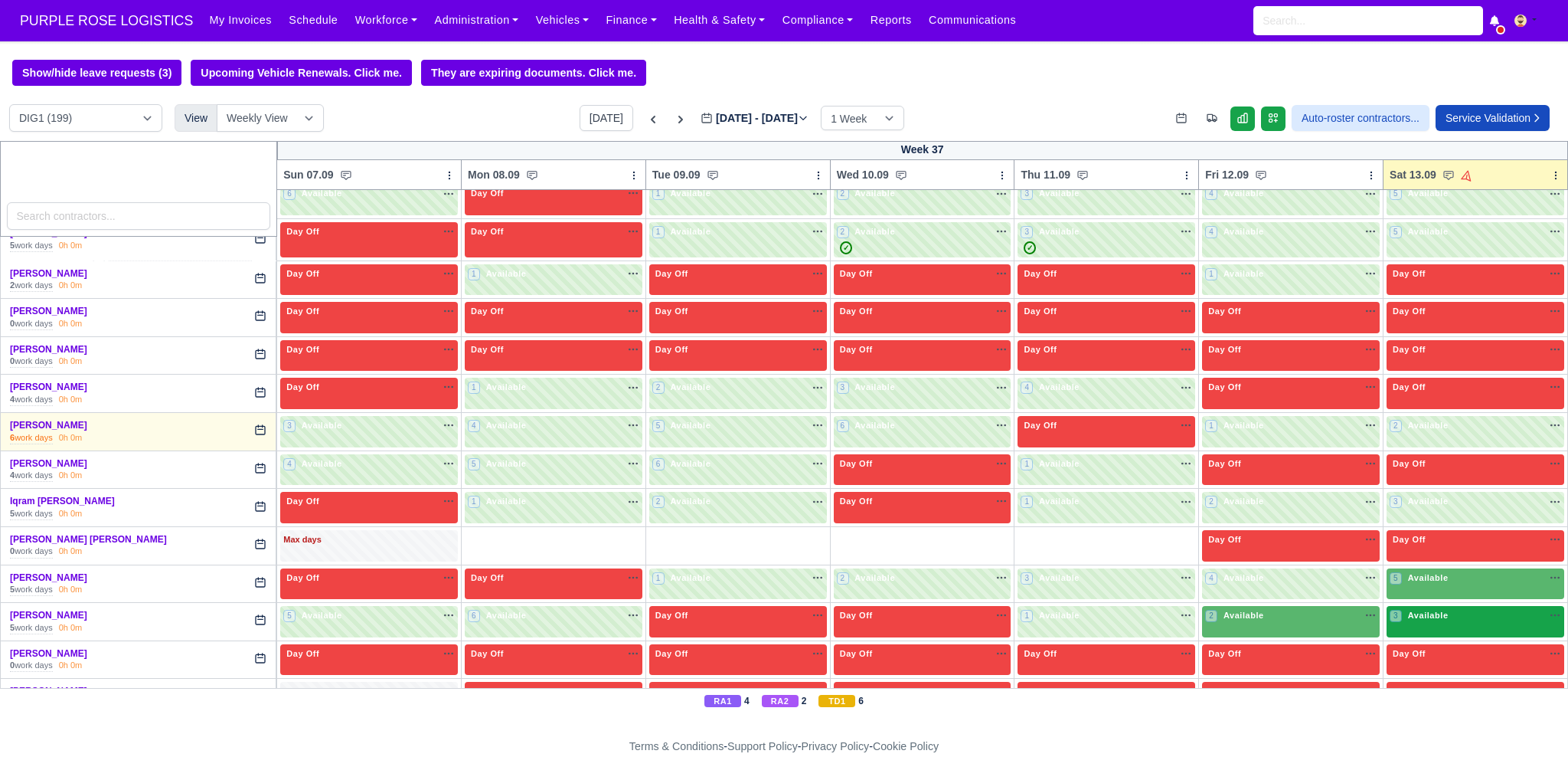
click at [1423, 614] on div "3 Available" at bounding box center [1475, 621] width 177 height 31
click at [1413, 621] on div "3 Available" at bounding box center [1475, 621] width 177 height 31
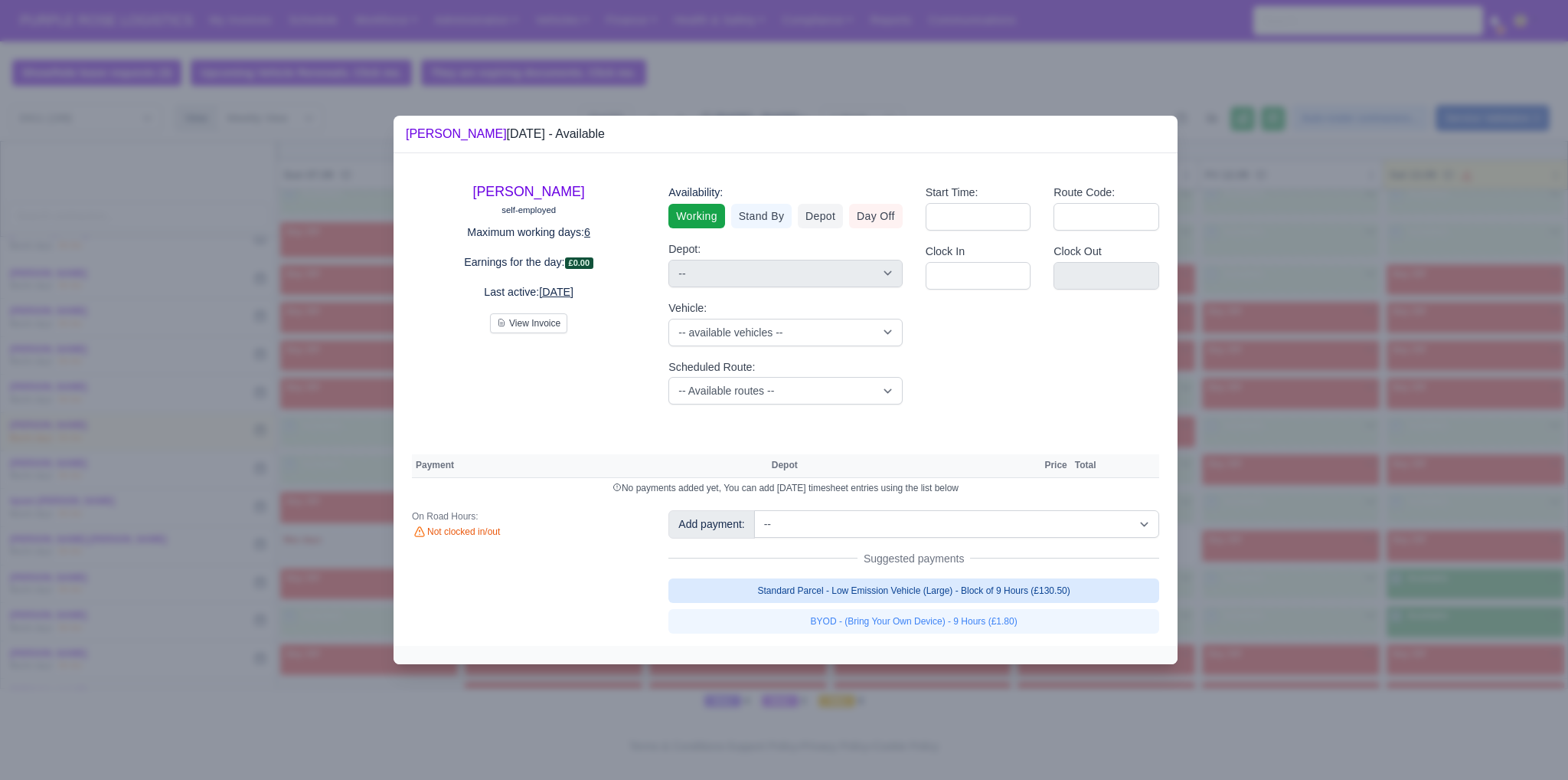
click at [1065, 596] on link "Standard Parcel - Low Emission Vehicle (Large) - Block of 9 Hours (£130.50)" at bounding box center [913, 591] width 491 height 25
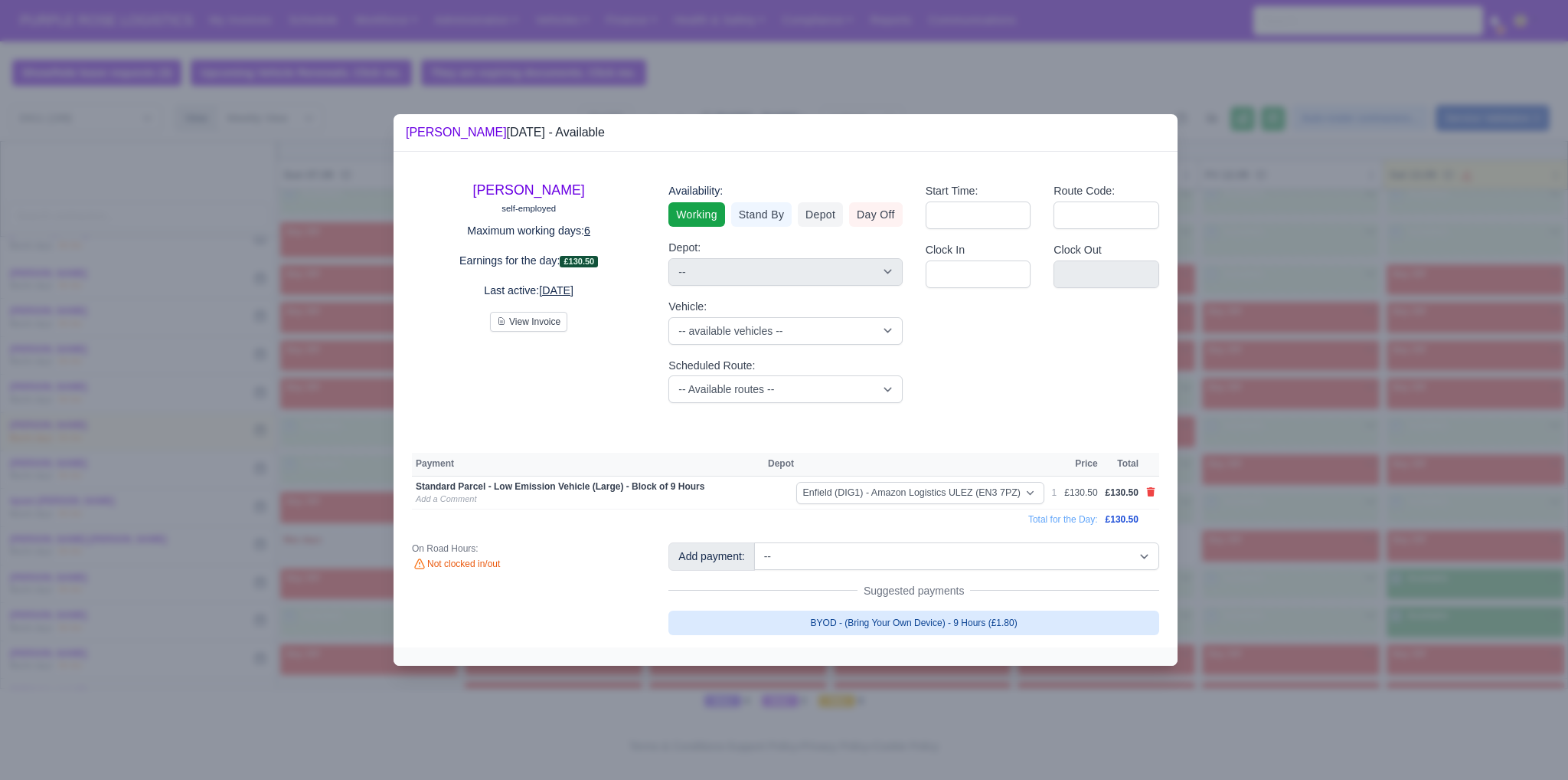
click at [1063, 617] on link "BYOD - (Bring Your Own Device) - 9 Hours (£1.80)" at bounding box center [913, 623] width 491 height 25
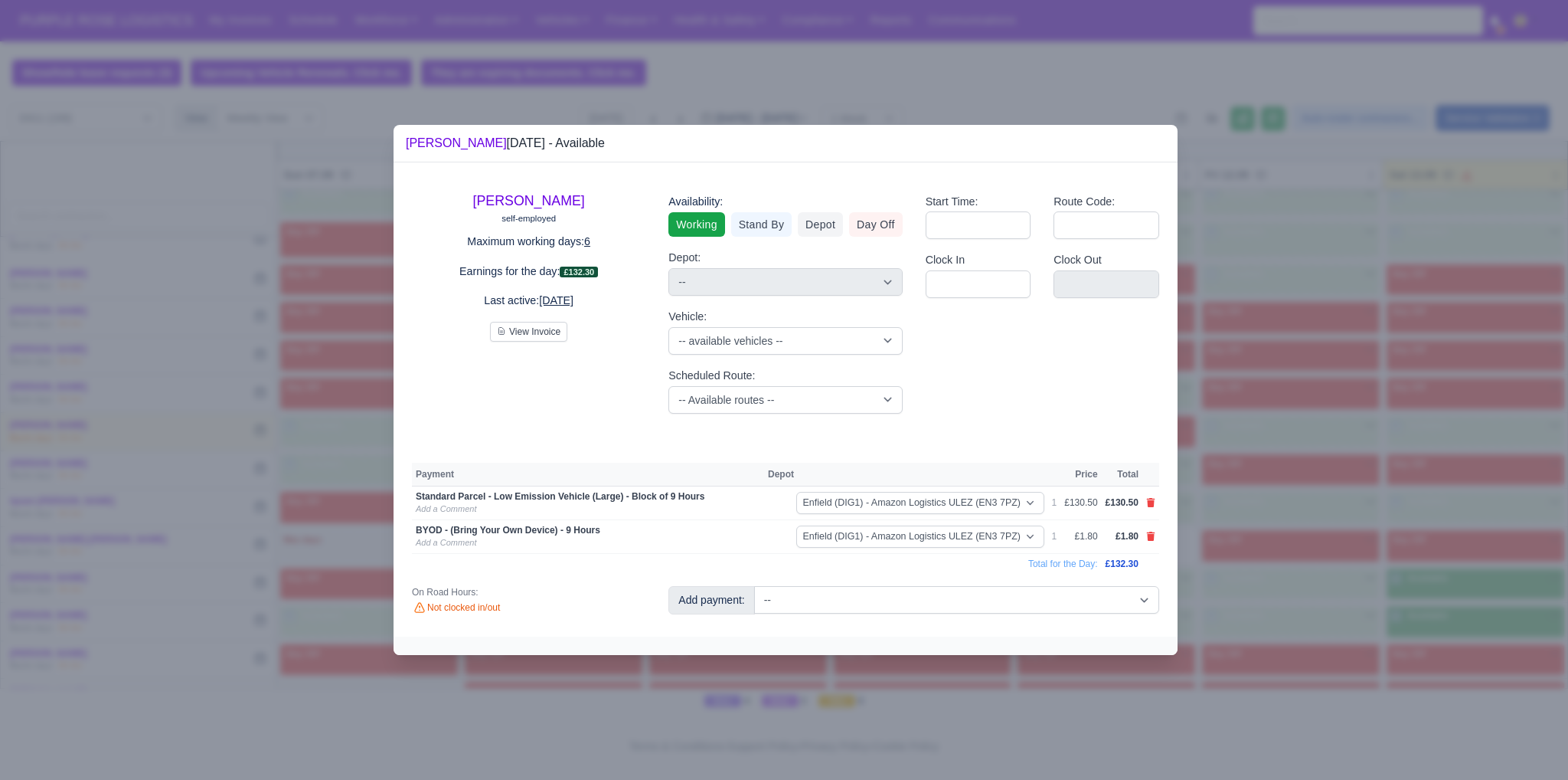
click at [1451, 565] on div at bounding box center [784, 390] width 1568 height 780
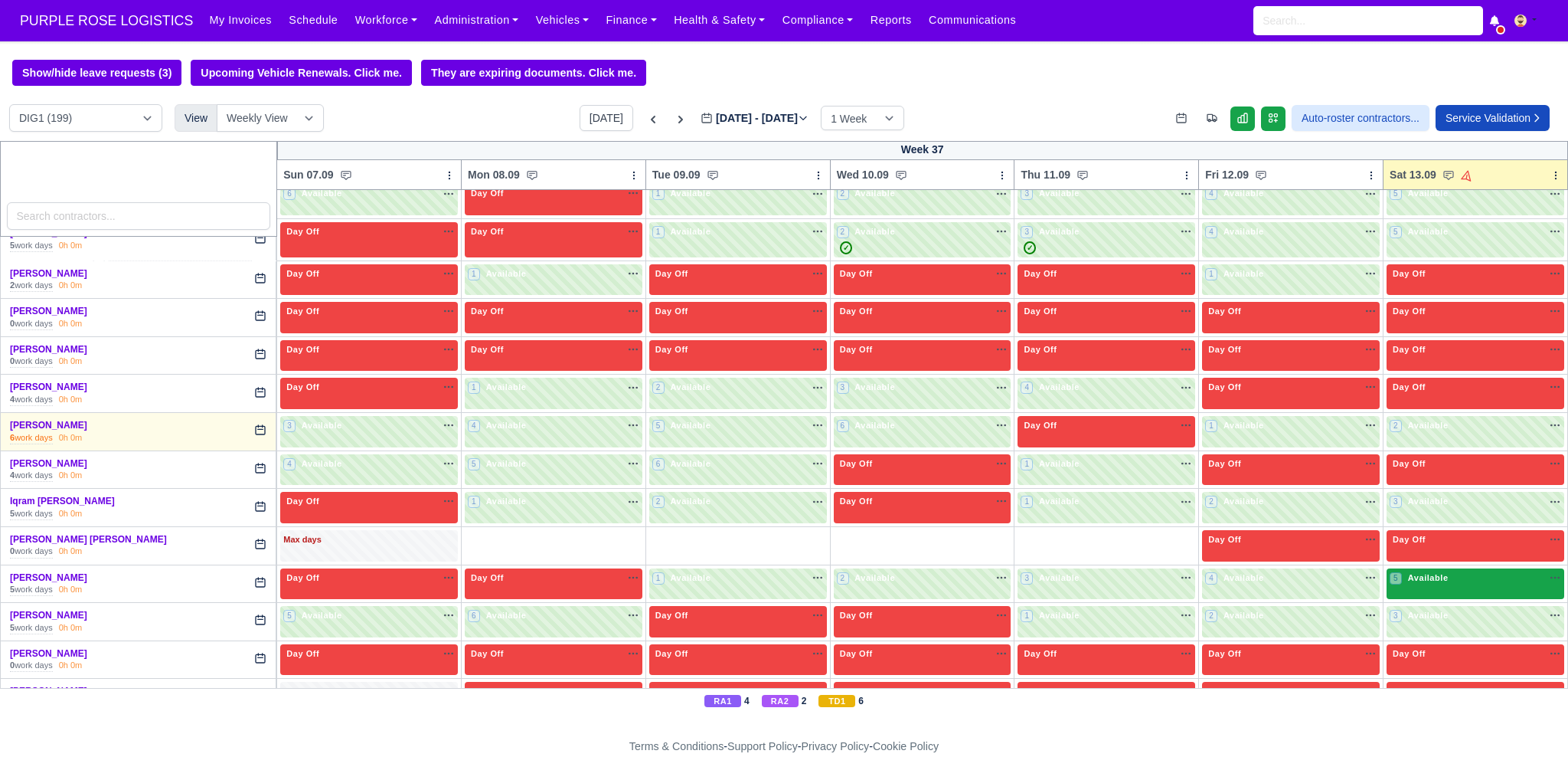
click at [1418, 572] on div "5 Available na" at bounding box center [1475, 579] width 172 height 16
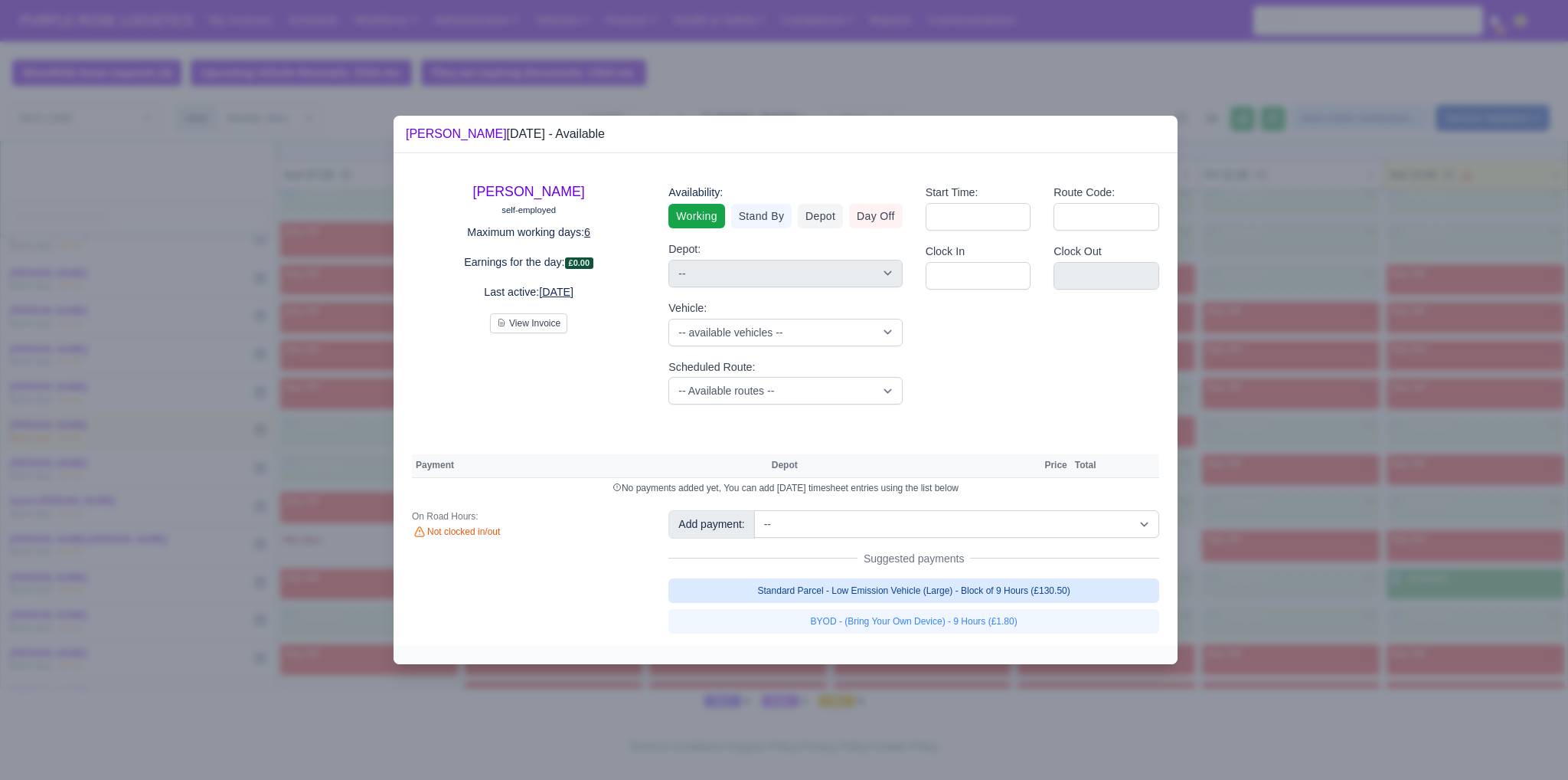
click at [1096, 583] on link "Standard Parcel - Low Emission Vehicle (Large) - Block of 9 Hours (£130.50)" at bounding box center [913, 591] width 491 height 25
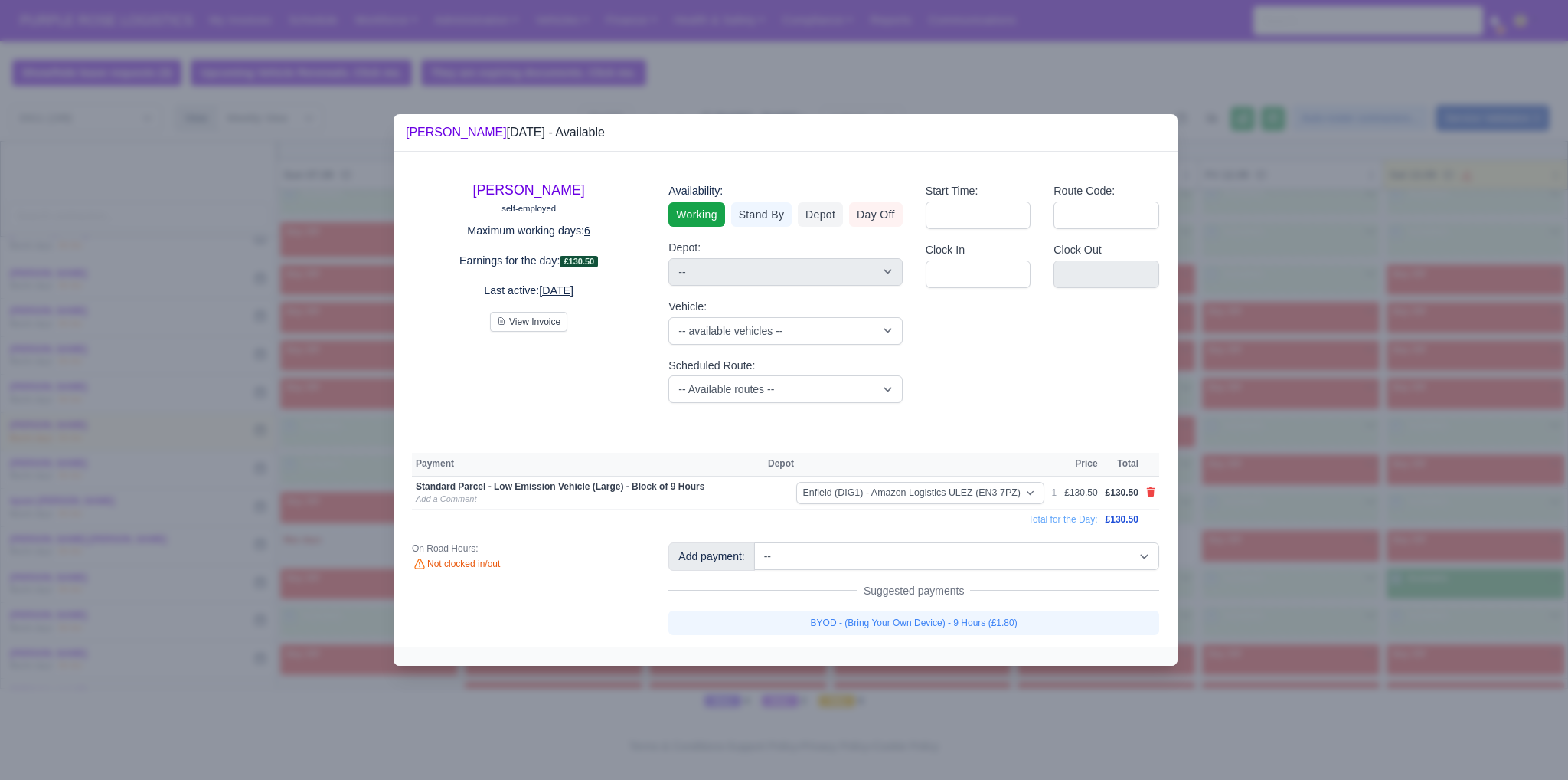
click at [1060, 628] on link "BYOD - (Bring Your Own Device) - 9 Hours (£1.80)" at bounding box center [913, 623] width 491 height 25
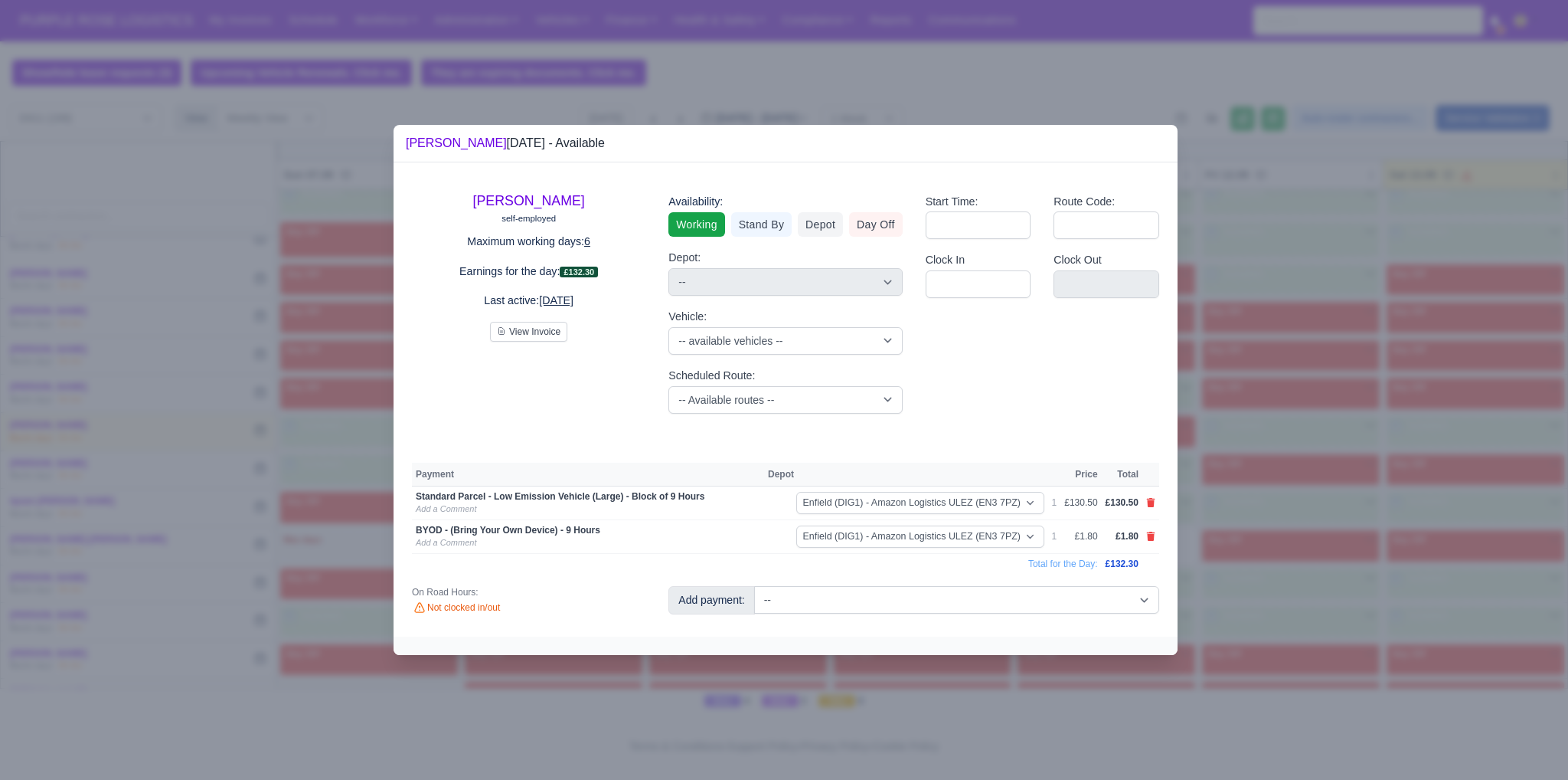
click at [1385, 427] on div at bounding box center [784, 390] width 1568 height 780
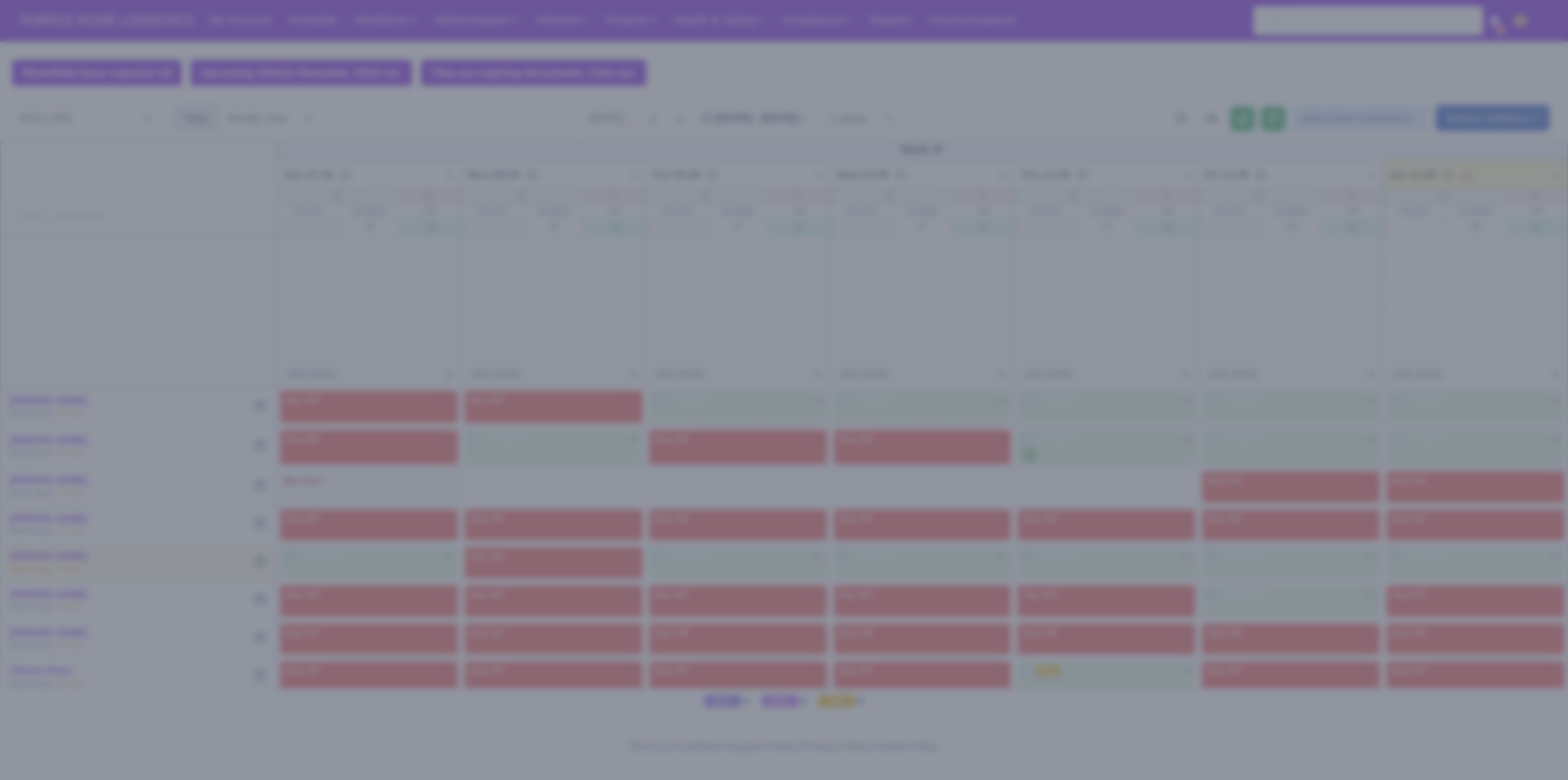
drag, startPoint x: 0, startPoint y: 0, endPoint x: 1298, endPoint y: 546, distance: 1408.2
click at [1298, 546] on div at bounding box center [784, 390] width 1568 height 780
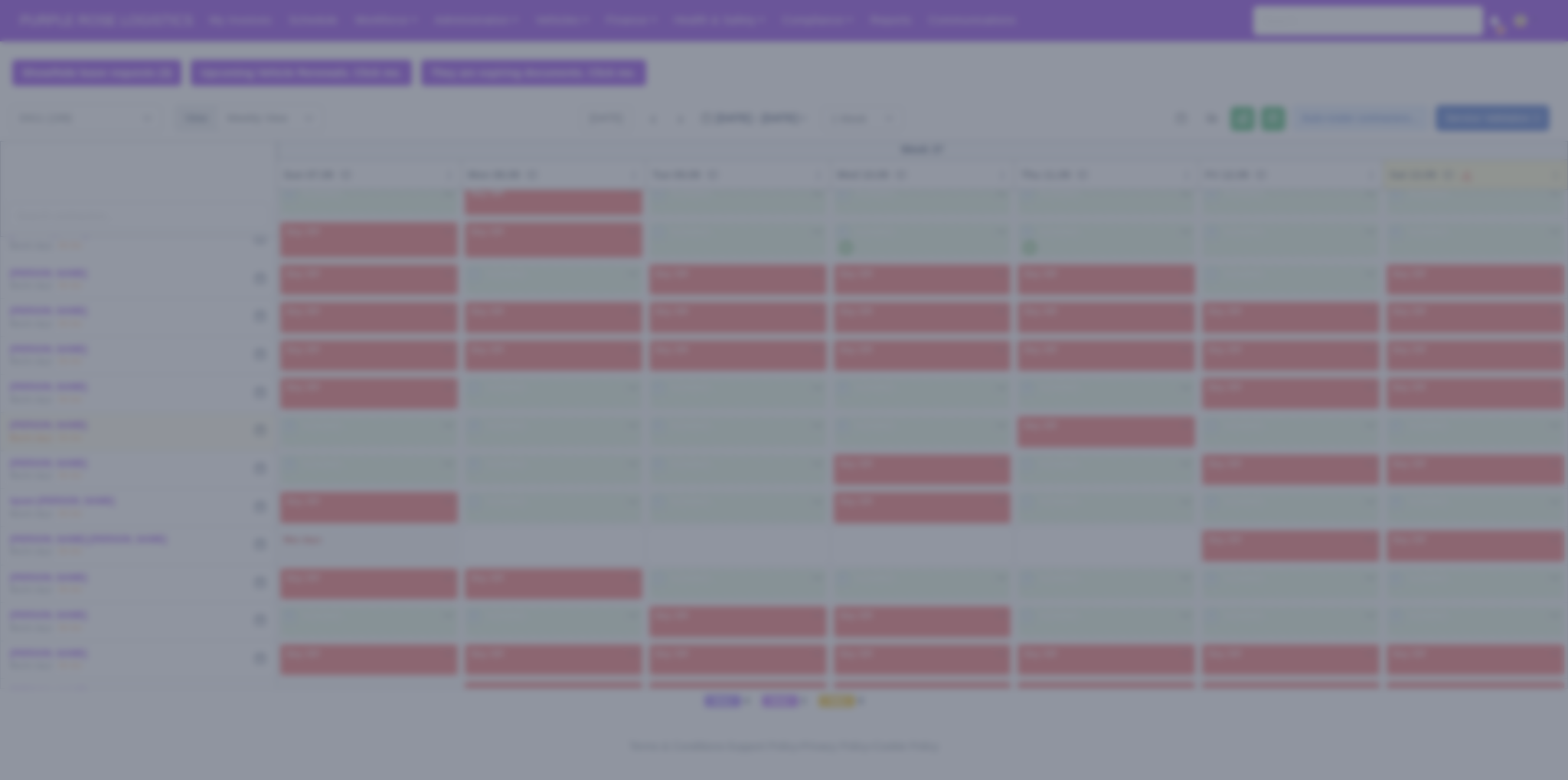
click at [1142, 568] on div at bounding box center [784, 390] width 1568 height 780
click at [1249, 605] on div at bounding box center [784, 390] width 1568 height 780
